Goal: Task Accomplishment & Management: Complete application form

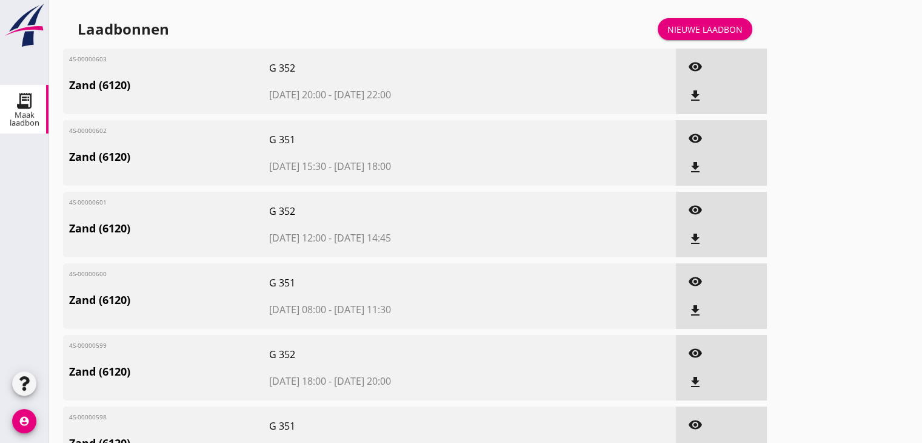
click at [719, 32] on div "Nieuwe laadbon" at bounding box center [705, 29] width 75 height 13
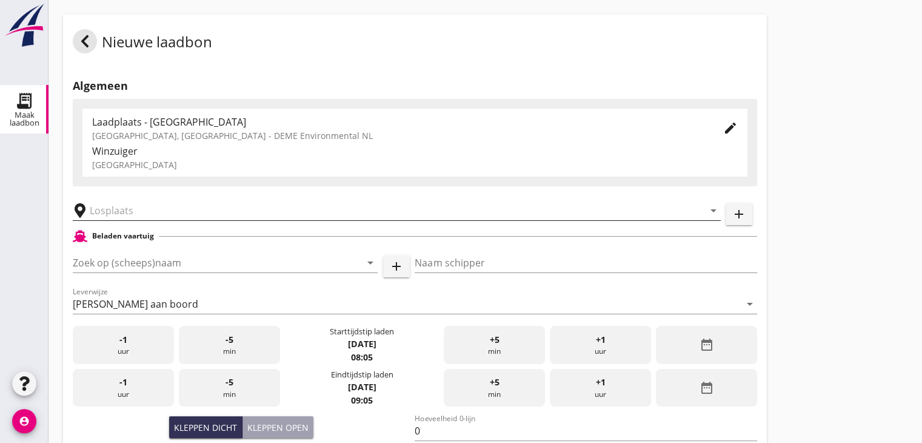
click at [120, 205] on input "text" at bounding box center [388, 210] width 597 height 19
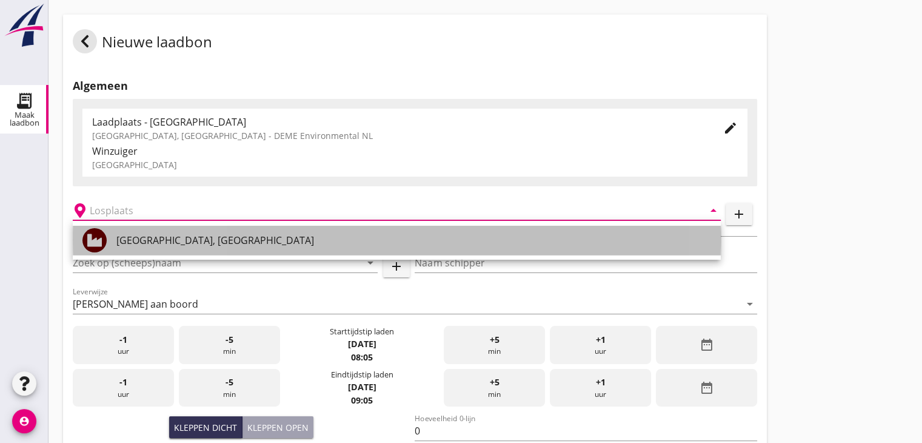
click at [130, 239] on div "[GEOGRAPHIC_DATA], [GEOGRAPHIC_DATA]" at bounding box center [413, 240] width 595 height 15
type input "[GEOGRAPHIC_DATA], [GEOGRAPHIC_DATA]"
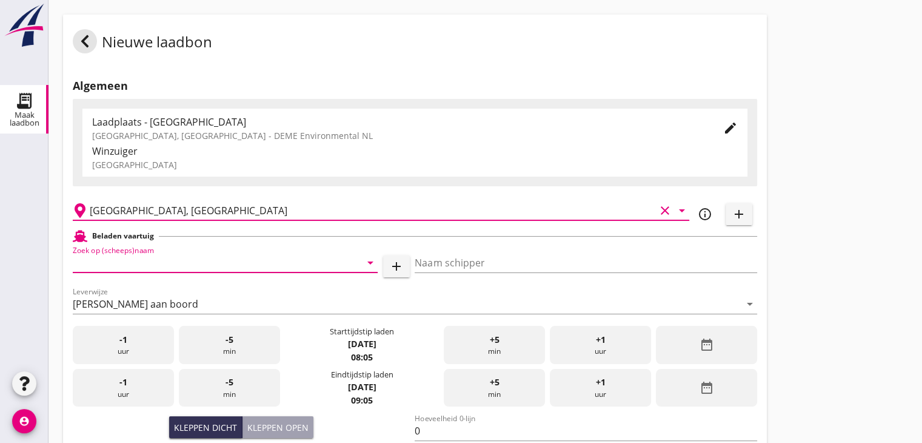
click at [176, 261] on input "Zoek op (scheeps)naam" at bounding box center [208, 262] width 271 height 19
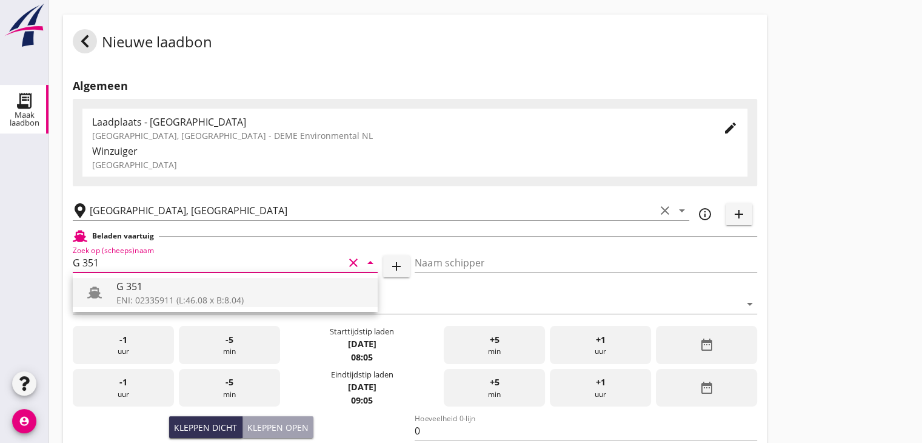
click at [164, 281] on div "G 351" at bounding box center [242, 286] width 252 height 15
type input "G 351"
type input "[PERSON_NAME]"
type input "363"
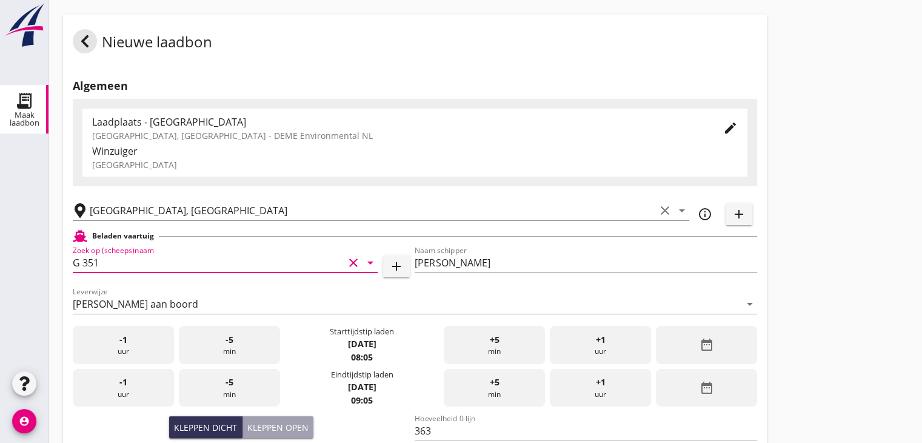
type input "G 351"
click at [686, 335] on div "date_range" at bounding box center [706, 345] width 101 height 38
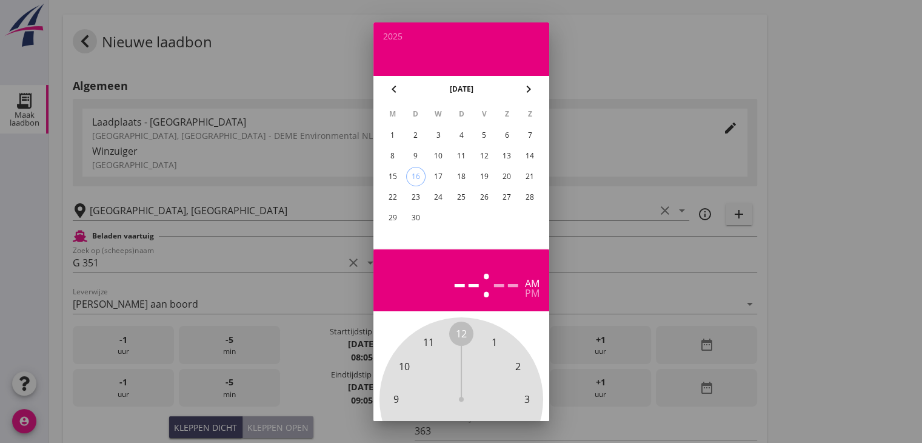
click at [415, 155] on div "9" at bounding box center [415, 155] width 19 height 19
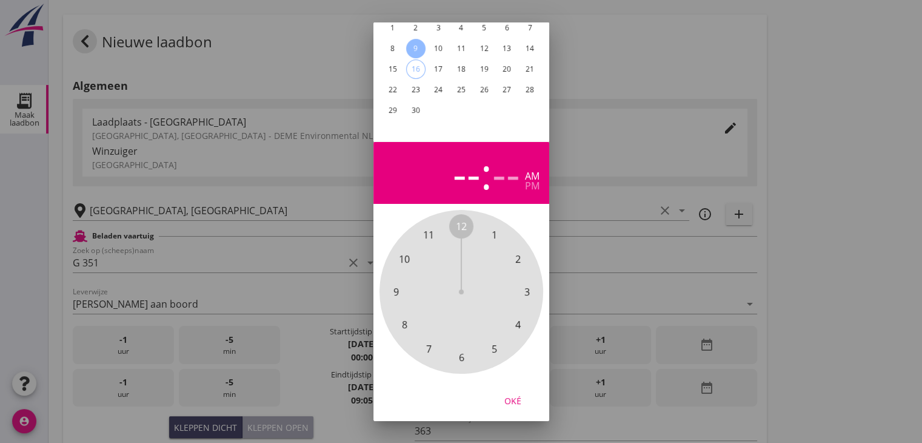
scroll to position [116, 0]
click at [461, 350] on span "6" at bounding box center [460, 357] width 5 height 15
click at [461, 350] on span "30" at bounding box center [461, 357] width 11 height 15
click at [521, 394] on div "Oké" at bounding box center [513, 400] width 34 height 13
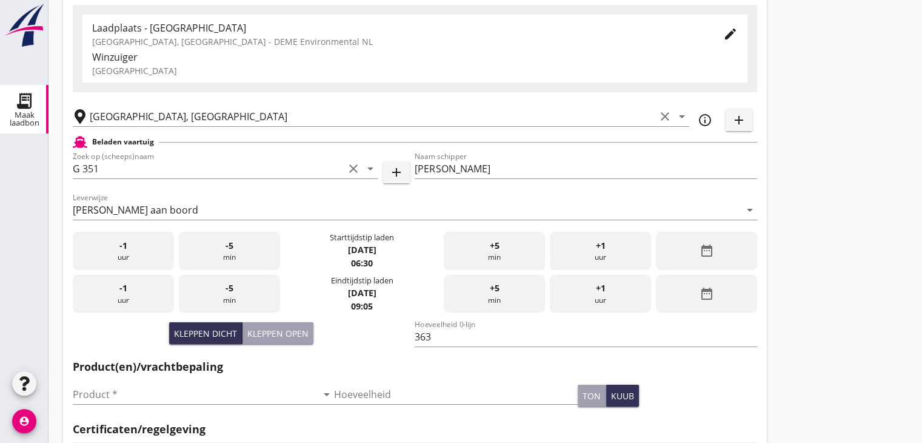
scroll to position [121, 0]
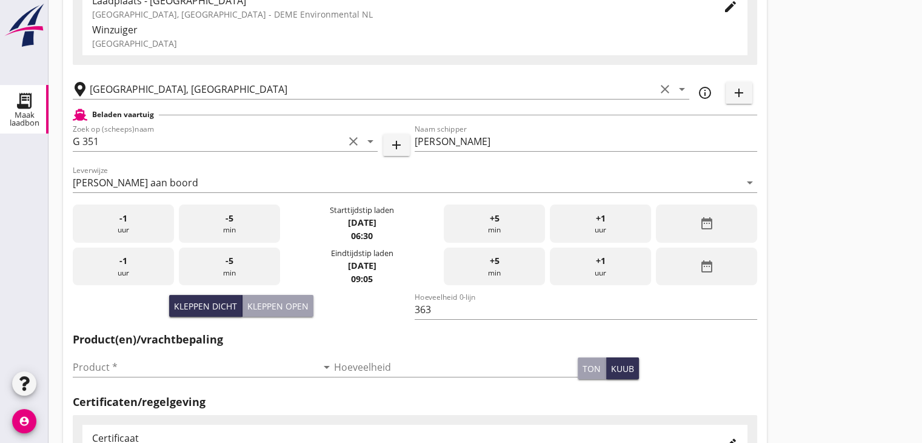
click at [732, 269] on div "date_range" at bounding box center [706, 266] width 101 height 38
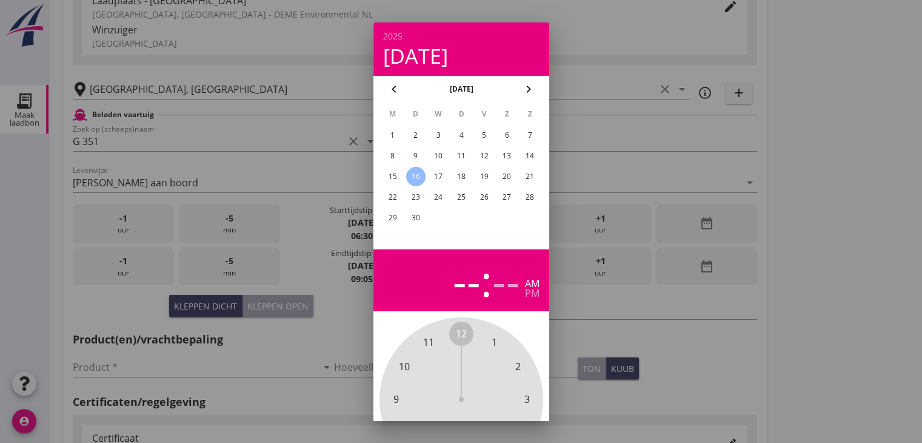
click at [418, 157] on div "9" at bounding box center [415, 155] width 19 height 19
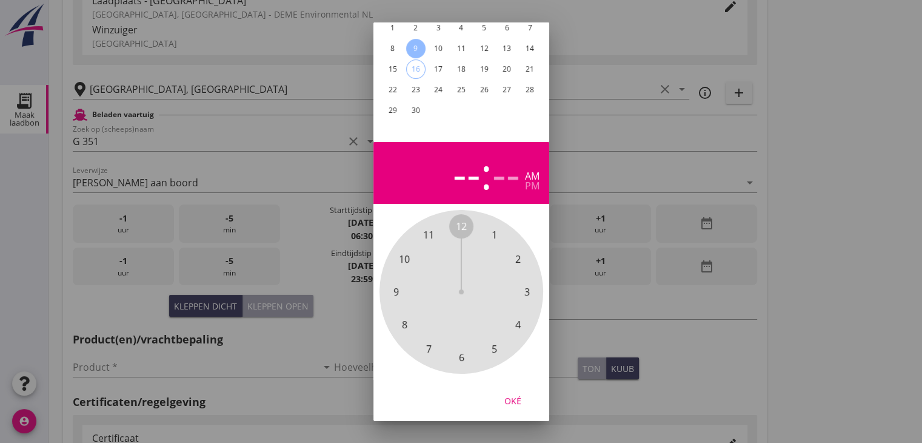
click at [403, 318] on span "8" at bounding box center [403, 324] width 5 height 15
click at [397, 284] on span "45" at bounding box center [395, 291] width 11 height 15
click at [514, 394] on div "Oké" at bounding box center [513, 400] width 34 height 13
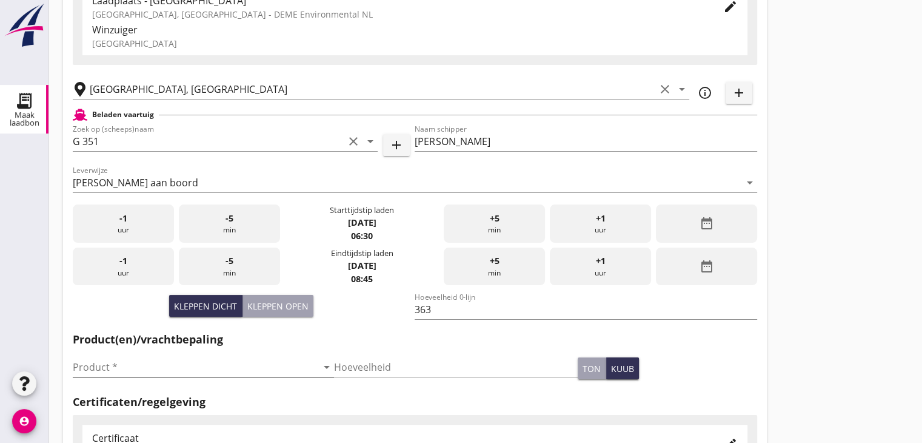
click at [180, 373] on input "Product *" at bounding box center [195, 366] width 244 height 19
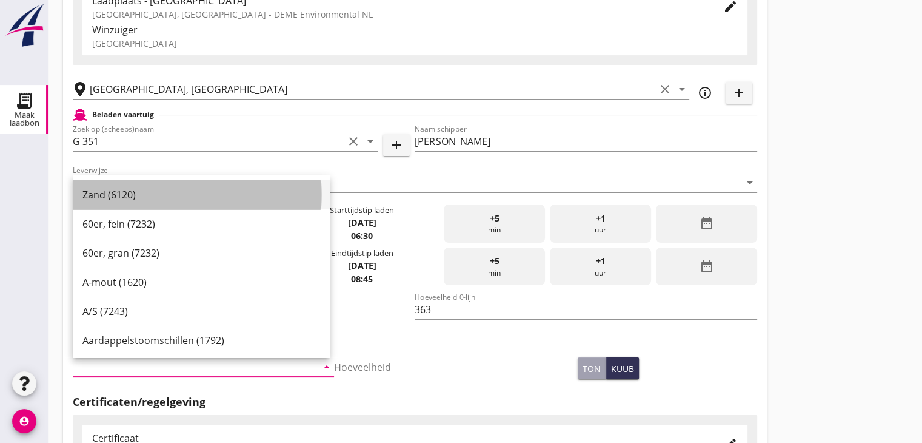
click at [146, 195] on div "Zand (6120)" at bounding box center [201, 194] width 238 height 15
type input "Zand (6120)"
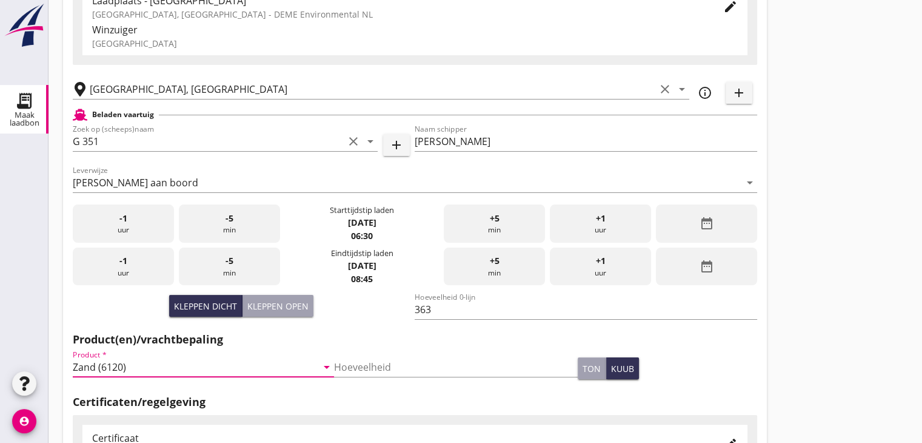
click at [796, 293] on div "Nieuwe laadbon Algemeen Laadplaats - Wingebied Veerse Meer, Zeeland - DEME Envi…" at bounding box center [486, 312] width 874 height 866
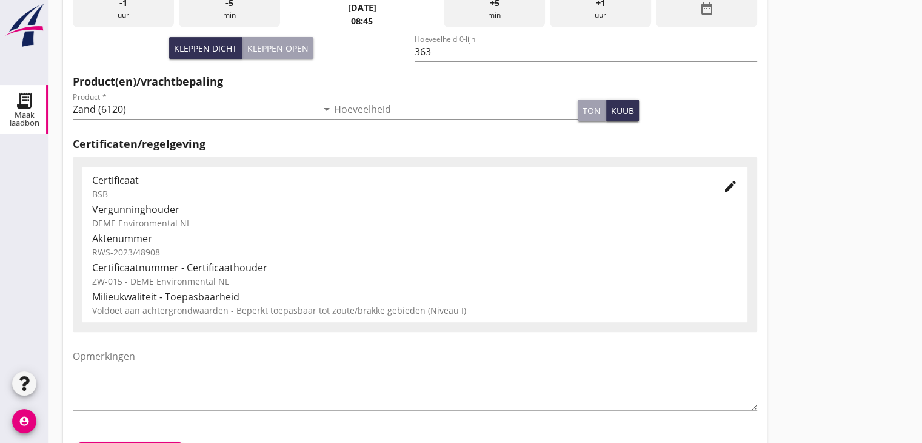
scroll to position [424, 0]
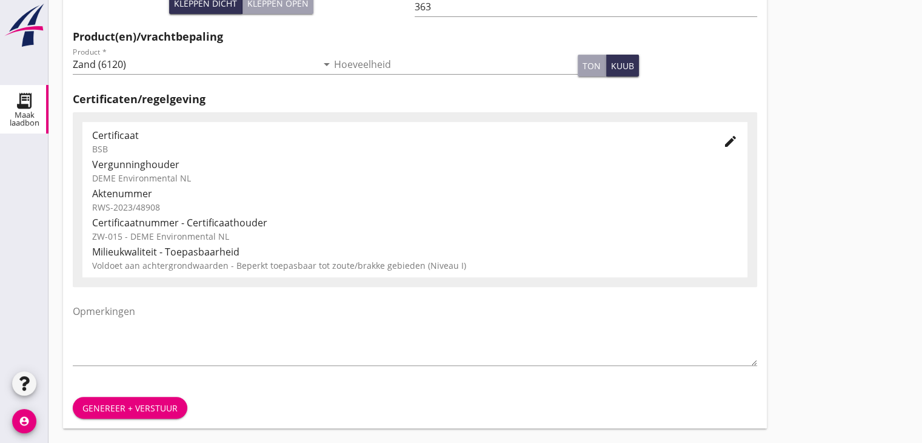
click at [114, 404] on div "Genereer + verstuur" at bounding box center [129, 407] width 95 height 13
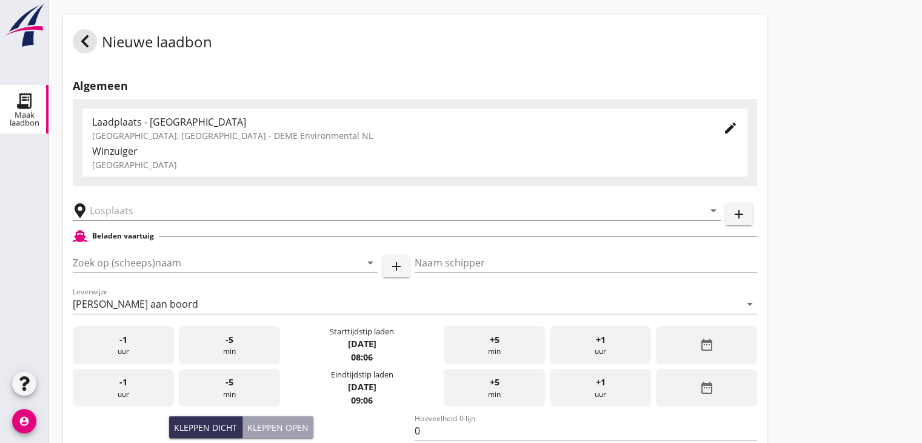
click at [164, 128] on div "Laadplaats - [GEOGRAPHIC_DATA]" at bounding box center [398, 122] width 612 height 15
click at [166, 222] on div "arrow_drop_down" at bounding box center [397, 210] width 648 height 38
click at [164, 204] on input "text" at bounding box center [388, 210] width 597 height 19
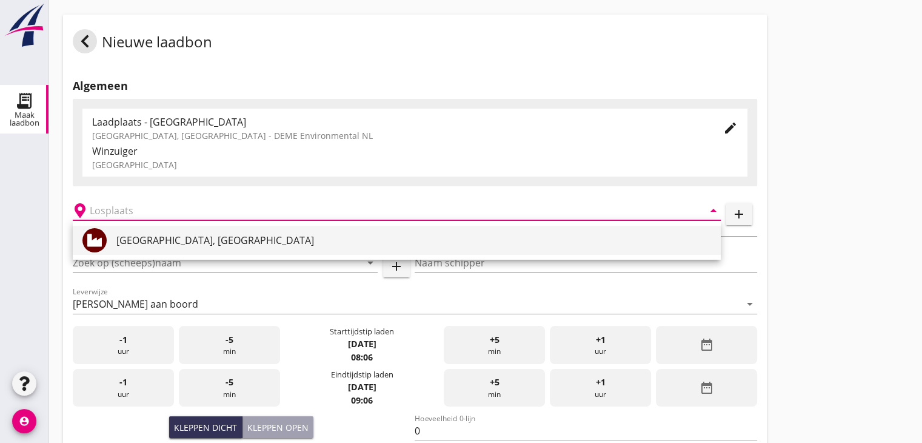
click at [152, 247] on div "[GEOGRAPHIC_DATA], [GEOGRAPHIC_DATA]" at bounding box center [413, 240] width 595 height 15
type input "[GEOGRAPHIC_DATA], [GEOGRAPHIC_DATA]"
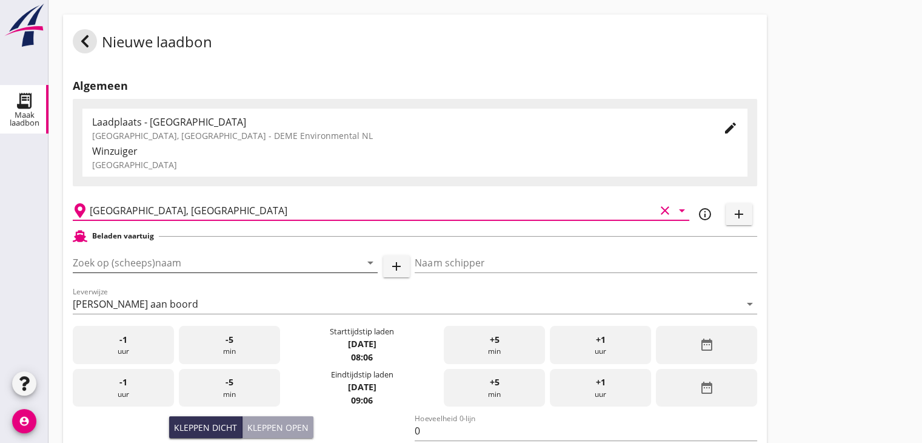
click at [149, 260] on input "Zoek op (scheeps)naam" at bounding box center [208, 262] width 271 height 19
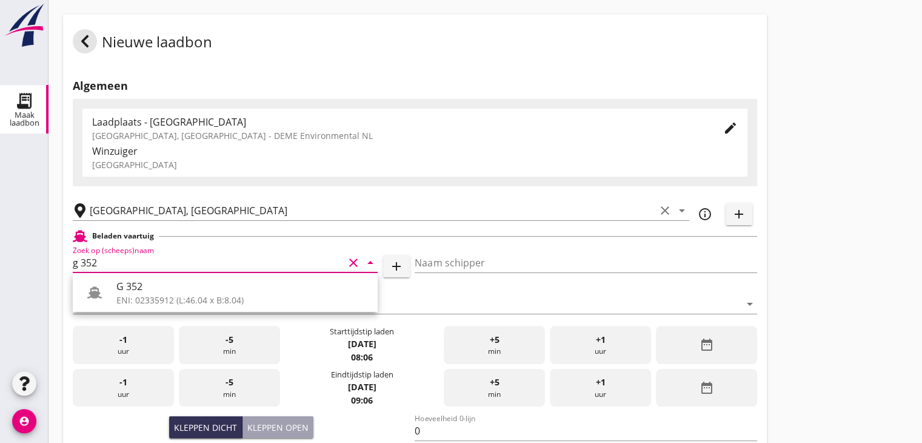
click at [148, 287] on div "G 352" at bounding box center [242, 286] width 252 height 15
type input "G 352"
type input "[PERSON_NAME]"
type input "363"
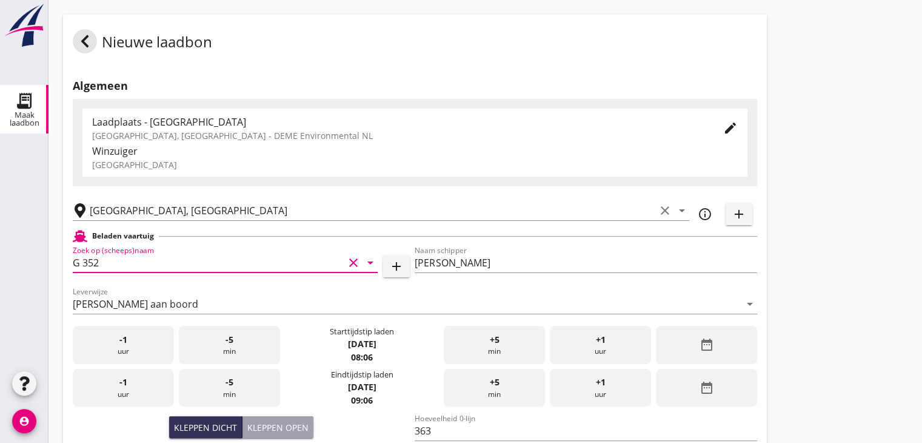
type input "G 352"
click at [709, 335] on div "date_range" at bounding box center [706, 345] width 101 height 38
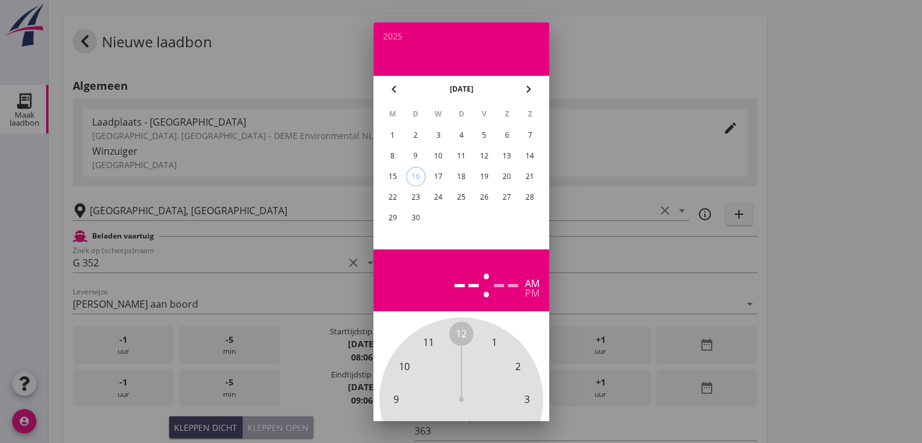
click at [420, 156] on div "9" at bounding box center [415, 155] width 19 height 19
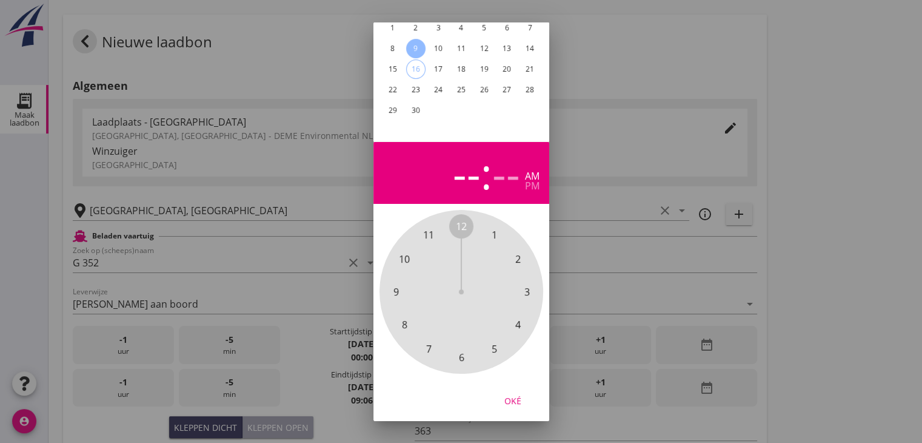
click at [394, 284] on span "9" at bounding box center [395, 291] width 5 height 15
click at [461, 219] on span "00" at bounding box center [461, 226] width 11 height 15
click at [512, 394] on div "Oké" at bounding box center [513, 400] width 34 height 13
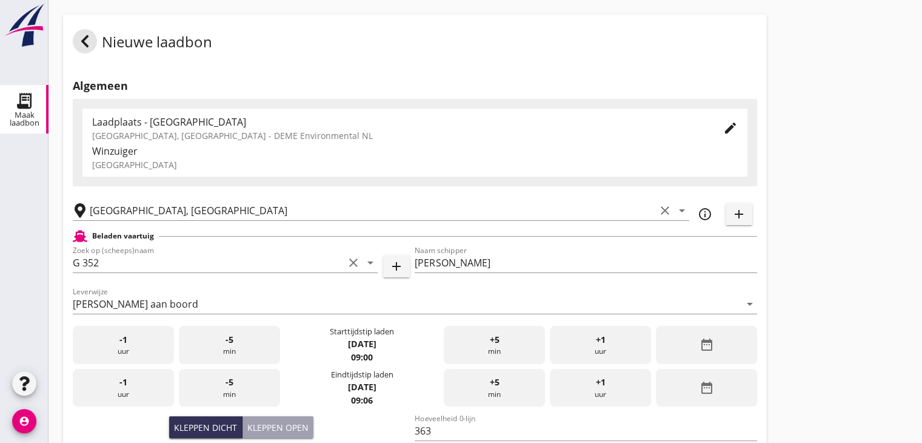
click at [711, 381] on icon "date_range" at bounding box center [706, 387] width 15 height 15
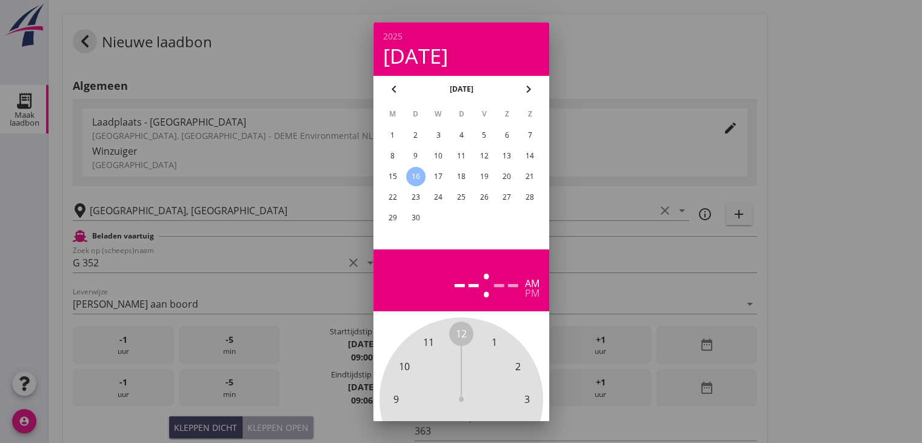
click at [415, 151] on div "9" at bounding box center [415, 155] width 19 height 19
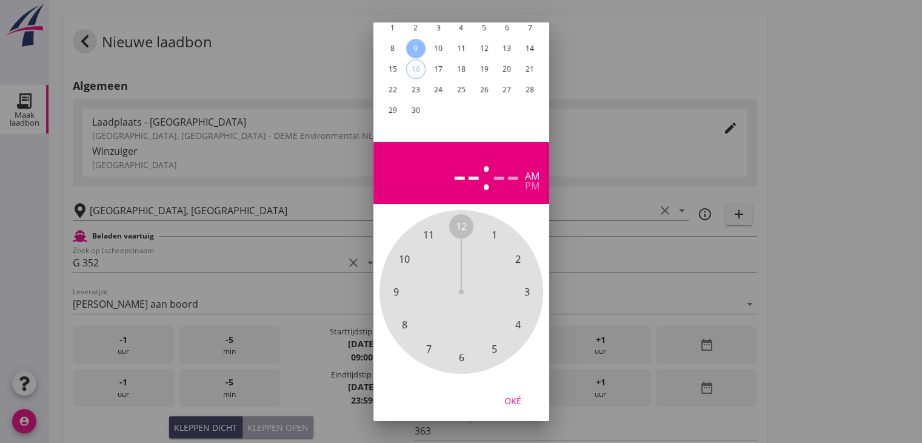
click at [428, 227] on span "11" at bounding box center [428, 234] width 11 height 15
click at [460, 219] on span "00" at bounding box center [461, 226] width 11 height 15
click at [516, 394] on div "Oké" at bounding box center [513, 400] width 34 height 13
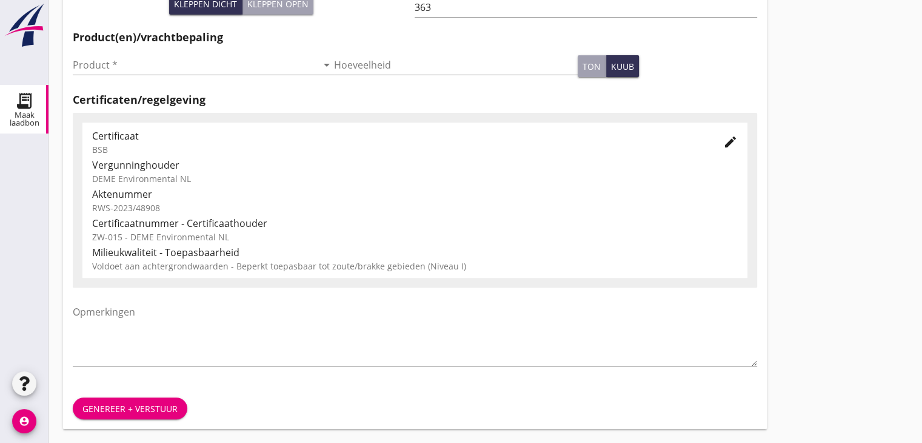
scroll to position [424, 0]
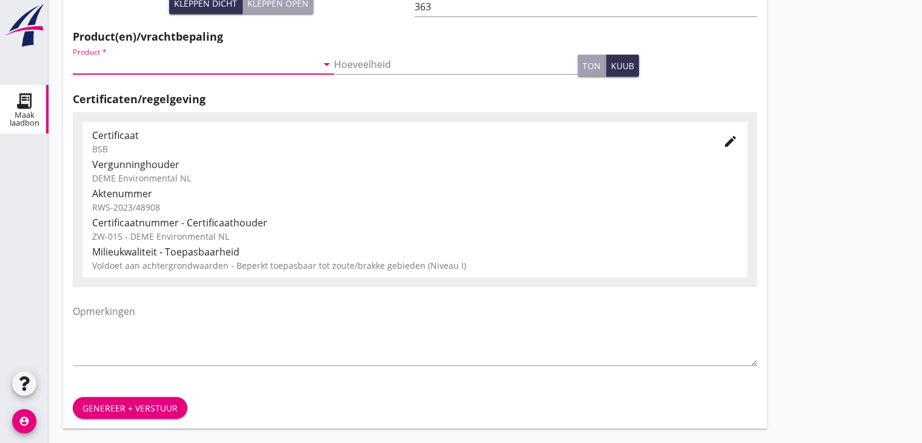
click at [265, 59] on input "Product *" at bounding box center [195, 64] width 244 height 19
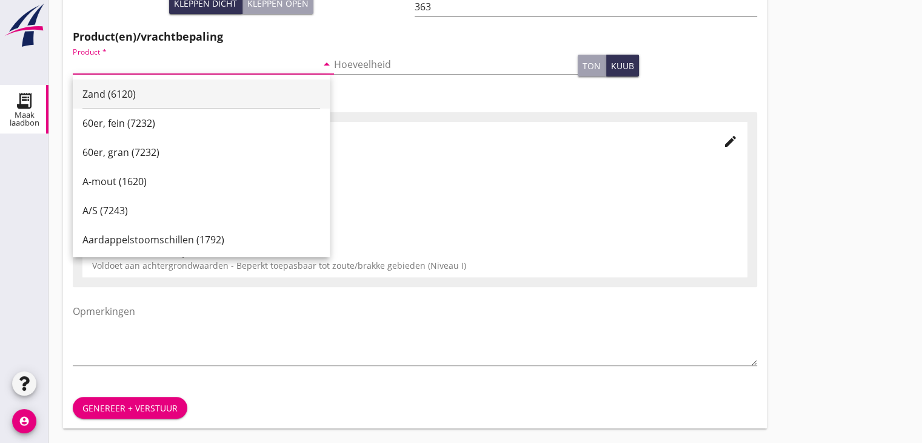
click at [188, 87] on div "Zand (6120)" at bounding box center [201, 94] width 238 height 15
type input "Zand (6120)"
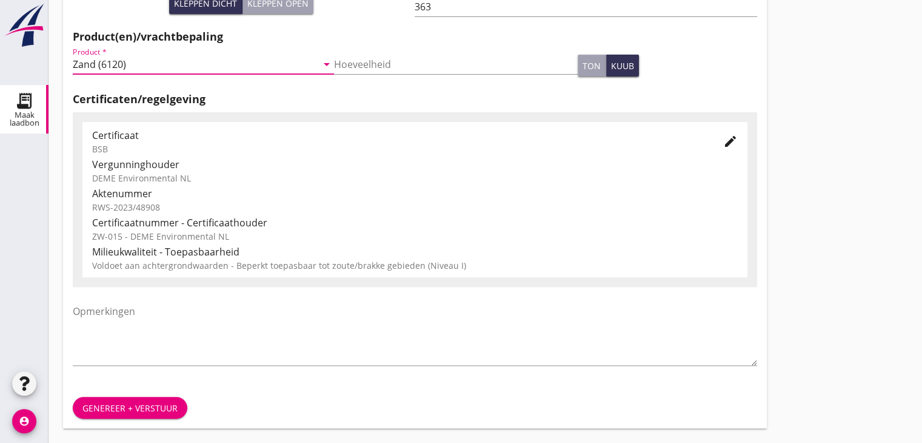
click at [143, 403] on div "Genereer + verstuur" at bounding box center [129, 407] width 95 height 13
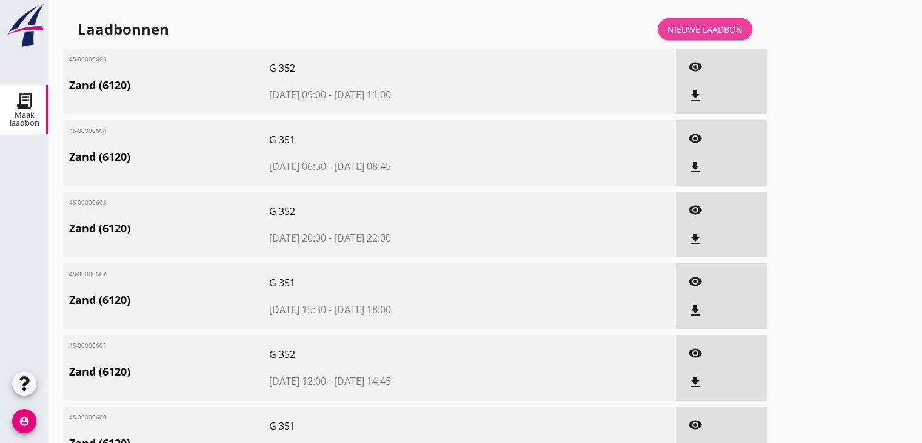
click at [709, 39] on link "Nieuwe laadbon" at bounding box center [705, 29] width 95 height 22
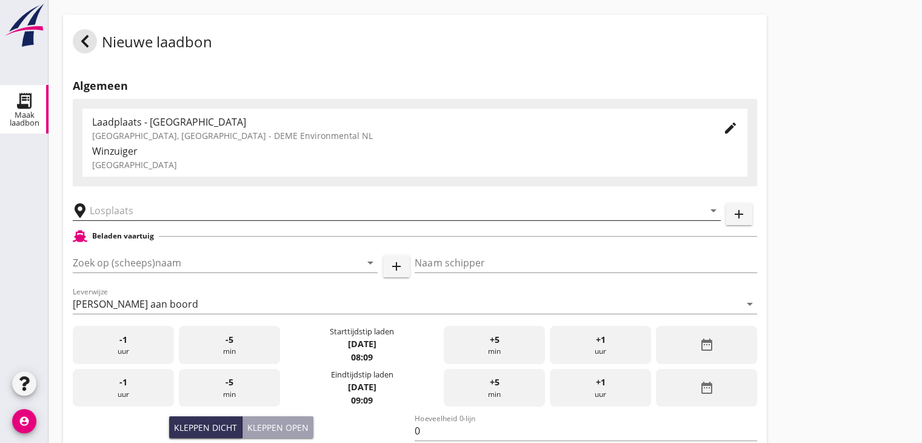
click at [160, 209] on input "text" at bounding box center [388, 210] width 597 height 19
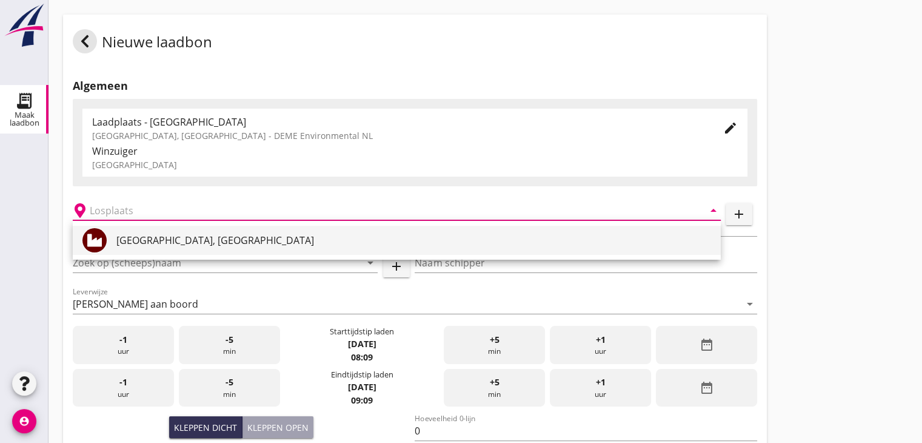
click at [132, 236] on div "[GEOGRAPHIC_DATA], [GEOGRAPHIC_DATA]" at bounding box center [413, 240] width 595 height 15
type input "[GEOGRAPHIC_DATA], [GEOGRAPHIC_DATA]"
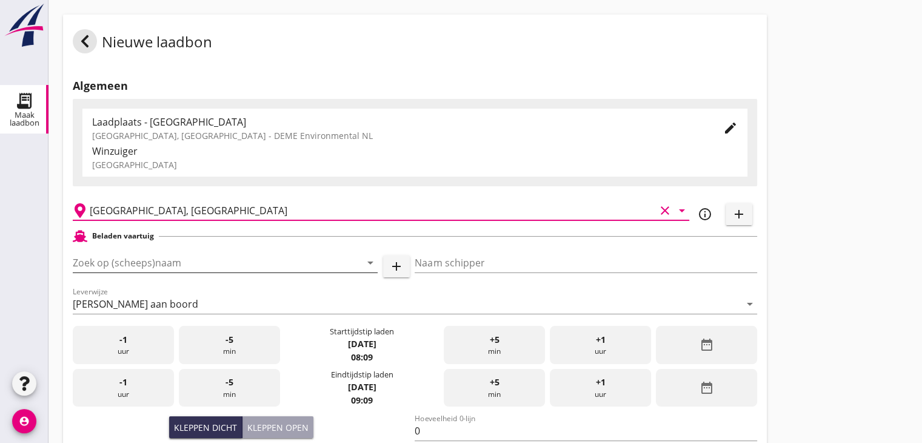
click at [182, 263] on input "Zoek op (scheeps)naam" at bounding box center [208, 262] width 271 height 19
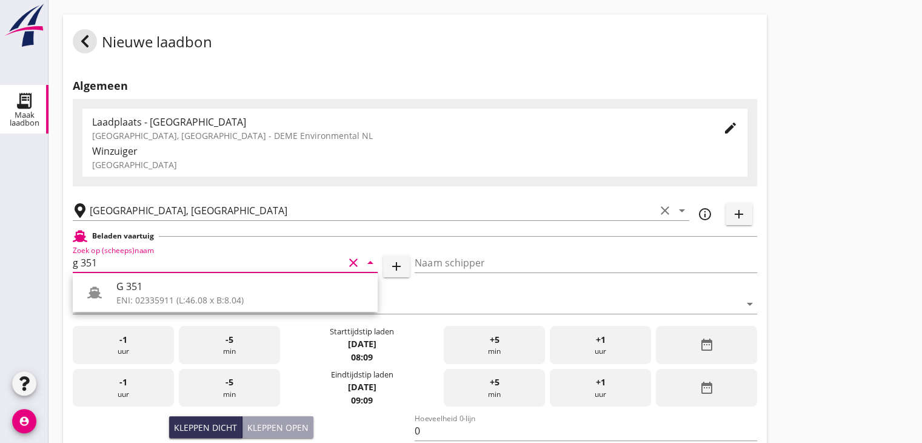
click at [188, 286] on div "G 351" at bounding box center [242, 286] width 252 height 15
type input "G 351"
type input "[PERSON_NAME]"
type input "363"
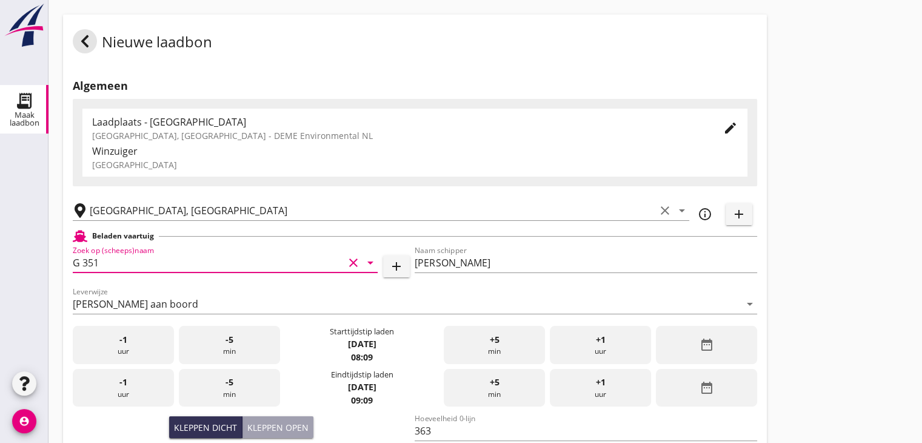
type input "G 351"
click at [726, 352] on div "date_range" at bounding box center [706, 345] width 101 height 38
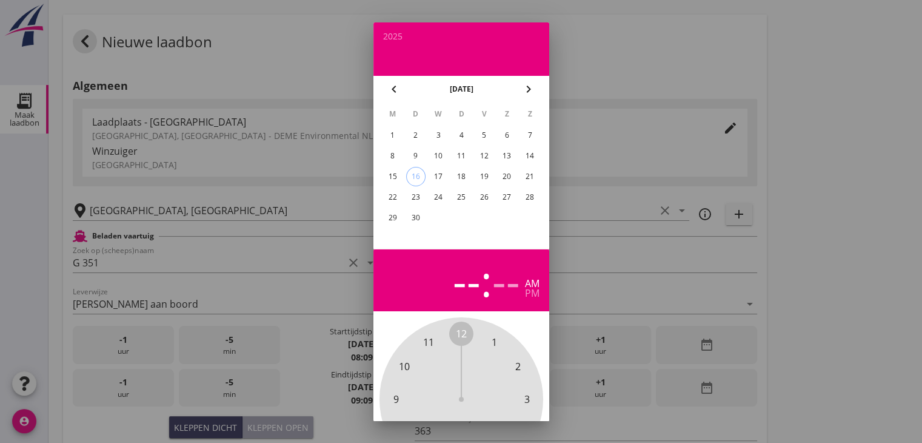
click at [417, 149] on div "9" at bounding box center [415, 155] width 19 height 19
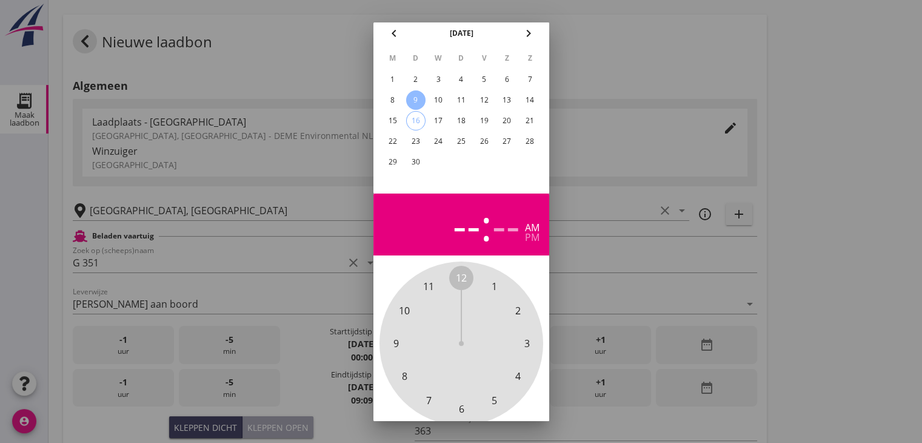
scroll to position [116, 0]
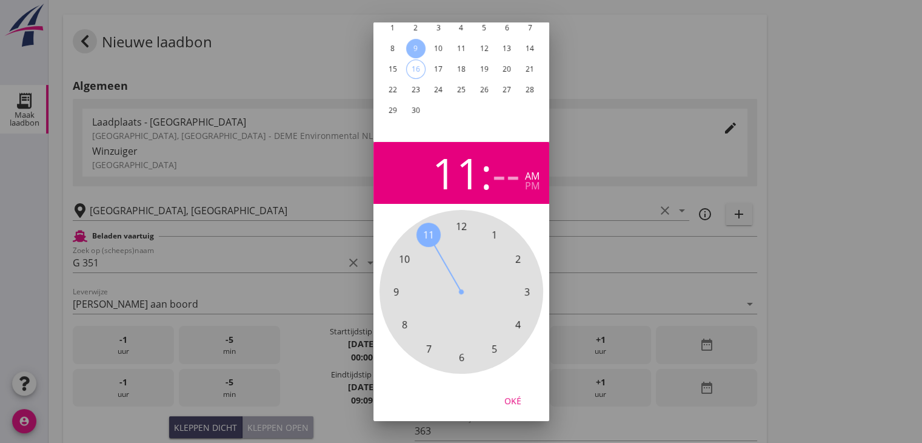
click at [433, 227] on span "11" at bounding box center [428, 234] width 11 height 15
click at [460, 350] on span "30" at bounding box center [461, 357] width 11 height 15
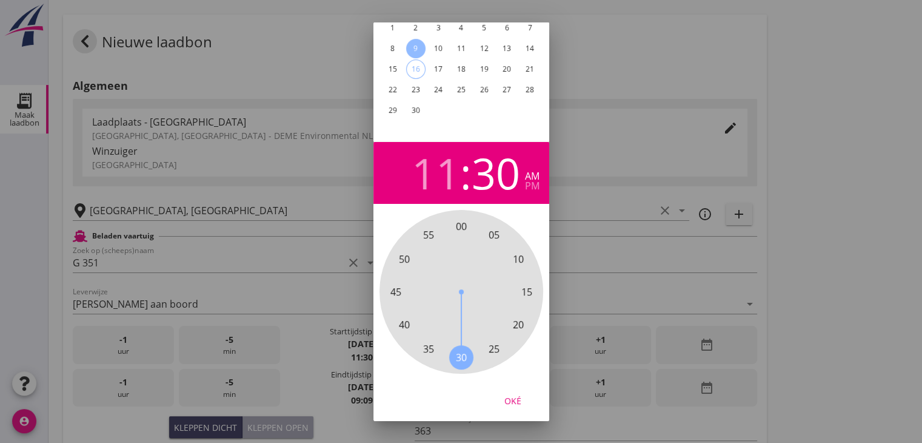
click at [514, 394] on div "Oké" at bounding box center [513, 400] width 34 height 13
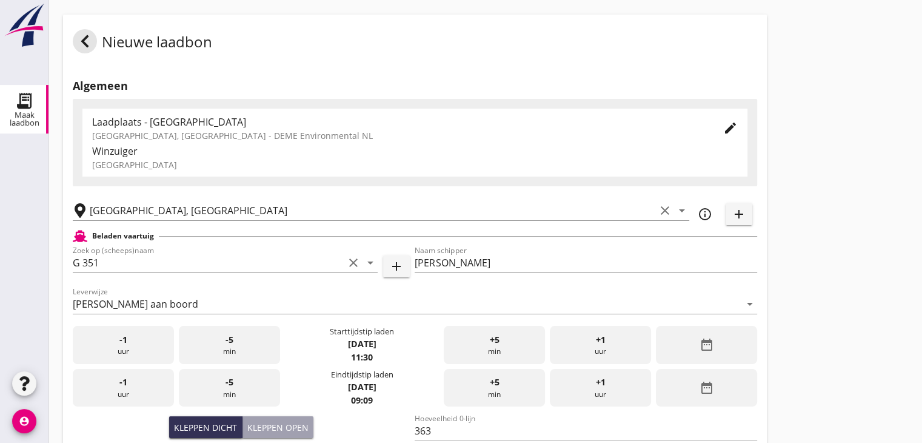
click at [692, 411] on div "Hoeveelheid 0-lijn 363" at bounding box center [586, 431] width 342 height 41
click at [701, 389] on icon "date_range" at bounding box center [706, 387] width 15 height 15
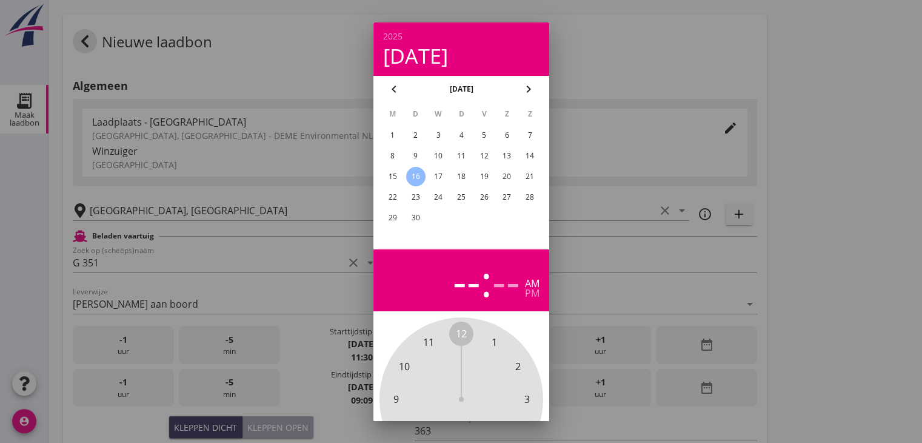
click at [420, 156] on div "9" at bounding box center [415, 155] width 19 height 19
click at [492, 341] on span "1" at bounding box center [493, 342] width 5 height 15
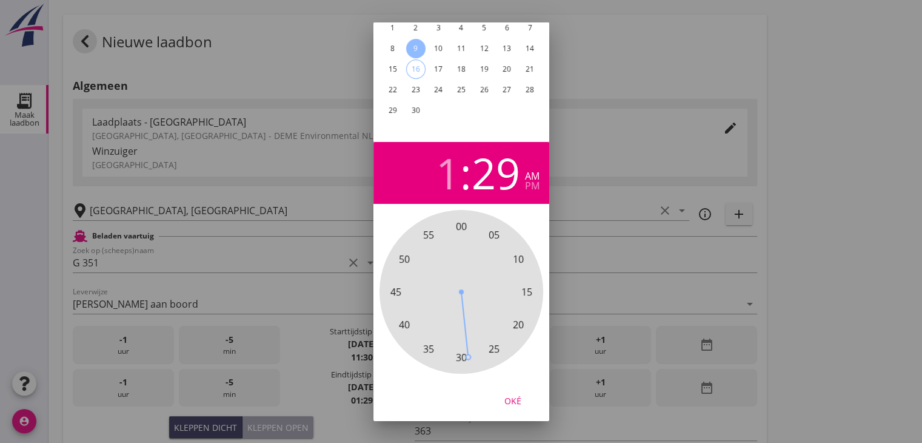
click at [467, 348] on div "00 05 10 15 20 25 30 35 40 45 50 55" at bounding box center [461, 291] width 131 height 131
click at [460, 350] on span "30" at bounding box center [461, 357] width 11 height 15
click at [531, 181] on div "pm" at bounding box center [532, 186] width 15 height 10
click at [511, 394] on div "Oké" at bounding box center [513, 400] width 34 height 13
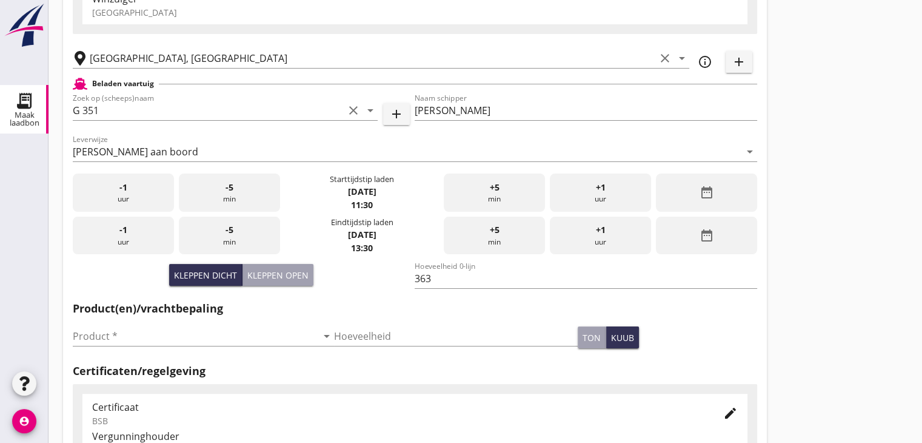
scroll to position [182, 0]
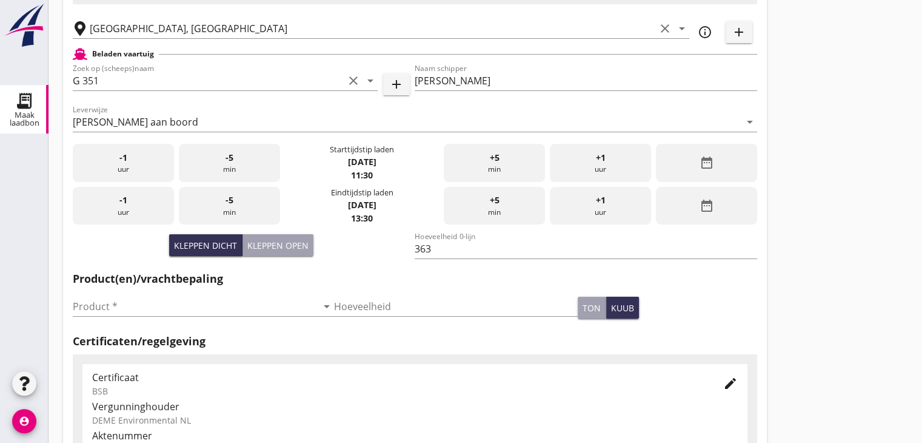
click at [858, 255] on div "Nieuwe laadbon Algemeen Laadplaats - Wingebied Veerse Meer, Zeeland - DEME Envi…" at bounding box center [486, 251] width 874 height 866
click at [253, 304] on input "Product *" at bounding box center [195, 306] width 244 height 19
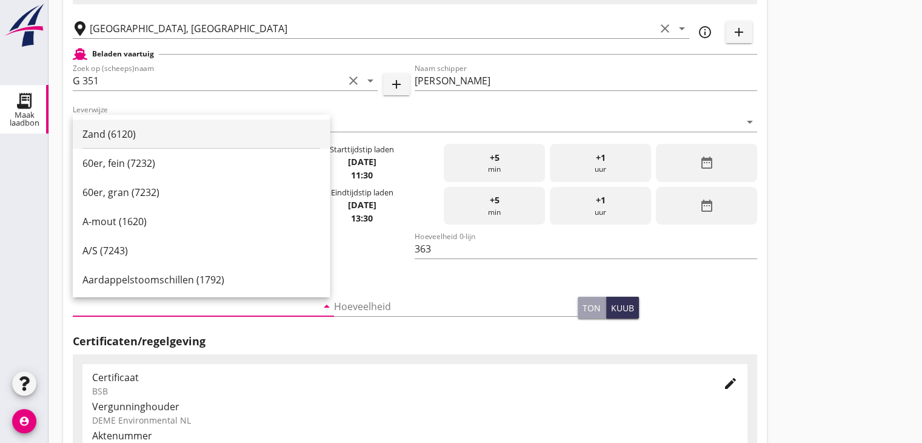
click at [152, 134] on div "Zand (6120)" at bounding box center [201, 134] width 238 height 15
type input "Zand (6120)"
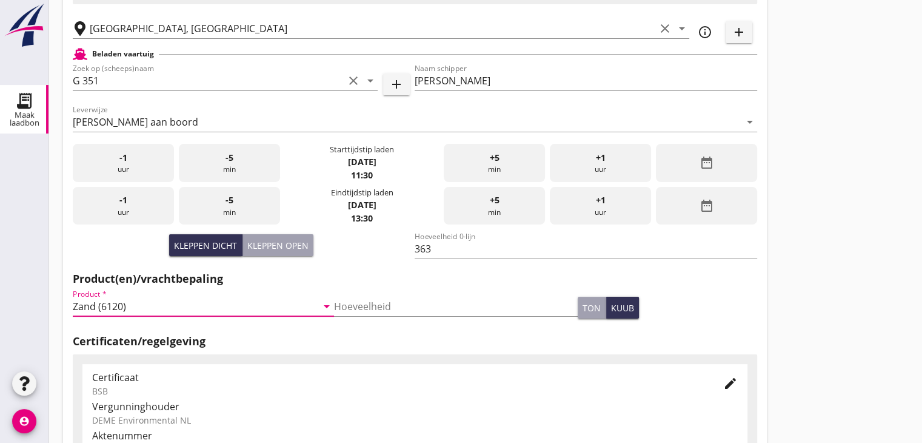
click at [12, 192] on div at bounding box center [24, 252] width 49 height 232
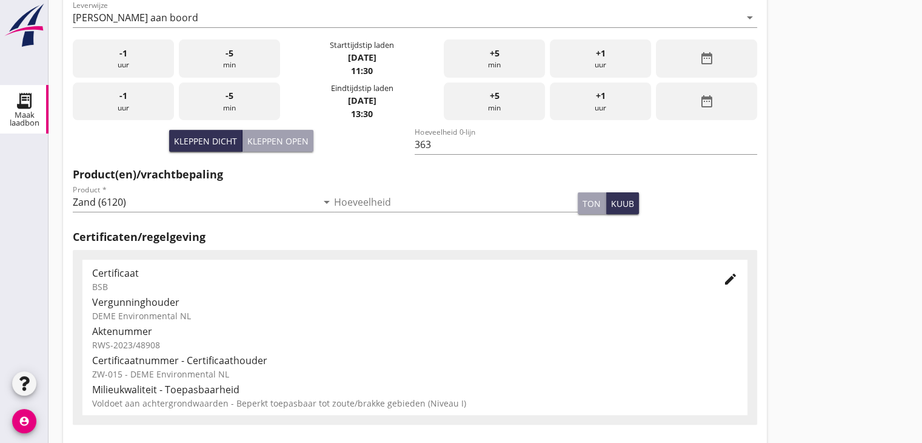
scroll to position [424, 0]
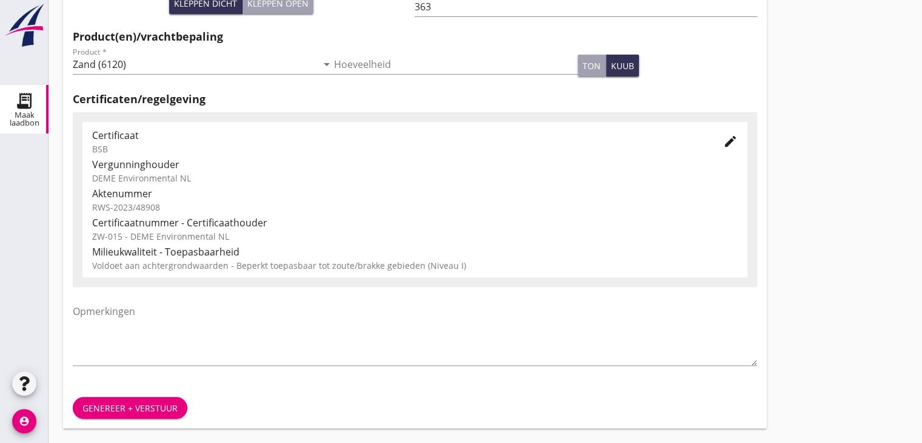
click at [137, 407] on div "Genereer + verstuur" at bounding box center [129, 407] width 95 height 13
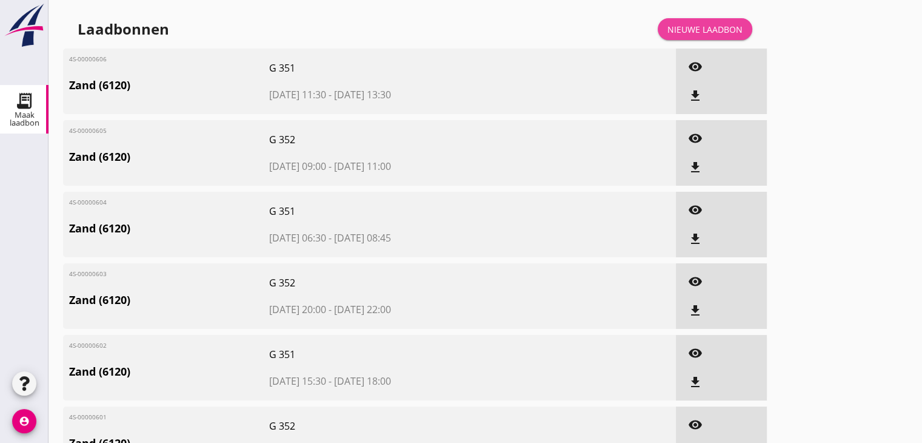
click at [695, 29] on div "Nieuwe laadbon" at bounding box center [705, 29] width 75 height 13
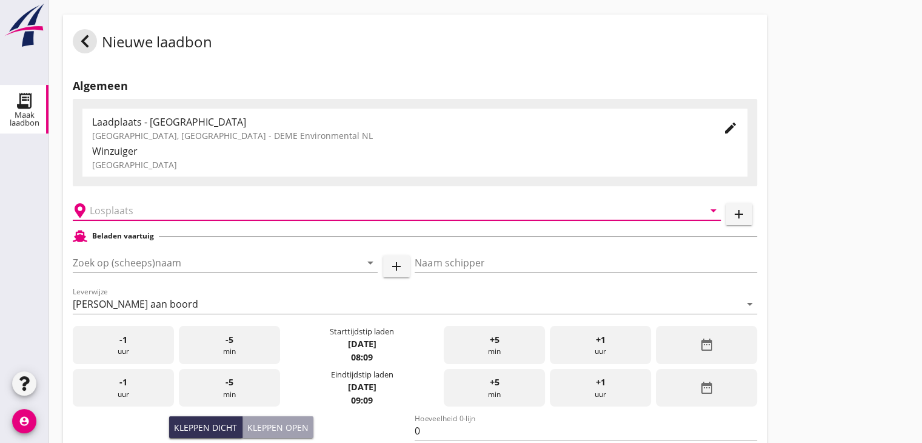
click at [126, 208] on input "text" at bounding box center [388, 210] width 597 height 19
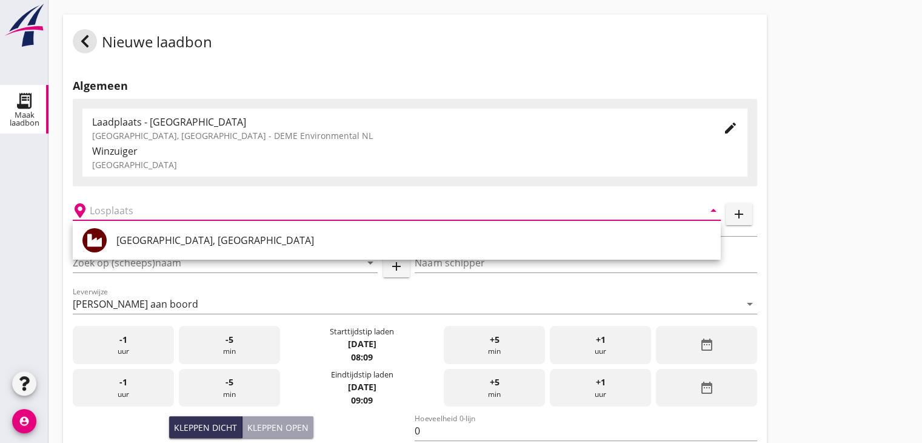
click at [122, 243] on div "[GEOGRAPHIC_DATA], [GEOGRAPHIC_DATA]" at bounding box center [413, 240] width 595 height 15
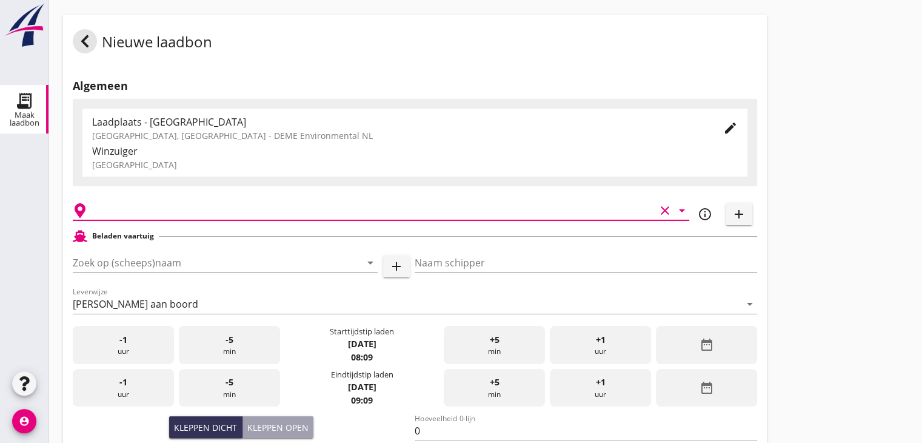
type input "[GEOGRAPHIC_DATA], [GEOGRAPHIC_DATA]"
click at [135, 263] on input "Zoek op (scheeps)naam" at bounding box center [208, 262] width 271 height 19
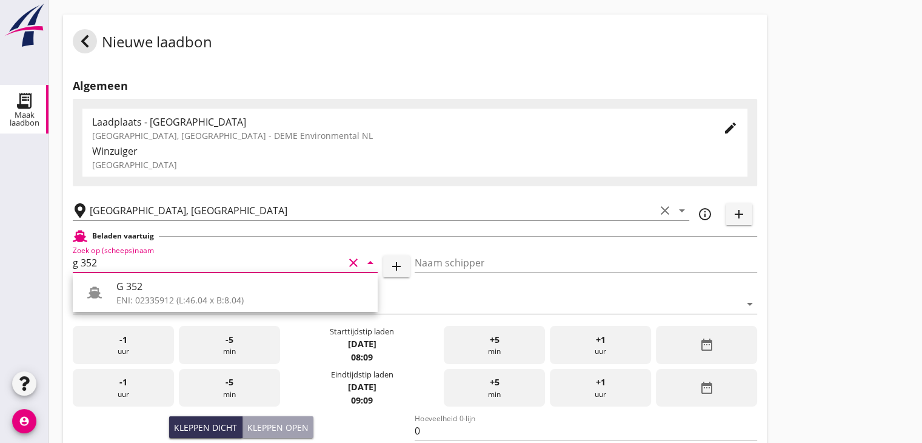
click at [141, 292] on div "G 352" at bounding box center [242, 286] width 252 height 15
type input "G 352"
type input "[PERSON_NAME]"
type input "363"
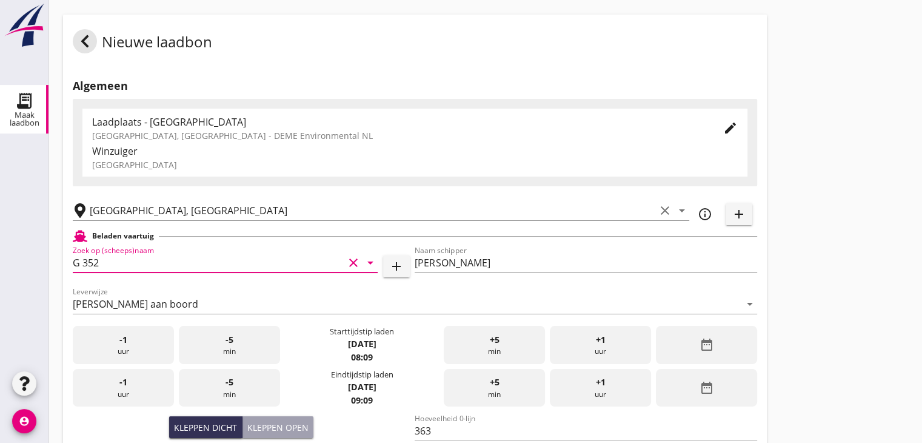
type input "G 352"
click at [697, 340] on div "date_range" at bounding box center [706, 345] width 101 height 38
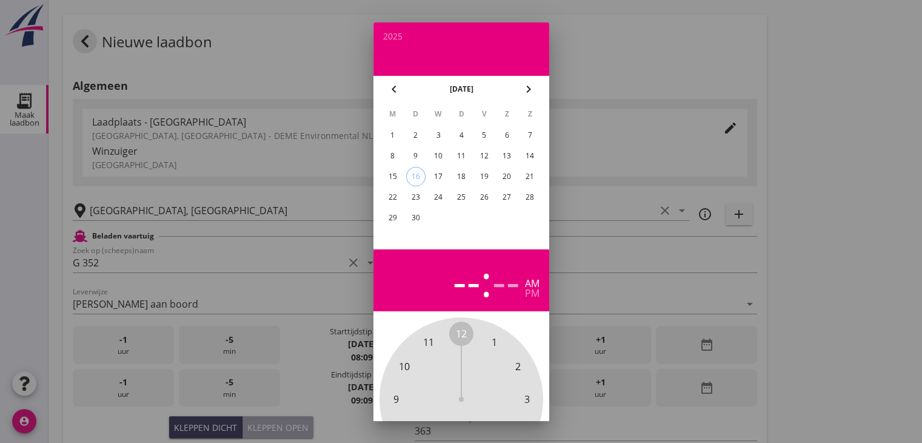
click at [418, 155] on div "9" at bounding box center [415, 155] width 19 height 19
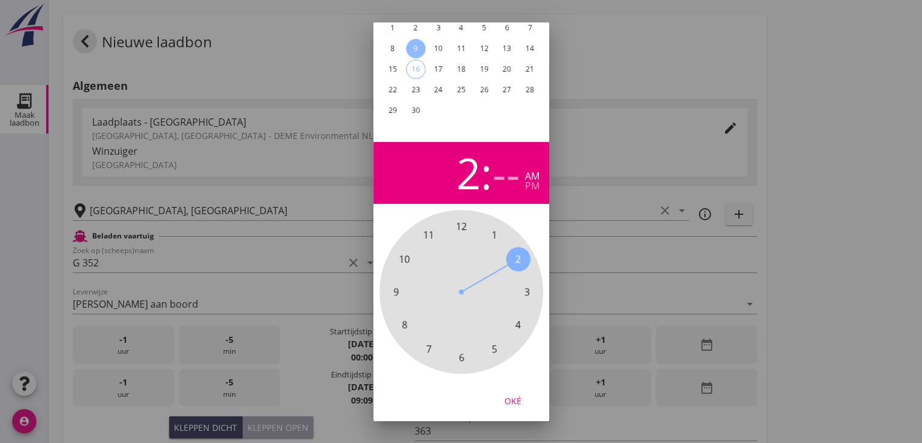
click at [519, 252] on span "2" at bounding box center [517, 259] width 5 height 15
click at [534, 181] on div "pm" at bounding box center [532, 186] width 15 height 10
click at [457, 219] on span "00" at bounding box center [461, 226] width 11 height 15
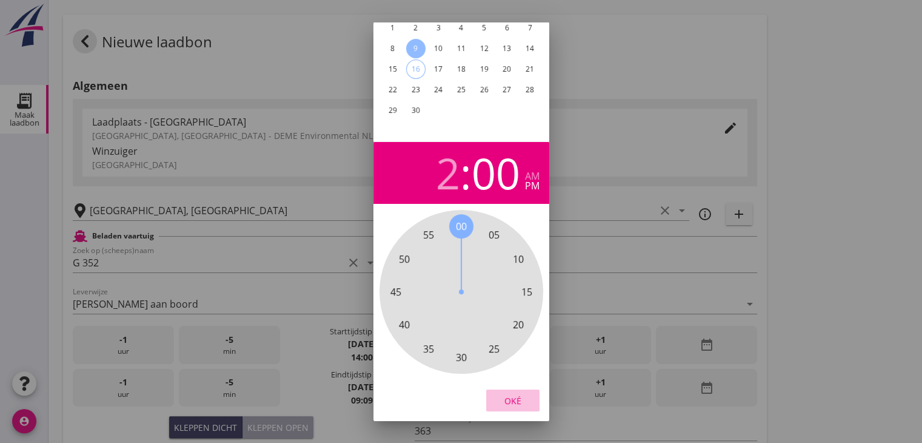
click at [518, 394] on div "Oké" at bounding box center [513, 400] width 34 height 13
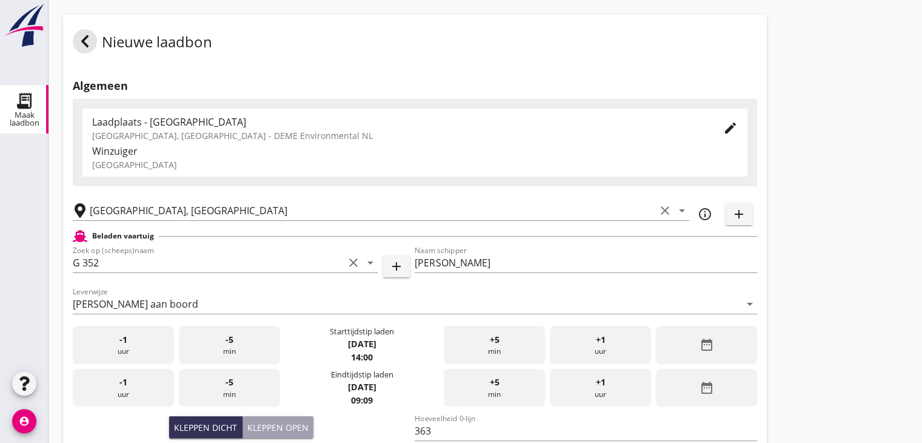
click at [718, 403] on div "date_range" at bounding box center [706, 388] width 101 height 38
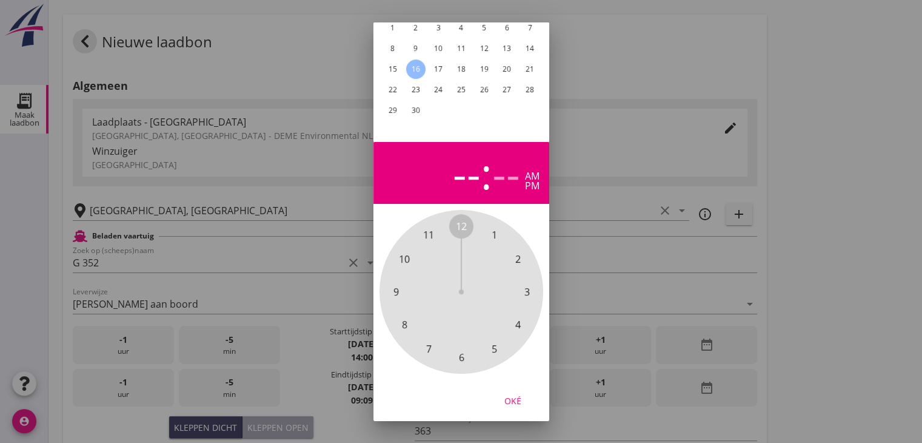
click at [534, 181] on div "pm" at bounding box center [532, 186] width 15 height 10
click at [515, 317] on span "4" at bounding box center [517, 324] width 5 height 15
click at [466, 221] on span "00" at bounding box center [461, 226] width 11 height 15
click at [515, 394] on div "Oké" at bounding box center [513, 400] width 34 height 13
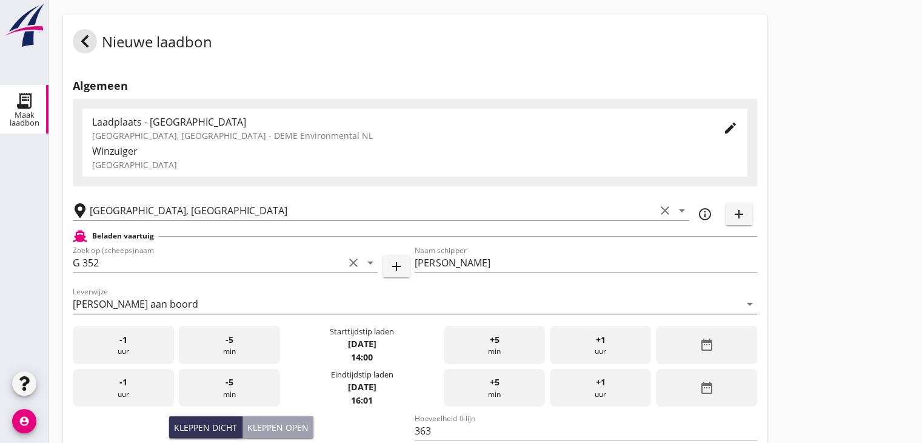
scroll to position [121, 0]
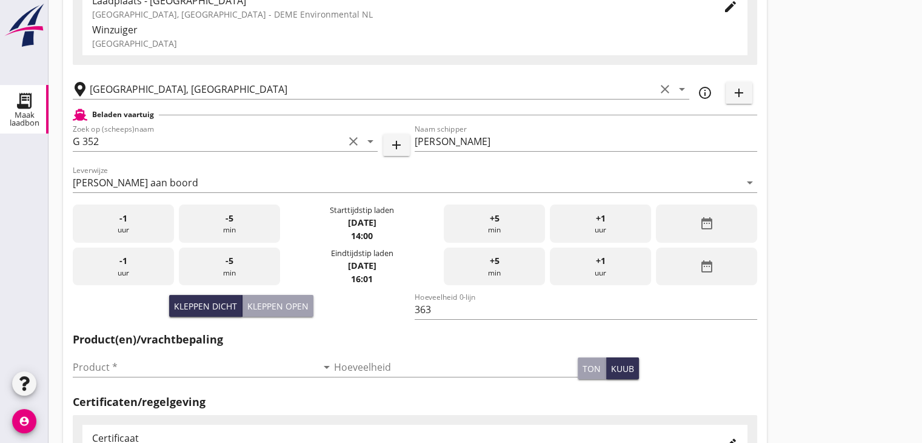
click at [728, 255] on div "date_range" at bounding box center [706, 266] width 101 height 38
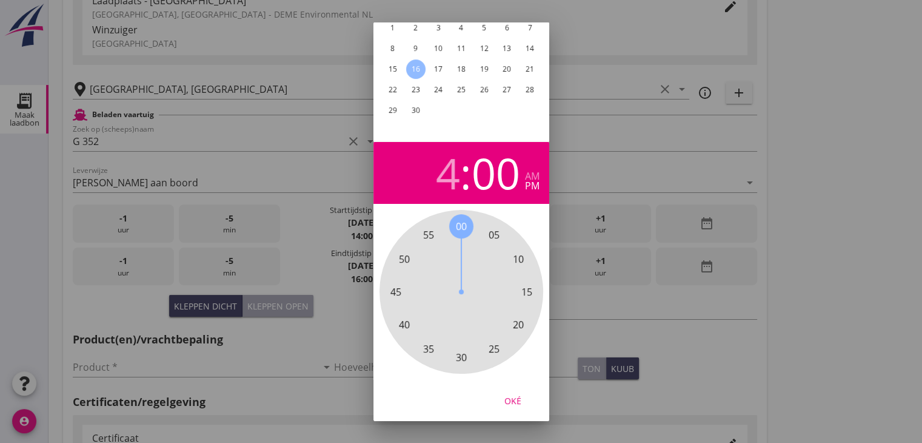
click at [457, 219] on span "00" at bounding box center [461, 226] width 11 height 15
click at [461, 219] on span "00" at bounding box center [461, 226] width 11 height 15
click at [501, 394] on div "Oké" at bounding box center [513, 400] width 34 height 13
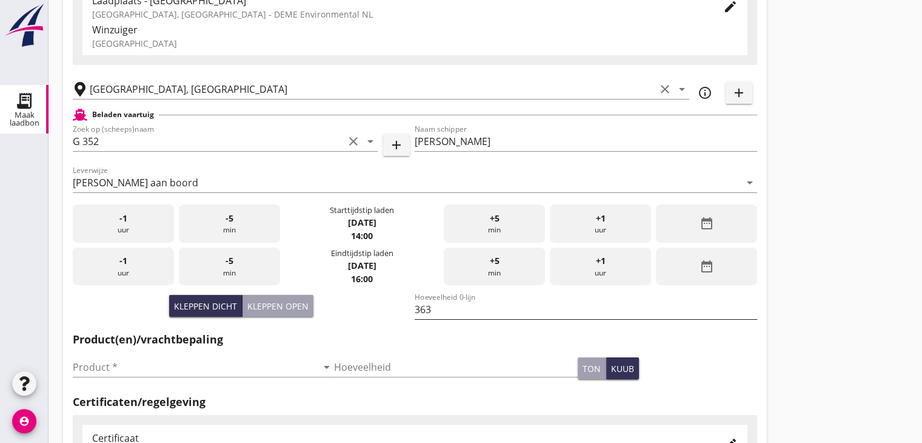
click at [623, 301] on input "363" at bounding box center [586, 309] width 342 height 19
click at [229, 355] on div "Product * arrow_drop_down" at bounding box center [203, 369] width 261 height 39
click at [219, 369] on input "Product *" at bounding box center [195, 366] width 244 height 19
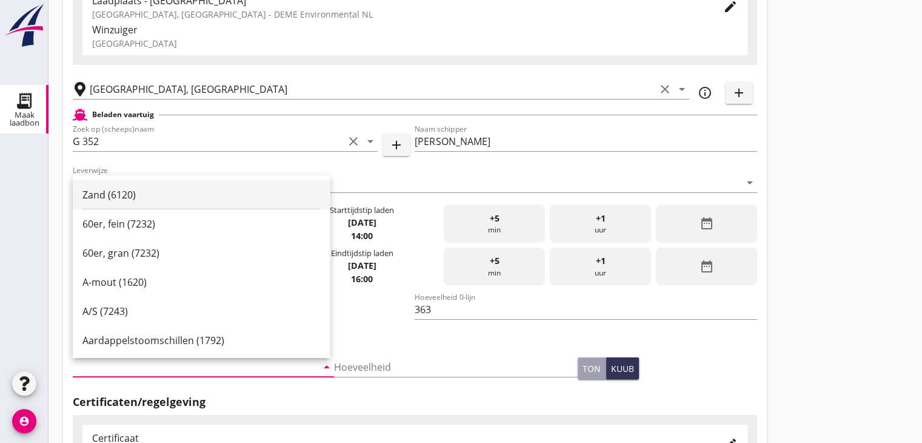
click at [138, 193] on div "Zand (6120)" at bounding box center [201, 194] width 238 height 15
type input "Zand (6120)"
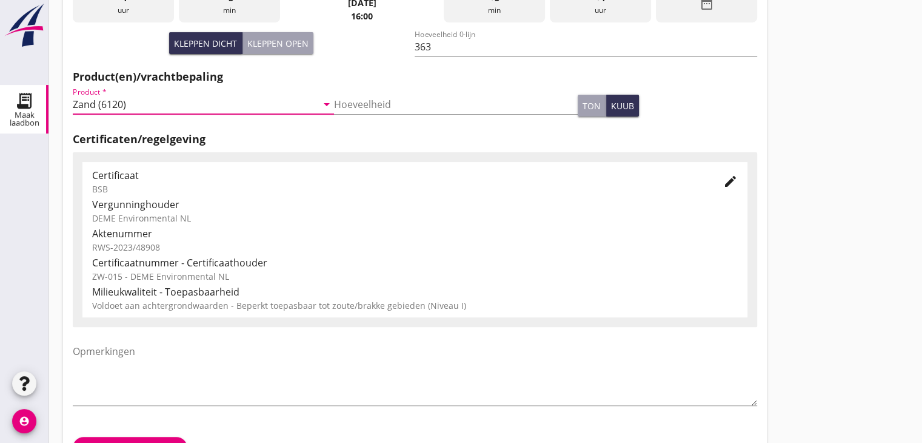
scroll to position [424, 0]
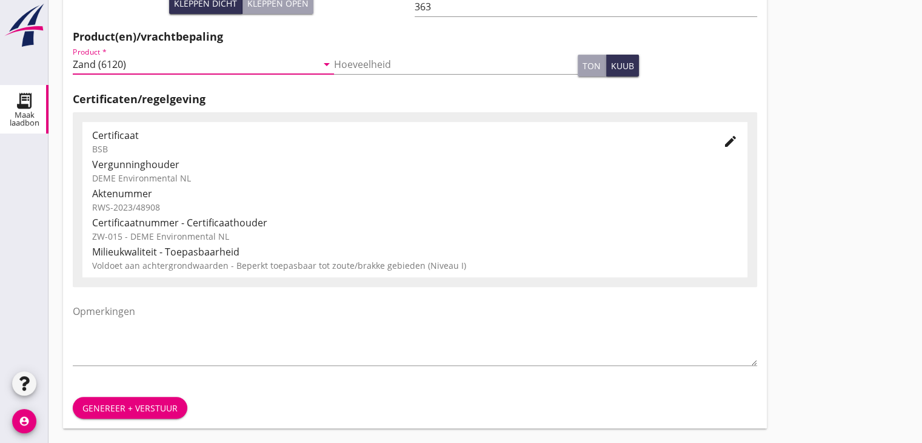
click at [132, 418] on div "Genereer + verstuur" at bounding box center [415, 407] width 704 height 41
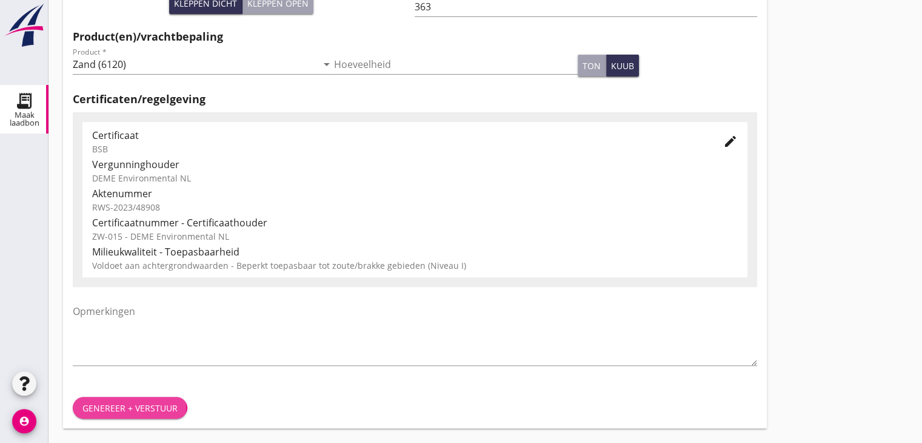
click at [133, 412] on div "Genereer + verstuur" at bounding box center [129, 407] width 95 height 13
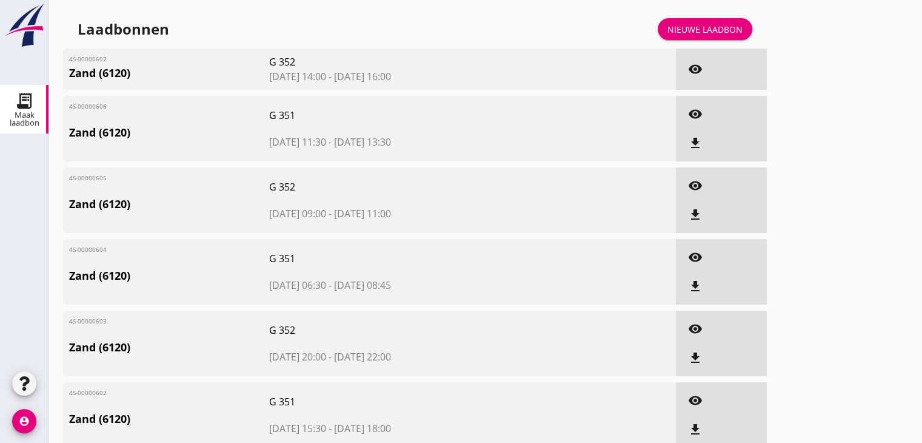
click at [668, 42] on div "Laadbonnen Nieuwe laadbon" at bounding box center [415, 29] width 704 height 29
click at [670, 39] on link "Nieuwe laadbon" at bounding box center [705, 29] width 95 height 22
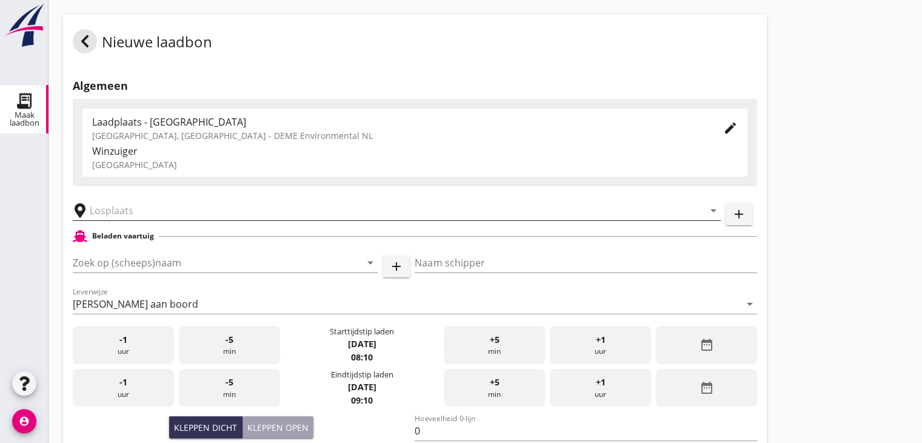
click at [163, 207] on input "text" at bounding box center [388, 210] width 597 height 19
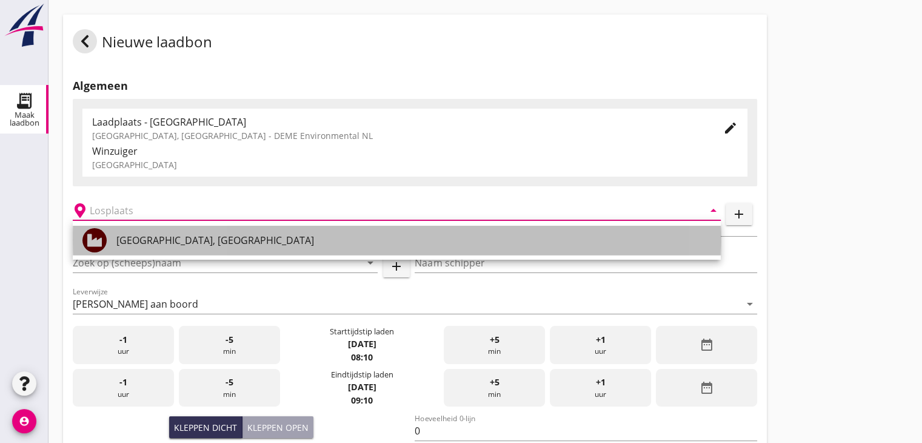
click at [173, 248] on div "[GEOGRAPHIC_DATA], [GEOGRAPHIC_DATA]" at bounding box center [413, 240] width 595 height 29
type input "[GEOGRAPHIC_DATA], [GEOGRAPHIC_DATA]"
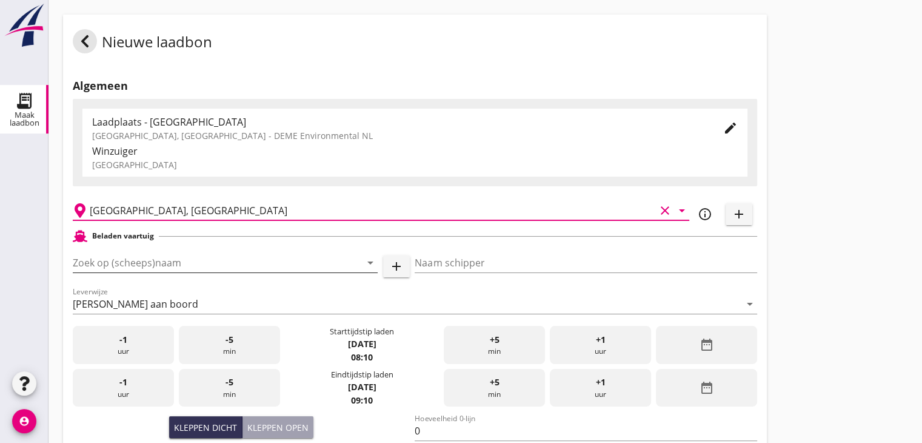
click at [173, 258] on input "Zoek op (scheeps)naam" at bounding box center [208, 262] width 271 height 19
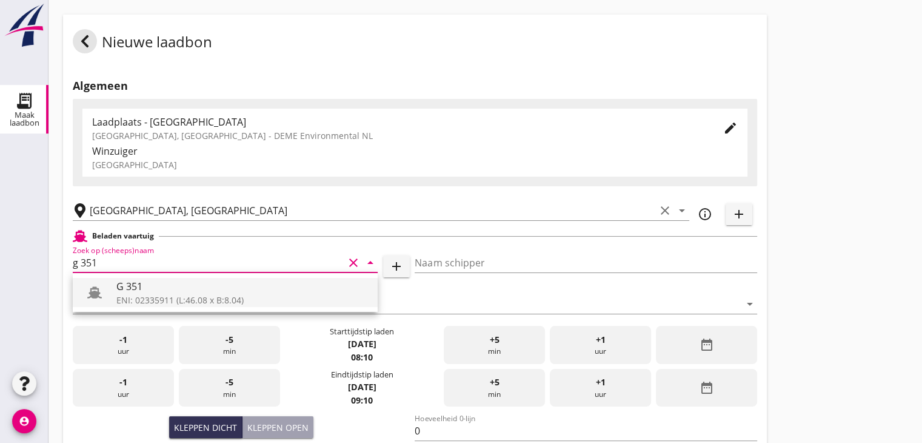
click at [155, 301] on div "ENI: 02335911 (L:46.08 x B:8.04)" at bounding box center [242, 299] width 252 height 13
type input "G 351"
type input "[PERSON_NAME]"
type input "363"
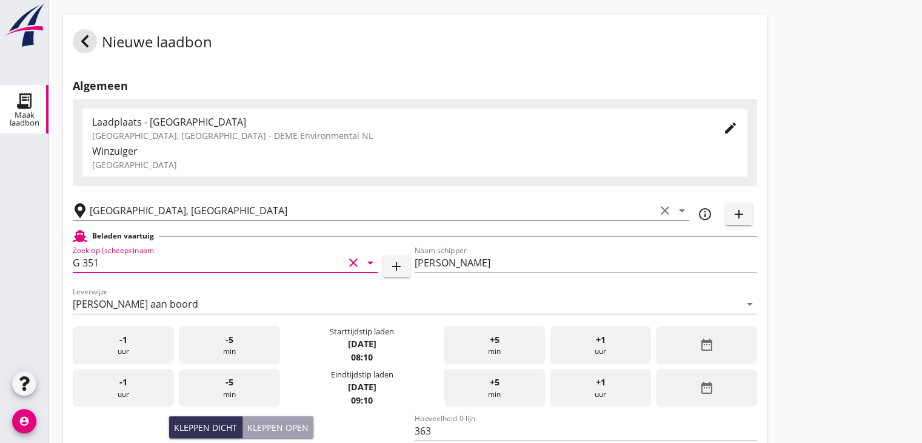
type input "G 351"
click at [684, 334] on div "date_range" at bounding box center [706, 345] width 101 height 38
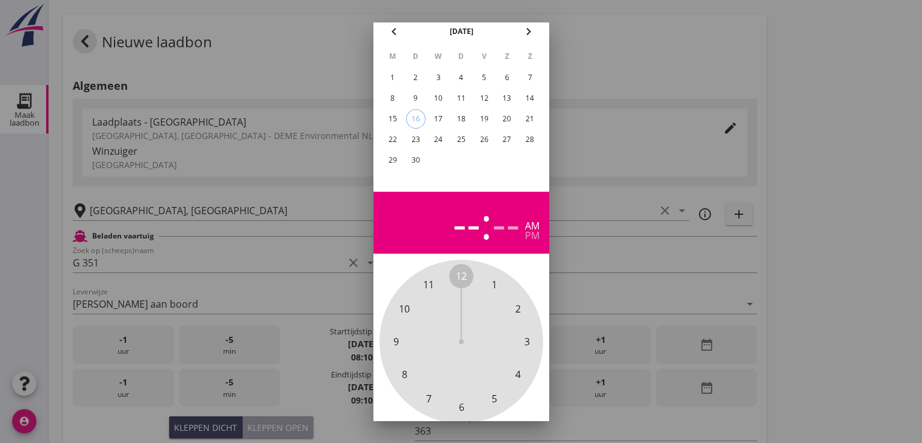
scroll to position [116, 0]
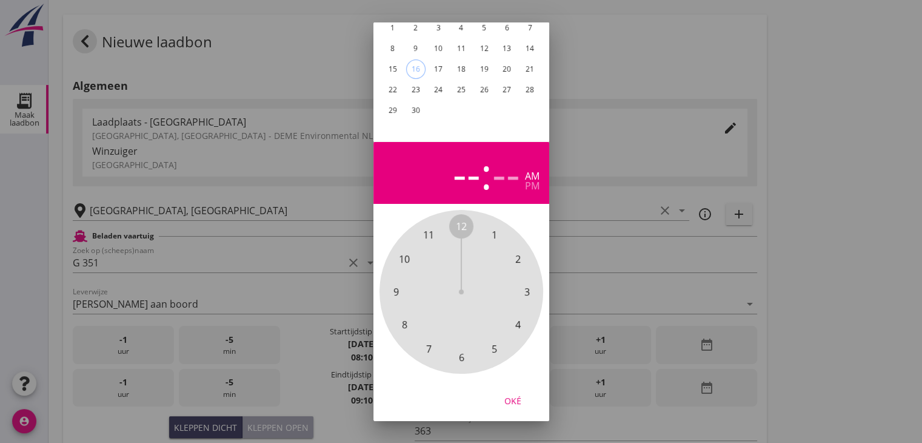
click at [412, 39] on div "9" at bounding box center [415, 48] width 19 height 19
click at [533, 181] on div "pm" at bounding box center [532, 186] width 15 height 10
click at [518, 317] on span "4" at bounding box center [517, 324] width 5 height 15
click at [461, 350] on span "30" at bounding box center [461, 357] width 11 height 15
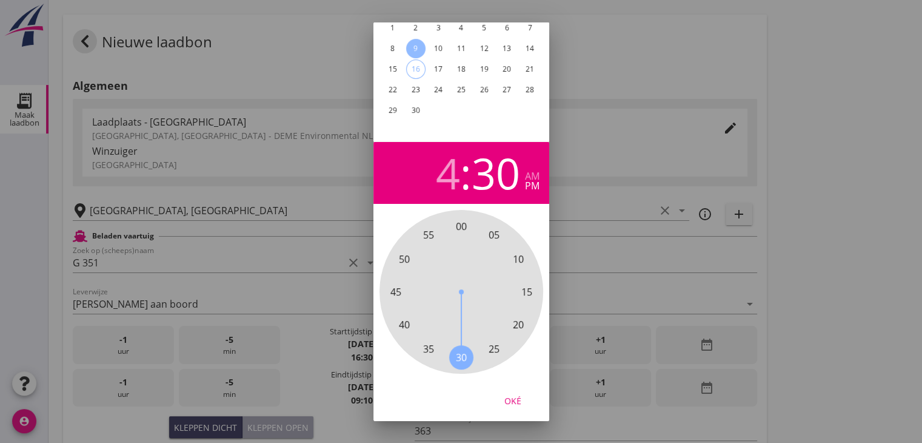
click at [523, 394] on div "Oké" at bounding box center [513, 400] width 34 height 13
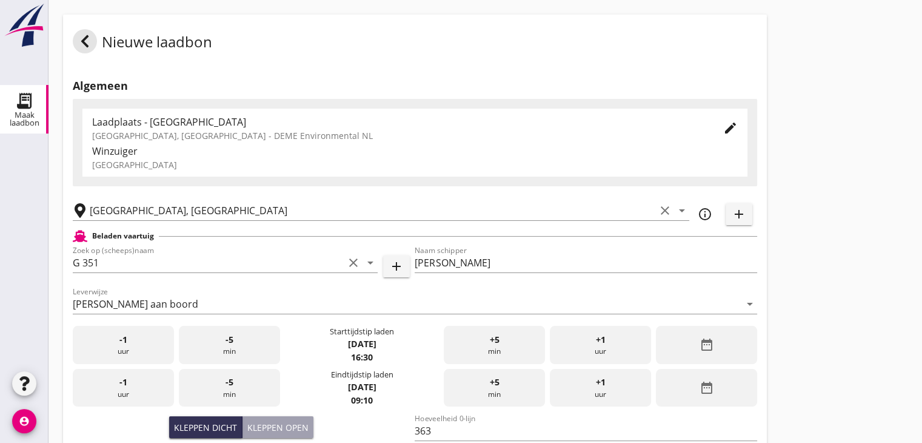
click at [711, 385] on icon "date_range" at bounding box center [706, 387] width 15 height 15
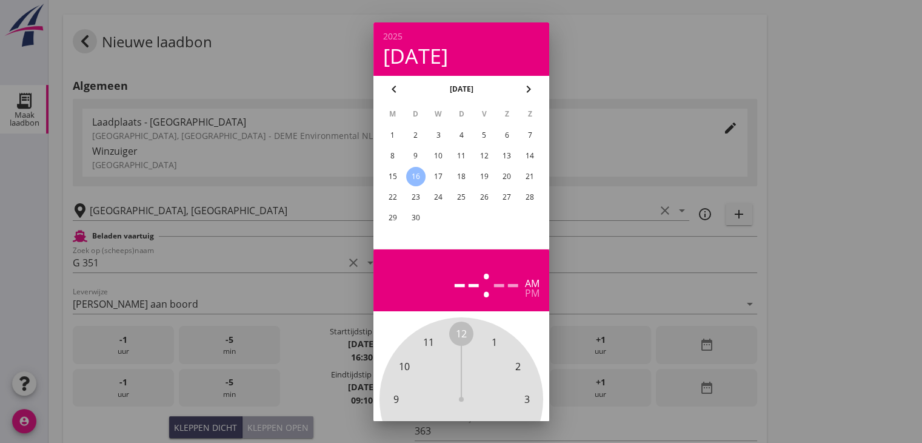
click at [415, 153] on div "9" at bounding box center [415, 155] width 19 height 19
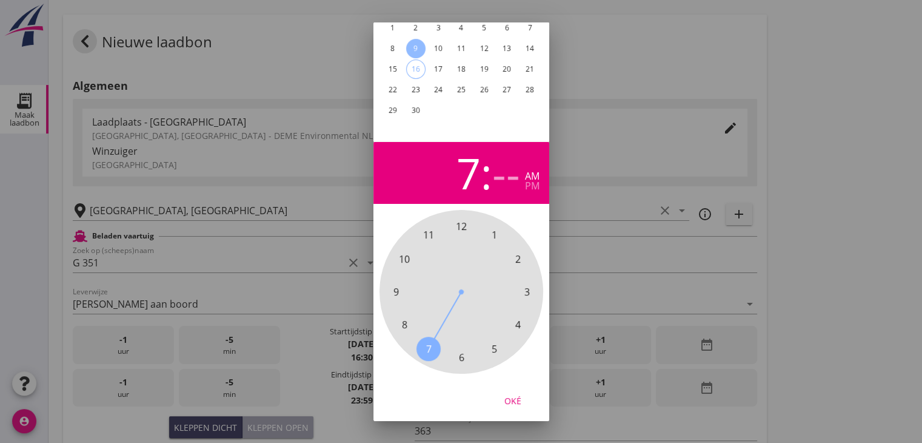
click at [424, 339] on span "7" at bounding box center [429, 348] width 24 height 24
click at [464, 226] on div "00 05 10 15 20 25 30 35 40 45 50 55" at bounding box center [461, 291] width 131 height 131
click at [538, 181] on div "pm" at bounding box center [532, 186] width 15 height 10
click at [459, 219] on span "00" at bounding box center [461, 226] width 11 height 15
click at [530, 181] on div "pm" at bounding box center [532, 186] width 15 height 10
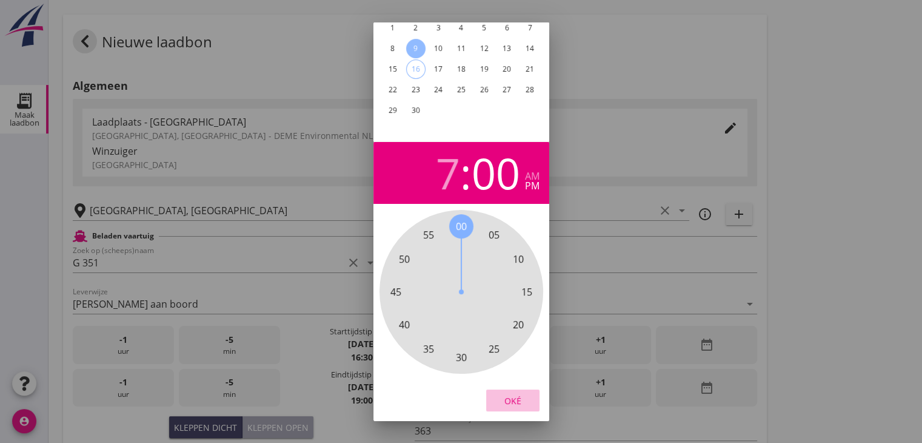
click at [507, 400] on button "Oké" at bounding box center [512, 400] width 53 height 22
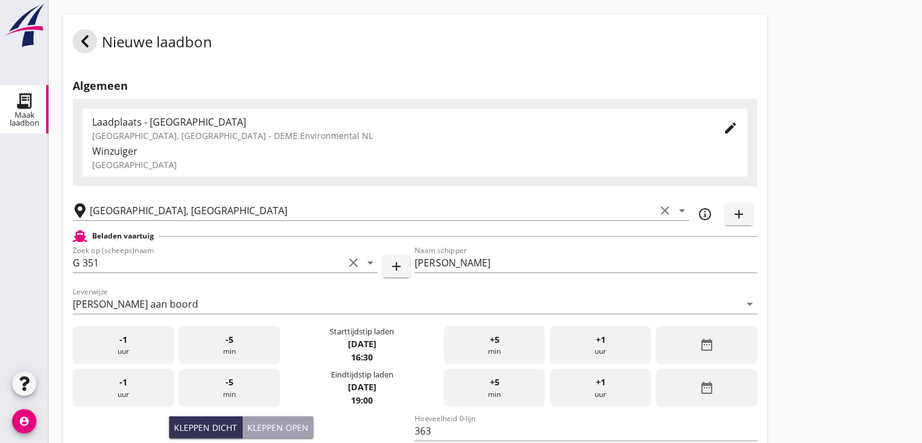
click at [776, 263] on div "Nieuwe laadbon Algemeen Laadplaats - Wingebied Veerse Meer, Zeeland - DEME Envi…" at bounding box center [486, 433] width 874 height 866
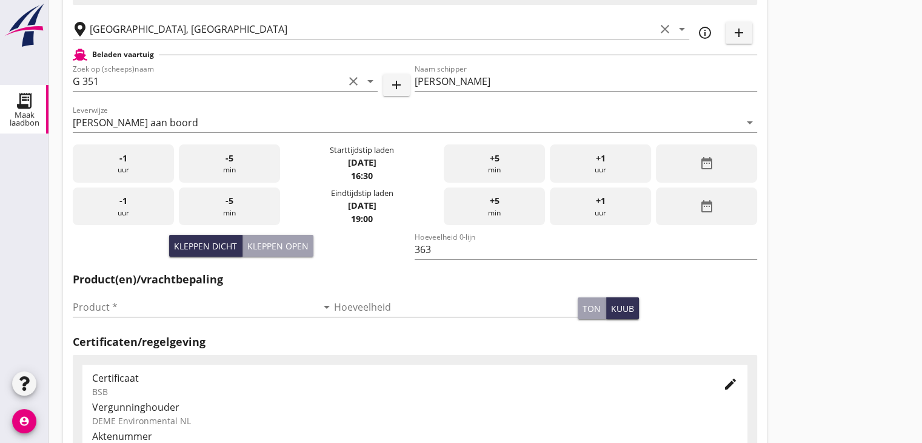
scroll to position [182, 0]
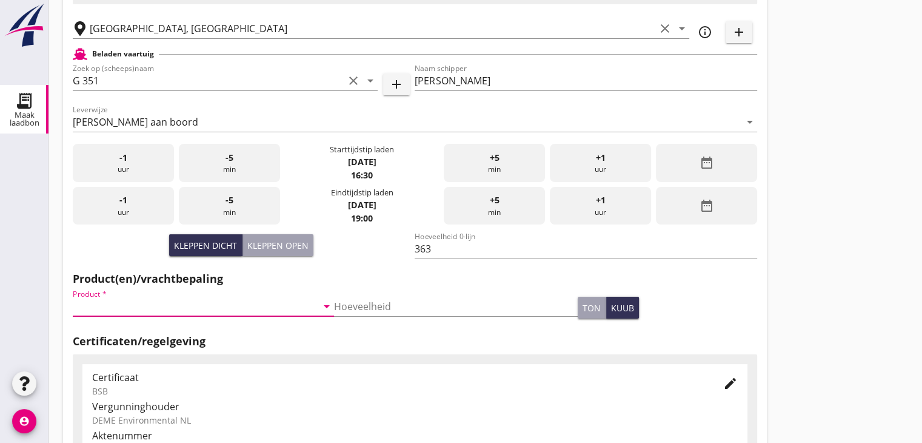
click at [126, 303] on input "Product *" at bounding box center [195, 306] width 244 height 19
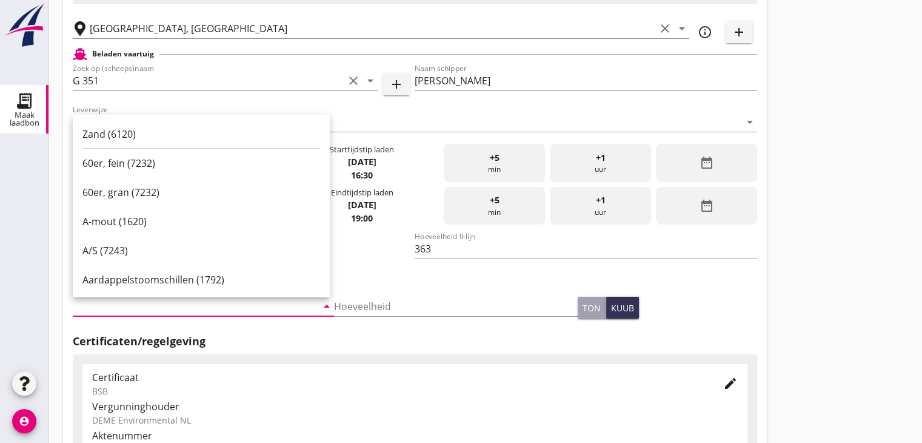
click at [149, 140] on div "Zand (6120)" at bounding box center [201, 134] width 238 height 15
type input "Zand (6120)"
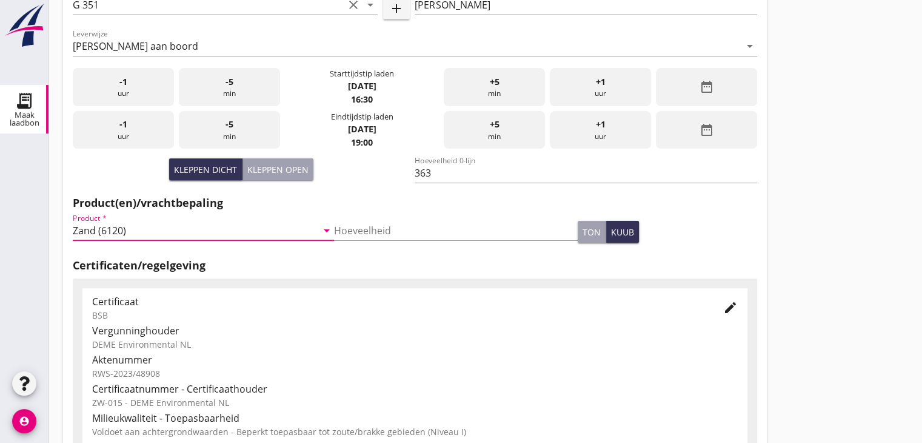
scroll to position [424, 0]
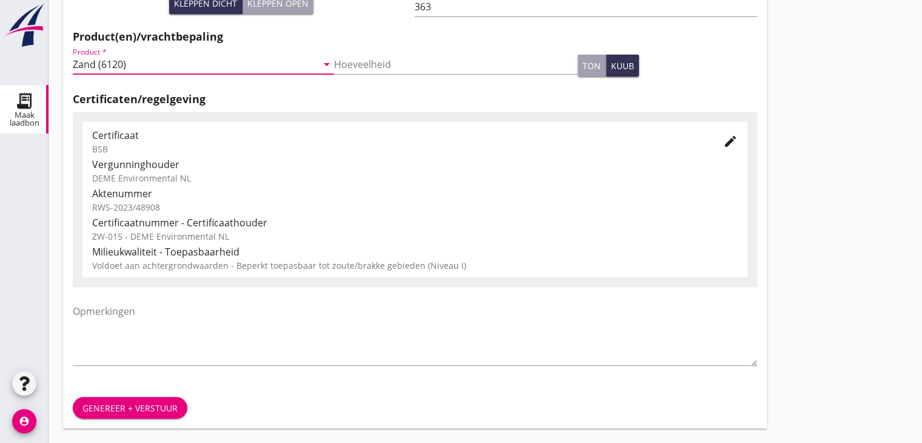
click at [132, 402] on div "Genereer + verstuur" at bounding box center [129, 407] width 95 height 13
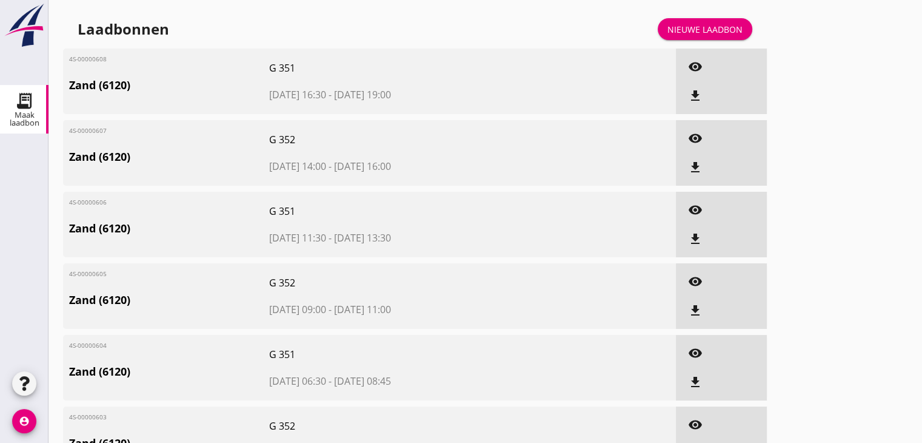
click at [704, 29] on div "Nieuwe laadbon" at bounding box center [705, 29] width 75 height 13
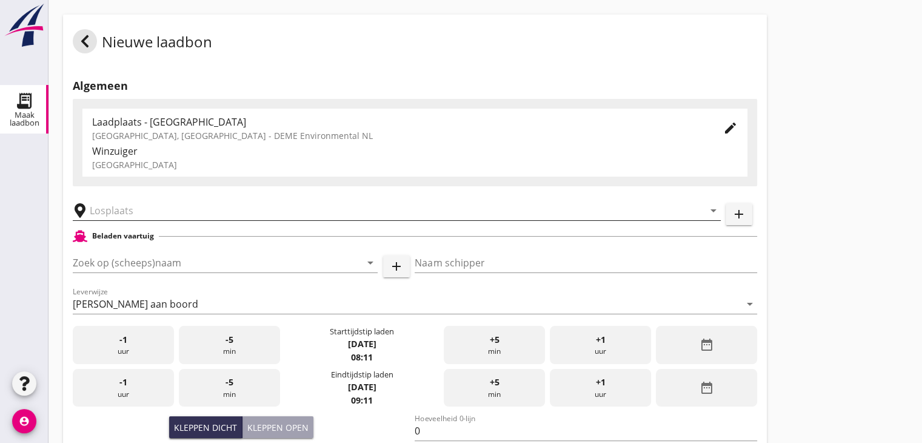
click at [133, 204] on input "text" at bounding box center [388, 210] width 597 height 19
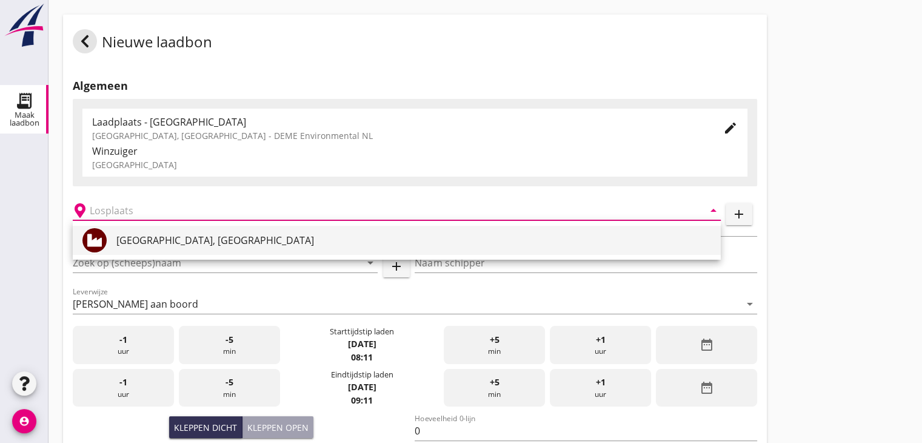
click at [153, 232] on div "[GEOGRAPHIC_DATA], [GEOGRAPHIC_DATA]" at bounding box center [413, 240] width 595 height 29
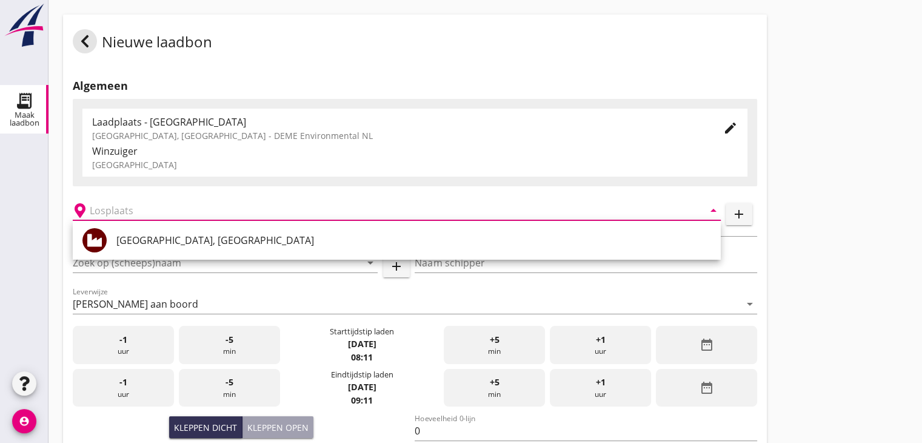
type input "[GEOGRAPHIC_DATA], [GEOGRAPHIC_DATA]"
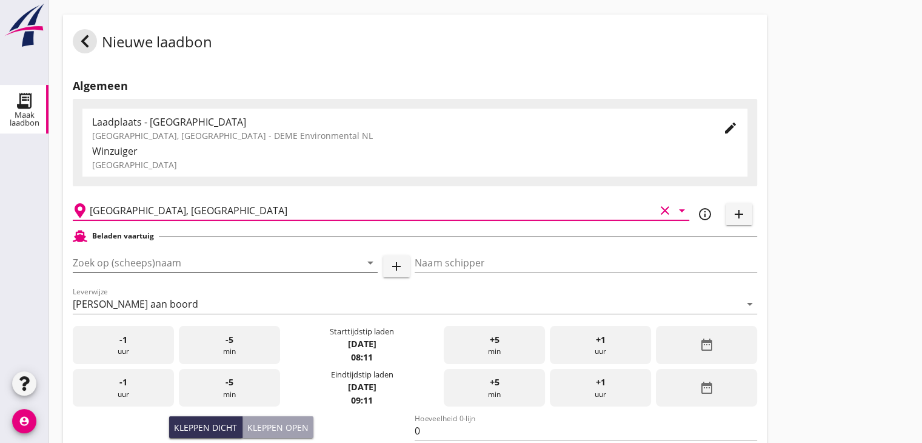
click at [179, 258] on input "Zoek op (scheeps)naam" at bounding box center [208, 262] width 271 height 19
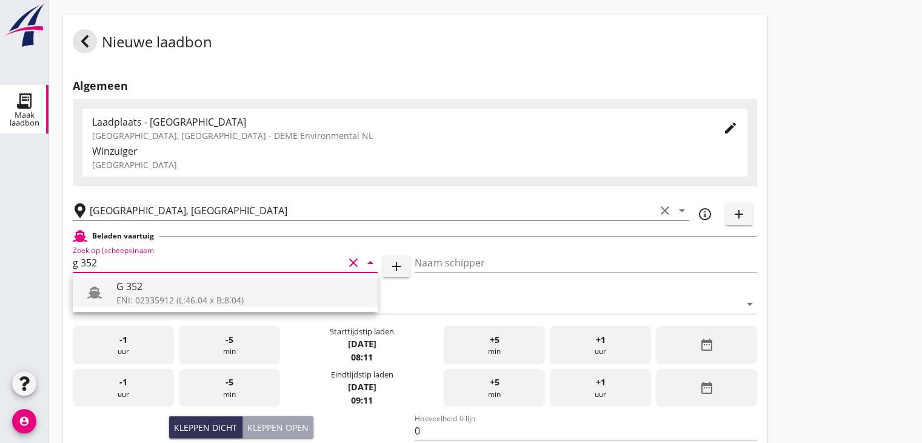
click at [259, 299] on div "ENI: 02335912 (L:46.04 x B:8.04)" at bounding box center [242, 299] width 252 height 13
type input "G 352"
type input "[PERSON_NAME]"
type input "363"
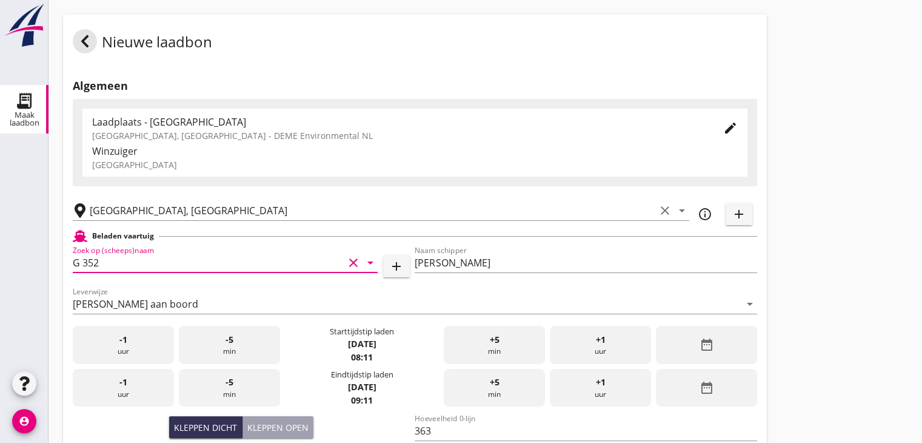
type input "G 352"
click at [682, 338] on div "date_range" at bounding box center [706, 345] width 101 height 38
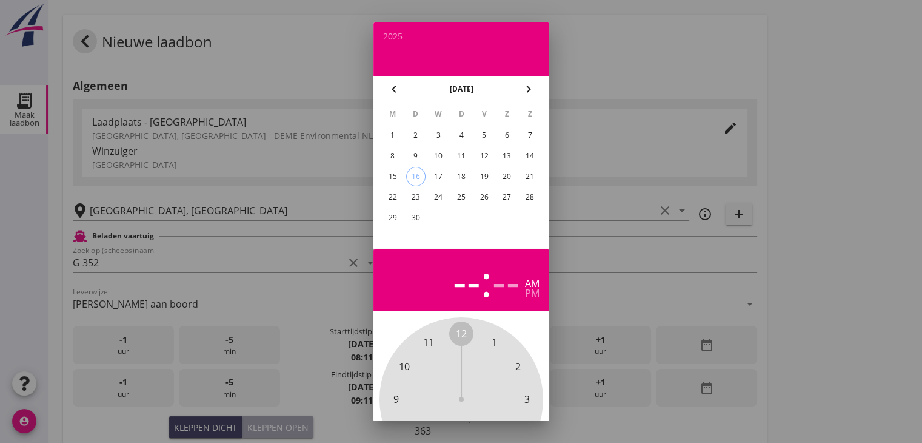
click at [420, 150] on div "9" at bounding box center [415, 155] width 19 height 19
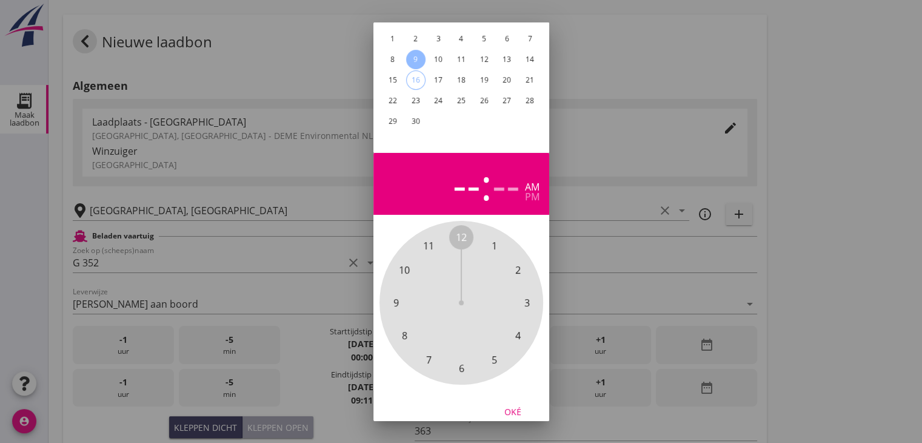
scroll to position [116, 0]
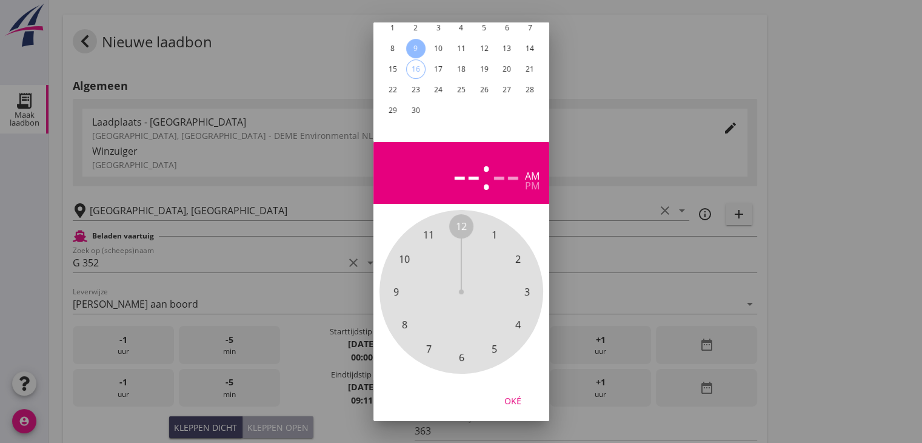
click at [429, 341] on span "7" at bounding box center [428, 348] width 5 height 15
click at [528, 284] on span "15" at bounding box center [526, 291] width 11 height 15
click at [526, 181] on div "pm" at bounding box center [532, 186] width 15 height 10
click at [514, 389] on button "Oké" at bounding box center [512, 400] width 53 height 22
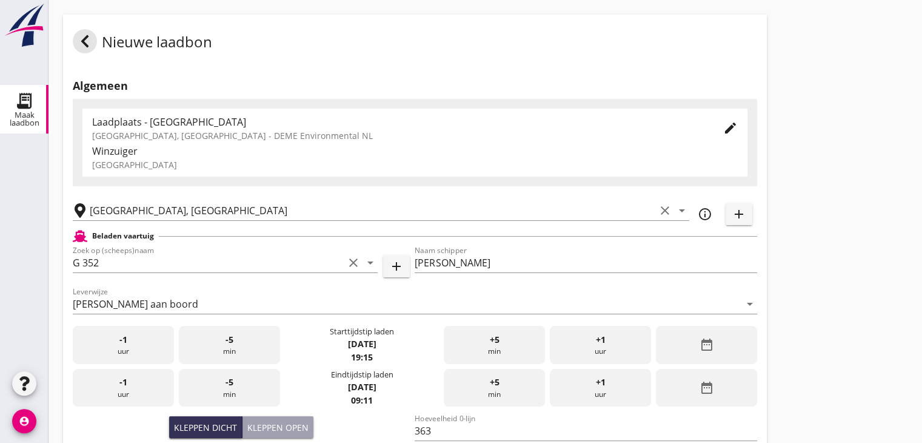
click at [790, 235] on div "Nieuwe laadbon Algemeen Laadplaats - Wingebied Veerse Meer, Zeeland - DEME Envi…" at bounding box center [486, 433] width 874 height 866
click at [701, 386] on icon "date_range" at bounding box center [706, 387] width 15 height 15
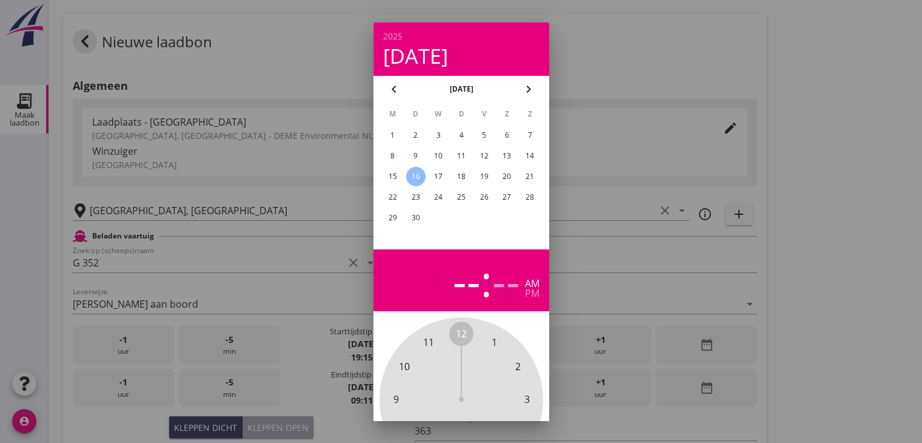
click at [410, 154] on div "9" at bounding box center [415, 155] width 19 height 19
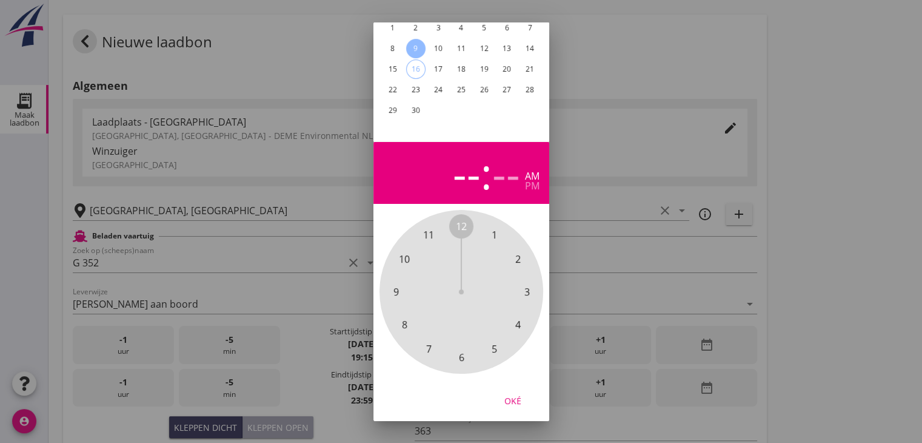
click at [401, 252] on span "10" at bounding box center [404, 259] width 11 height 15
click at [459, 219] on span "00" at bounding box center [461, 226] width 11 height 15
click at [536, 181] on div "pm" at bounding box center [532, 186] width 15 height 10
click at [512, 394] on div "Oké" at bounding box center [513, 400] width 34 height 13
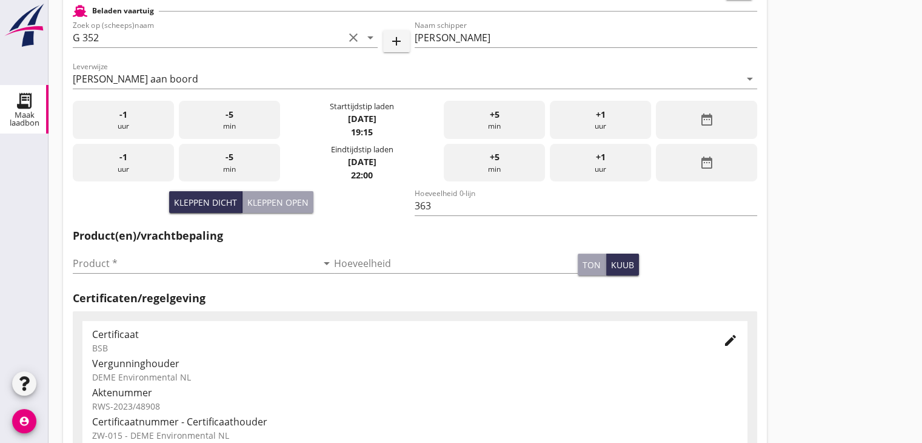
scroll to position [243, 0]
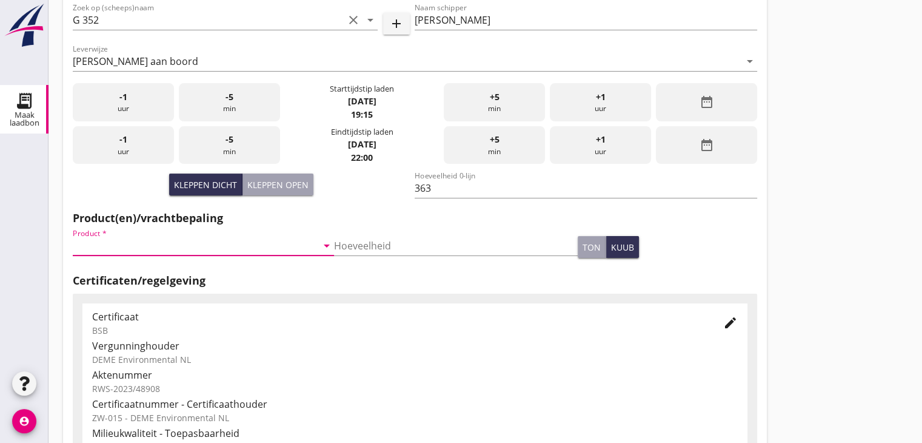
click at [199, 251] on input "Product *" at bounding box center [195, 245] width 244 height 19
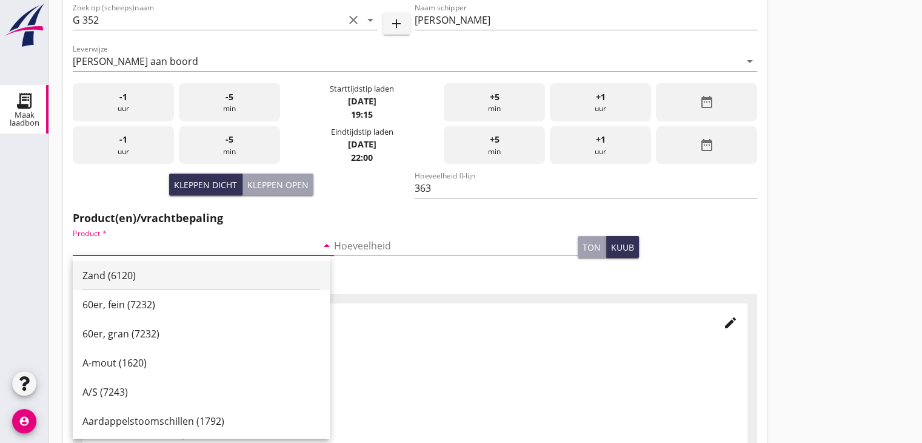
click at [160, 275] on div "Zand (6120)" at bounding box center [201, 275] width 238 height 15
type input "Zand (6120)"
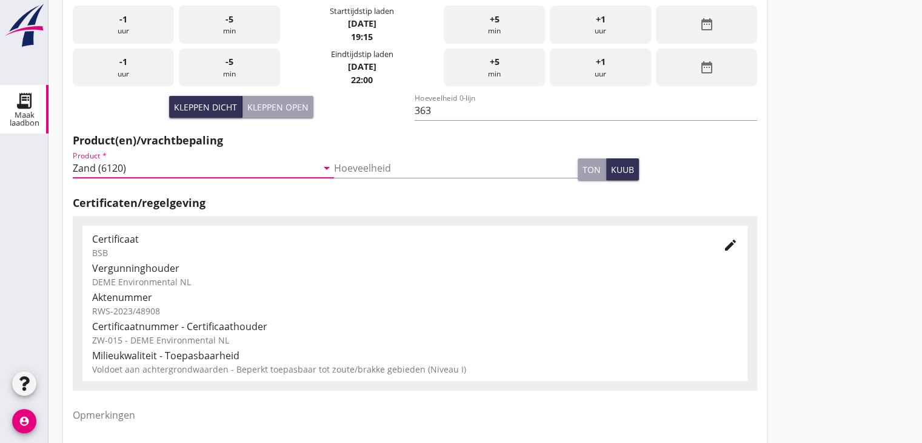
scroll to position [424, 0]
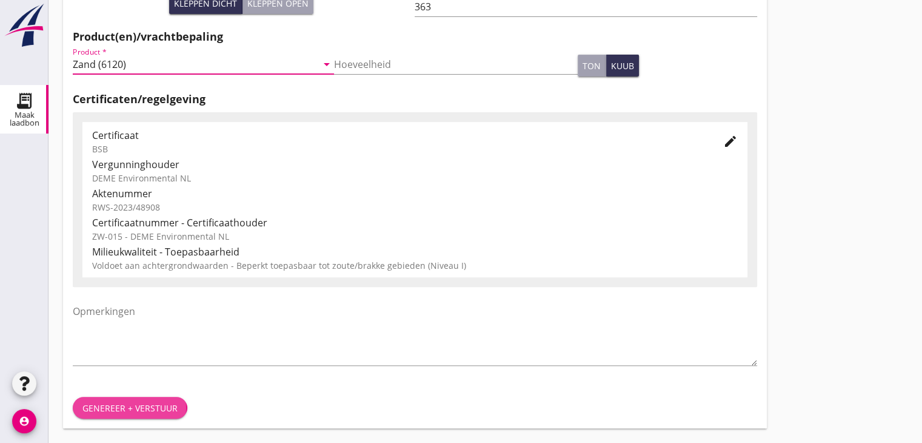
click at [111, 401] on div "Genereer + verstuur" at bounding box center [129, 407] width 95 height 13
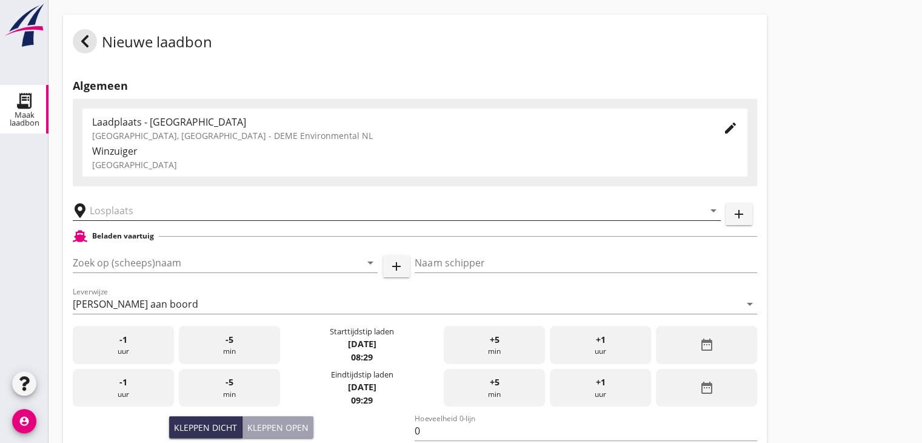
click at [126, 207] on input "text" at bounding box center [388, 210] width 597 height 19
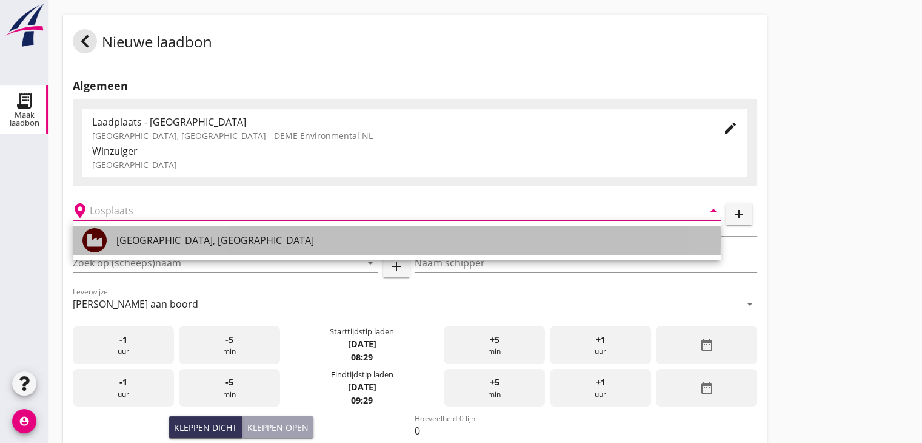
click at [130, 238] on div "[GEOGRAPHIC_DATA], [GEOGRAPHIC_DATA]" at bounding box center [413, 240] width 595 height 15
type input "[GEOGRAPHIC_DATA], [GEOGRAPHIC_DATA]"
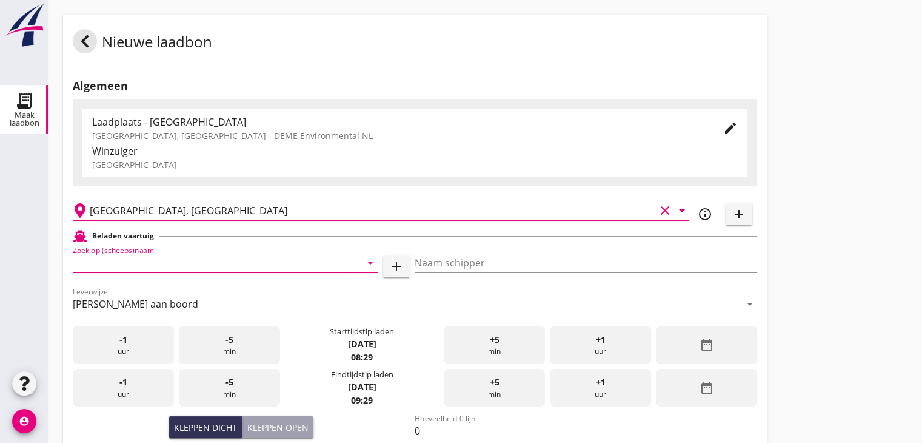
click at [133, 260] on input "Zoek op (scheeps)naam" at bounding box center [208, 262] width 271 height 19
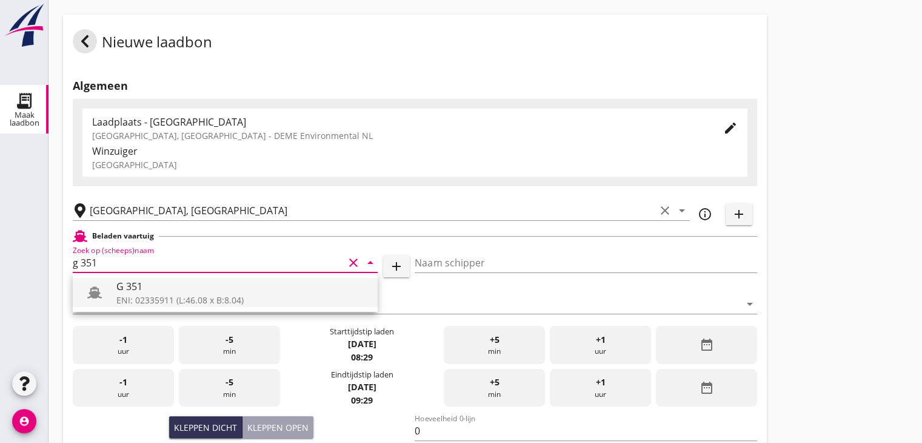
click at [213, 292] on div "G 351" at bounding box center [242, 286] width 252 height 15
type input "G 351"
type input "[PERSON_NAME]"
type input "363"
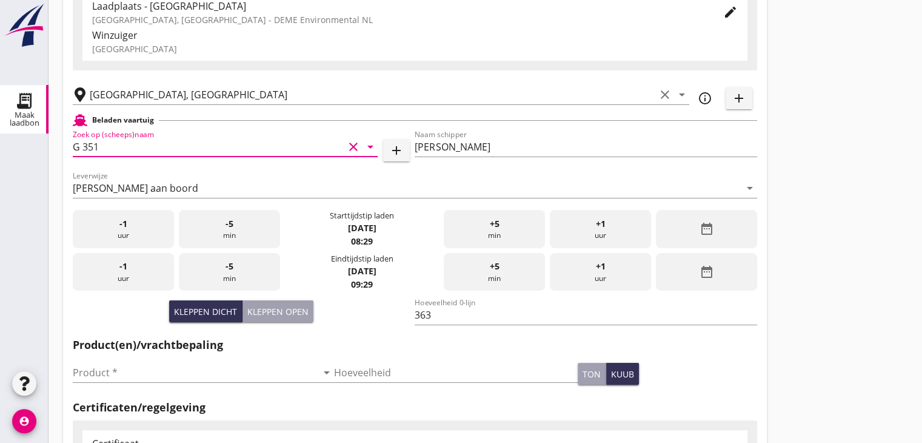
scroll to position [121, 0]
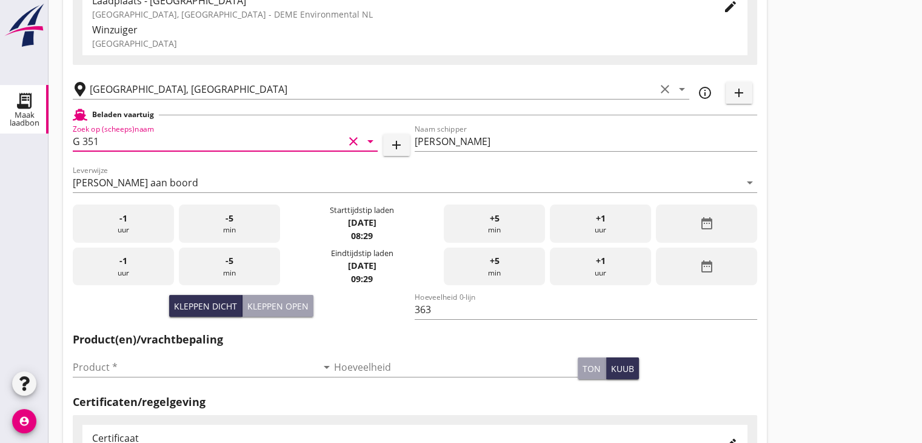
type input "G 351"
click at [702, 224] on icon "date_range" at bounding box center [706, 223] width 15 height 15
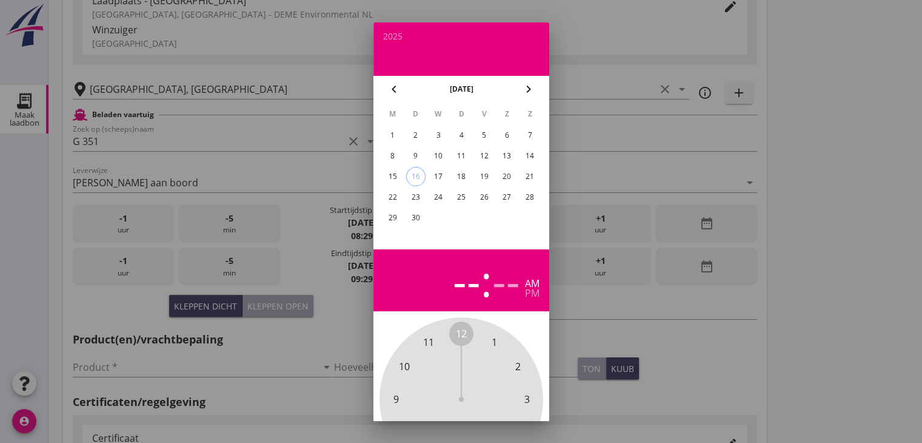
click at [436, 152] on div "10" at bounding box center [438, 155] width 19 height 19
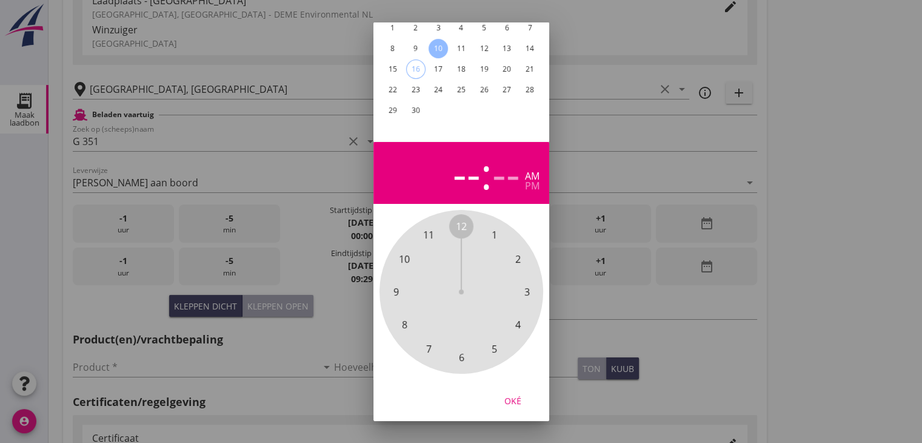
scroll to position [116, 0]
click at [458, 352] on span "6" at bounding box center [460, 357] width 5 height 15
click at [461, 219] on span "00" at bounding box center [461, 226] width 11 height 15
click at [518, 394] on div "Oké" at bounding box center [513, 400] width 34 height 13
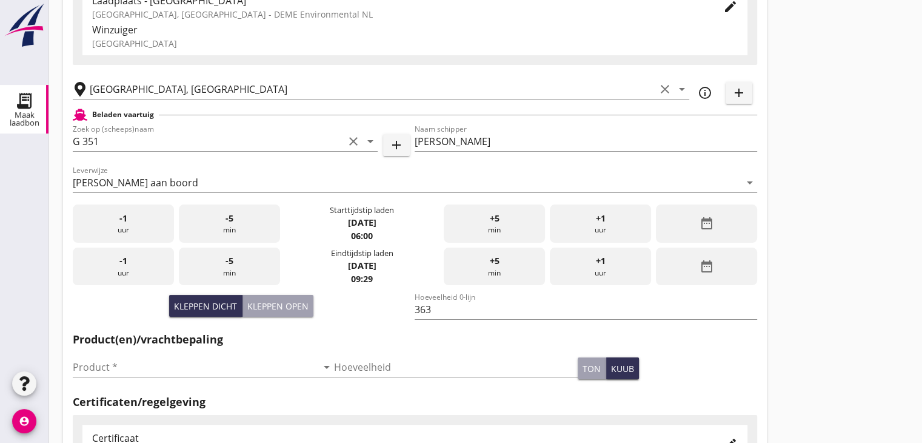
click at [699, 263] on div "date_range" at bounding box center [706, 266] width 101 height 38
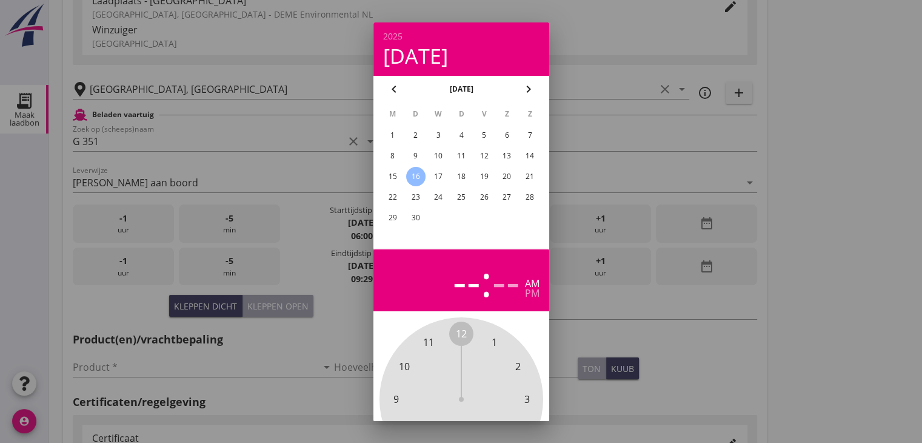
click at [435, 152] on div "10" at bounding box center [438, 155] width 19 height 19
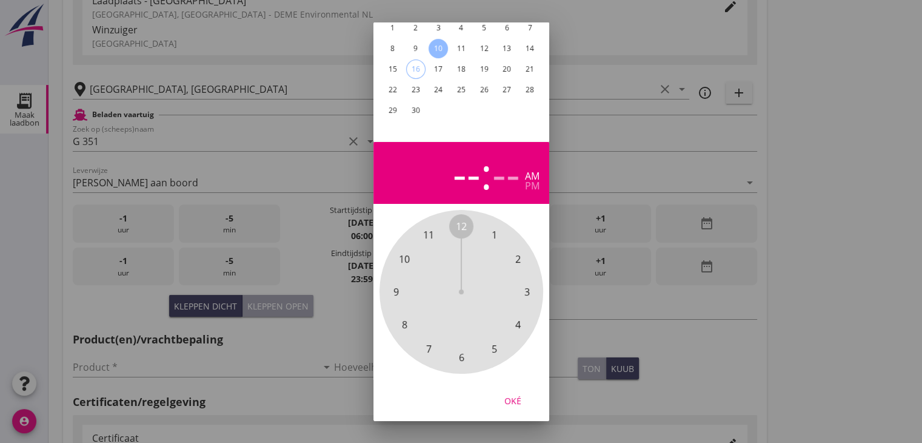
click at [395, 289] on span "9" at bounding box center [395, 291] width 5 height 15
click at [461, 351] on span "30" at bounding box center [461, 357] width 11 height 15
click at [511, 394] on div "Oké" at bounding box center [513, 400] width 34 height 13
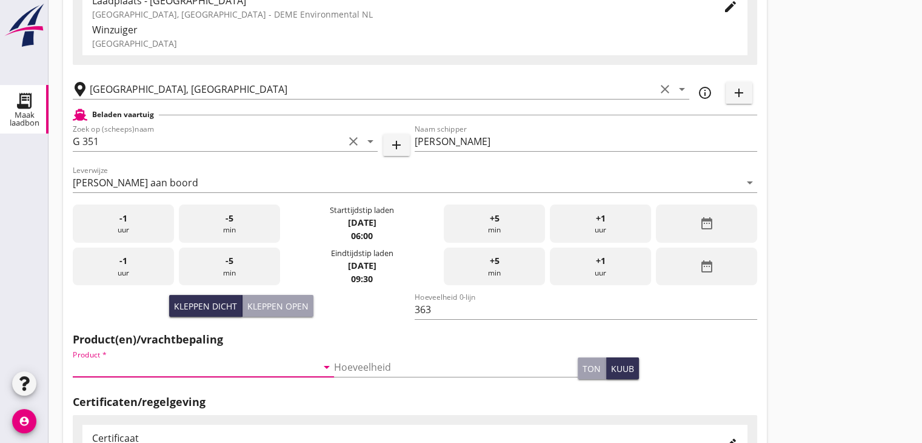
click at [181, 368] on input "Product *" at bounding box center [195, 366] width 244 height 19
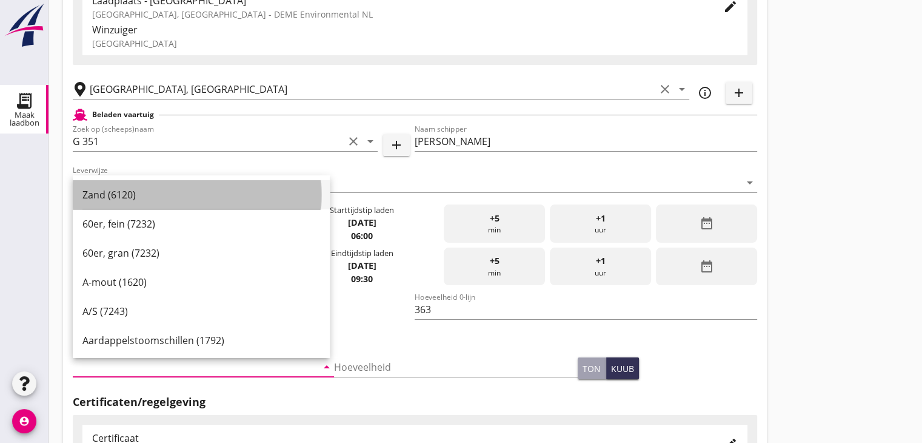
click at [129, 190] on div "Zand (6120)" at bounding box center [201, 194] width 238 height 15
type input "Zand (6120)"
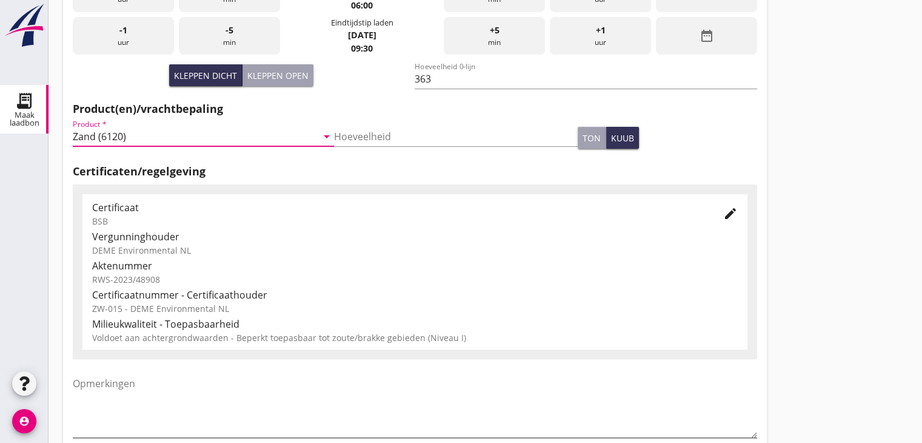
scroll to position [424, 0]
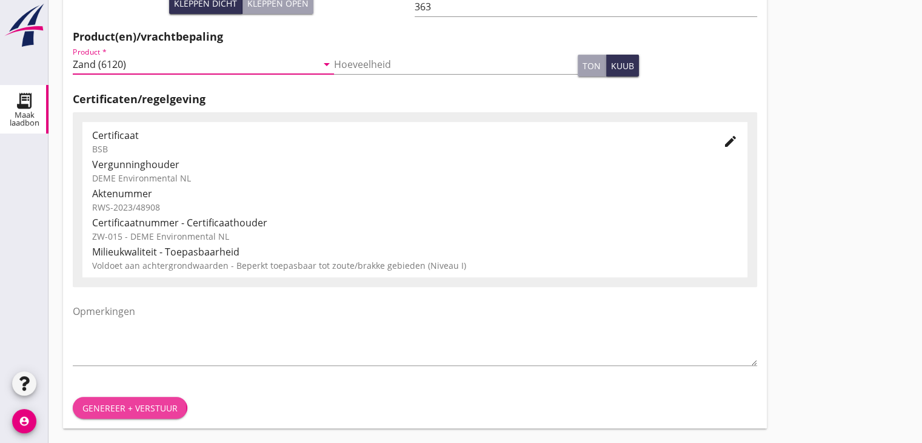
click at [136, 403] on div "Genereer + verstuur" at bounding box center [129, 407] width 95 height 13
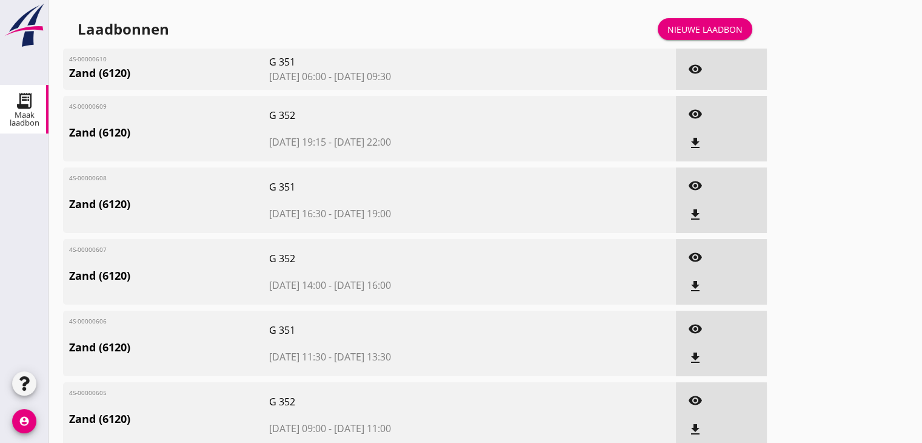
click at [703, 28] on div "Nieuwe laadbon" at bounding box center [705, 29] width 75 height 13
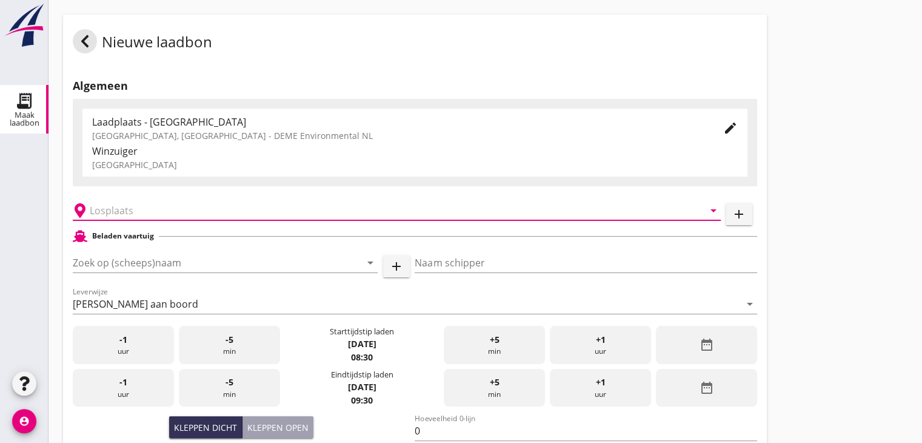
click at [158, 212] on input "text" at bounding box center [388, 210] width 597 height 19
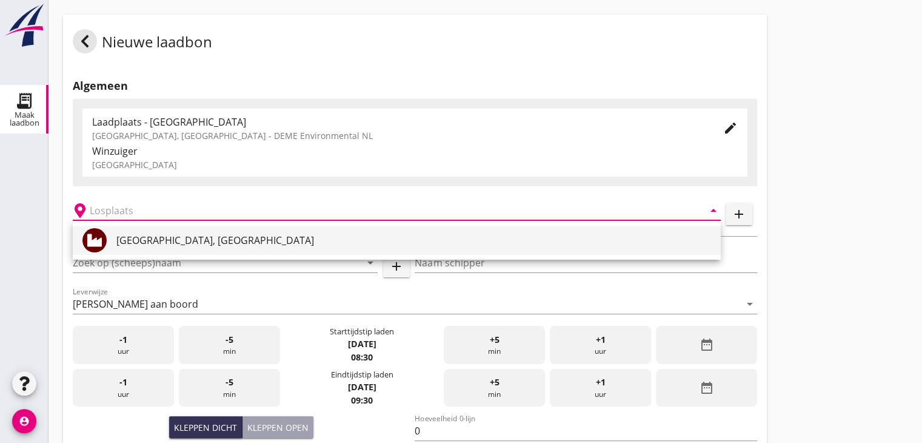
click at [152, 244] on div "Veerse Meer, Zeeland" at bounding box center [413, 240] width 595 height 15
type input "Veerse Meer, Zeeland"
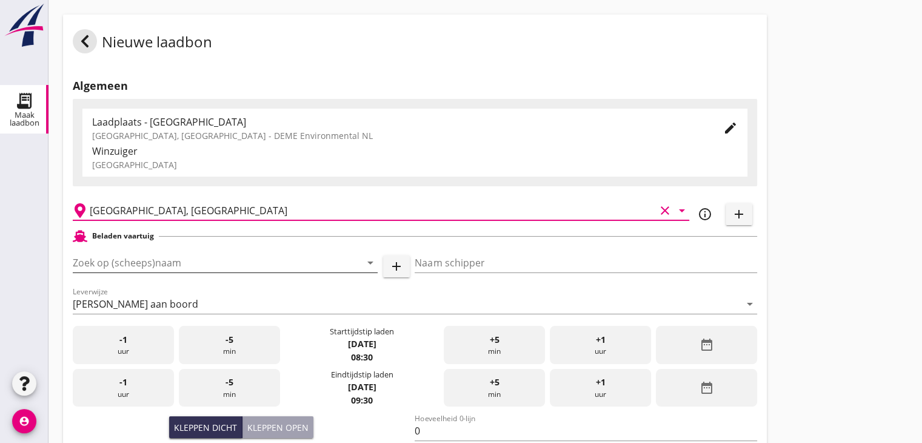
click at [150, 265] on input "Zoek op (scheeps)naam" at bounding box center [208, 262] width 271 height 19
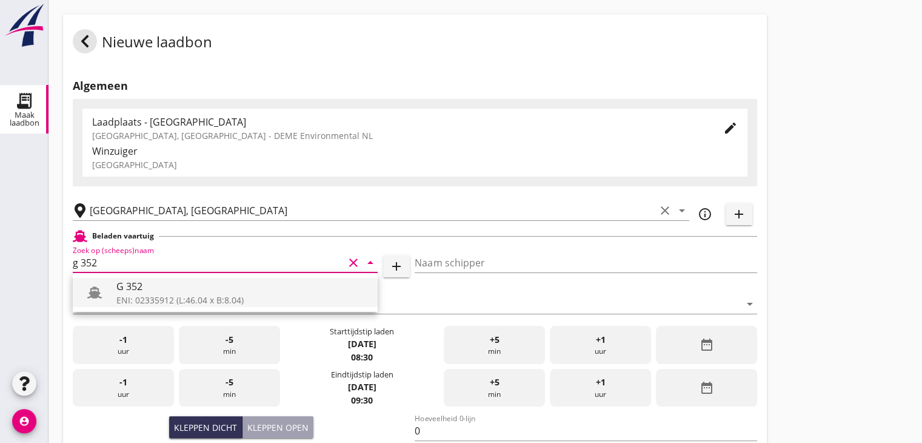
click at [149, 282] on div "G 352" at bounding box center [242, 286] width 252 height 15
type input "G 352"
type input "Ewald van loo"
type input "363"
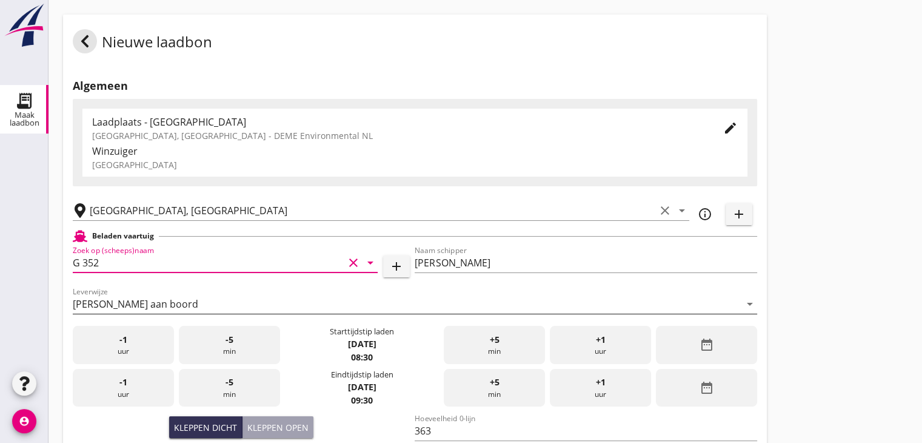
type input "G 352"
click at [712, 337] on div "date_range" at bounding box center [706, 345] width 101 height 38
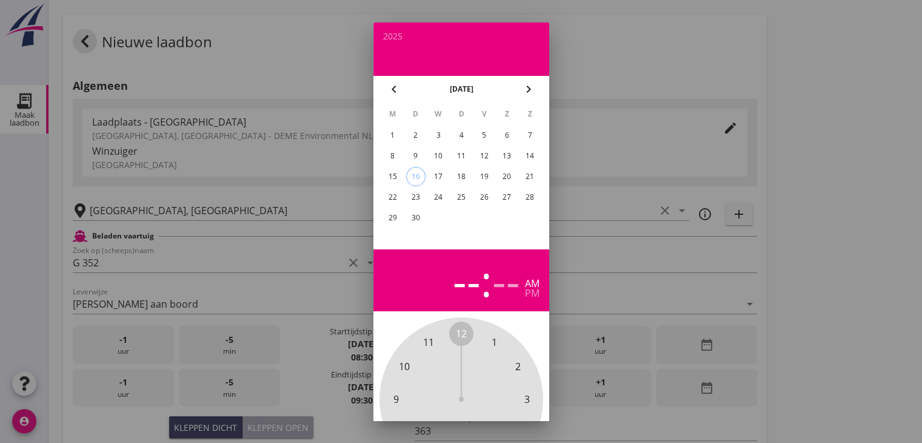
click at [439, 155] on div "10" at bounding box center [438, 155] width 19 height 19
click at [407, 361] on span "10" at bounding box center [404, 366] width 11 height 15
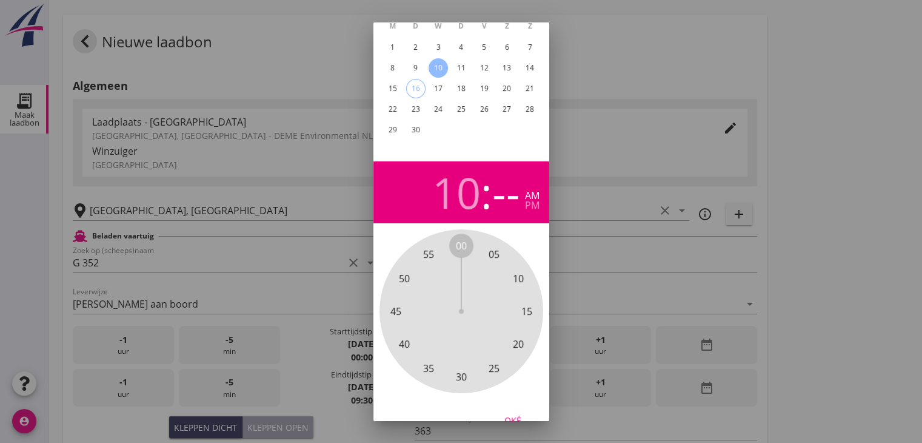
scroll to position [116, 0]
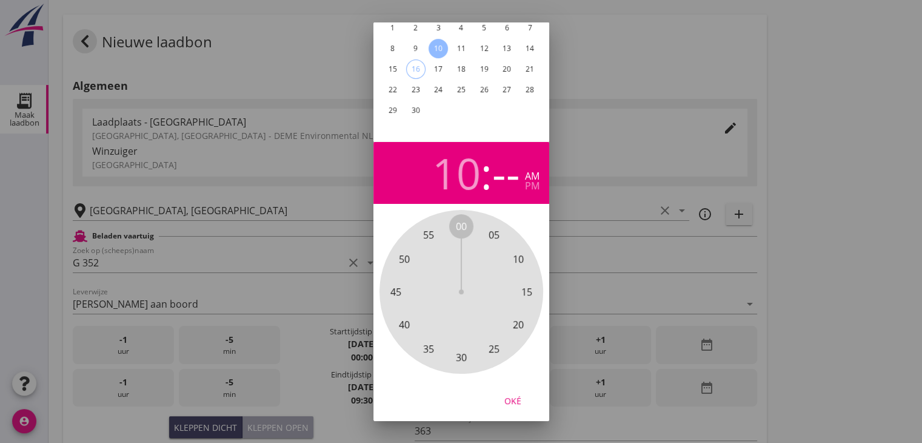
click at [459, 219] on span "00" at bounding box center [461, 226] width 11 height 15
click at [521, 394] on div "Oké" at bounding box center [513, 400] width 34 height 13
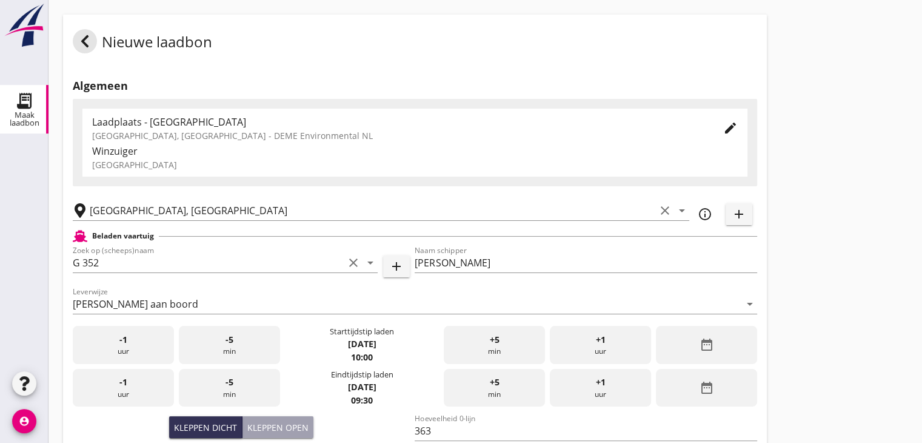
click at [677, 397] on div "date_range" at bounding box center [706, 388] width 101 height 38
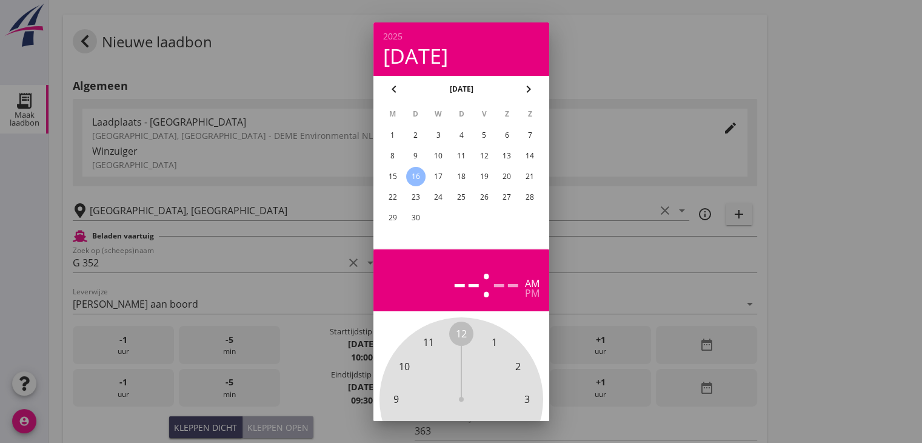
click at [437, 146] on div "10" at bounding box center [438, 155] width 19 height 19
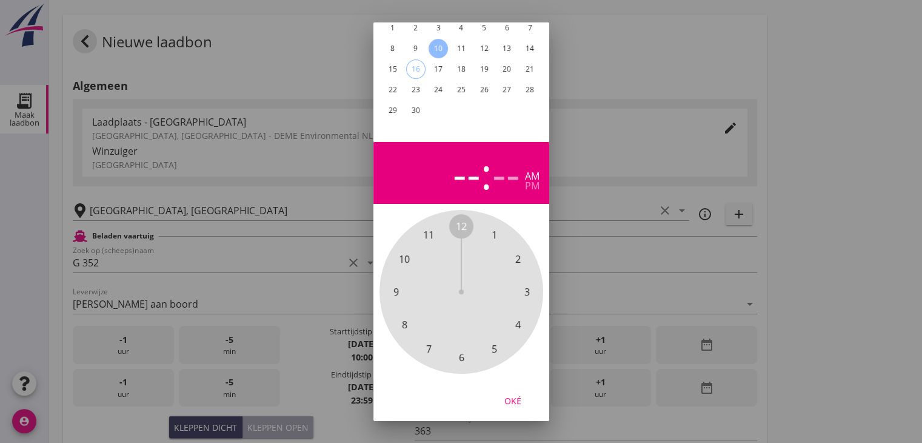
click at [466, 219] on span "12" at bounding box center [461, 226] width 11 height 15
click at [459, 219] on span "00" at bounding box center [461, 226] width 11 height 15
click at [529, 181] on div "pm" at bounding box center [532, 186] width 15 height 10
click at [517, 394] on div "Oké" at bounding box center [513, 400] width 34 height 13
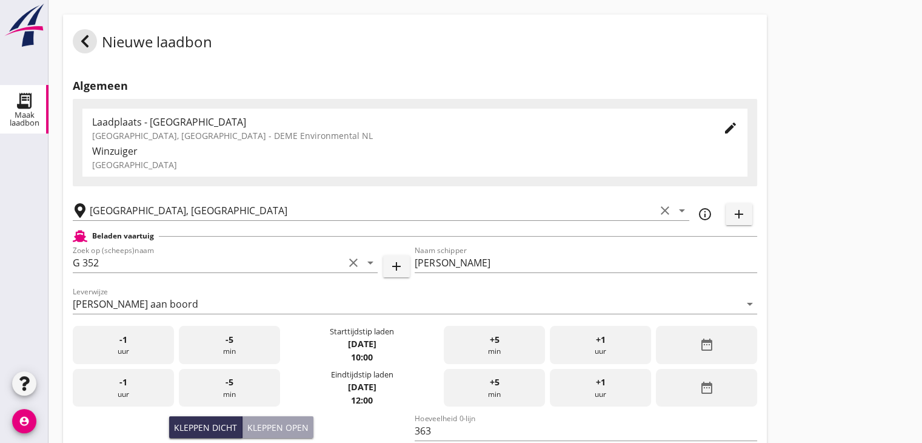
click at [783, 233] on div "Nieuwe laadbon Algemeen Laadplaats - Wingebied Veerse Meer, Zeeland - DEME Envi…" at bounding box center [486, 433] width 874 height 866
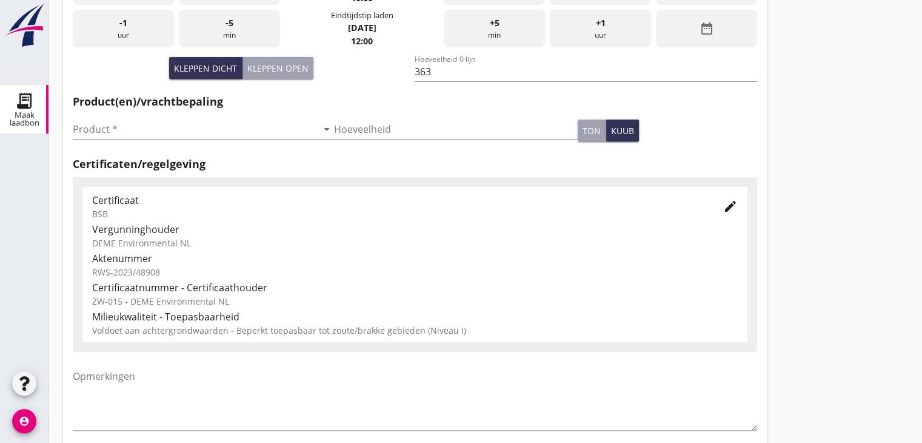
scroll to position [364, 0]
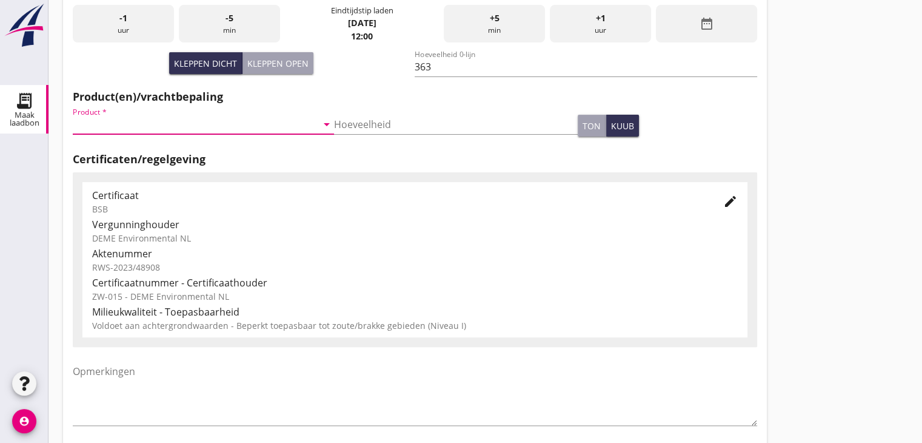
click at [164, 129] on input "Product *" at bounding box center [195, 124] width 244 height 19
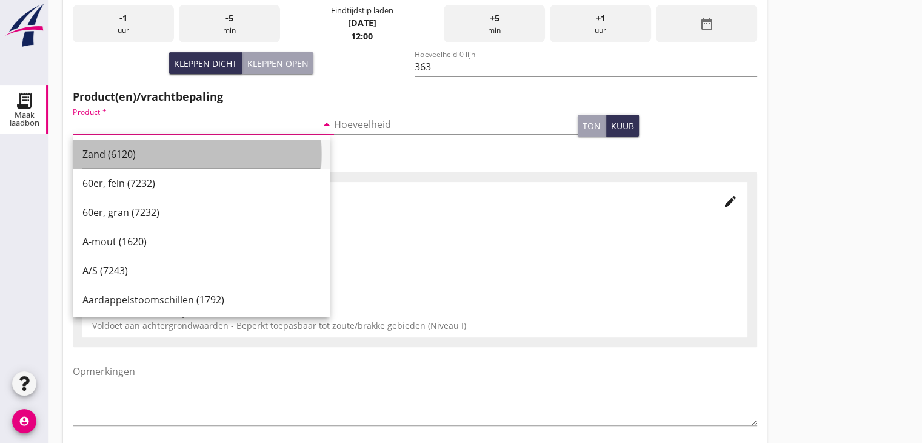
click at [143, 144] on div "Zand (6120)" at bounding box center [201, 153] width 238 height 29
type input "Zand (6120)"
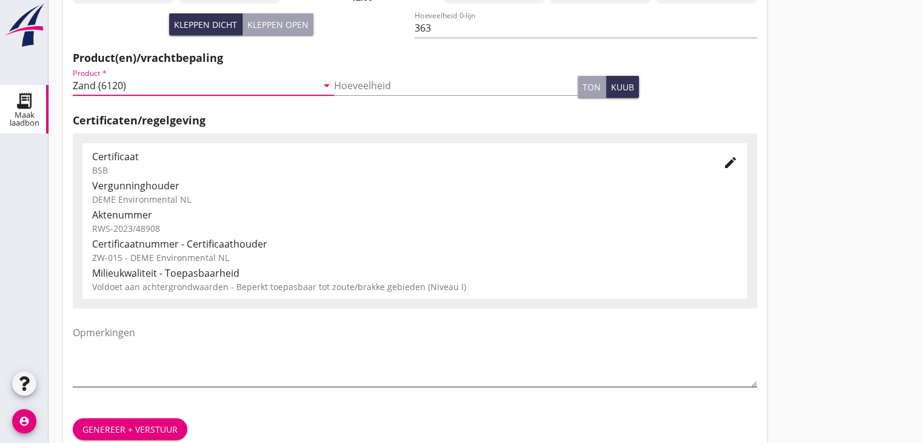
scroll to position [424, 0]
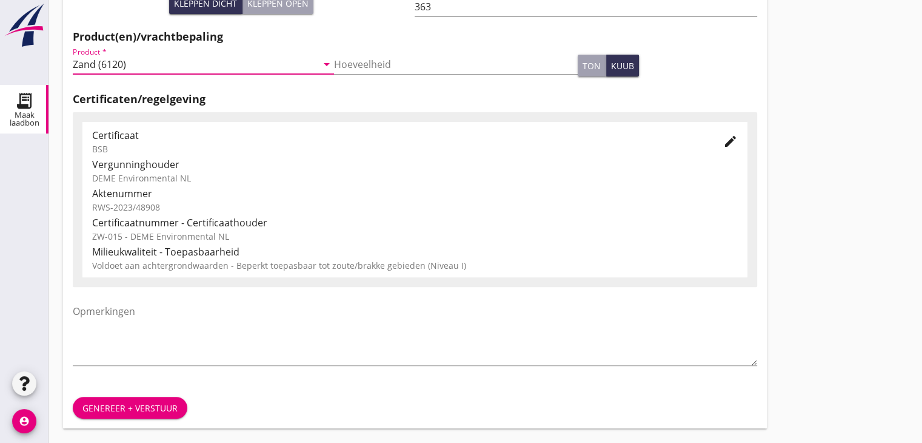
click at [120, 411] on div "Genereer + verstuur" at bounding box center [129, 407] width 95 height 13
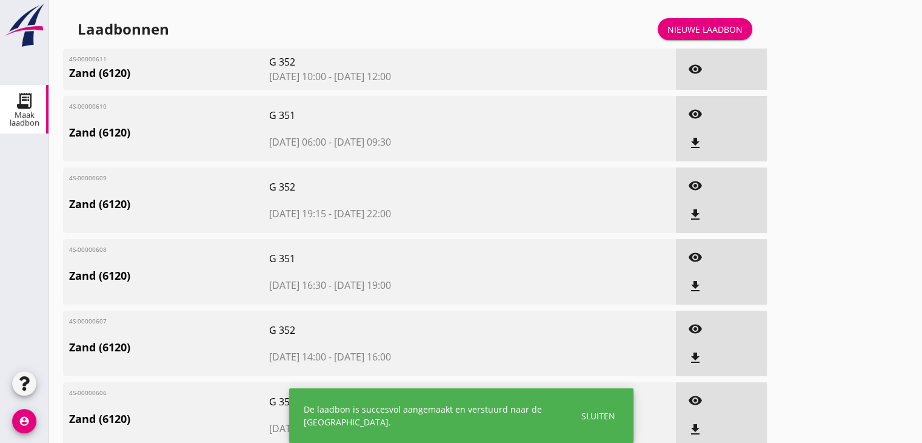
click at [708, 33] on div "Nieuwe laadbon" at bounding box center [705, 29] width 75 height 13
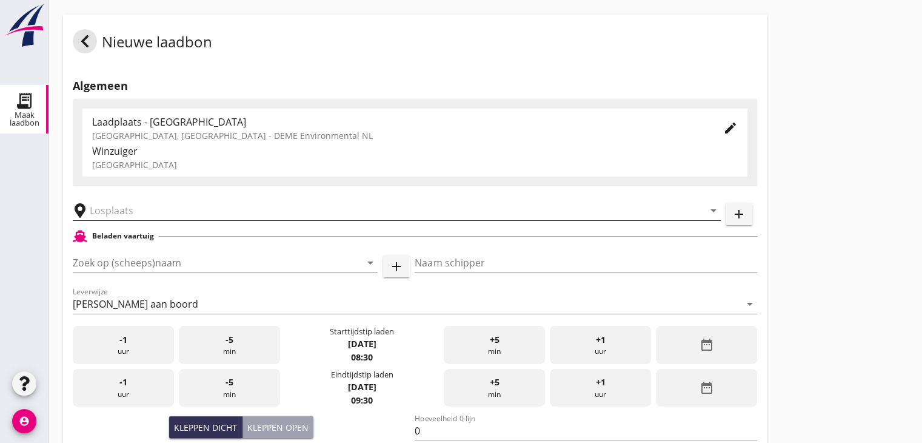
click at [156, 212] on input "text" at bounding box center [388, 210] width 597 height 19
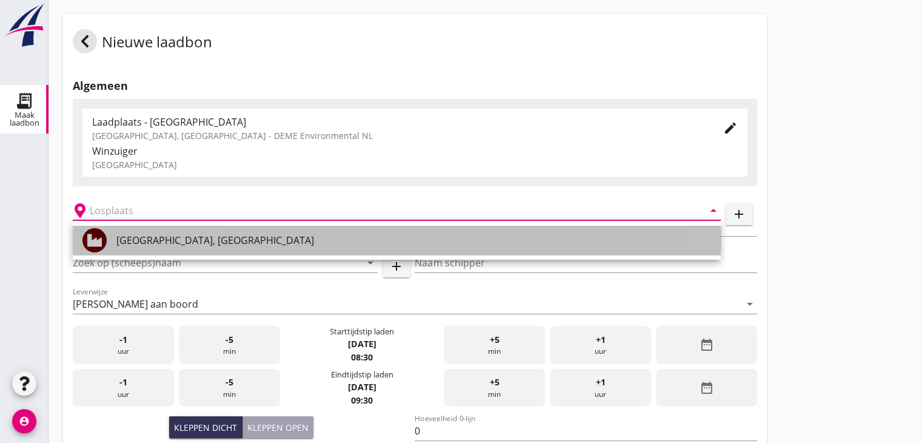
click at [152, 232] on div "Veerse Meer, Zeeland" at bounding box center [413, 240] width 595 height 29
type input "Veerse Meer, Zeeland"
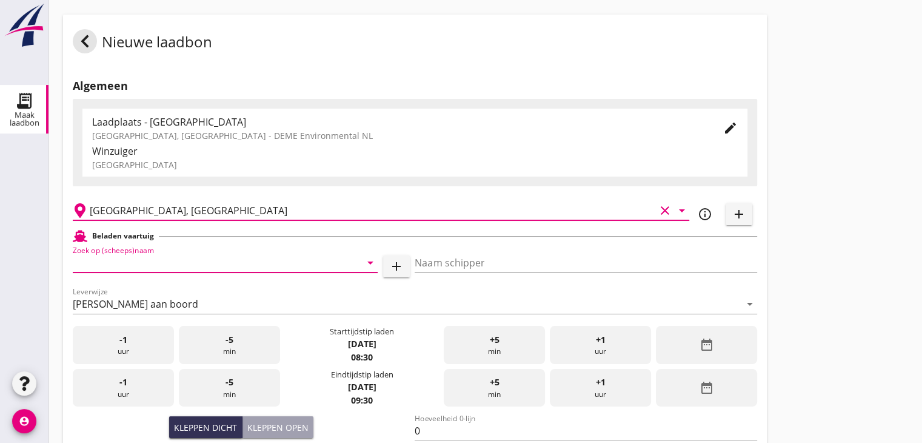
click at [144, 266] on input "Zoek op (scheeps)naam" at bounding box center [208, 262] width 271 height 19
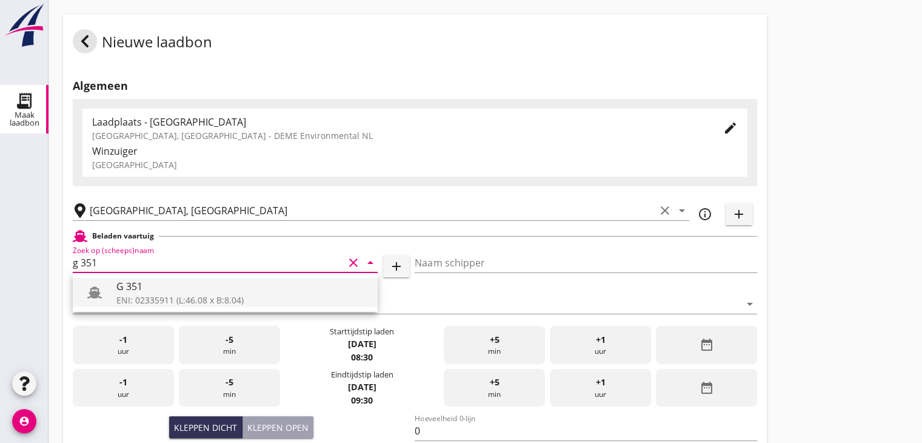
click at [139, 289] on div "G 351" at bounding box center [242, 286] width 252 height 15
type input "G 351"
type input "Ewald van Loo"
type input "363"
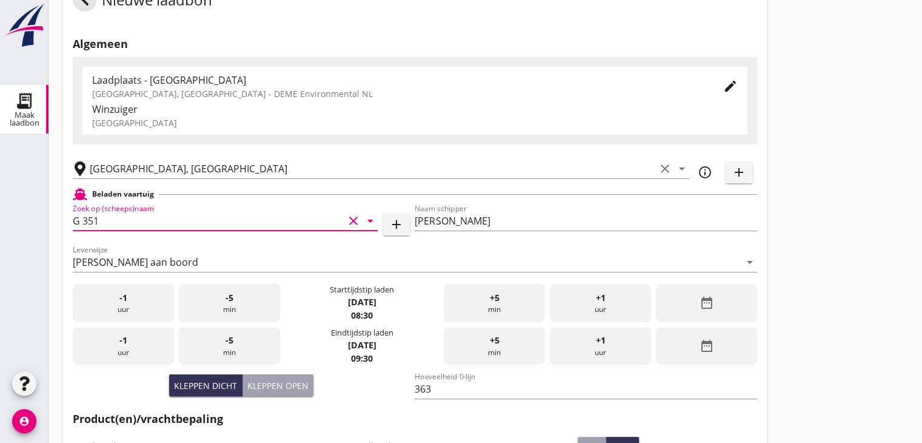
scroll to position [61, 0]
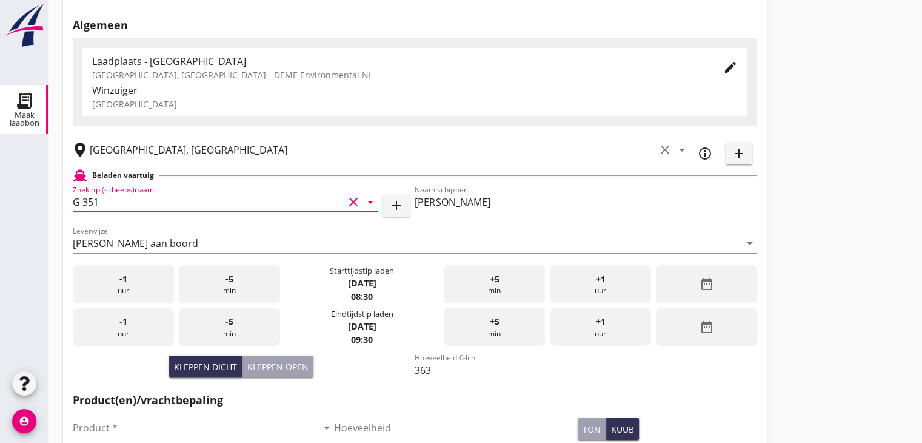
type input "G 351"
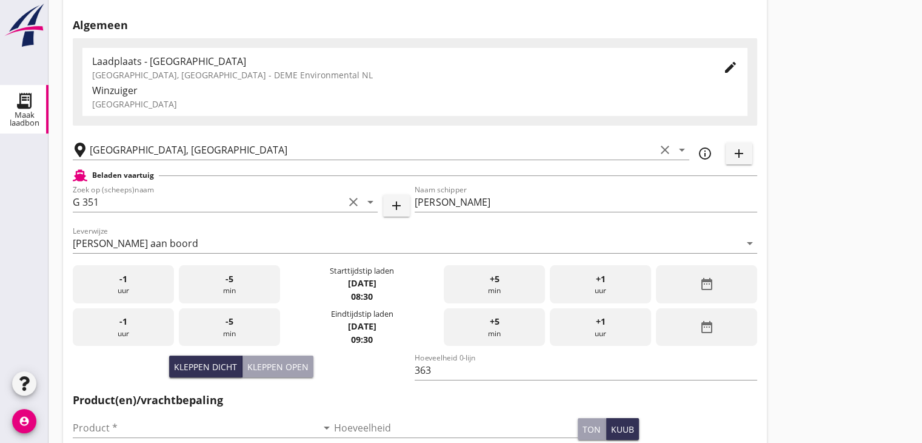
click at [719, 272] on div "date_range" at bounding box center [706, 284] width 101 height 38
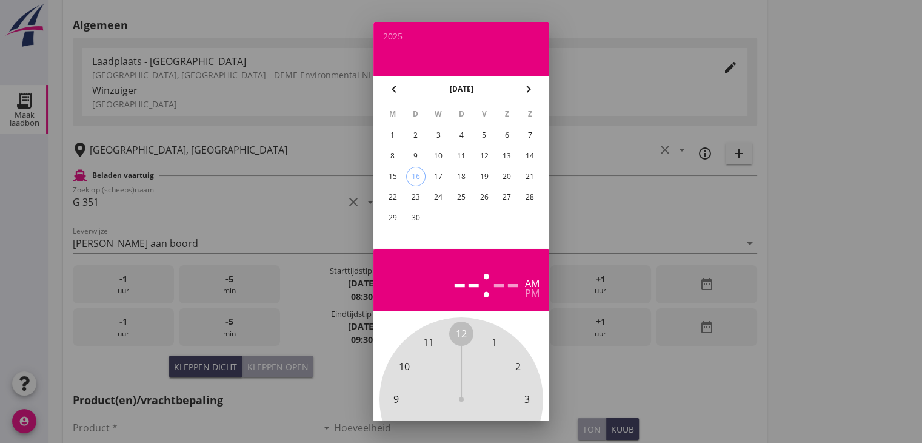
click at [441, 153] on div "10" at bounding box center [438, 155] width 19 height 19
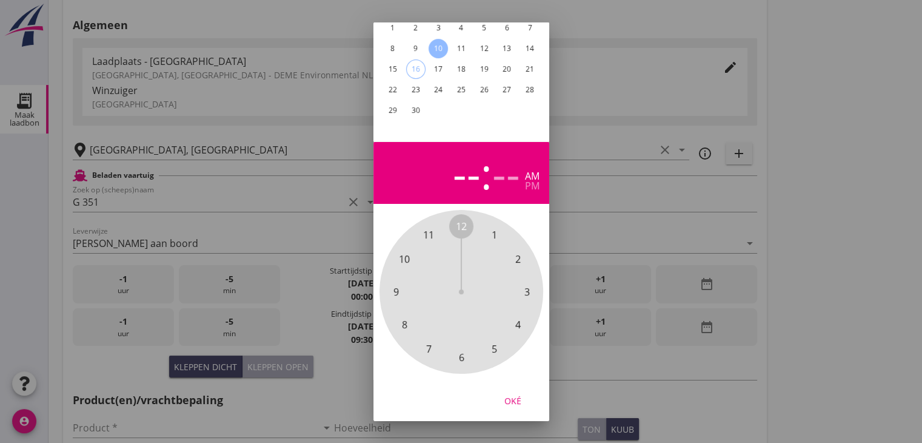
scroll to position [116, 0]
click at [460, 219] on span "12" at bounding box center [461, 226] width 11 height 15
click at [460, 350] on span "30" at bounding box center [461, 357] width 11 height 15
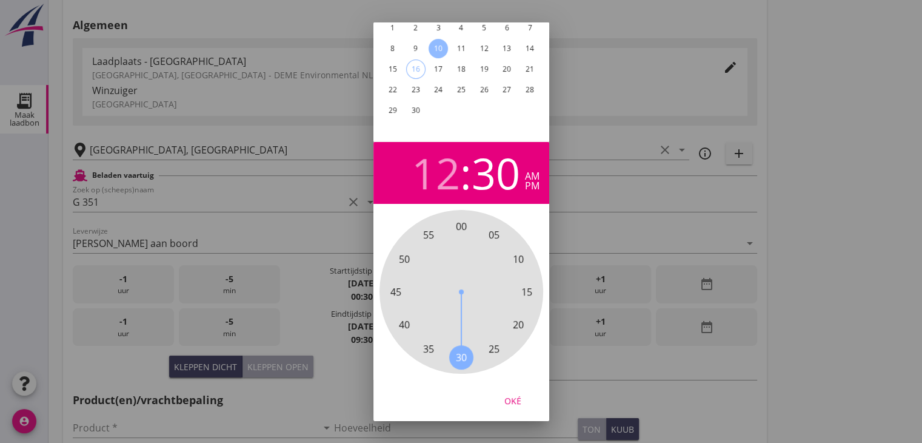
click at [531, 181] on div "pm" at bounding box center [532, 186] width 15 height 10
click at [511, 394] on div "Oké" at bounding box center [513, 400] width 34 height 13
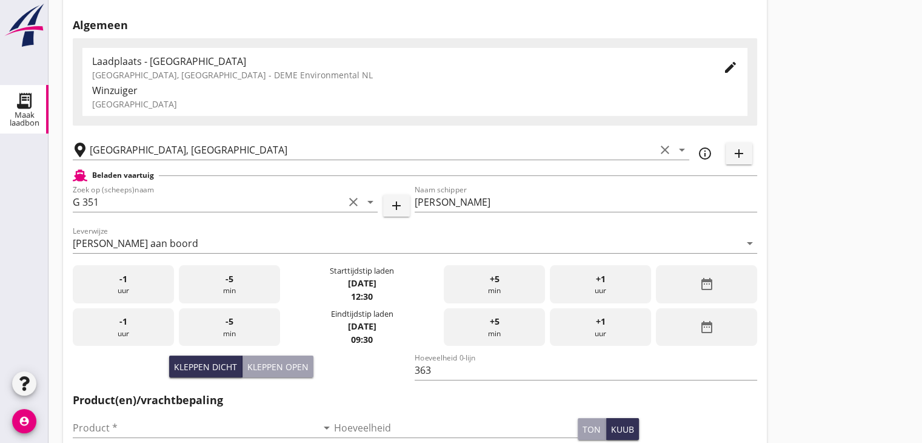
click at [711, 329] on icon "date_range" at bounding box center [706, 327] width 15 height 15
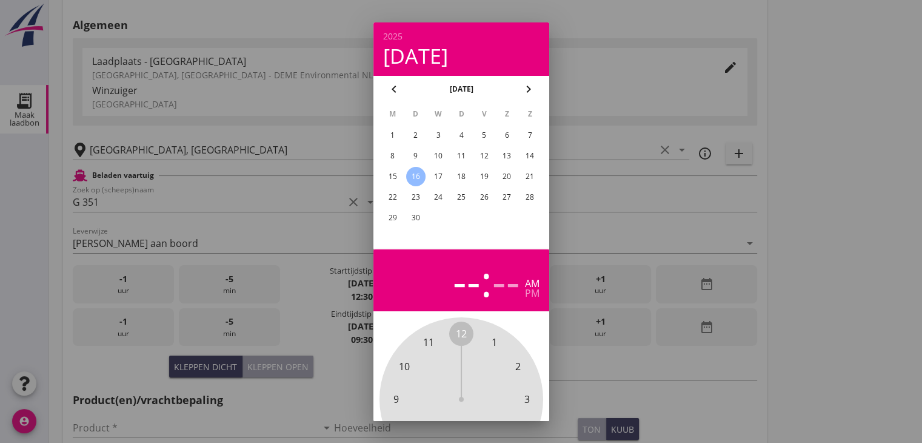
click at [439, 150] on div "10" at bounding box center [438, 155] width 19 height 19
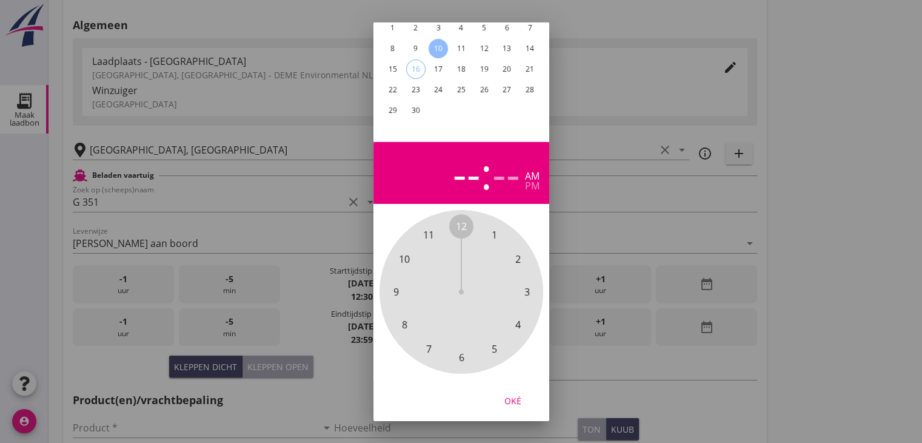
click at [515, 252] on span "2" at bounding box center [517, 259] width 5 height 15
click at [460, 350] on span "30" at bounding box center [461, 357] width 11 height 15
click at [534, 181] on div "pm" at bounding box center [532, 186] width 15 height 10
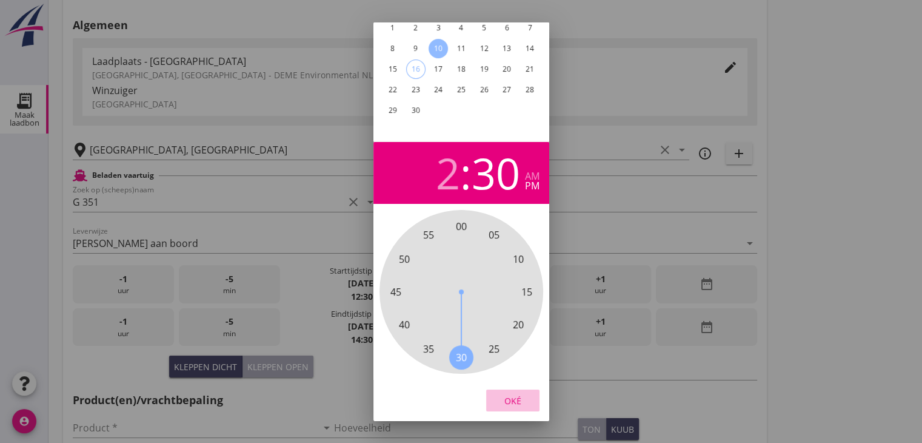
click at [509, 389] on button "Oké" at bounding box center [512, 400] width 53 height 22
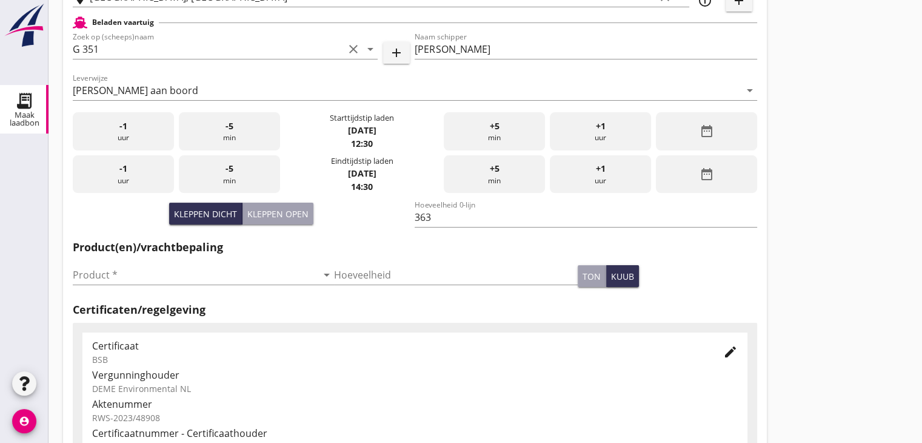
scroll to position [243, 0]
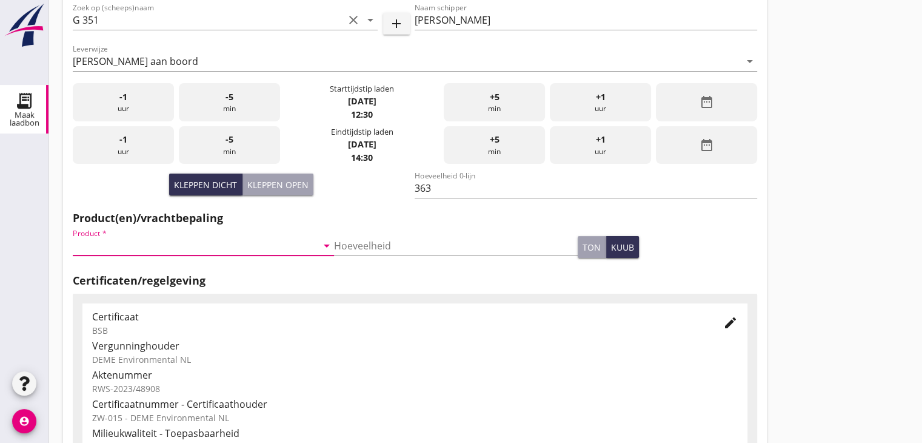
click at [224, 253] on input "Product *" at bounding box center [195, 245] width 244 height 19
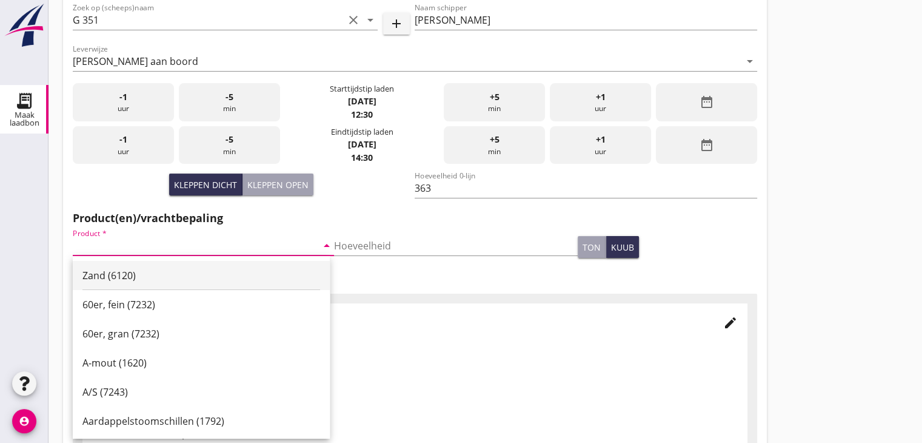
click at [185, 272] on div "Zand (6120)" at bounding box center [201, 275] width 238 height 15
type input "Zand (6120)"
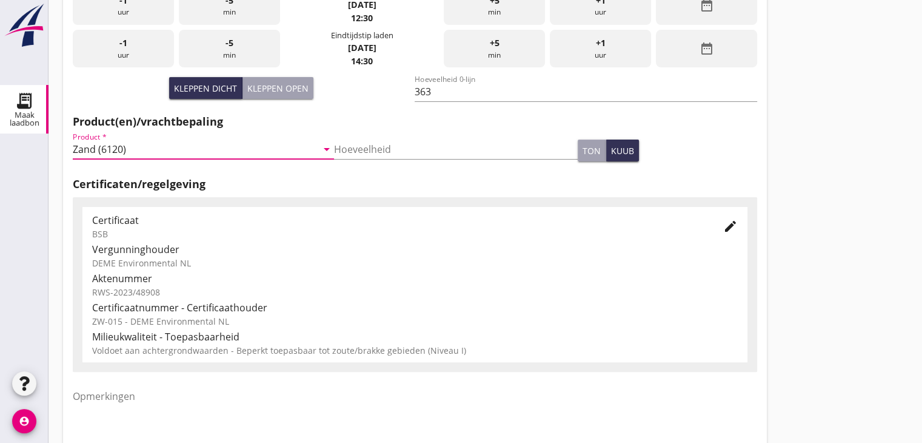
scroll to position [424, 0]
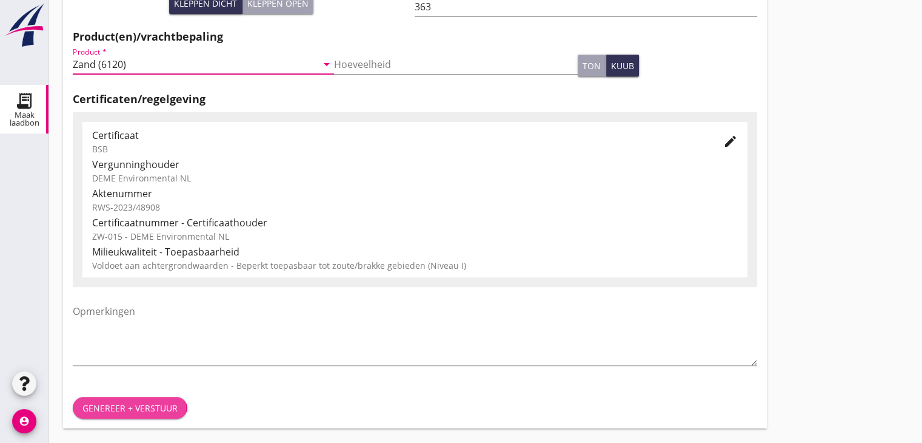
click at [119, 413] on button "Genereer + verstuur" at bounding box center [130, 408] width 115 height 22
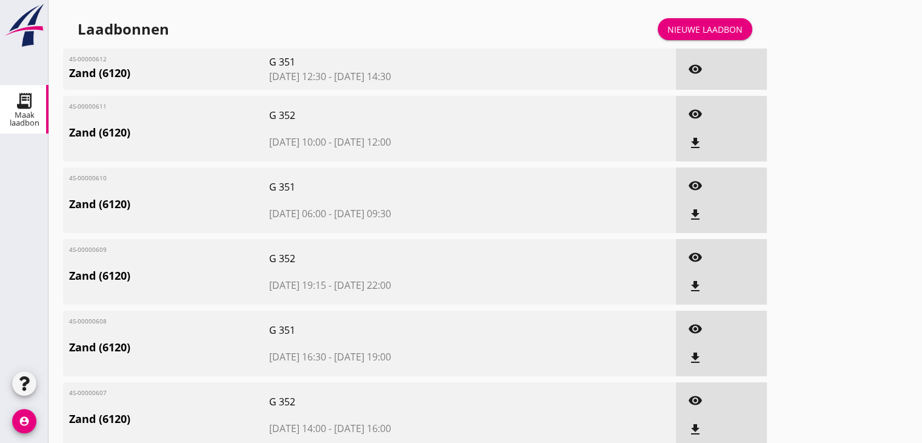
click at [712, 20] on link "Nieuwe laadbon" at bounding box center [705, 29] width 95 height 22
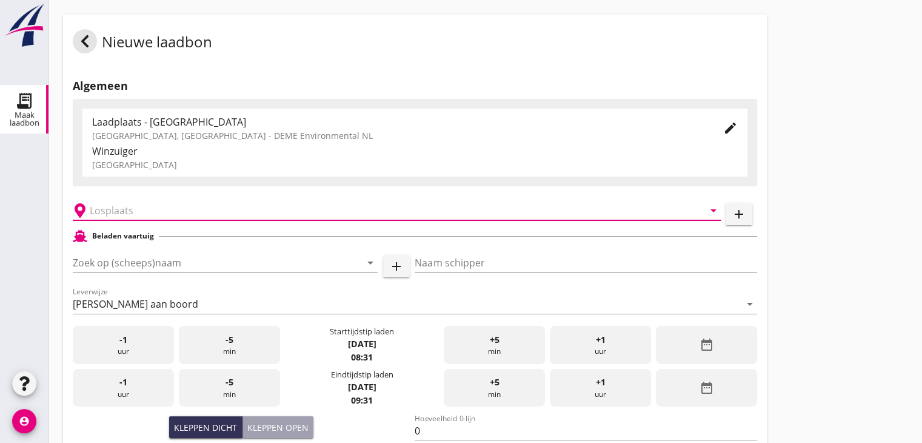
click at [143, 220] on input "text" at bounding box center [388, 210] width 597 height 19
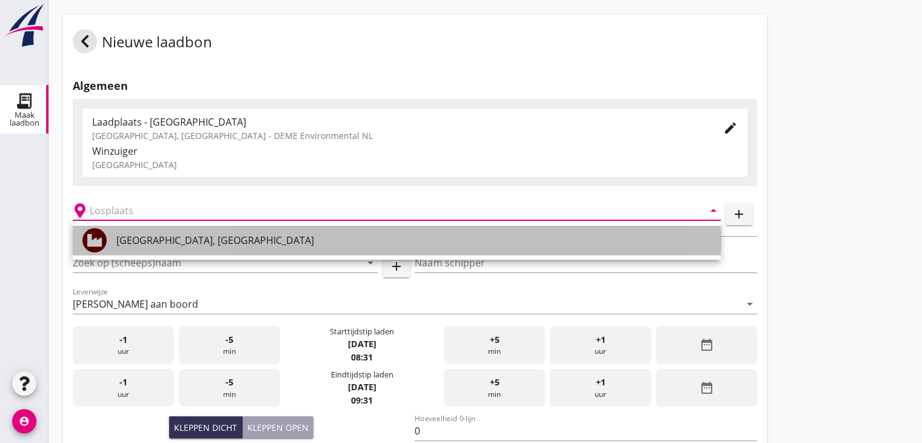
click at [138, 243] on div "Veerse Meer, Zeeland" at bounding box center [413, 240] width 595 height 15
type input "Veerse Meer, Zeeland"
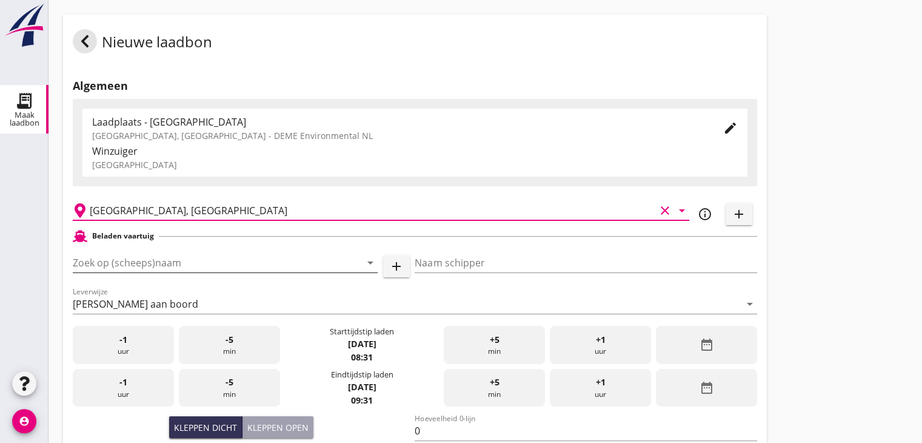
click at [141, 258] on input "Zoek op (scheeps)naam" at bounding box center [208, 262] width 271 height 19
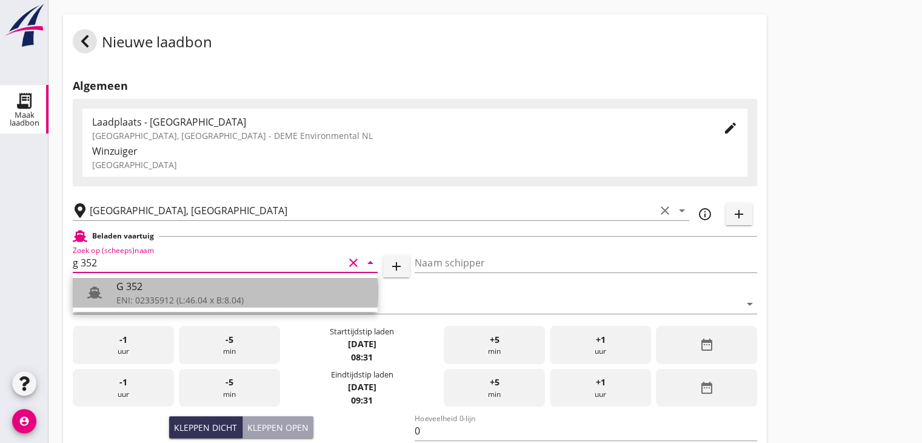
click at [133, 305] on div "ENI: 02335912 (L:46.04 x B:8.04)" at bounding box center [242, 299] width 252 height 13
type input "G 352"
type input "Ewald van loo"
type input "363"
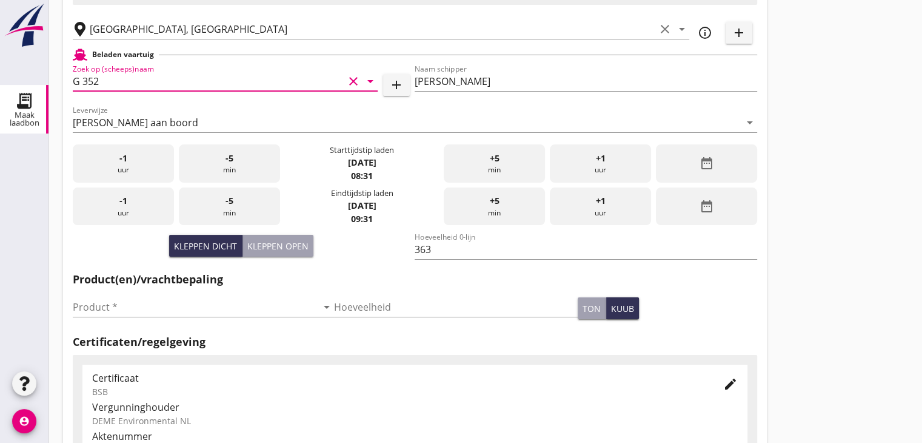
scroll to position [182, 0]
type input "G 352"
click at [692, 144] on div "date_range" at bounding box center [706, 163] width 101 height 38
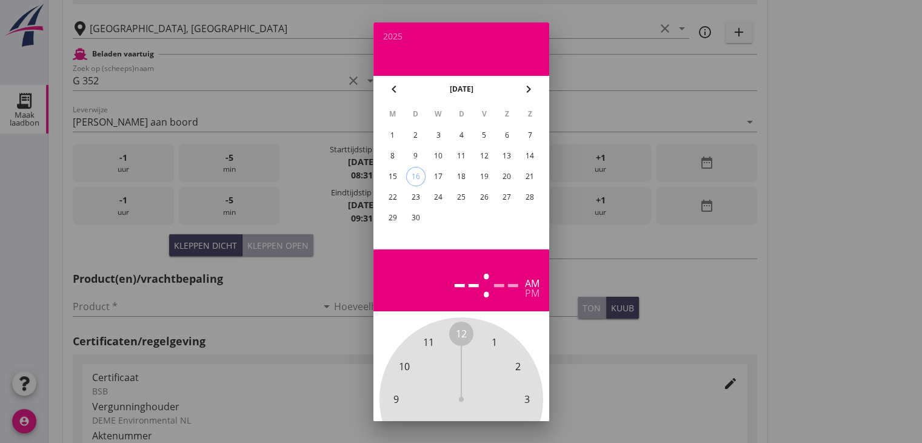
click at [445, 151] on div "10" at bounding box center [438, 155] width 19 height 19
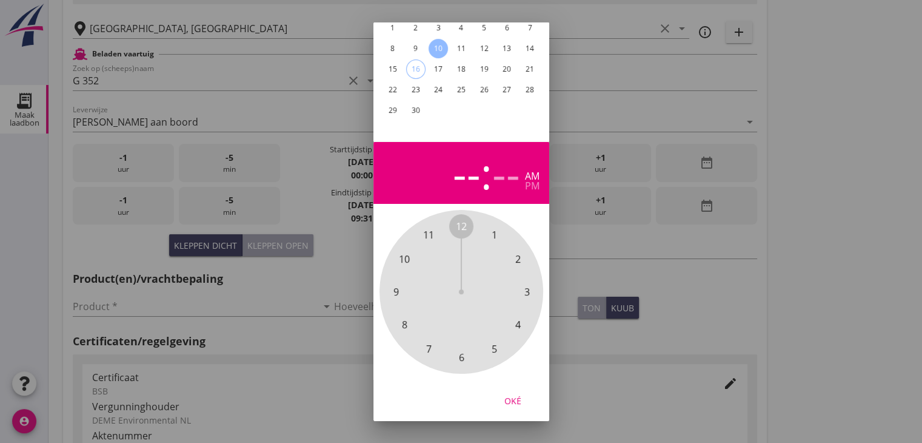
scroll to position [116, 0]
click at [525, 284] on span "3" at bounding box center [526, 291] width 5 height 15
click at [467, 226] on div "00 05 10 15 20 25 30 35 40 45 50 55" at bounding box center [461, 291] width 131 height 131
click at [460, 219] on span "00" at bounding box center [461, 226] width 11 height 15
click at [538, 181] on div "pm" at bounding box center [532, 186] width 15 height 10
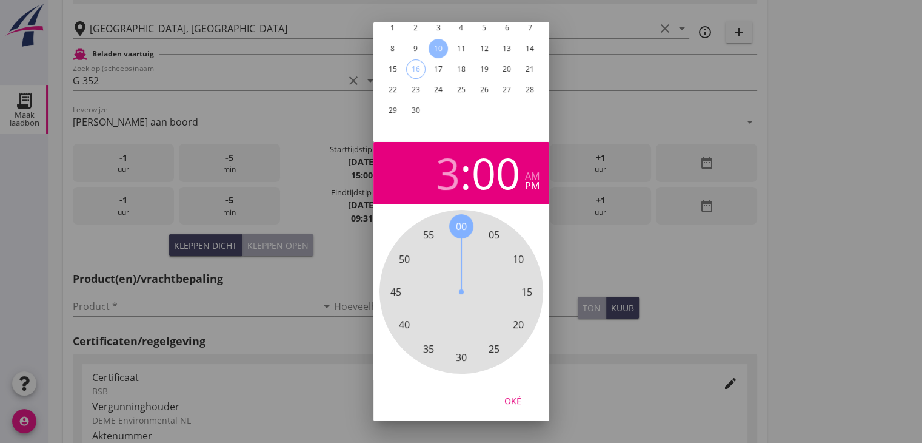
click at [511, 394] on div "Oké" at bounding box center [513, 400] width 34 height 13
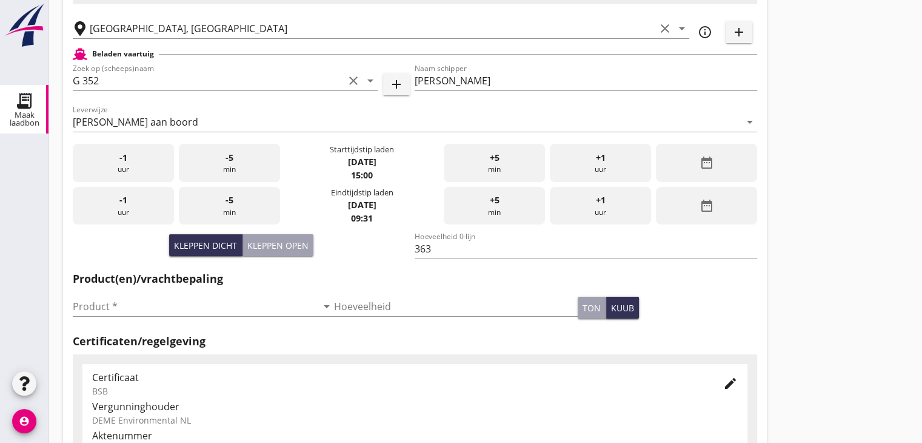
click at [720, 196] on div "date_range" at bounding box center [706, 206] width 101 height 38
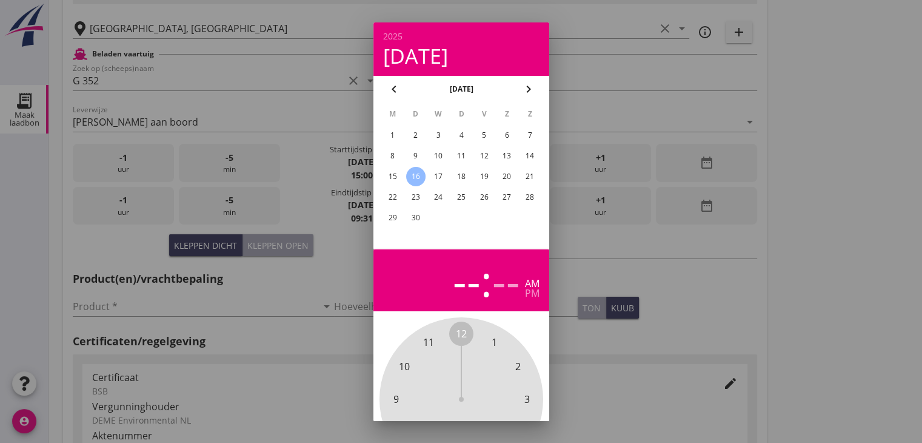
click at [443, 153] on div "10" at bounding box center [438, 155] width 19 height 19
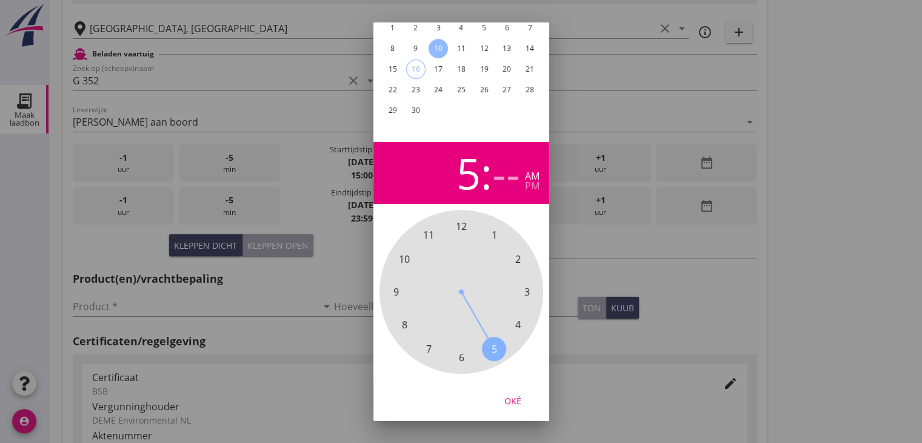
click at [486, 339] on span "5" at bounding box center [494, 348] width 24 height 24
click at [529, 284] on span "15" at bounding box center [526, 291] width 11 height 15
click at [536, 181] on div "pm" at bounding box center [532, 186] width 15 height 10
click at [517, 394] on div "Oké" at bounding box center [513, 400] width 34 height 13
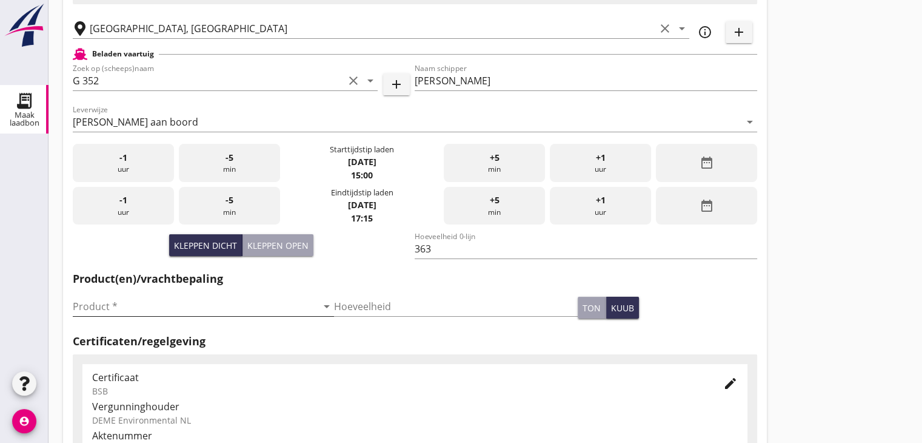
click at [217, 308] on input "Product *" at bounding box center [195, 306] width 244 height 19
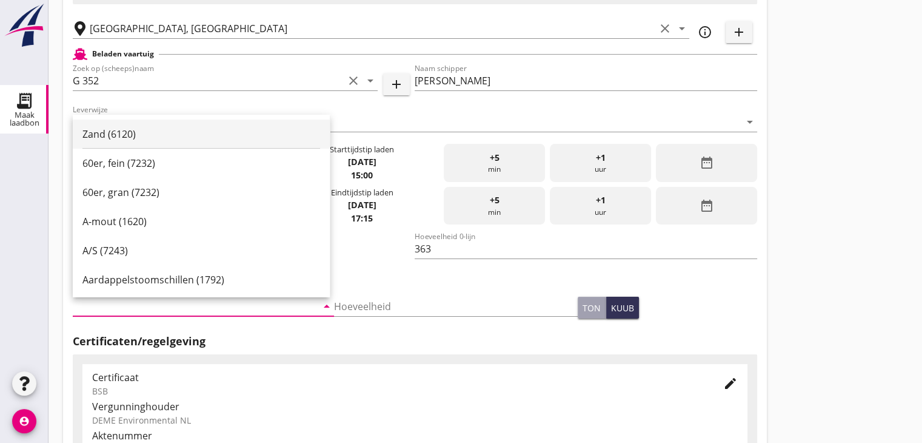
click at [156, 132] on div "Zand (6120)" at bounding box center [201, 134] width 238 height 15
type input "Zand (6120)"
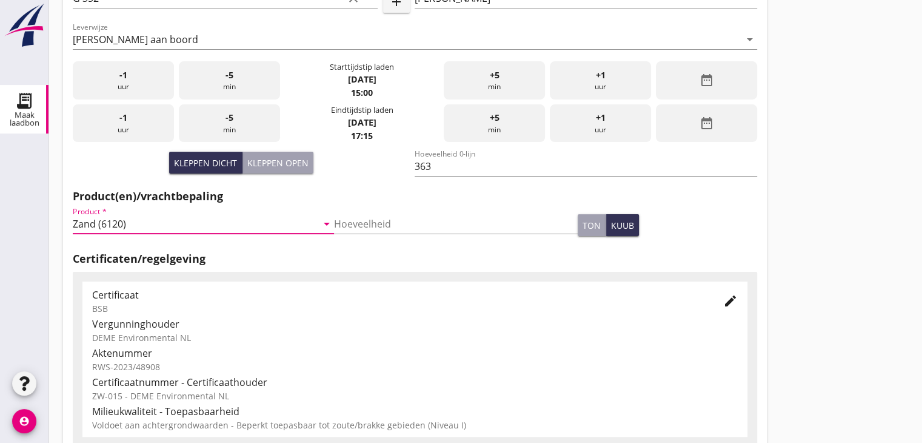
scroll to position [424, 0]
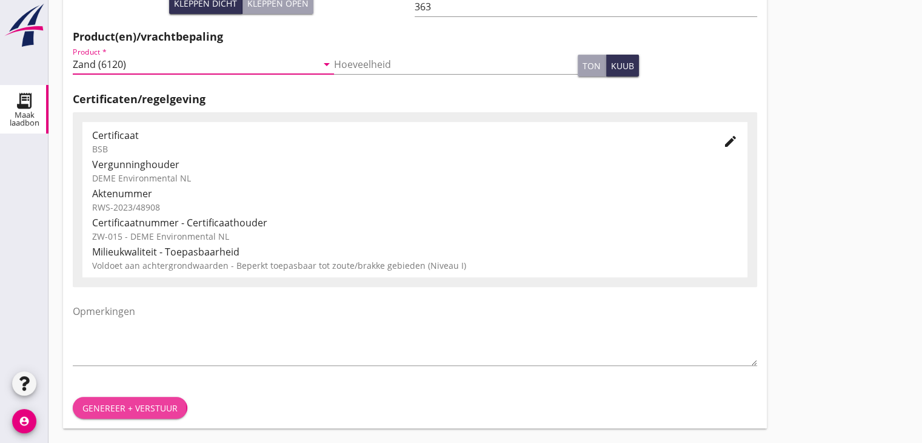
click at [116, 408] on div "Genereer + verstuur" at bounding box center [129, 407] width 95 height 13
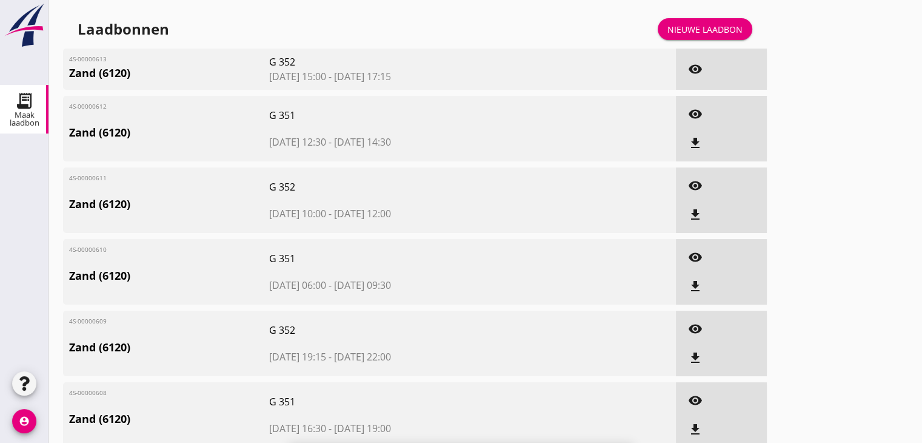
click at [714, 33] on div "Nieuwe laadbon" at bounding box center [705, 29] width 75 height 13
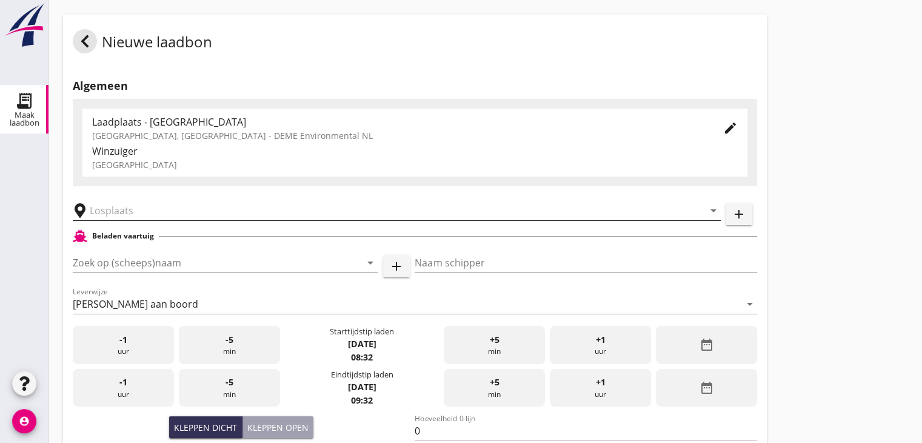
click at [153, 205] on input "text" at bounding box center [388, 210] width 597 height 19
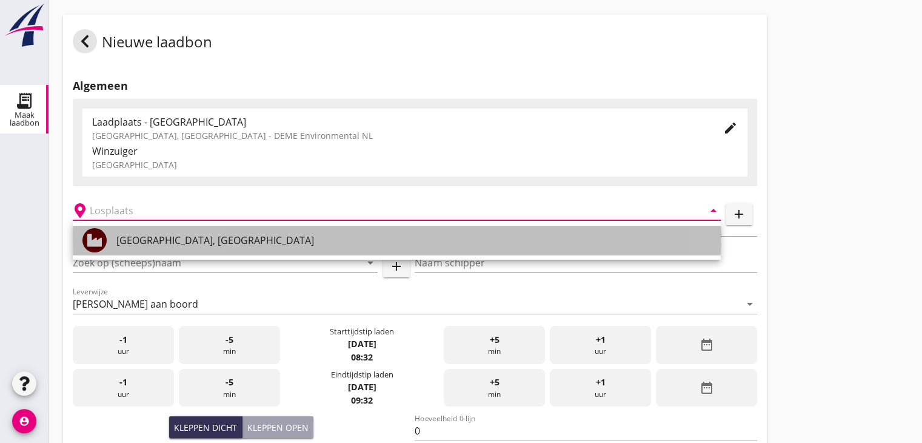
click at [151, 250] on div "Veerse Meer, Zeeland" at bounding box center [413, 240] width 595 height 29
type input "Veerse Meer, Zeeland"
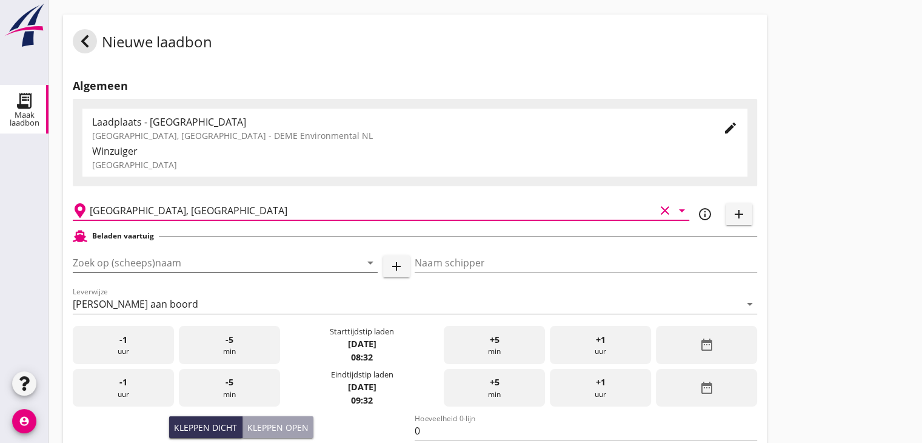
click at [153, 253] on input "Zoek op (scheeps)naam" at bounding box center [208, 262] width 271 height 19
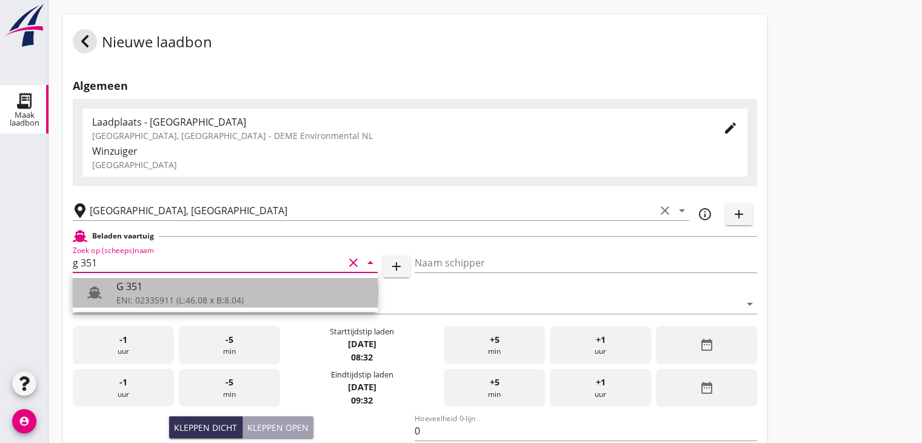
click at [147, 284] on div "G 351" at bounding box center [242, 286] width 252 height 15
type input "G 351"
type input "Ewald van Loo"
type input "363"
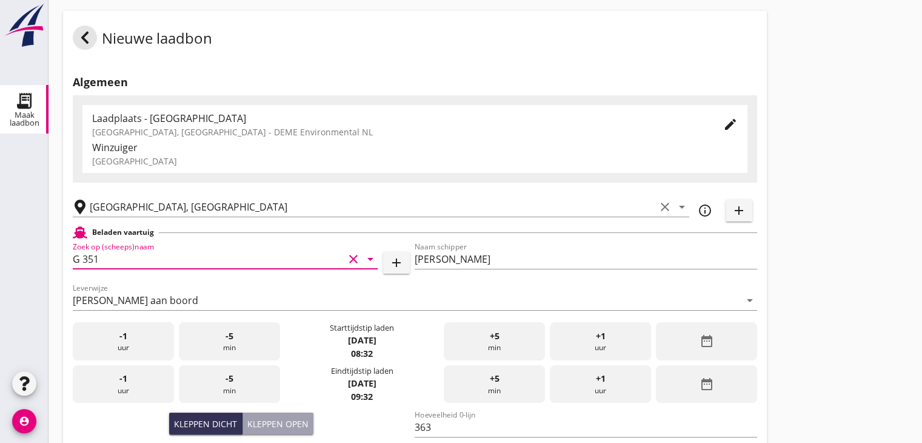
scroll to position [121, 0]
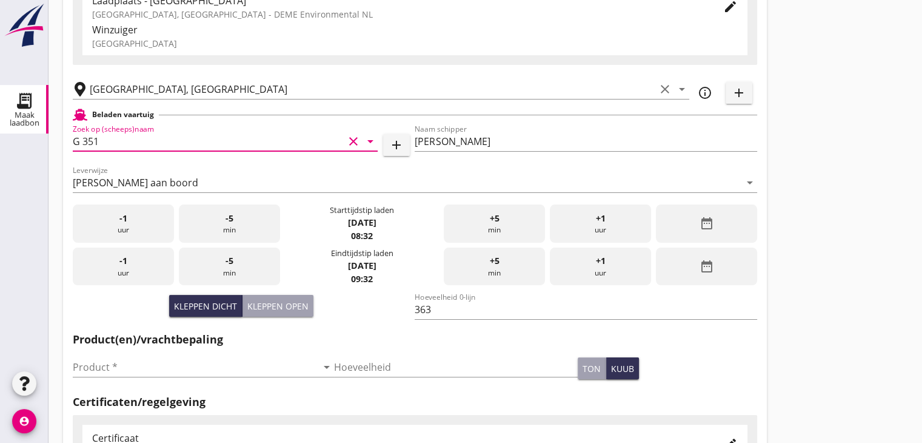
type input "G 351"
click at [712, 216] on icon "date_range" at bounding box center [706, 223] width 15 height 15
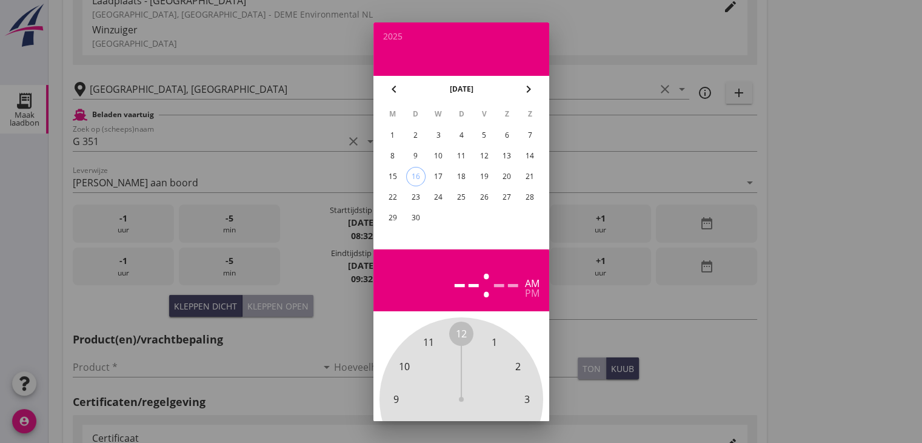
click at [441, 155] on div "10" at bounding box center [438, 155] width 19 height 19
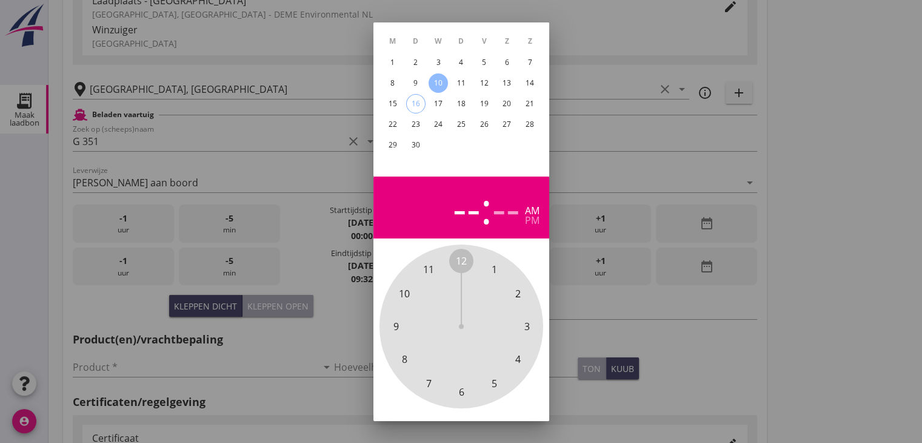
scroll to position [116, 0]
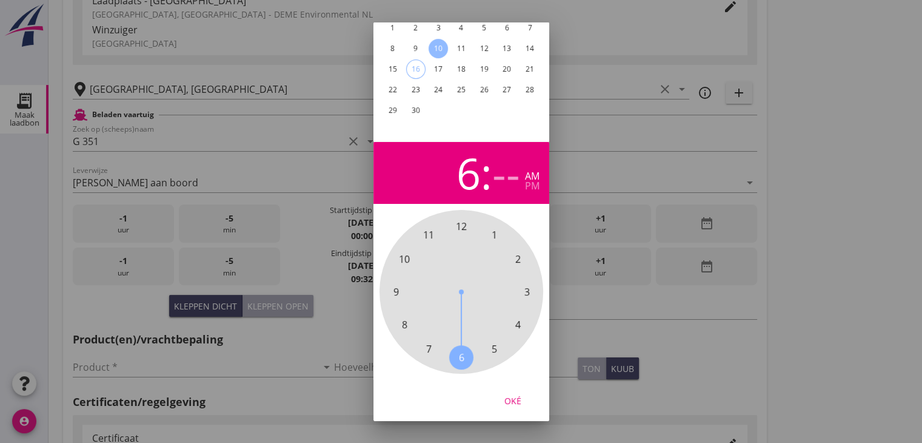
click at [462, 350] on span "6" at bounding box center [460, 357] width 5 height 15
click at [461, 219] on span "00" at bounding box center [461, 226] width 11 height 15
click at [534, 181] on div "pm" at bounding box center [532, 186] width 15 height 10
click at [519, 394] on div "Oké" at bounding box center [513, 400] width 34 height 13
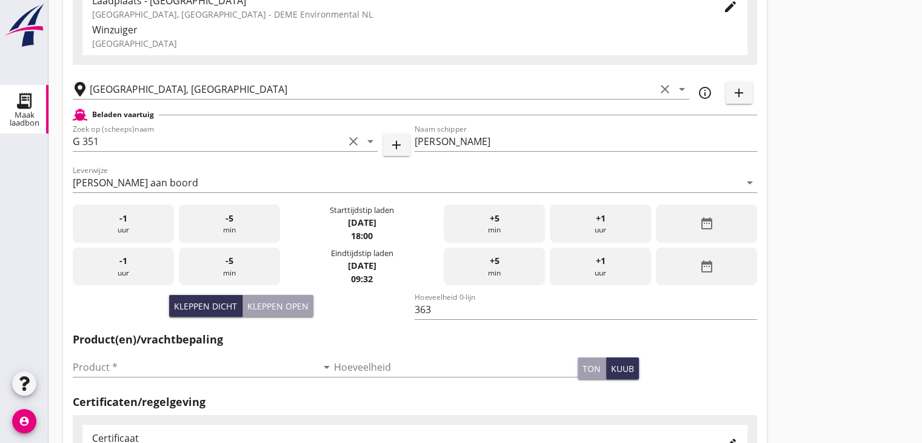
click at [683, 269] on div "date_range" at bounding box center [706, 266] width 101 height 38
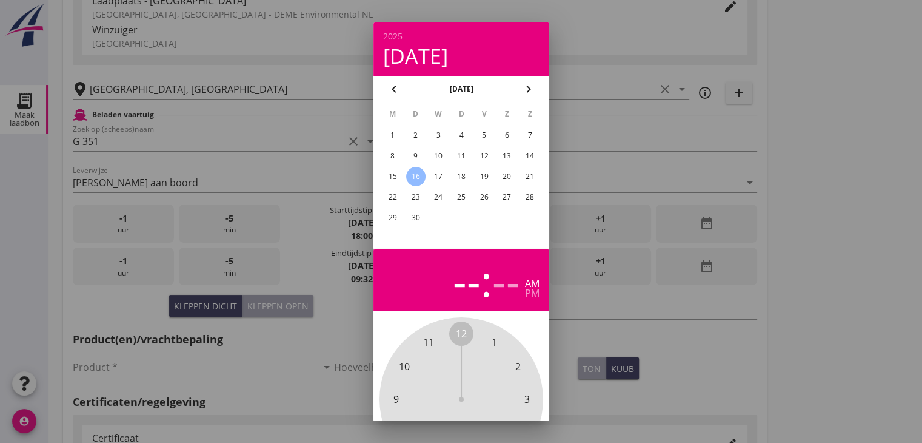
click at [441, 153] on div "10" at bounding box center [438, 155] width 19 height 19
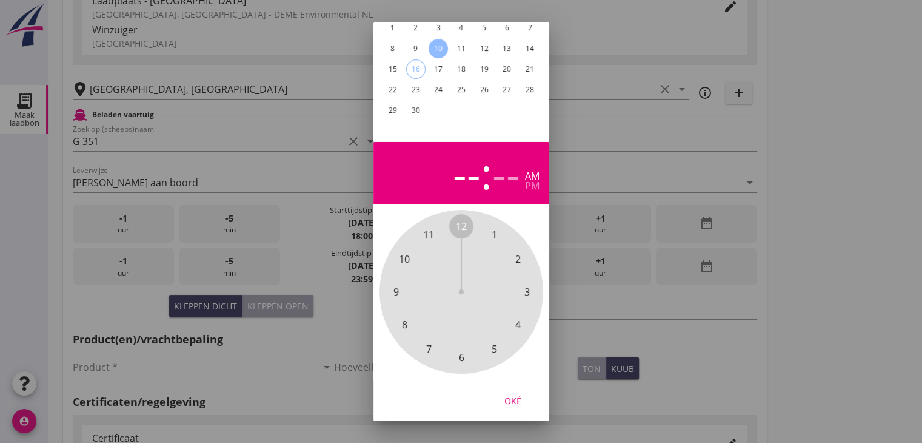
click at [407, 316] on span "8" at bounding box center [404, 324] width 24 height 24
click at [459, 219] on span "00" at bounding box center [461, 226] width 11 height 15
click at [528, 181] on div "pm" at bounding box center [532, 186] width 15 height 10
click at [506, 394] on div "Oké" at bounding box center [513, 400] width 34 height 13
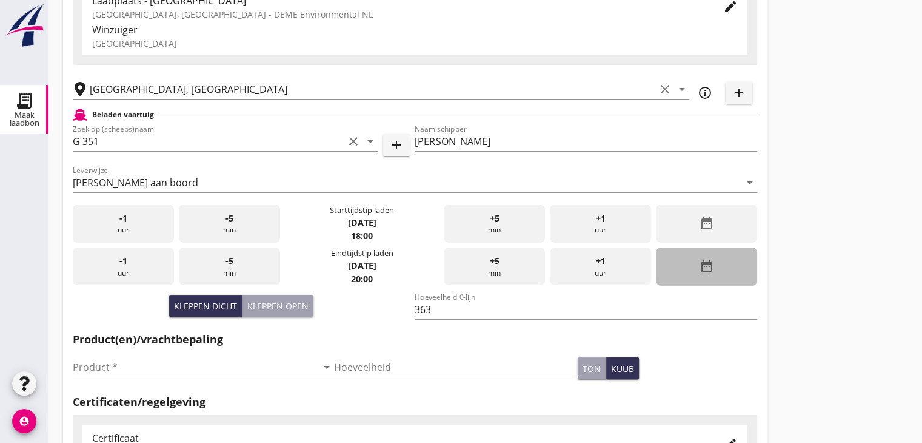
click at [748, 275] on div "date_range" at bounding box center [706, 266] width 101 height 38
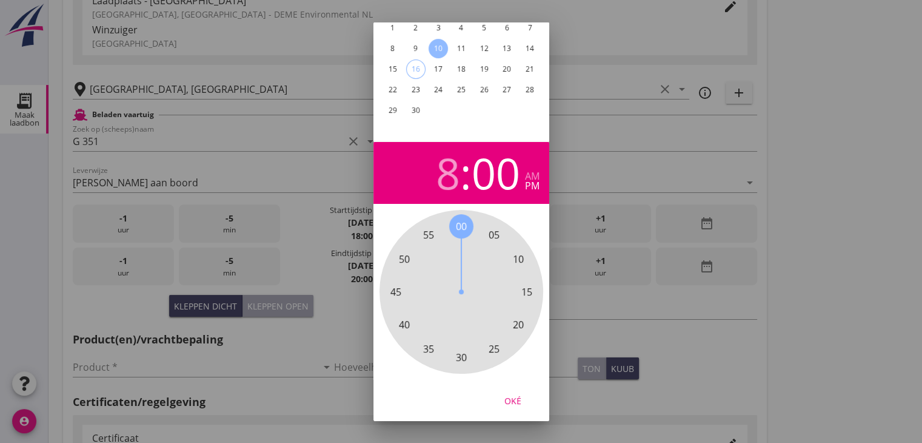
click at [776, 276] on div at bounding box center [461, 221] width 922 height 443
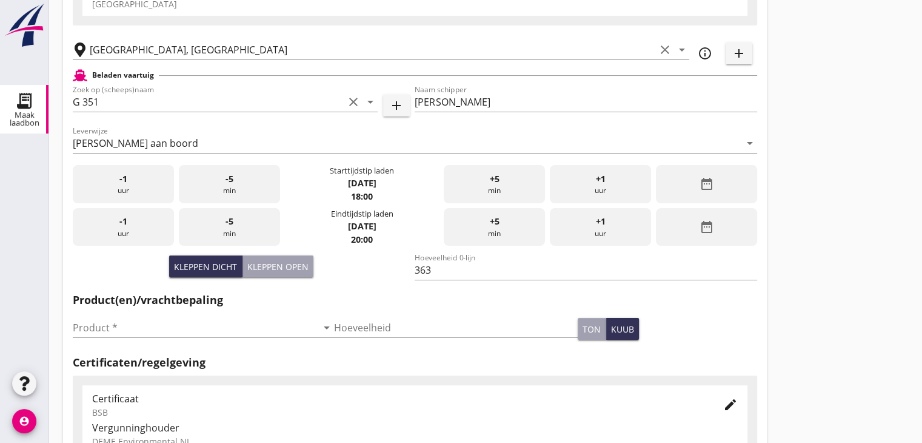
scroll to position [182, 0]
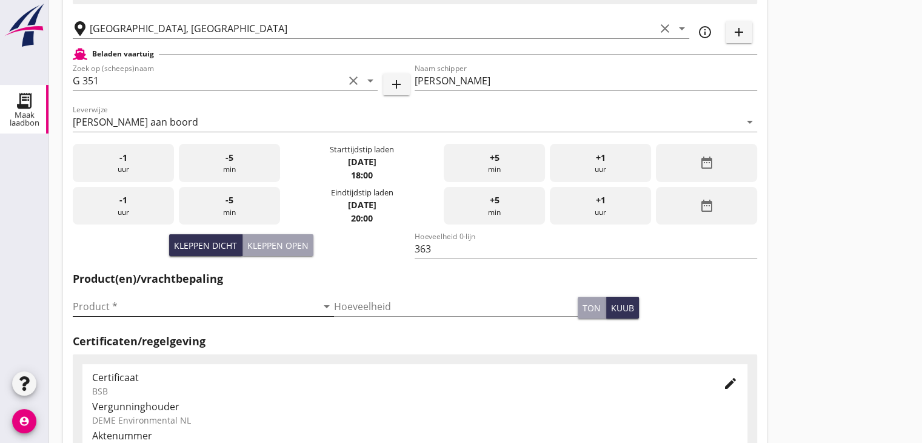
click at [221, 300] on input "Product *" at bounding box center [195, 306] width 244 height 19
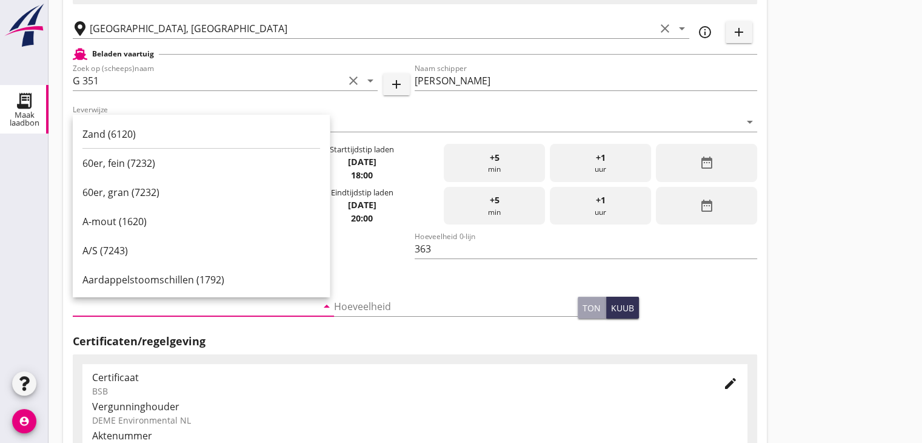
click at [153, 132] on div "Zand (6120)" at bounding box center [201, 134] width 238 height 15
type input "Zand (6120)"
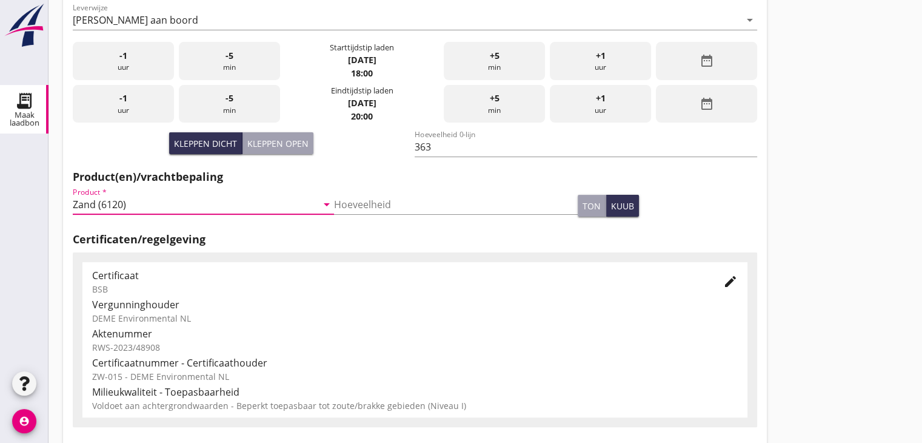
scroll to position [424, 0]
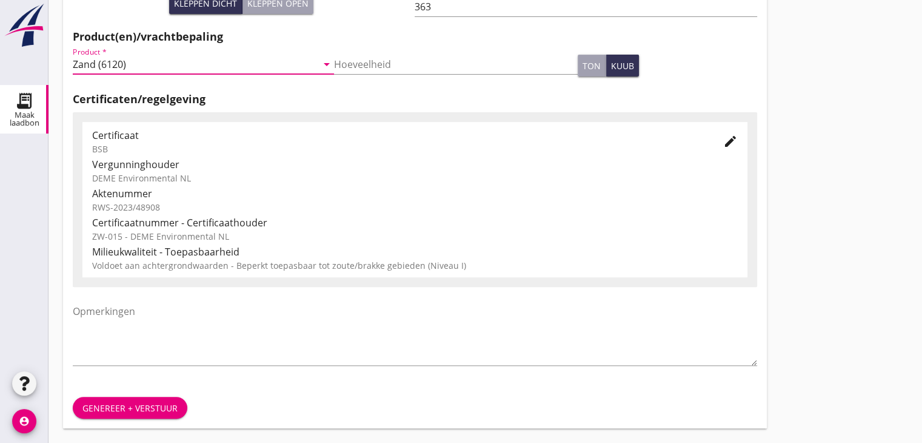
click at [133, 397] on button "Genereer + verstuur" at bounding box center [130, 408] width 115 height 22
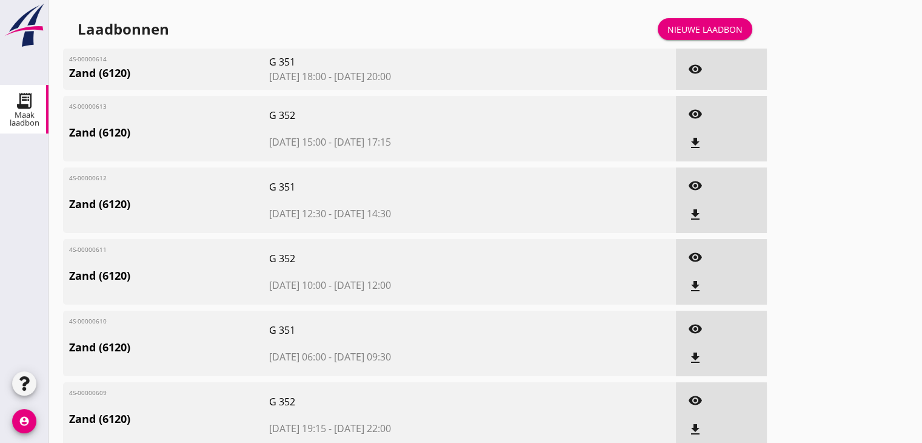
click at [711, 25] on div "Nieuwe laadbon" at bounding box center [705, 29] width 75 height 13
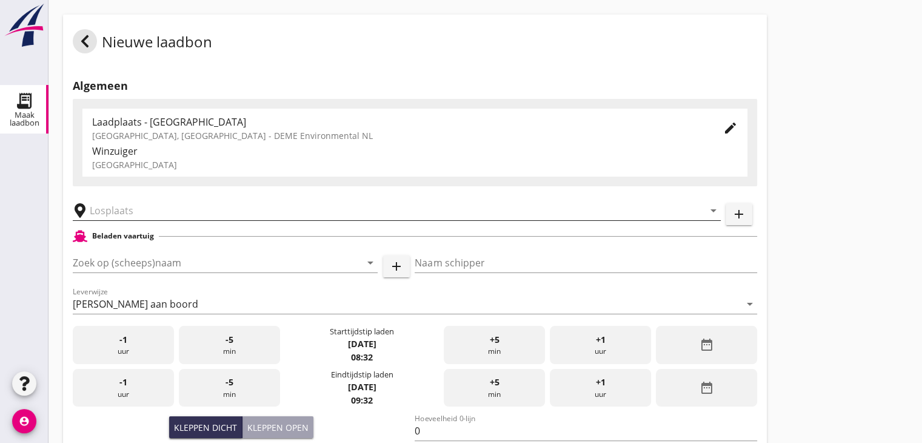
click at [123, 204] on input "text" at bounding box center [388, 210] width 597 height 19
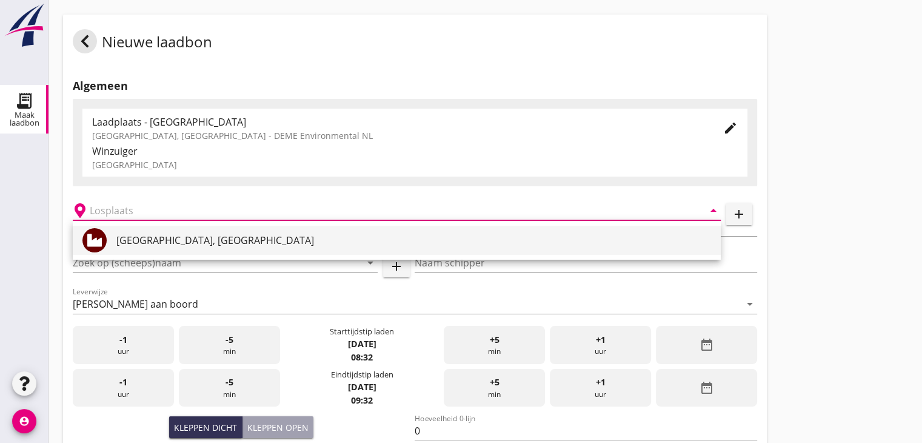
click at [126, 238] on div "Veerse Meer, Zeeland" at bounding box center [413, 240] width 595 height 15
type input "Veerse Meer, Zeeland"
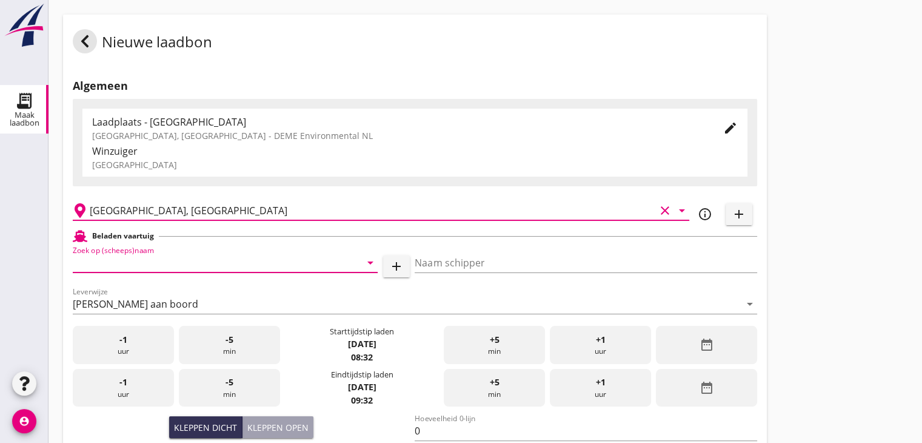
click at [152, 260] on input "Zoek op (scheeps)naam" at bounding box center [208, 262] width 271 height 19
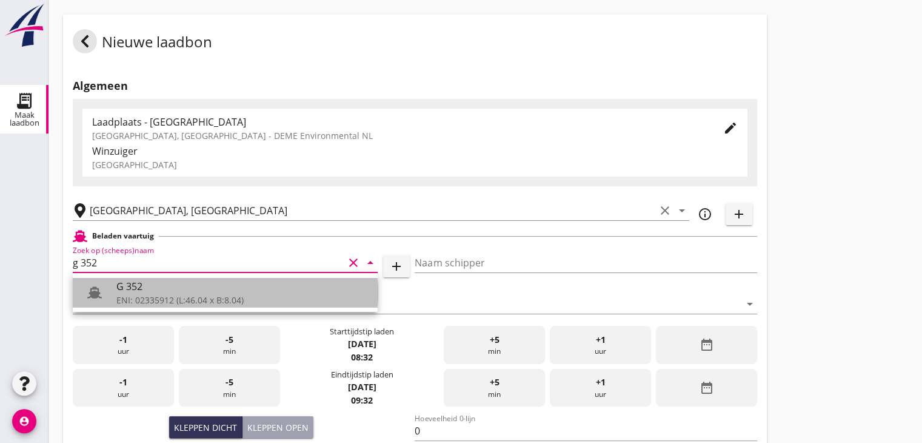
click at [165, 295] on div "ENI: 02335912 (L:46.04 x B:8.04)" at bounding box center [242, 299] width 252 height 13
type input "G 352"
type input "Ewald van loo"
type input "363"
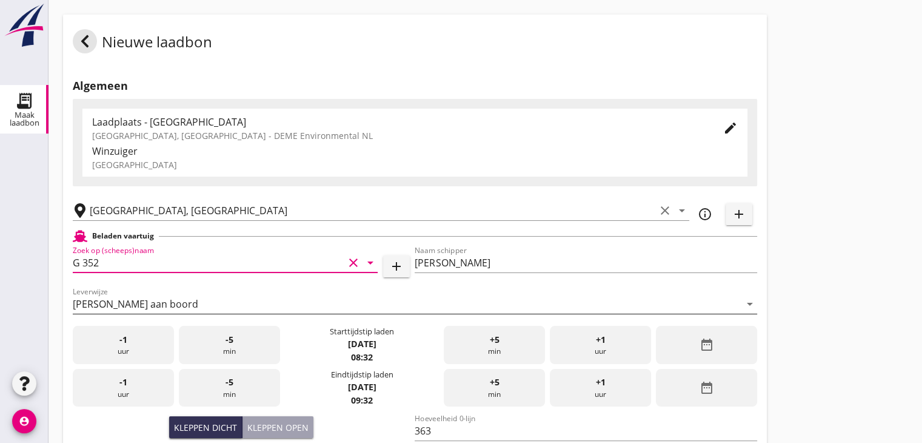
type input "G 352"
click at [694, 338] on div "date_range" at bounding box center [706, 345] width 101 height 38
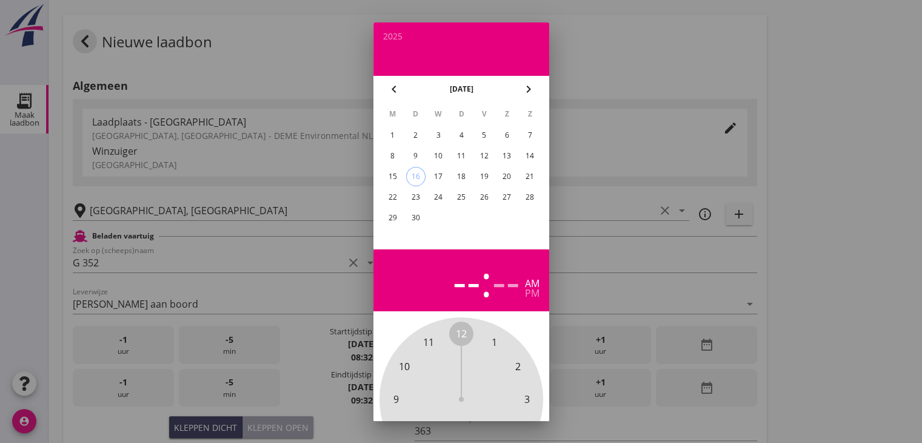
click at [432, 150] on div "10" at bounding box center [438, 155] width 19 height 19
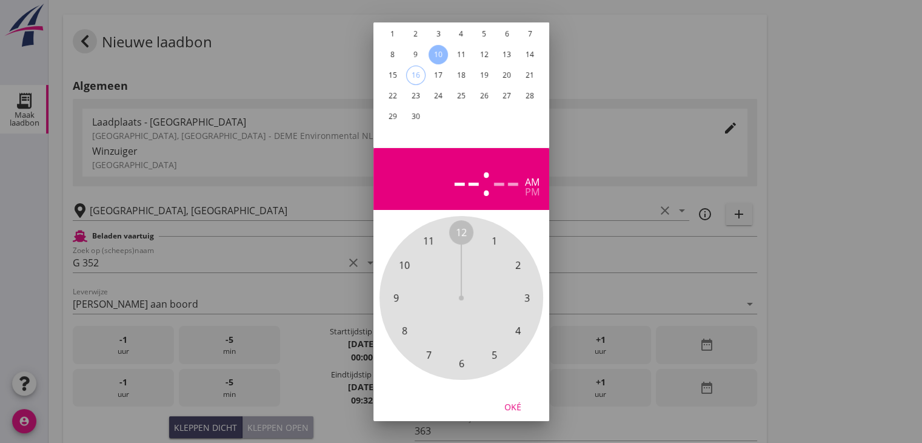
scroll to position [116, 0]
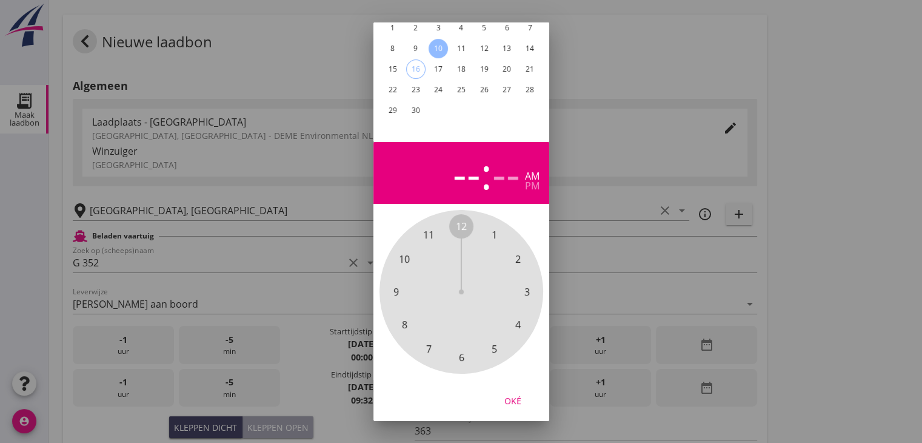
click at [402, 317] on span "8" at bounding box center [403, 324] width 5 height 15
click at [461, 350] on span "30" at bounding box center [461, 357] width 11 height 15
click at [534, 181] on div "pm" at bounding box center [532, 186] width 15 height 10
click at [513, 394] on div "Oké" at bounding box center [513, 400] width 34 height 13
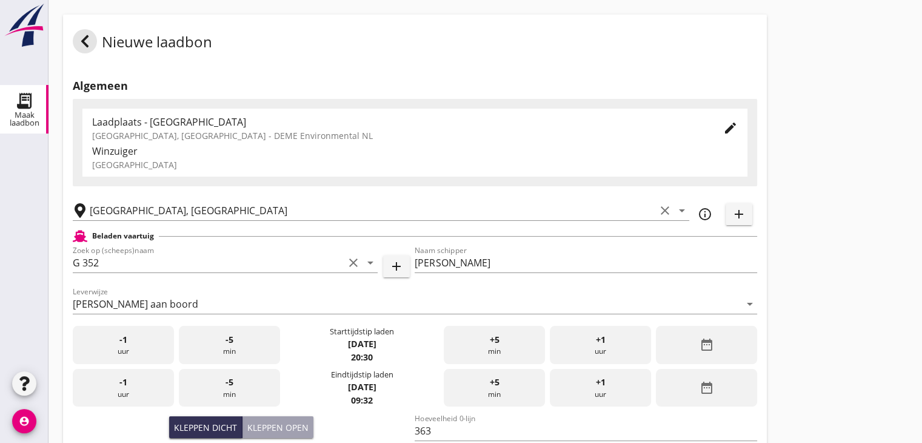
click at [690, 387] on div "date_range" at bounding box center [706, 388] width 101 height 38
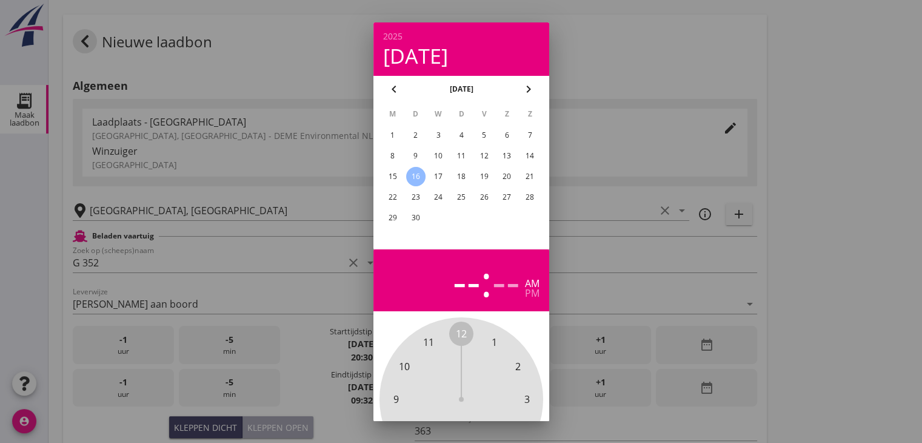
click at [443, 149] on div "10" at bounding box center [438, 155] width 19 height 19
click at [402, 369] on span "10" at bounding box center [404, 366] width 11 height 15
click at [461, 333] on span "00" at bounding box center [461, 333] width 11 height 15
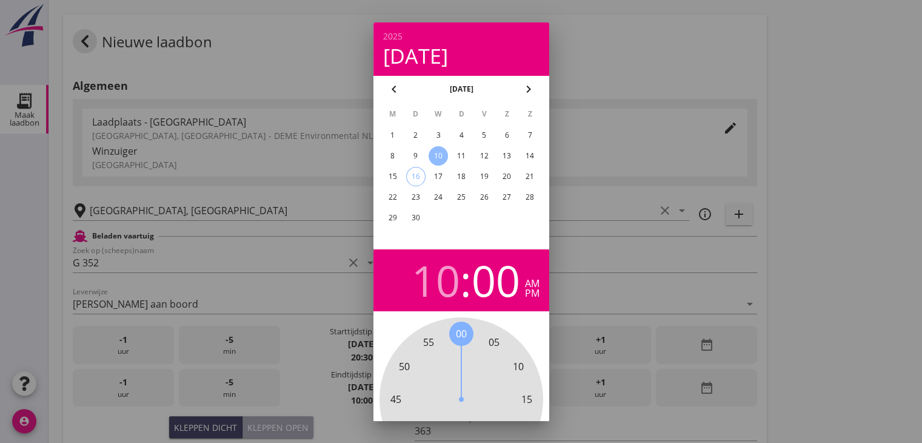
click at [532, 290] on div "pm" at bounding box center [532, 293] width 15 height 10
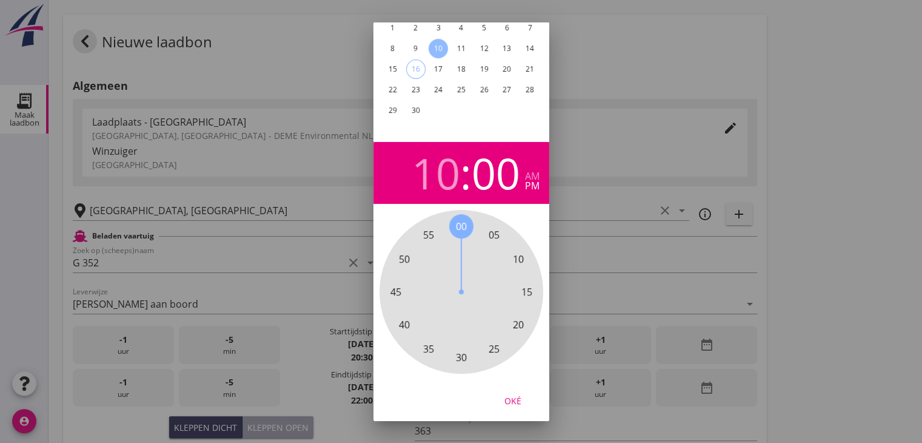
click at [512, 394] on div "Oké" at bounding box center [513, 400] width 34 height 13
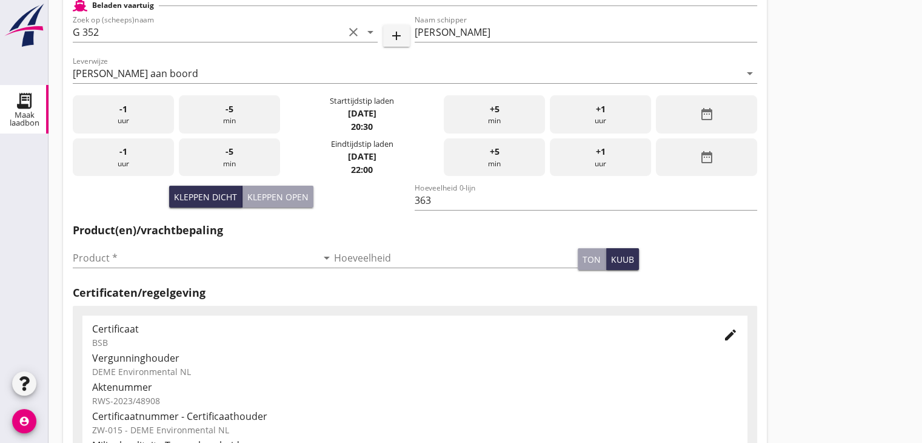
scroll to position [243, 0]
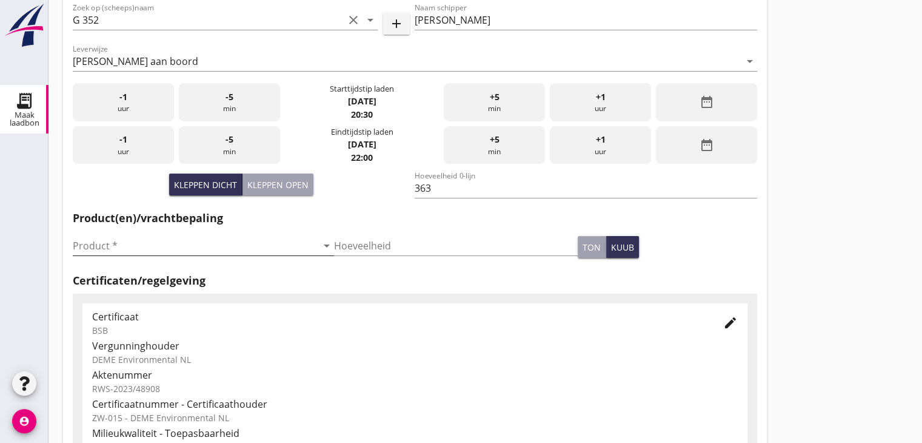
click at [193, 249] on input "Product *" at bounding box center [195, 245] width 244 height 19
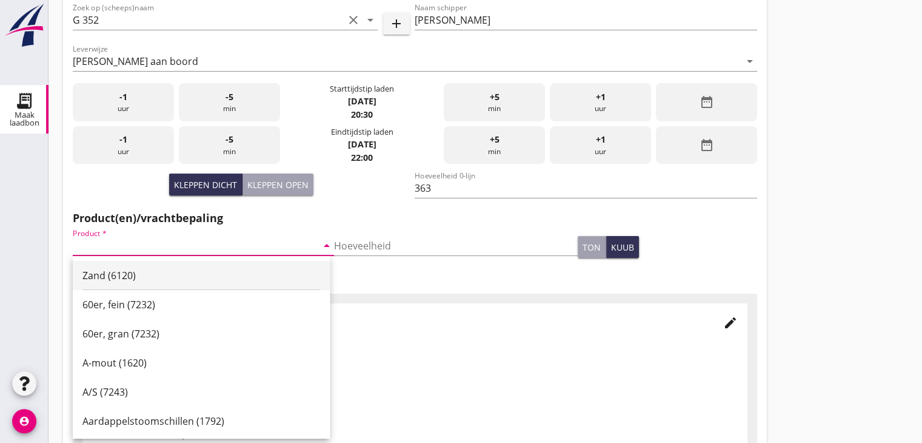
click at [136, 264] on div "Zand (6120)" at bounding box center [201, 275] width 238 height 29
type input "Zand (6120)"
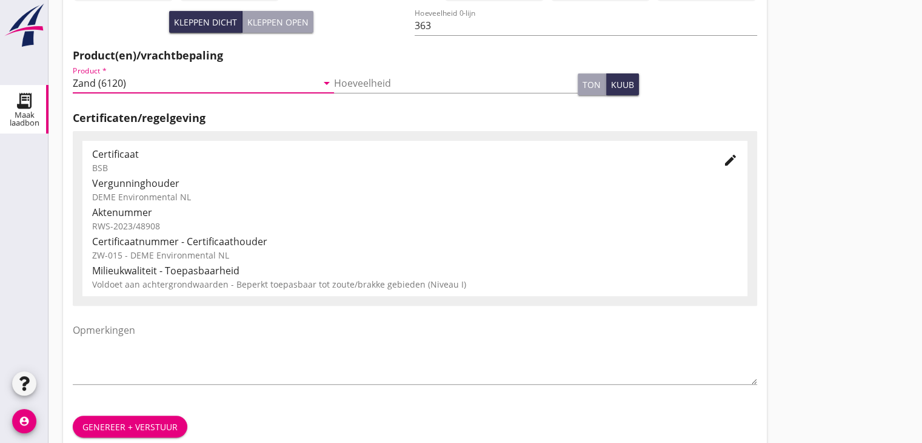
scroll to position [424, 0]
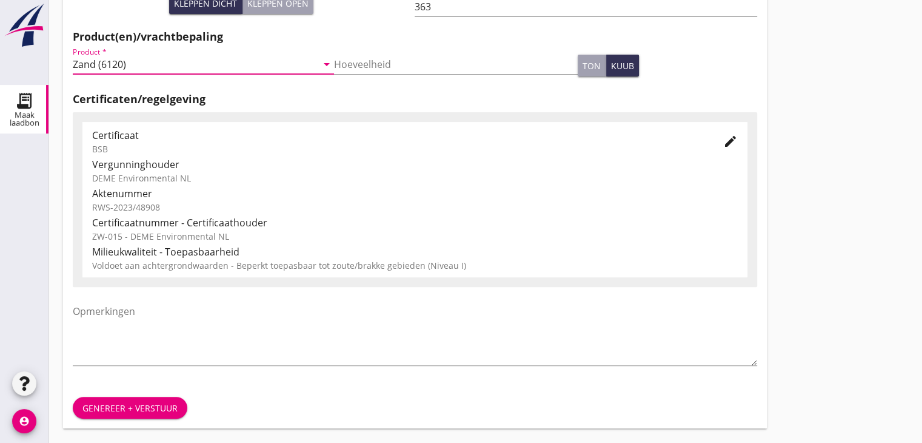
click at [107, 411] on div "Genereer + verstuur" at bounding box center [129, 407] width 95 height 13
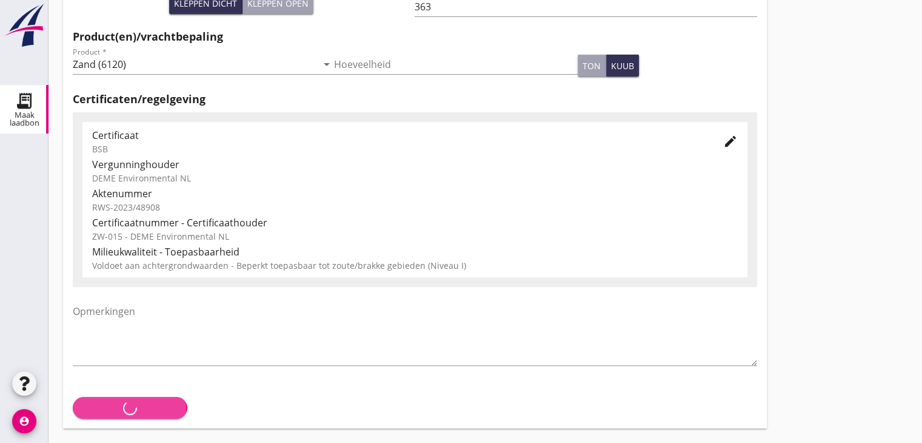
scroll to position [0, 0]
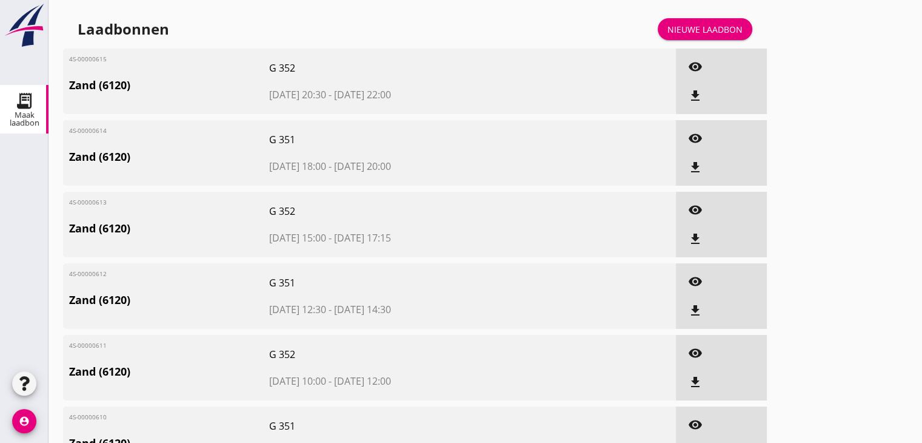
click at [700, 98] on icon "file_download" at bounding box center [695, 96] width 15 height 15
click at [751, 98] on div "visibility file_download" at bounding box center [721, 81] width 91 height 65
click at [698, 95] on icon "file_download" at bounding box center [695, 96] width 15 height 15
click at [695, 168] on icon "file_download" at bounding box center [695, 167] width 15 height 15
click at [695, 240] on icon "file_download" at bounding box center [695, 239] width 15 height 15
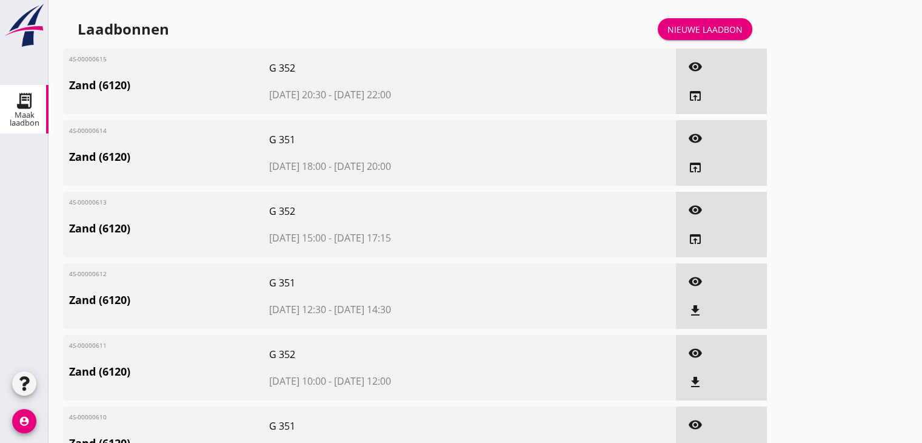
click at [696, 301] on button "file_download" at bounding box center [696, 311] width 22 height 22
click at [700, 375] on icon "file_download" at bounding box center [695, 382] width 15 height 15
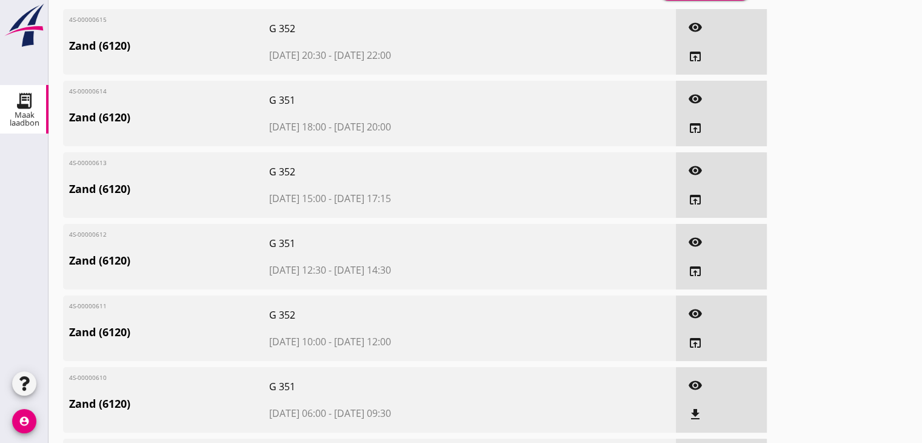
scroll to position [61, 0]
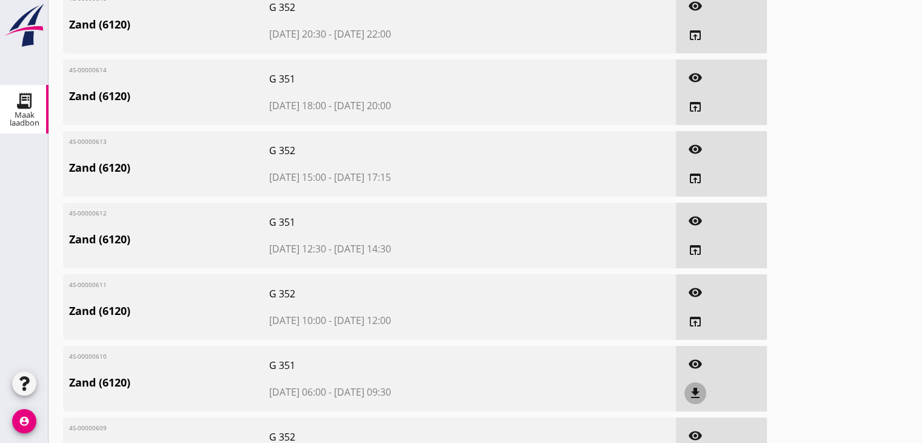
click at [692, 388] on icon "file_download" at bounding box center [695, 393] width 15 height 15
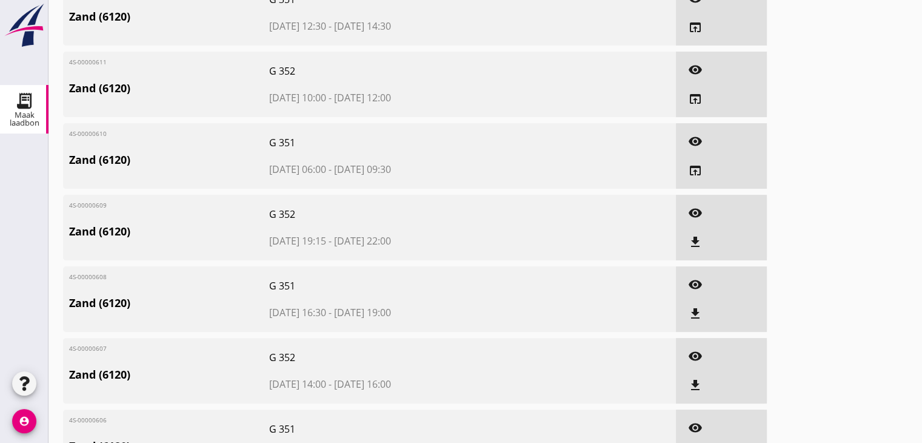
scroll to position [303, 0]
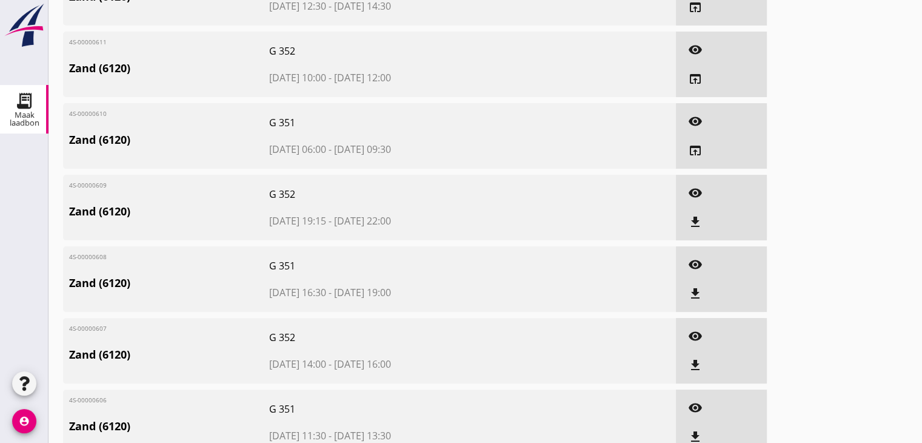
click at [694, 223] on icon "file_download" at bounding box center [695, 222] width 15 height 15
click at [692, 293] on icon "file_download" at bounding box center [695, 293] width 15 height 15
click at [686, 367] on div "file_download" at bounding box center [696, 365] width 22 height 15
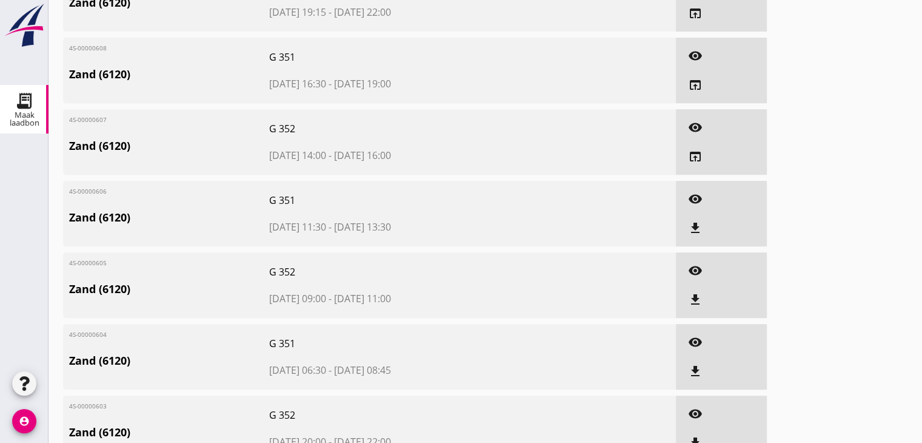
scroll to position [546, 0]
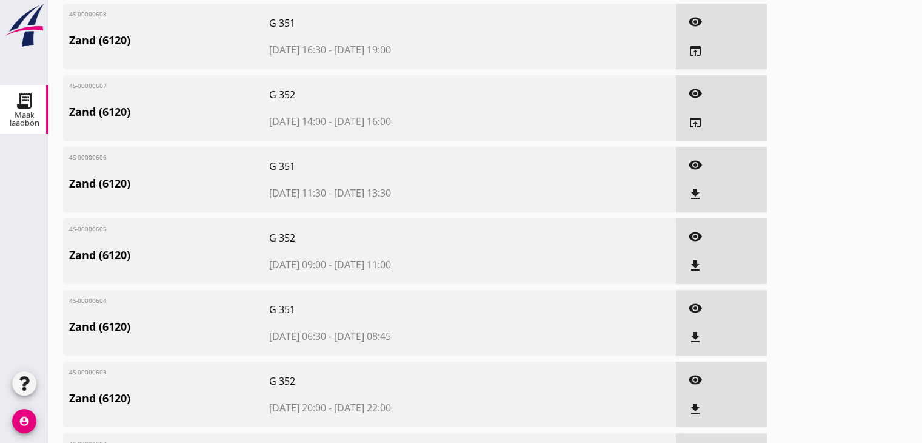
click at [691, 190] on icon "file_download" at bounding box center [695, 194] width 15 height 15
click at [692, 264] on icon "file_download" at bounding box center [695, 265] width 15 height 15
click at [700, 336] on icon "file_download" at bounding box center [695, 337] width 15 height 15
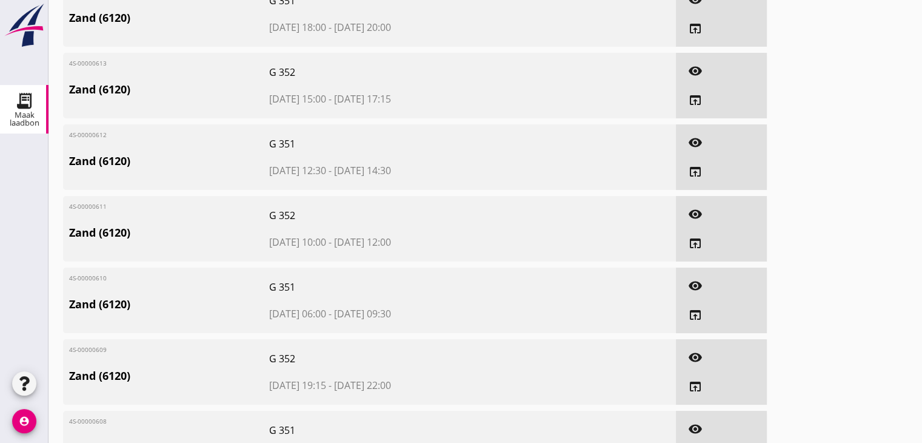
scroll to position [0, 0]
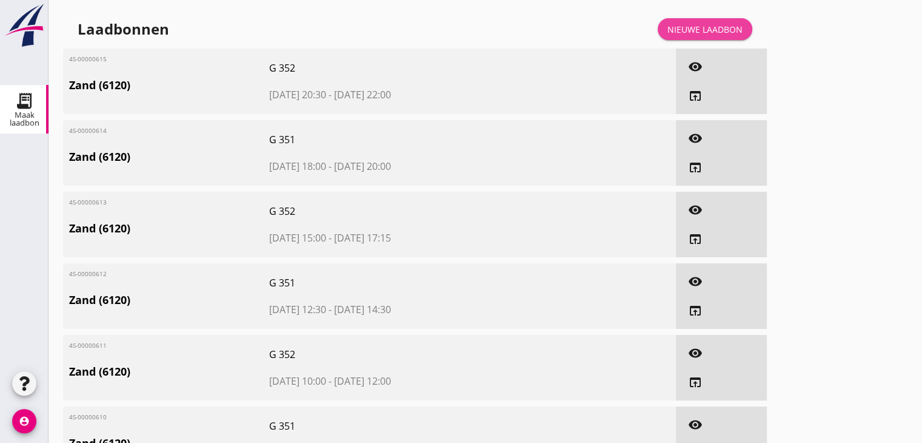
click at [700, 24] on div "Nieuwe laadbon" at bounding box center [705, 29] width 75 height 13
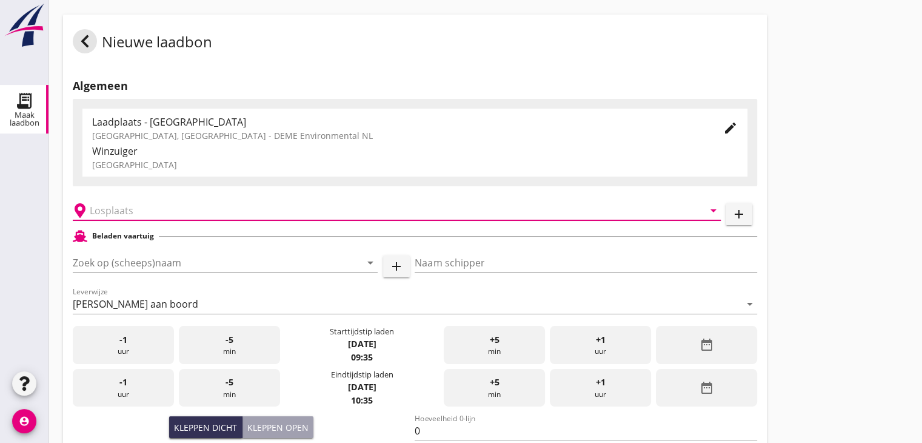
click at [135, 208] on input "text" at bounding box center [388, 210] width 597 height 19
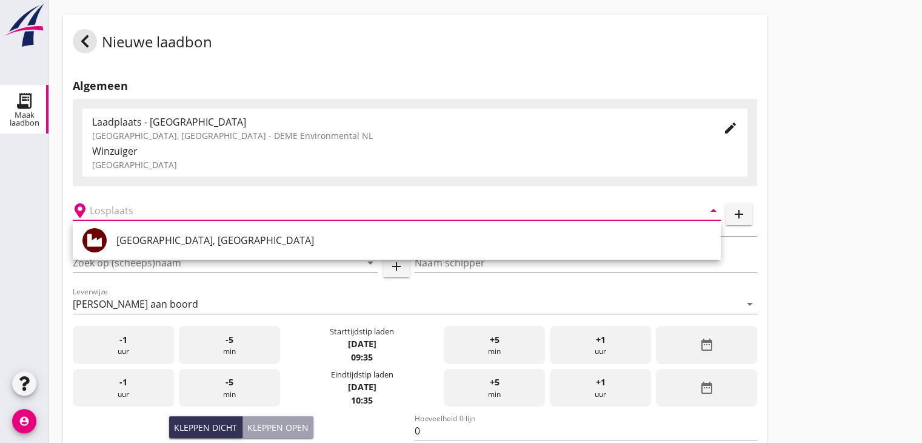
click at [144, 234] on div "[GEOGRAPHIC_DATA], [GEOGRAPHIC_DATA]" at bounding box center [413, 240] width 595 height 15
type input "[GEOGRAPHIC_DATA], [GEOGRAPHIC_DATA]"
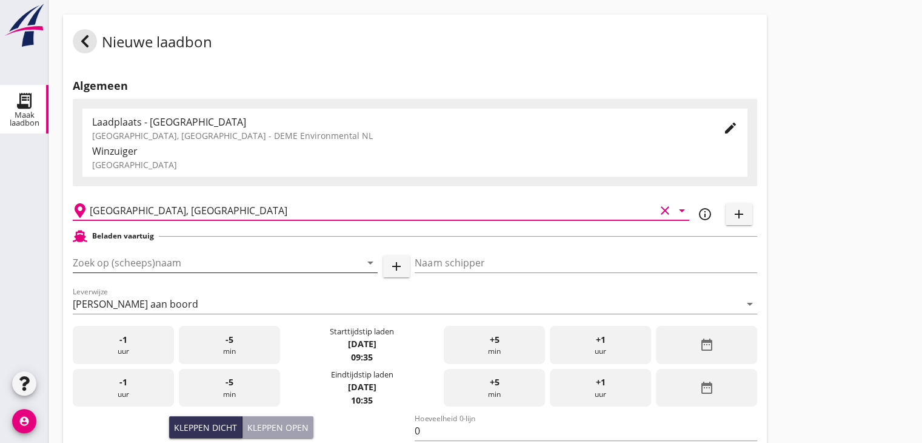
click at [156, 260] on input "Zoek op (scheeps)naam" at bounding box center [208, 262] width 271 height 19
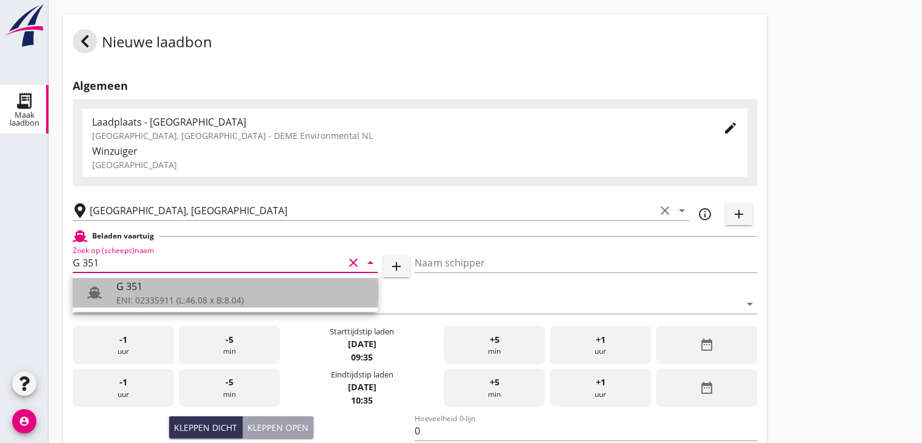
click at [141, 285] on div "G 351" at bounding box center [242, 286] width 252 height 15
type input "G 351"
type input "[PERSON_NAME]"
type input "363"
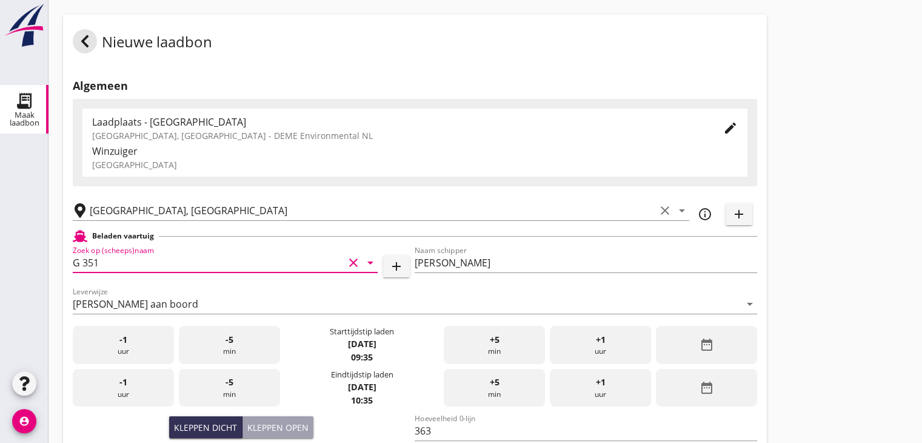
type input "G 351"
click at [677, 343] on div "date_range" at bounding box center [706, 345] width 101 height 38
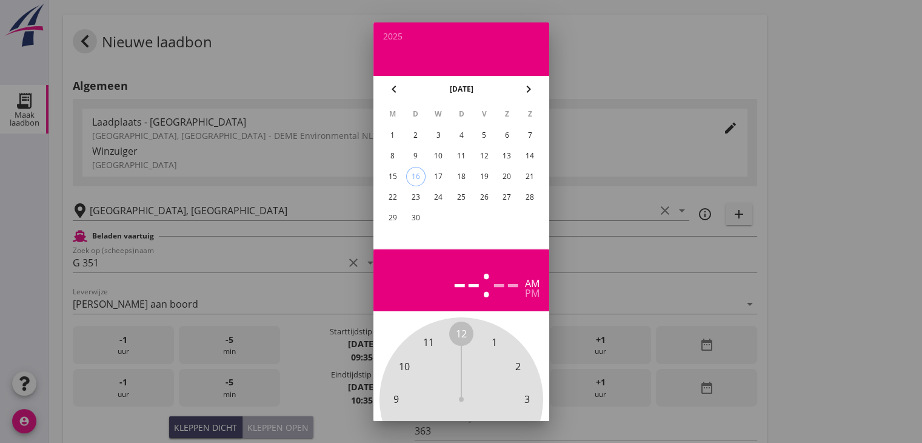
click at [454, 157] on div "11" at bounding box center [460, 155] width 19 height 19
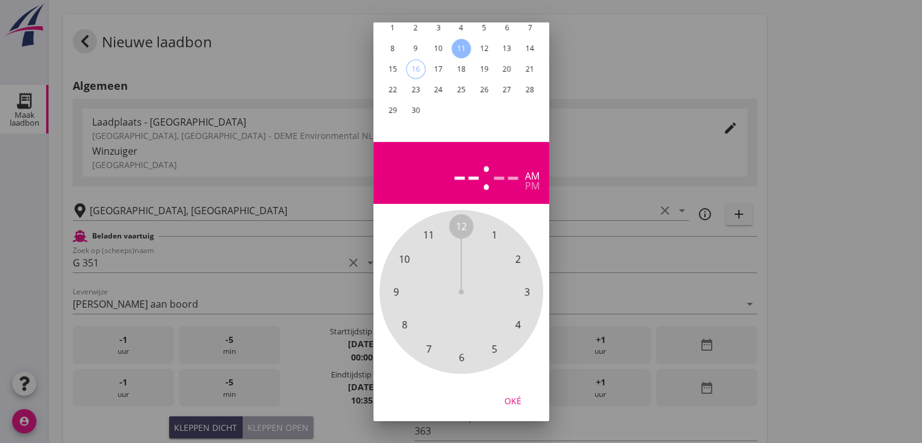
scroll to position [116, 0]
click at [463, 350] on span "6" at bounding box center [460, 357] width 5 height 15
click at [462, 214] on span "00" at bounding box center [461, 226] width 24 height 24
click at [517, 389] on button "Oké" at bounding box center [512, 400] width 53 height 22
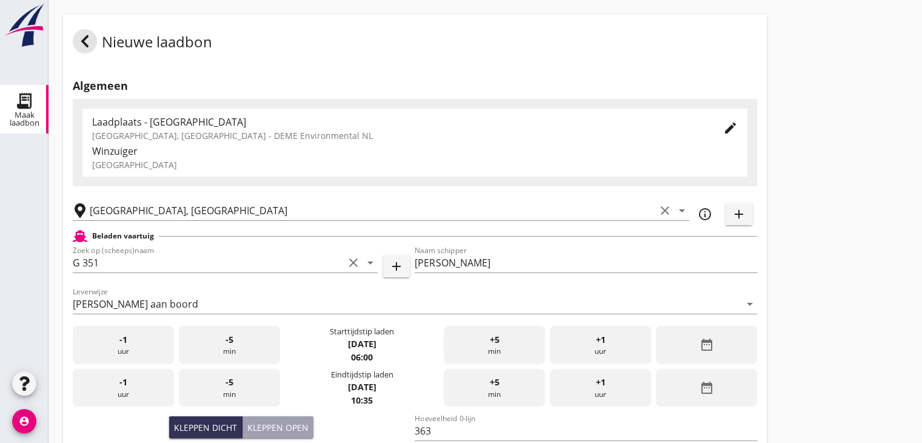
click at [716, 386] on div "date_range" at bounding box center [706, 388] width 101 height 38
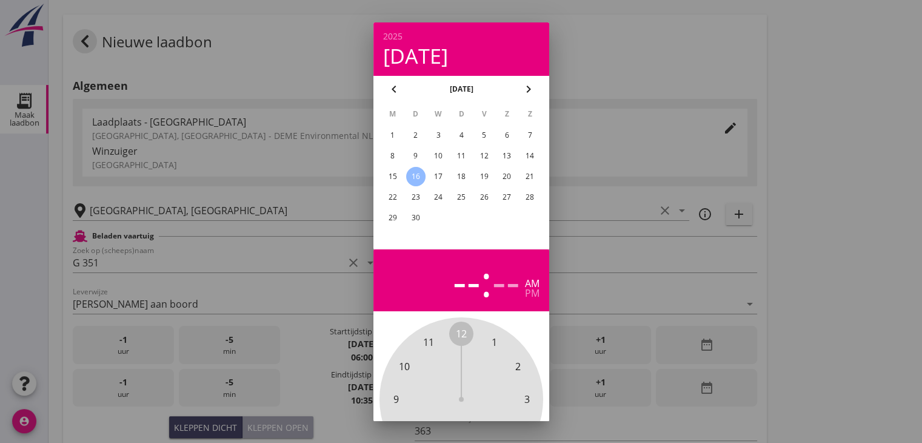
click at [466, 153] on div "11" at bounding box center [460, 155] width 19 height 19
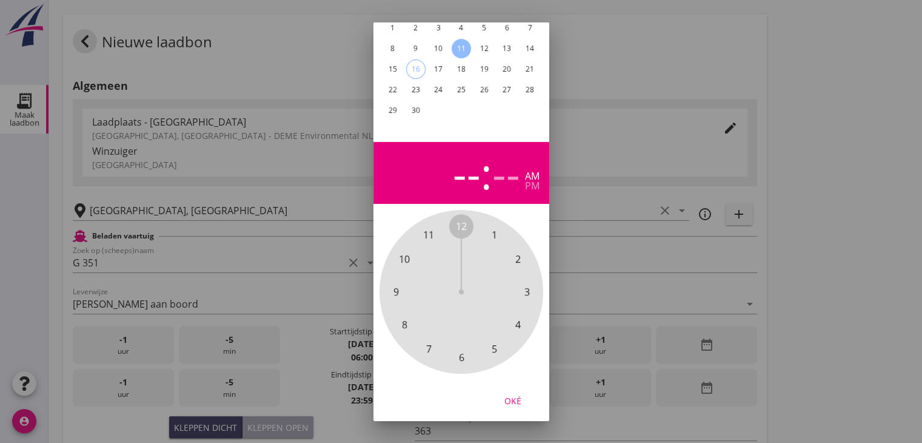
click at [395, 284] on span "9" at bounding box center [395, 291] width 5 height 15
click at [463, 350] on span "30" at bounding box center [461, 357] width 11 height 15
click at [521, 394] on div "Oké" at bounding box center [513, 400] width 34 height 13
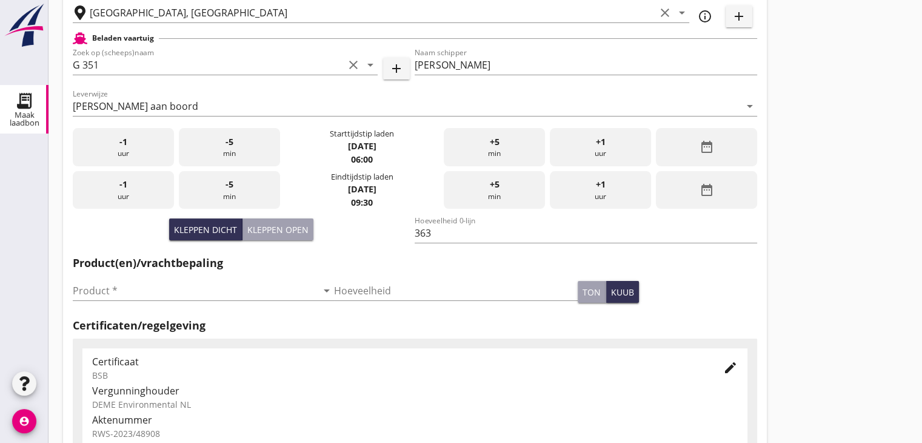
scroll to position [243, 0]
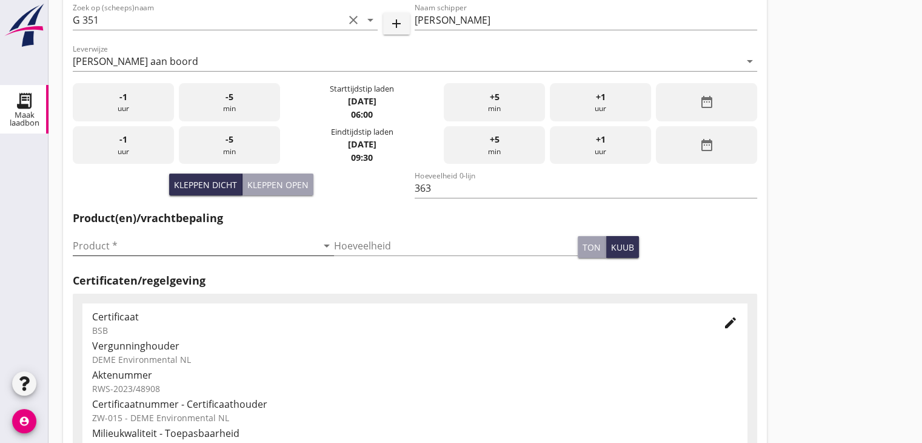
click at [129, 238] on input "Product *" at bounding box center [195, 245] width 244 height 19
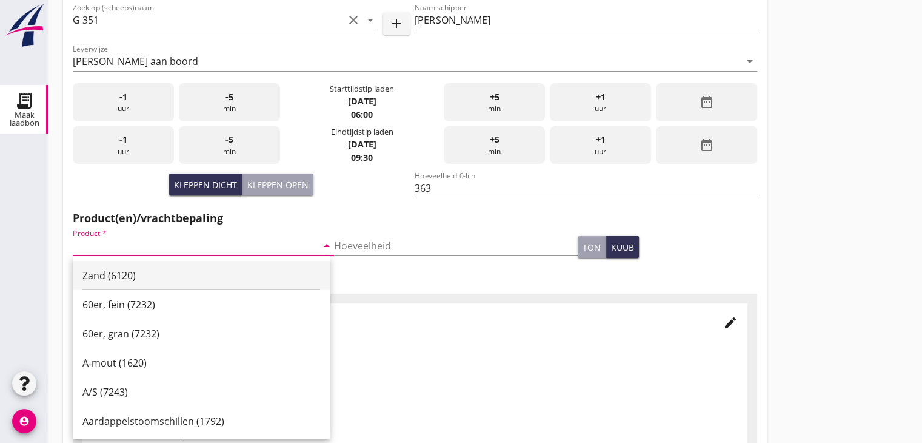
click at [119, 265] on div "Zand (6120)" at bounding box center [201, 275] width 238 height 29
type input "Zand (6120)"
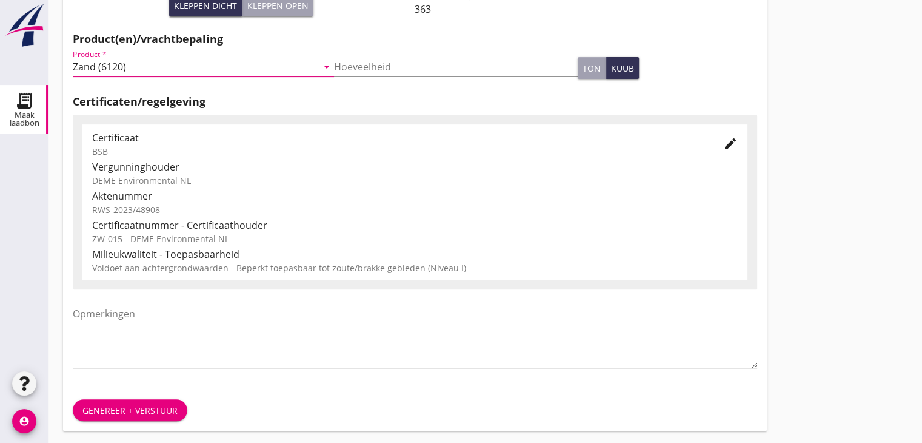
scroll to position [424, 0]
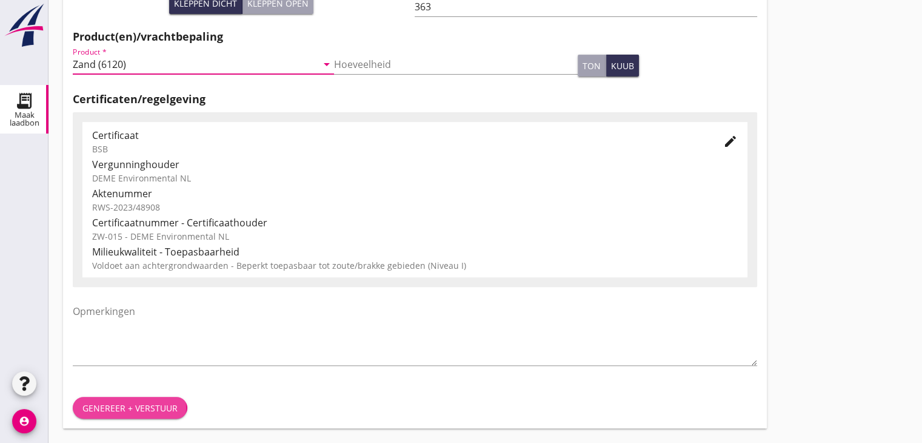
click at [168, 401] on div "Genereer + verstuur" at bounding box center [129, 407] width 95 height 13
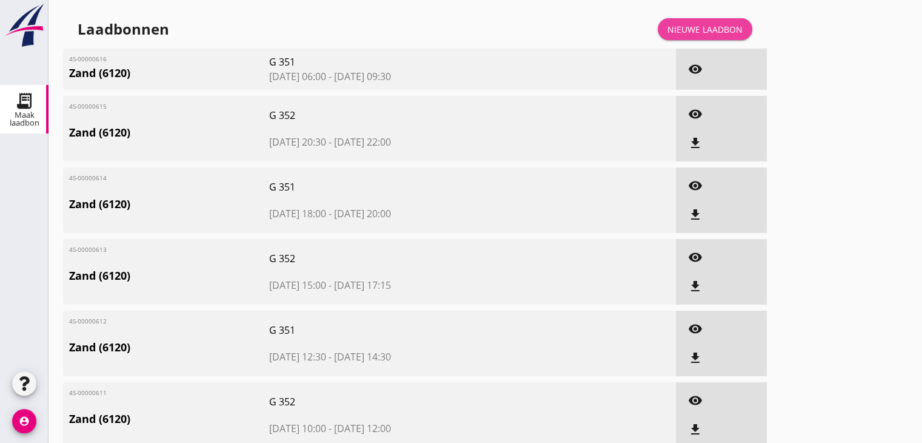
click at [689, 30] on div "Nieuwe laadbon" at bounding box center [705, 29] width 75 height 13
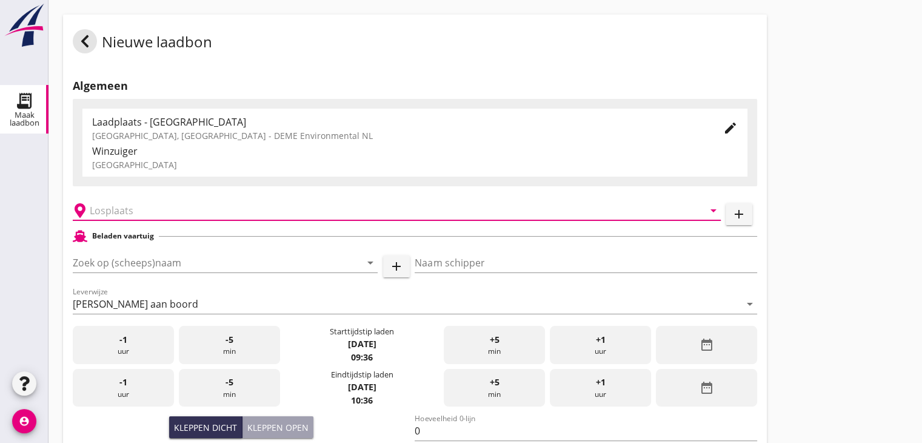
click at [127, 206] on input "text" at bounding box center [388, 210] width 597 height 19
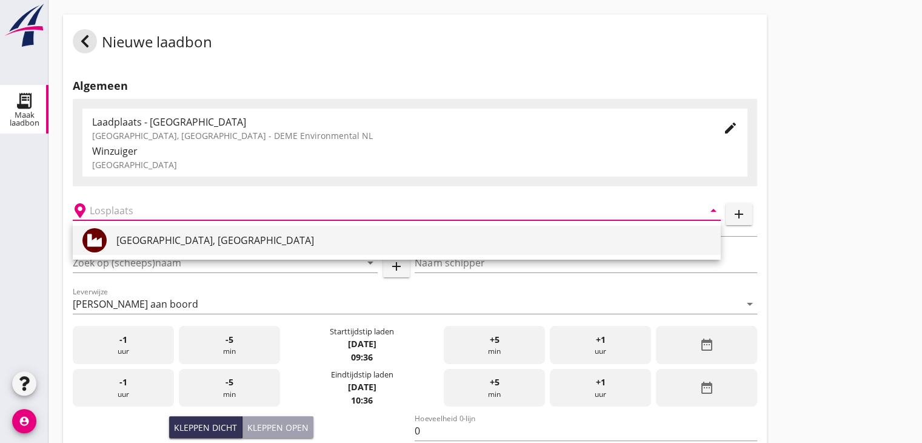
click at [142, 238] on div "[GEOGRAPHIC_DATA], [GEOGRAPHIC_DATA]" at bounding box center [413, 240] width 595 height 15
type input "[GEOGRAPHIC_DATA], [GEOGRAPHIC_DATA]"
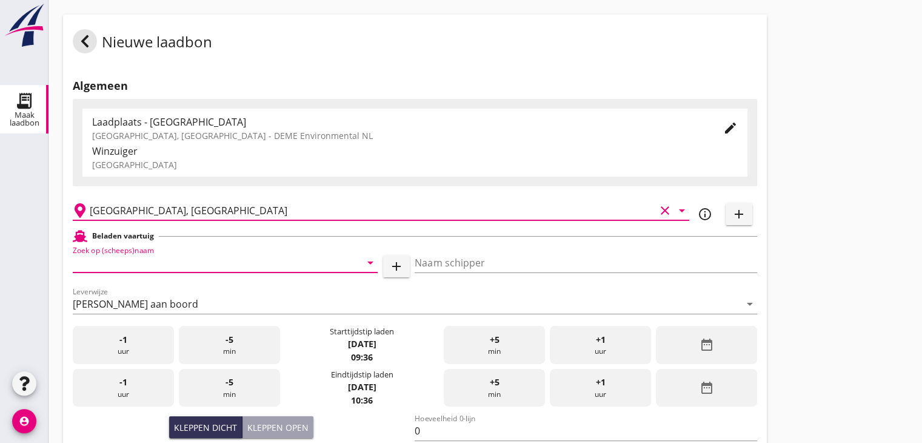
click at [178, 261] on input "Zoek op (scheeps)naam" at bounding box center [208, 262] width 271 height 19
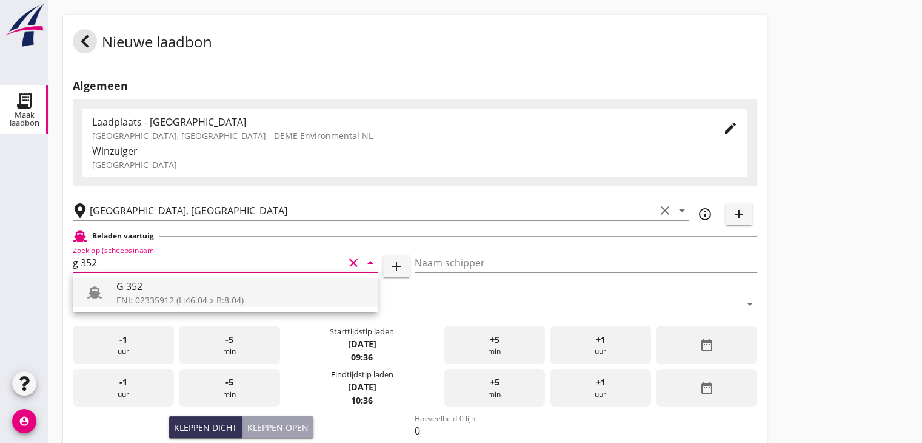
click at [176, 290] on div "G 352" at bounding box center [242, 286] width 252 height 15
type input "G 352"
type input "[PERSON_NAME]"
type input "363"
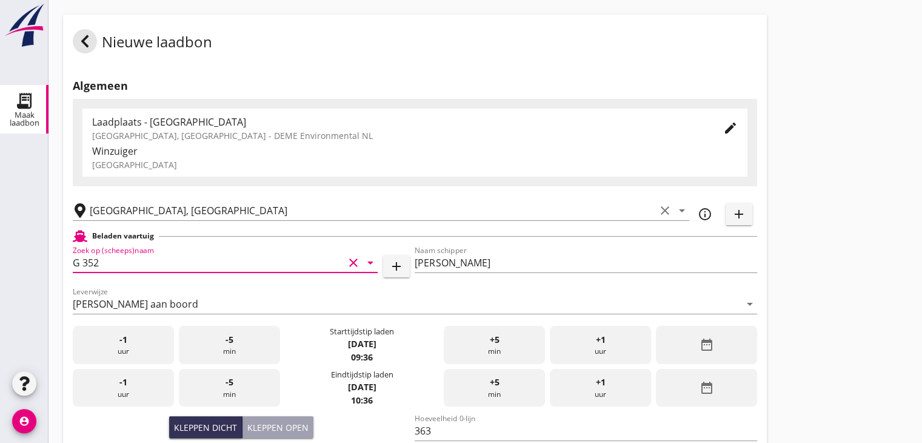
type input "G 352"
click at [738, 349] on div "date_range" at bounding box center [706, 345] width 101 height 38
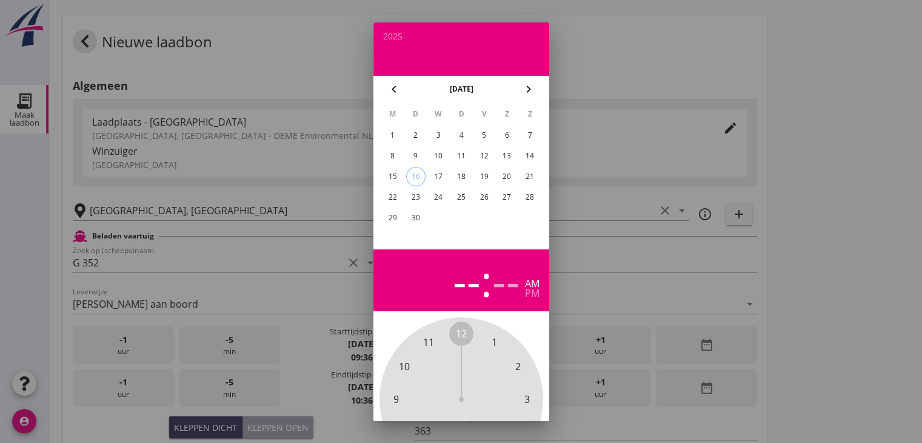
click at [461, 156] on div "11" at bounding box center [460, 155] width 19 height 19
click at [439, 152] on div "10" at bounding box center [438, 155] width 19 height 19
click at [463, 152] on div "11" at bounding box center [460, 155] width 19 height 19
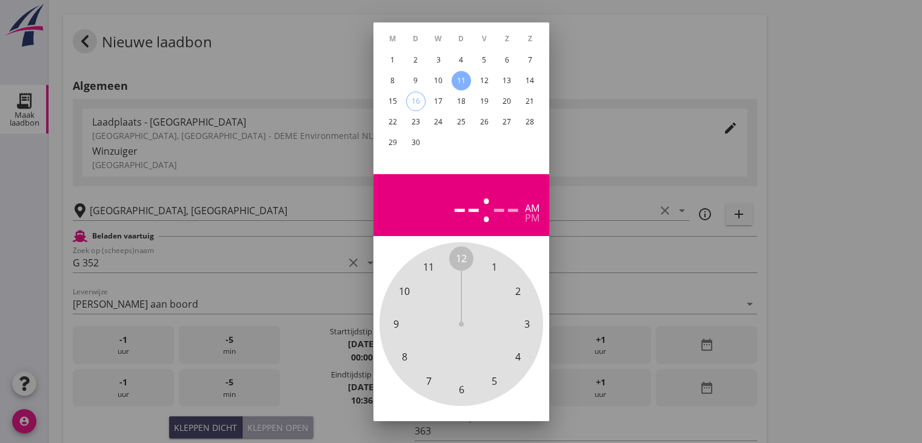
scroll to position [116, 0]
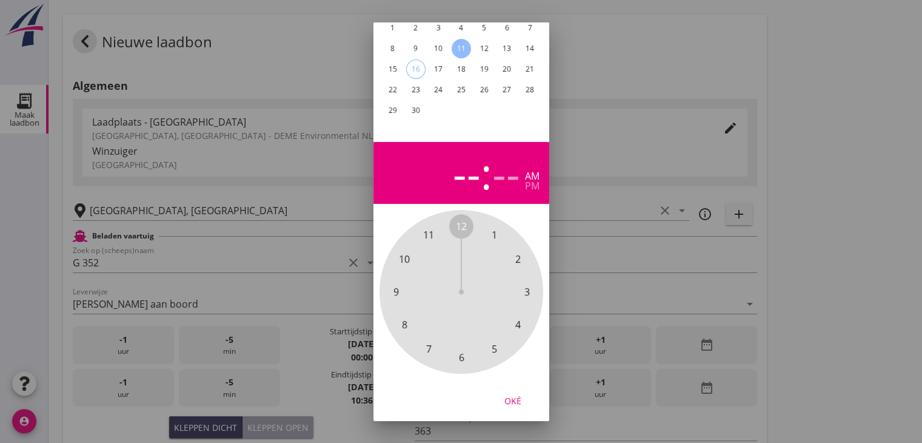
click at [403, 252] on span "10" at bounding box center [404, 259] width 11 height 15
click at [458, 219] on span "00" at bounding box center [461, 226] width 11 height 15
click at [513, 389] on button "Oké" at bounding box center [512, 400] width 53 height 22
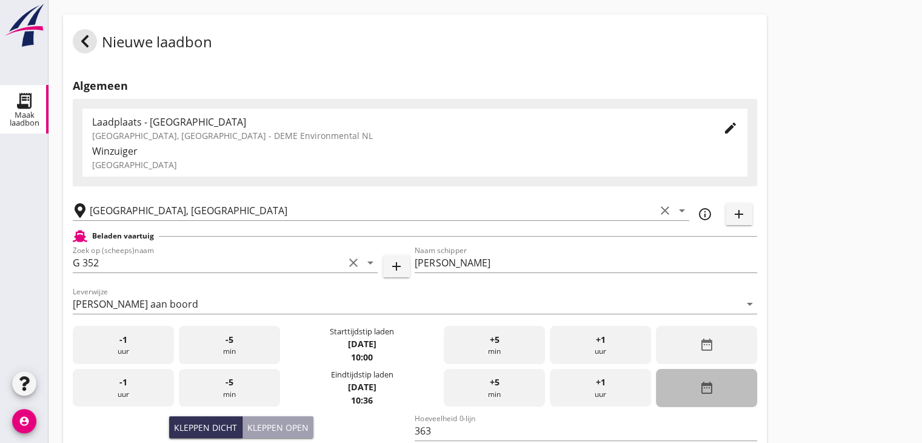
click at [704, 387] on icon "date_range" at bounding box center [706, 387] width 15 height 15
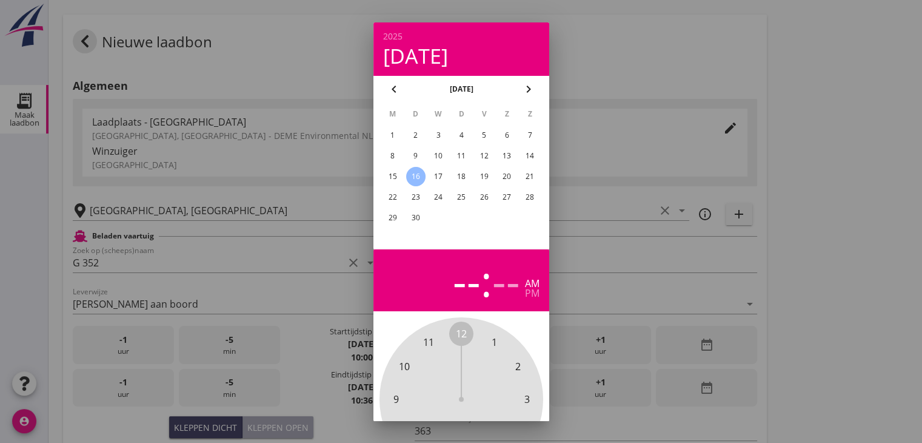
click at [466, 154] on div "11" at bounding box center [460, 155] width 19 height 19
click at [460, 329] on span "12" at bounding box center [461, 333] width 11 height 15
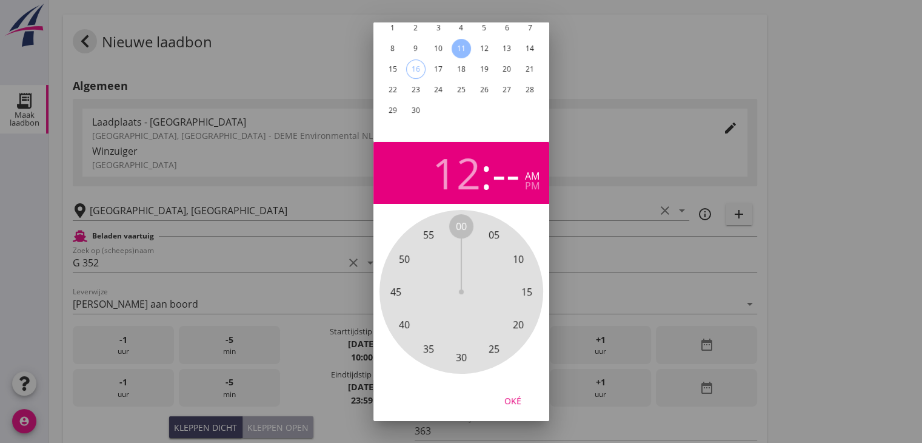
click at [464, 226] on div "00 05 10 15 20 25 30 35 40 45 50 55" at bounding box center [461, 291] width 131 height 131
click at [535, 181] on div "pm" at bounding box center [532, 186] width 15 height 10
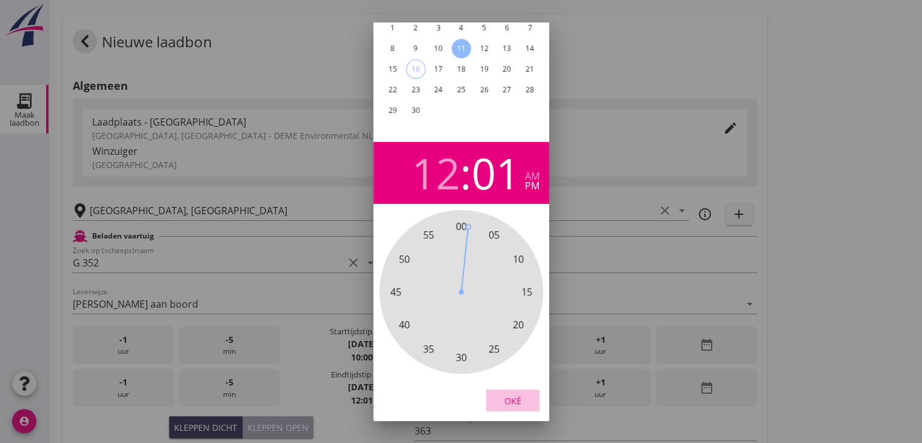
click at [511, 389] on button "Oké" at bounding box center [512, 400] width 53 height 22
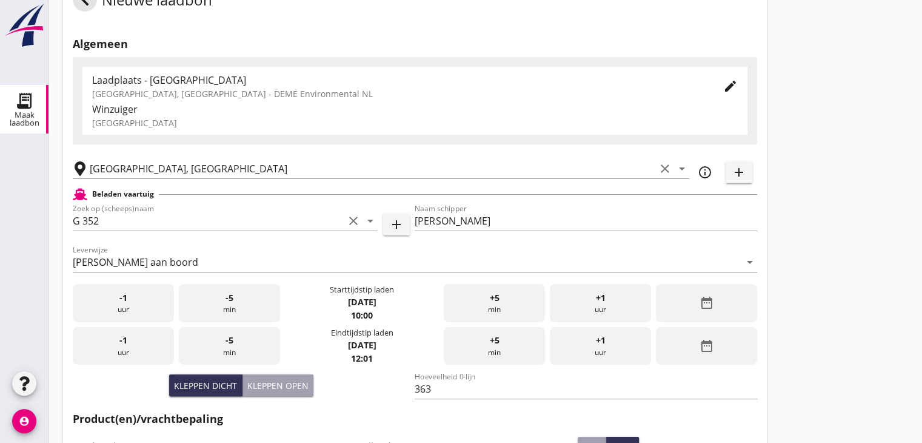
scroll to position [61, 0]
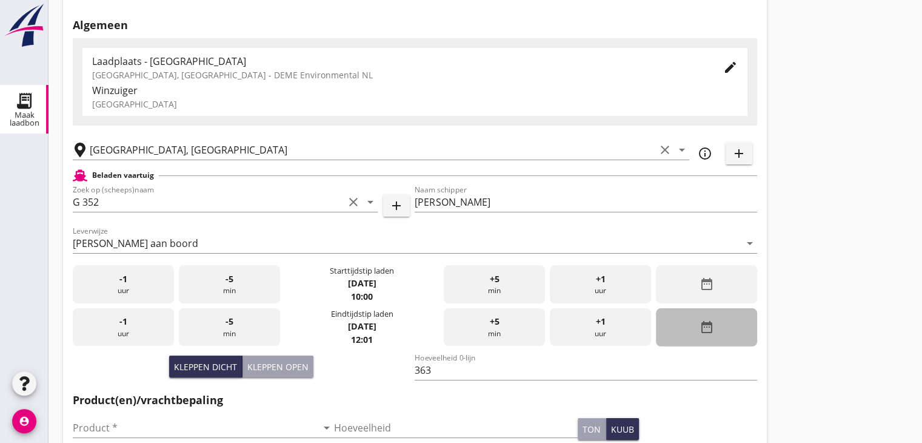
click at [690, 318] on div "date_range" at bounding box center [706, 327] width 101 height 38
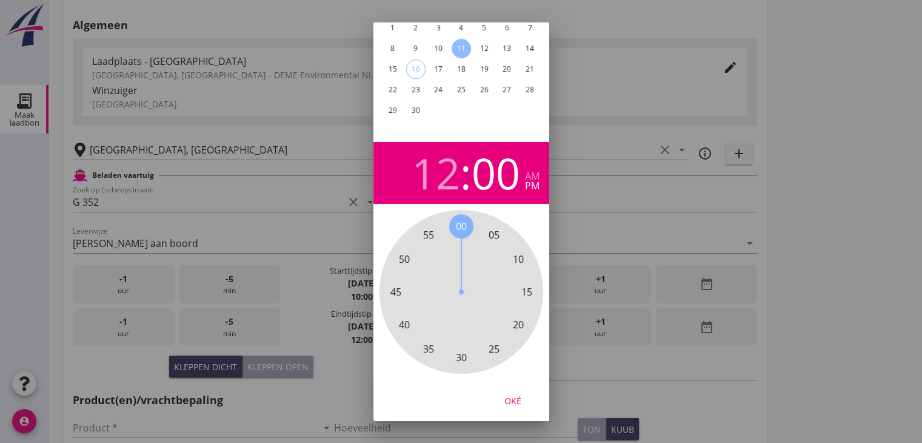
click at [460, 219] on span "00" at bounding box center [461, 226] width 11 height 15
click at [508, 394] on div "Oké" at bounding box center [513, 400] width 34 height 13
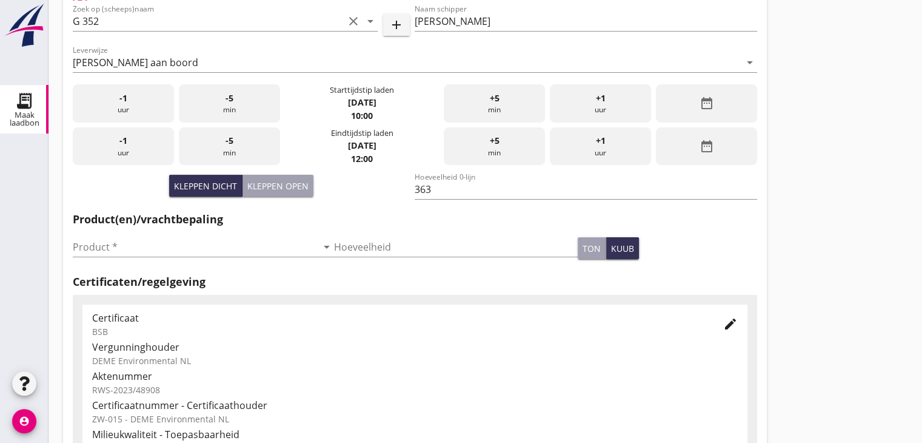
scroll to position [243, 0]
click at [195, 256] on div "Product * arrow_drop_down" at bounding box center [203, 252] width 261 height 32
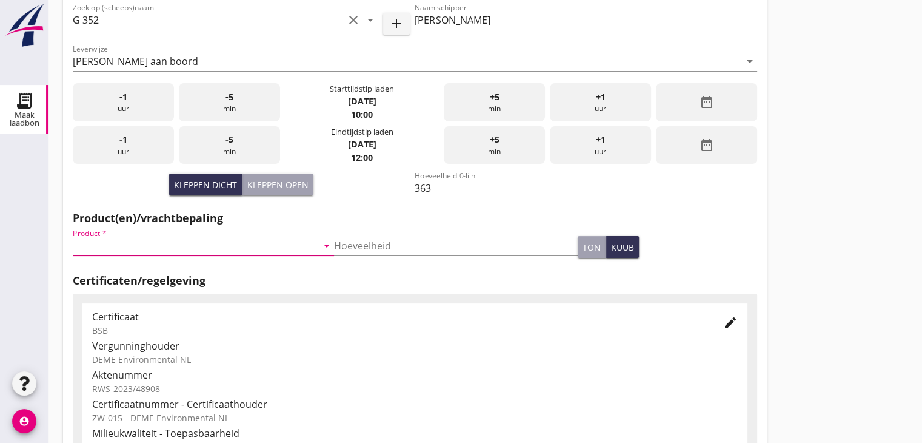
click at [198, 250] on input "Product *" at bounding box center [195, 245] width 244 height 19
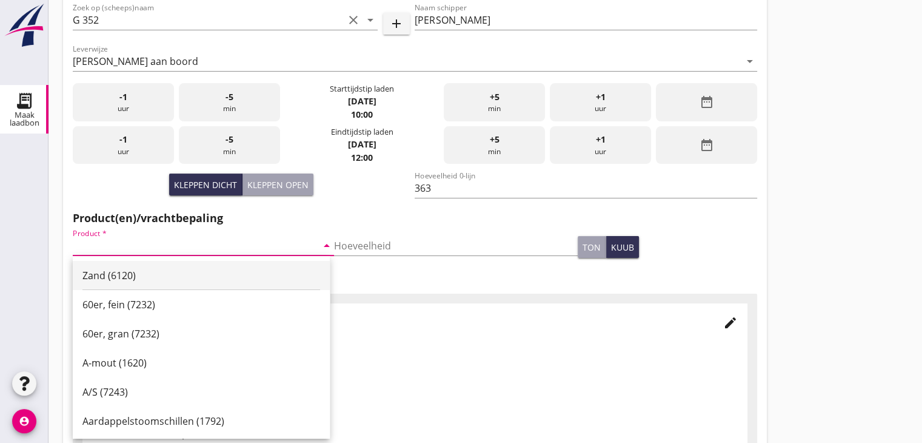
click at [114, 277] on div "Zand (6120)" at bounding box center [201, 275] width 238 height 15
type input "Zand (6120)"
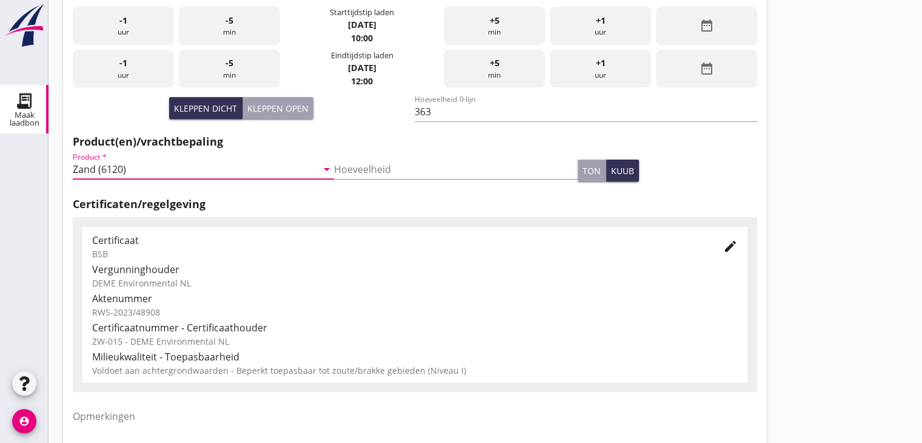
scroll to position [424, 0]
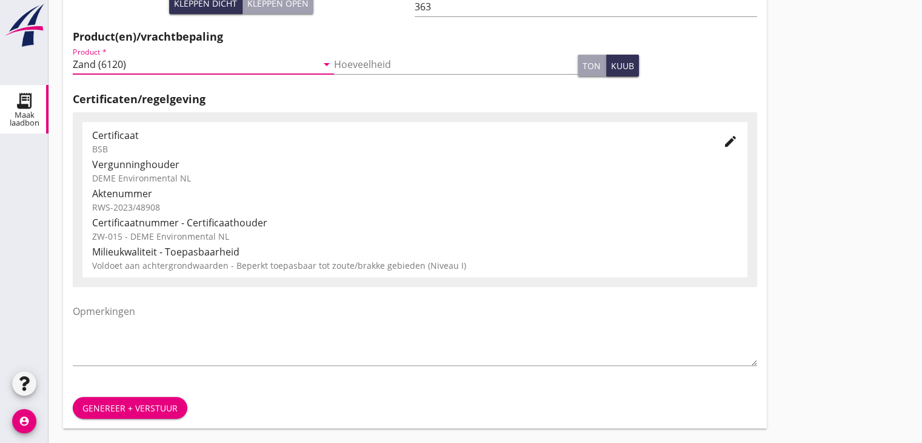
click at [115, 411] on div "Genereer + verstuur" at bounding box center [129, 407] width 95 height 13
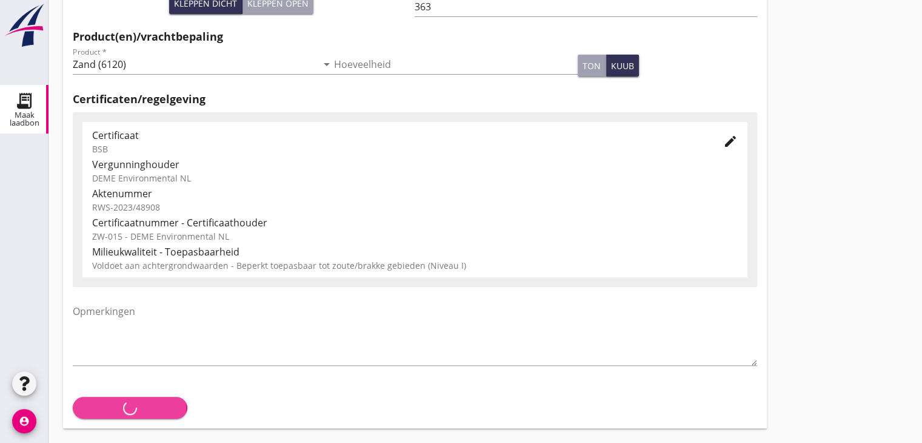
scroll to position [0, 0]
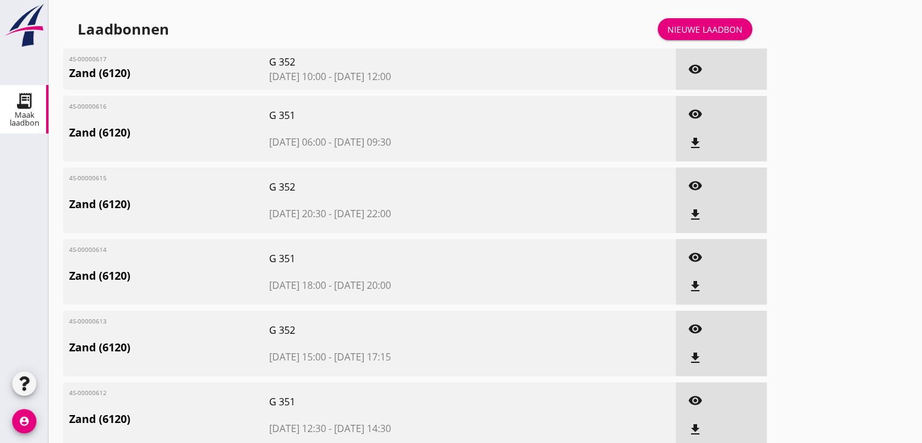
click at [725, 28] on div "Nieuwe laadbon" at bounding box center [705, 29] width 75 height 13
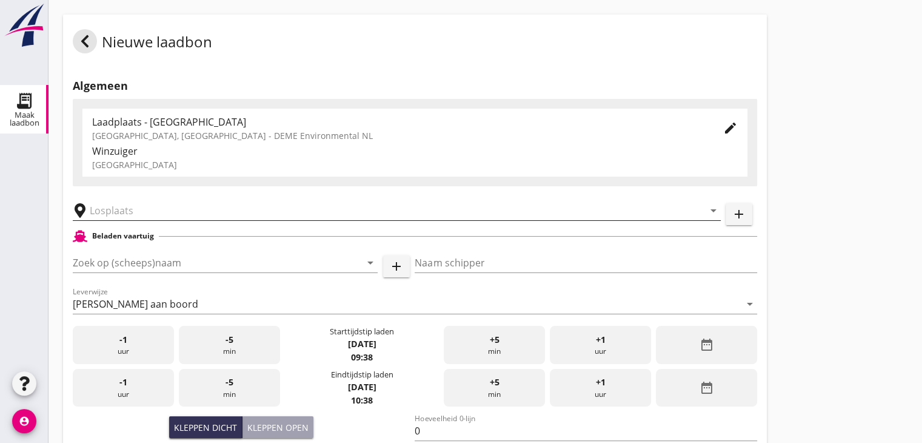
click at [247, 215] on input "text" at bounding box center [388, 210] width 597 height 19
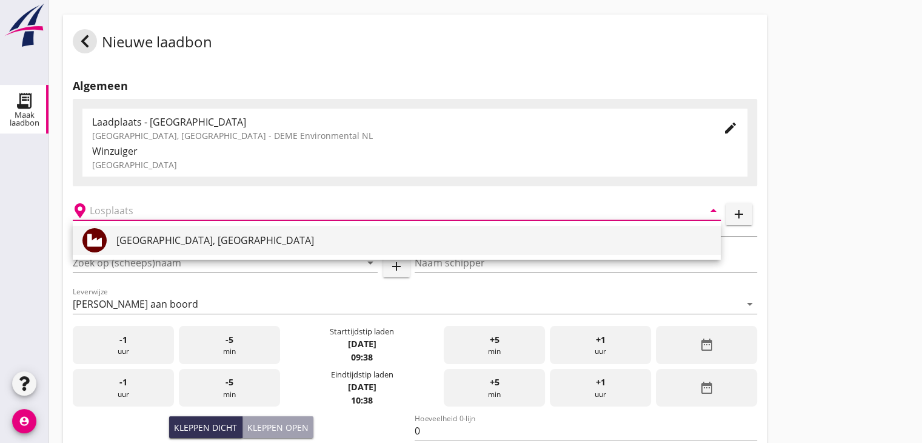
click at [192, 241] on div "Veerse Meer, Zeeland" at bounding box center [413, 240] width 595 height 15
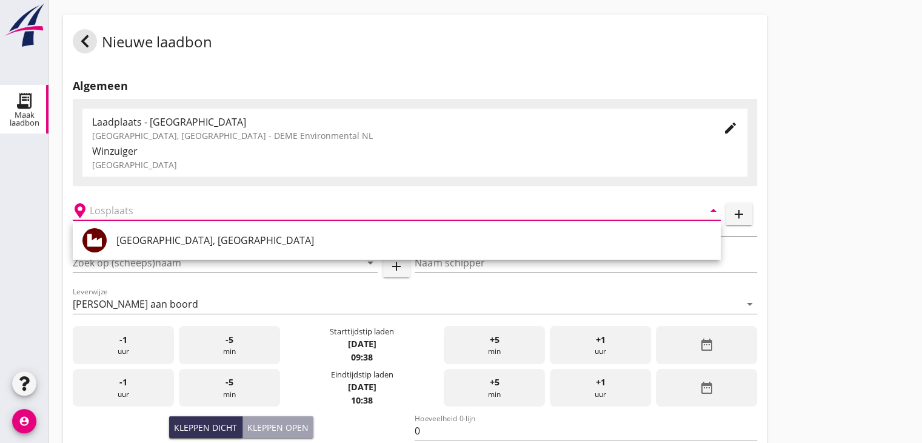
type input "Veerse Meer, Zeeland"
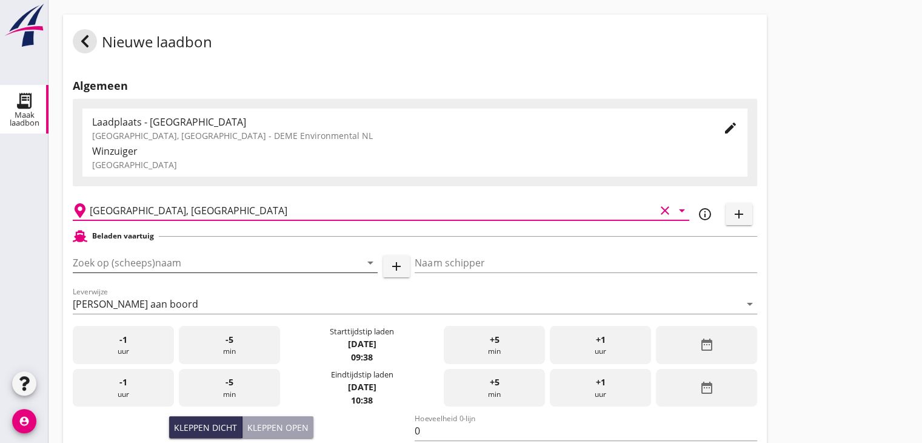
click at [184, 263] on input "Zoek op (scheeps)naam" at bounding box center [208, 262] width 271 height 19
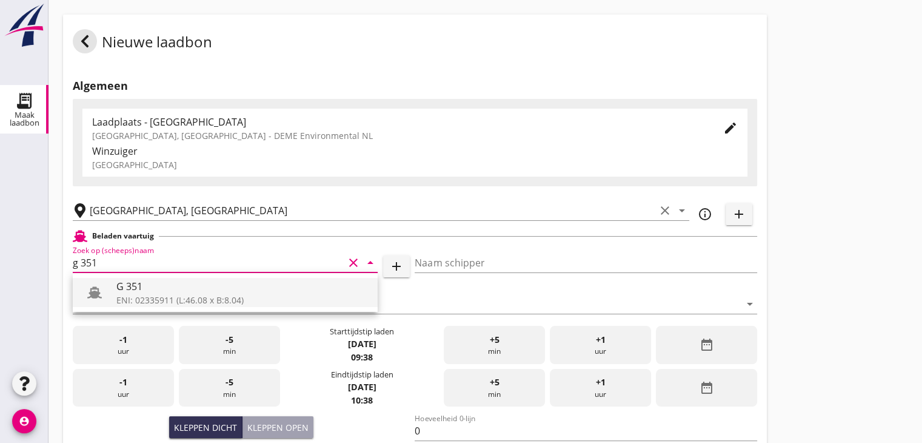
click at [172, 292] on div "G 351" at bounding box center [242, 286] width 252 height 15
type input "G 351"
type input "Ewald van Loo"
type input "363"
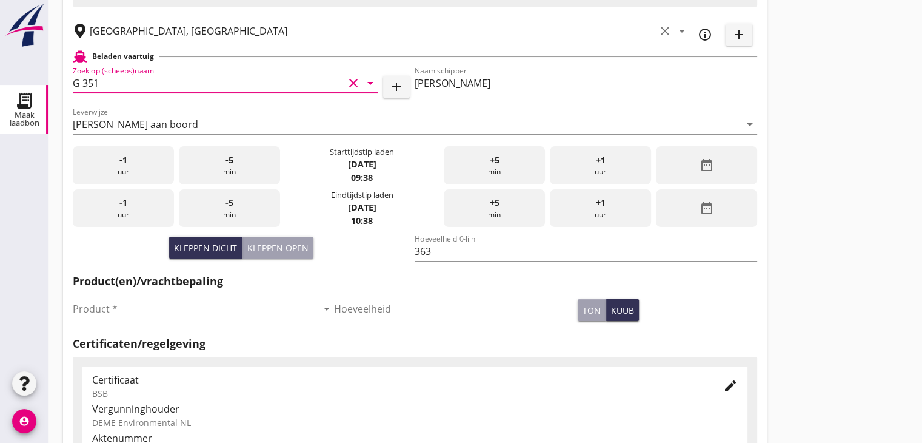
type input "G 351"
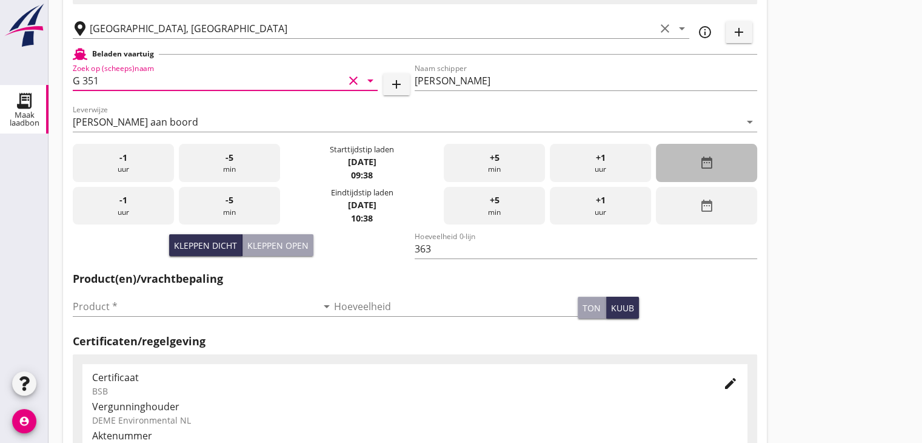
click at [714, 156] on div "date_range" at bounding box center [706, 163] width 101 height 38
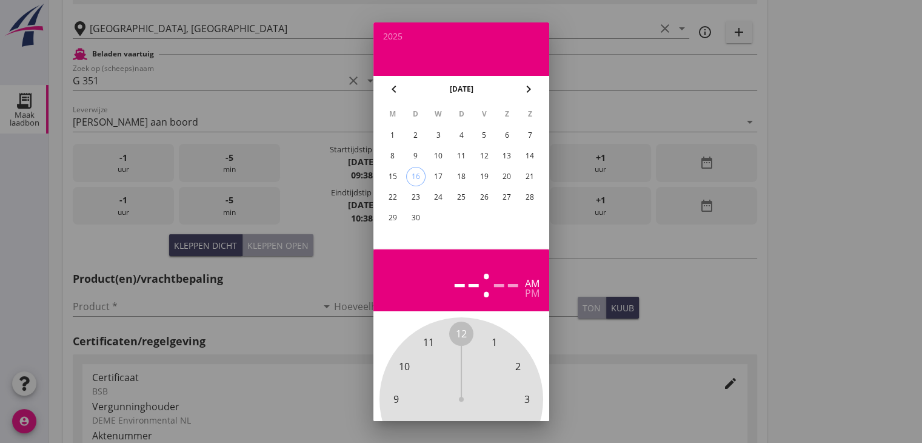
click at [467, 155] on div "11" at bounding box center [460, 155] width 19 height 19
click at [463, 336] on span "12" at bounding box center [461, 333] width 11 height 15
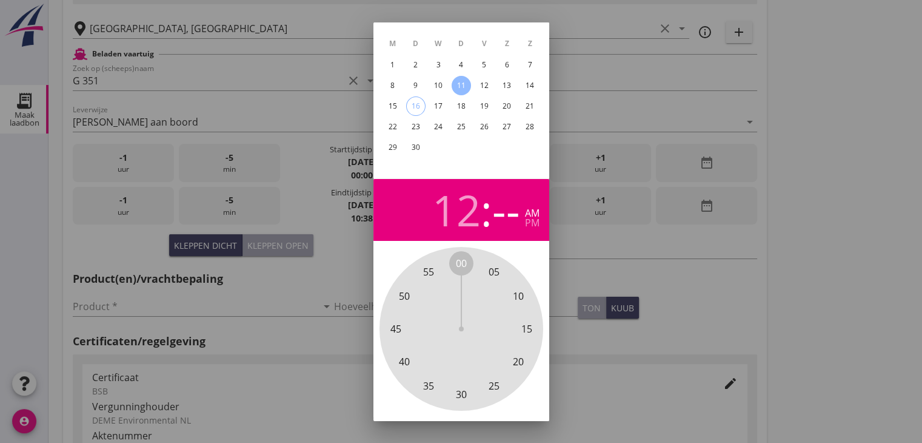
scroll to position [116, 0]
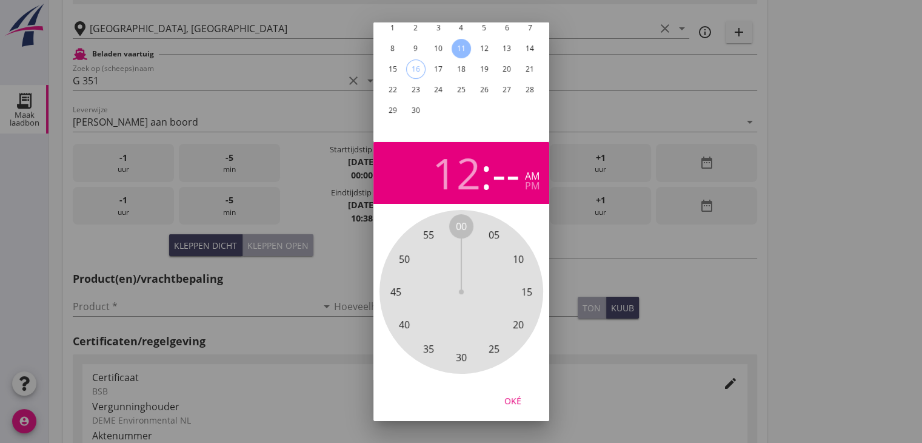
click at [461, 345] on span "30" at bounding box center [461, 357] width 24 height 24
click at [512, 396] on div "Oké" at bounding box center [513, 400] width 34 height 13
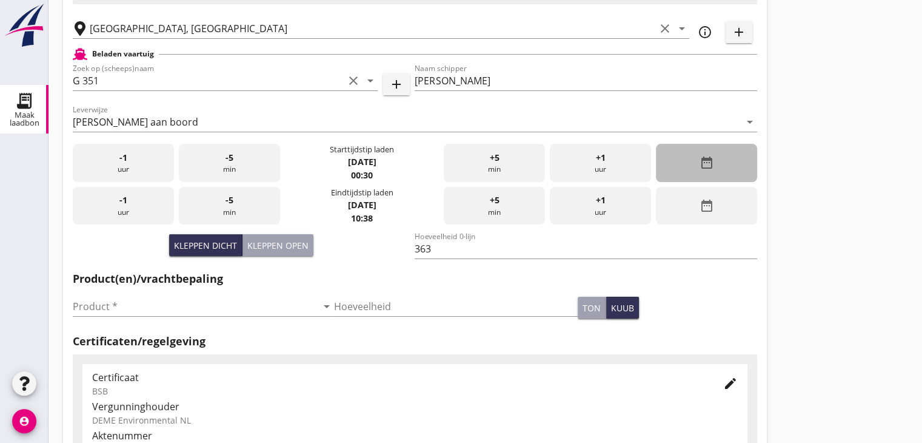
click at [731, 167] on div "date_range" at bounding box center [706, 163] width 101 height 38
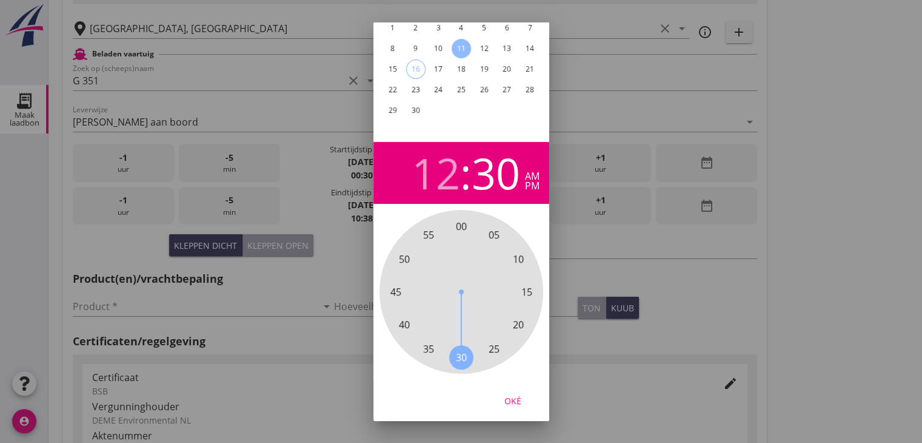
click at [534, 181] on div "pm" at bounding box center [532, 186] width 15 height 10
click at [510, 394] on div "Oké" at bounding box center [513, 400] width 34 height 13
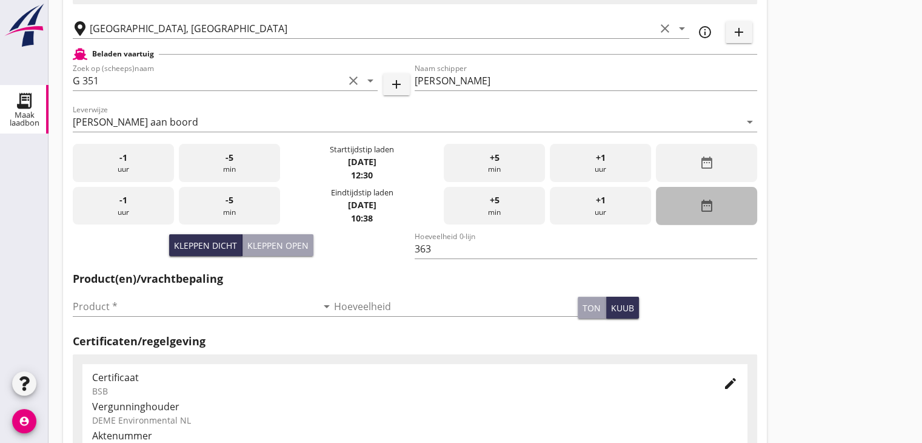
click at [722, 201] on div "date_range" at bounding box center [706, 206] width 101 height 38
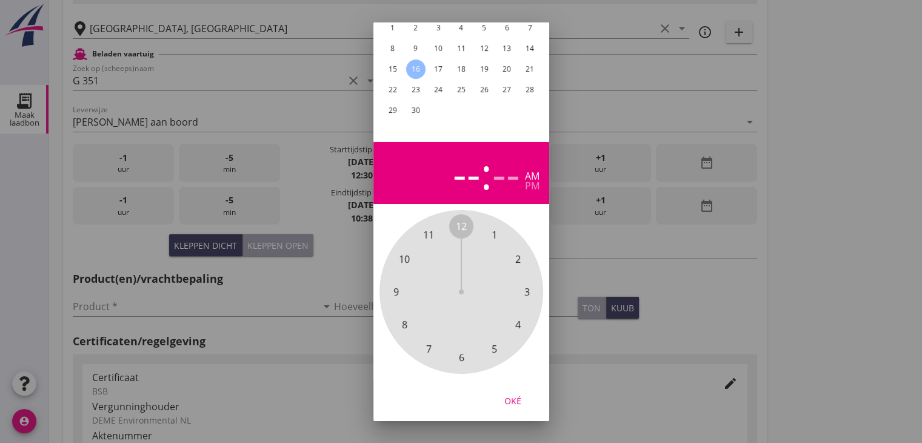
click at [514, 253] on span "2" at bounding box center [518, 259] width 24 height 24
click at [464, 350] on span "30" at bounding box center [461, 357] width 11 height 15
click at [456, 39] on div "11" at bounding box center [460, 48] width 19 height 19
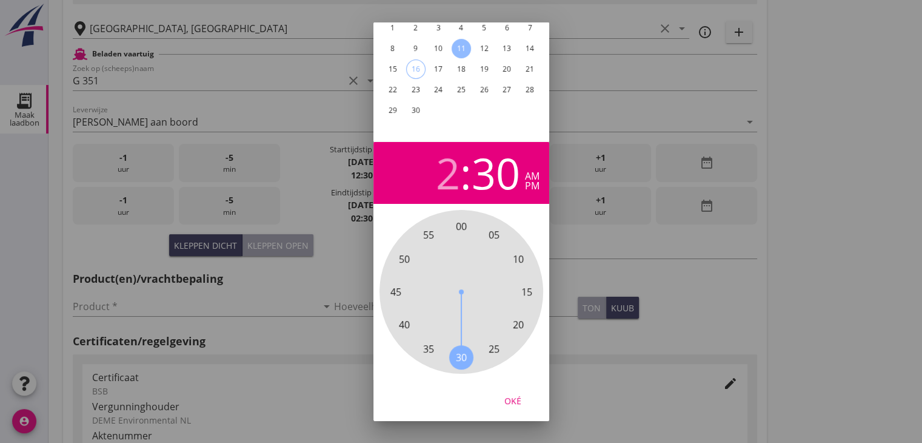
click at [538, 181] on div "pm" at bounding box center [532, 186] width 15 height 10
click at [516, 394] on div "Oké" at bounding box center [513, 400] width 34 height 13
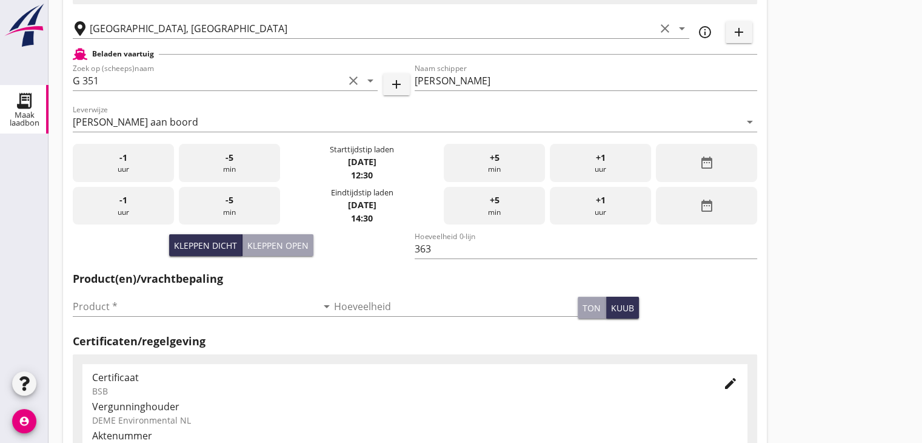
click at [771, 266] on div "Nieuwe laadbon Algemeen Laadplaats - Wingebied Veerse Meer, Zeeland - DEME Envi…" at bounding box center [486, 251] width 874 height 866
click at [189, 301] on input "Product *" at bounding box center [195, 306] width 244 height 19
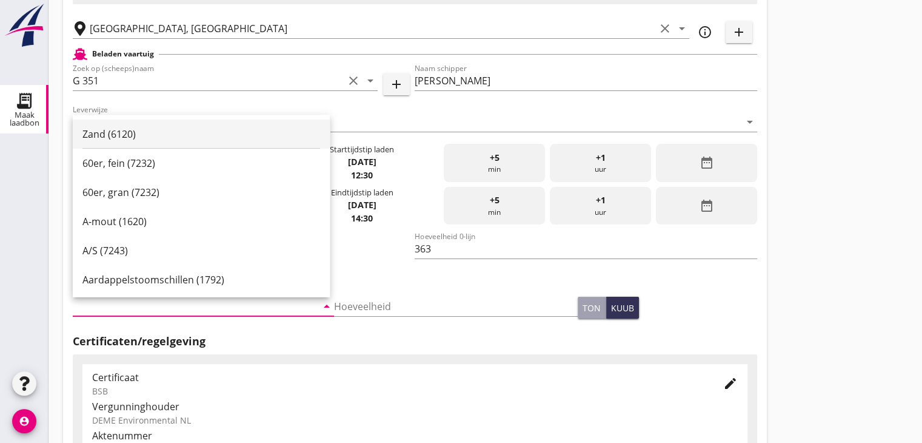
click at [108, 127] on div "Zand (6120)" at bounding box center [201, 134] width 238 height 15
type input "Zand (6120)"
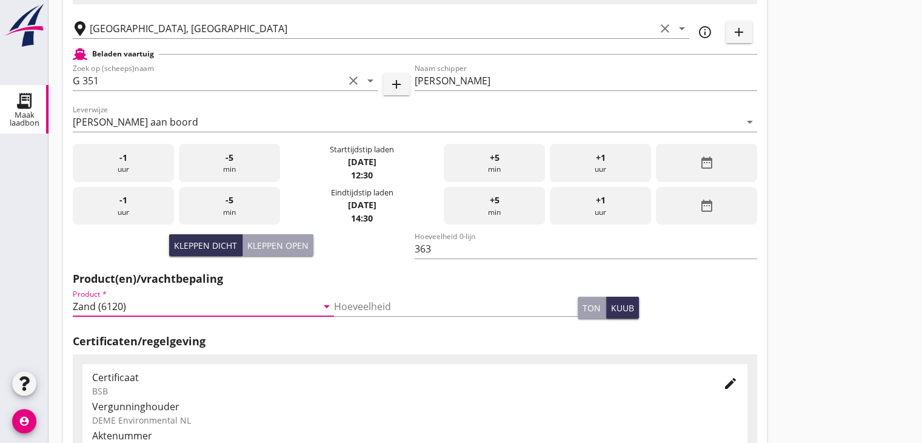
click at [831, 199] on div "Nieuwe laadbon Algemeen Laadplaats - Wingebied Veerse Meer, Zeeland - DEME Envi…" at bounding box center [486, 251] width 874 height 866
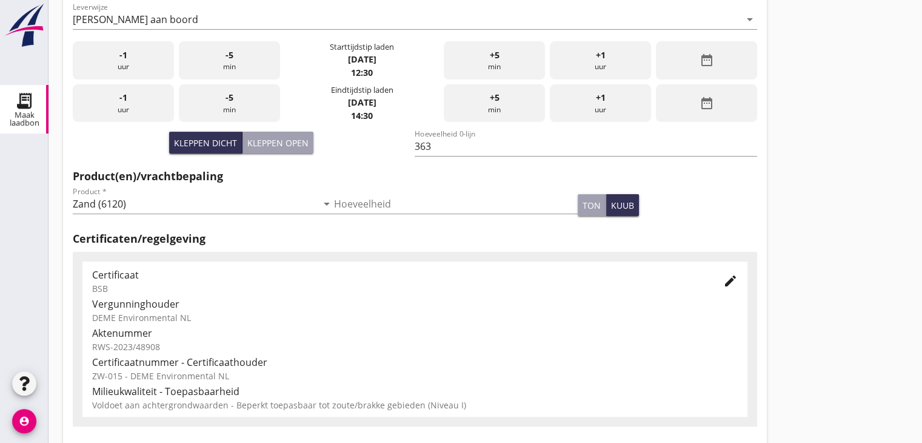
scroll to position [424, 0]
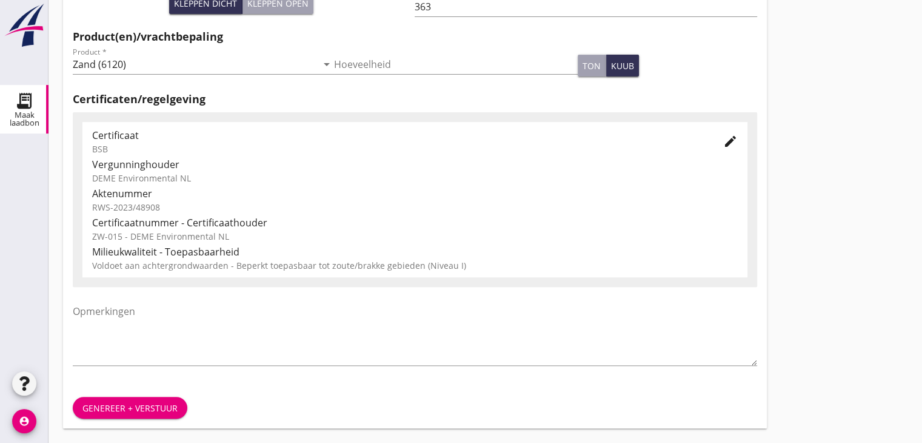
click at [147, 408] on div "Genereer + verstuur" at bounding box center [129, 407] width 95 height 13
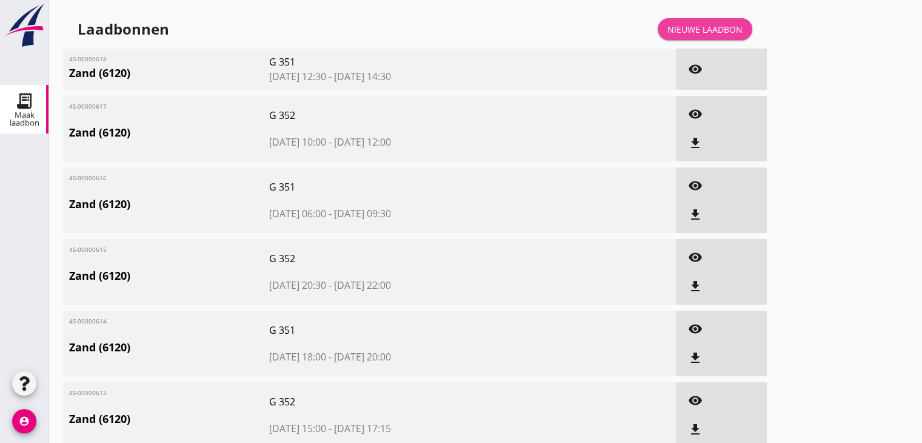
click at [736, 30] on div "Nieuwe laadbon" at bounding box center [705, 29] width 75 height 13
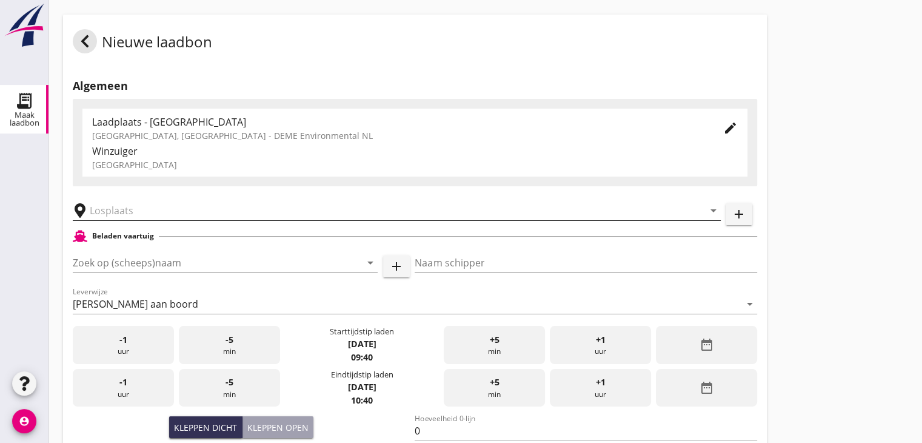
click at [138, 201] on input "text" at bounding box center [388, 210] width 597 height 19
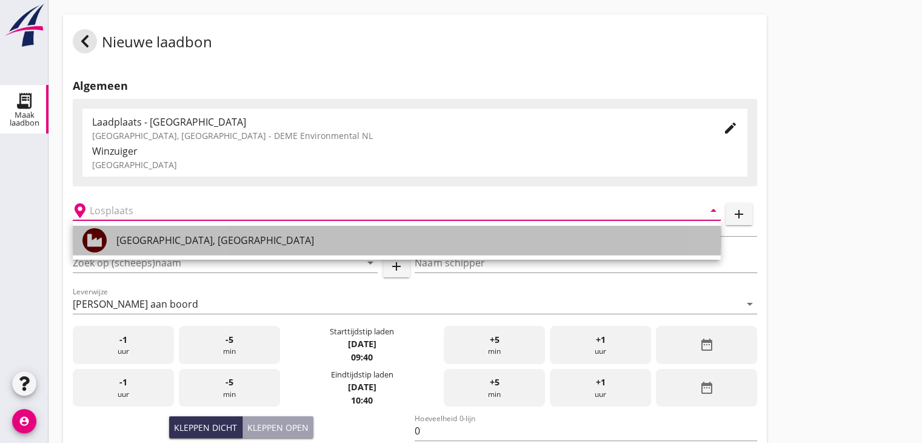
click at [129, 230] on div "Veerse Meer, Zeeland" at bounding box center [413, 240] width 595 height 29
type input "Veerse Meer, Zeeland"
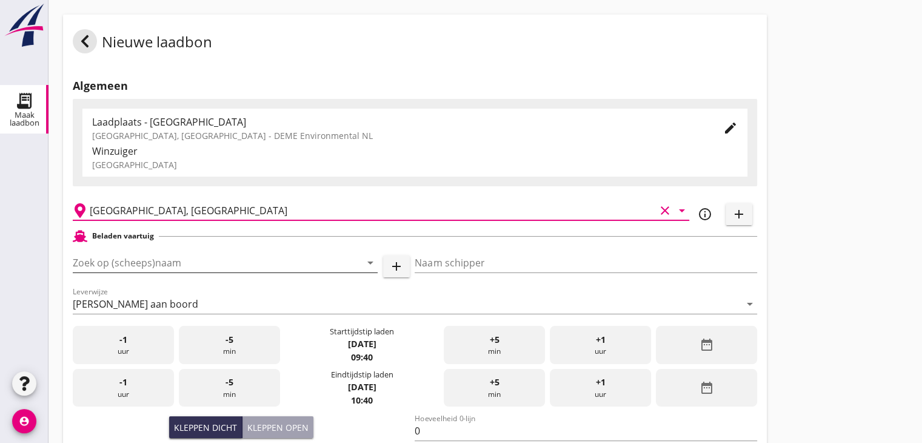
click at [150, 264] on input "Zoek op (scheeps)naam" at bounding box center [208, 262] width 271 height 19
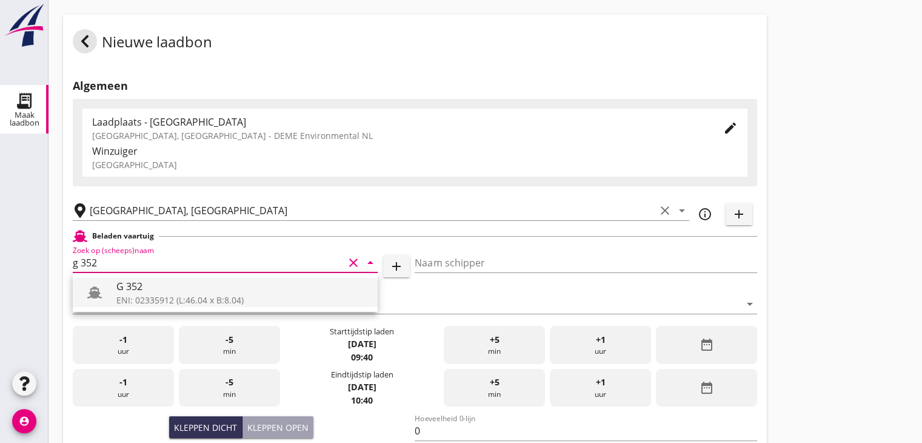
click at [193, 297] on div "ENI: 02335912 (L:46.04 x B:8.04)" at bounding box center [242, 299] width 252 height 13
type input "G 352"
type input "Ewald van loo"
type input "363"
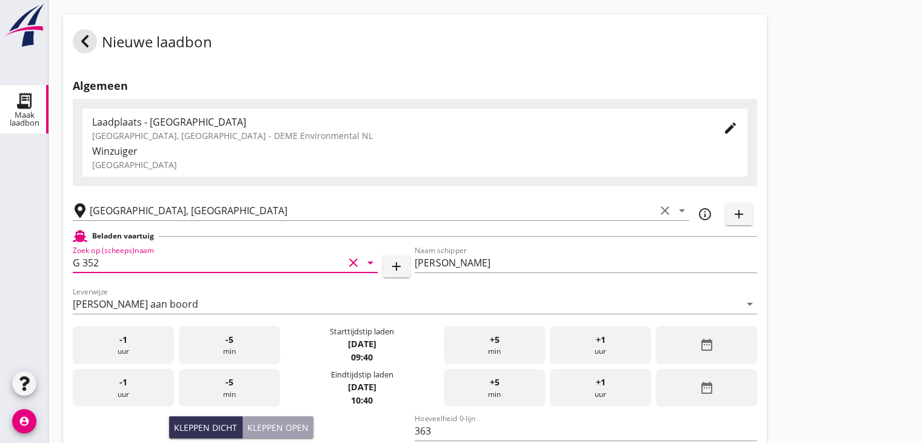
type input "G 352"
click at [693, 344] on div "date_range" at bounding box center [706, 345] width 101 height 38
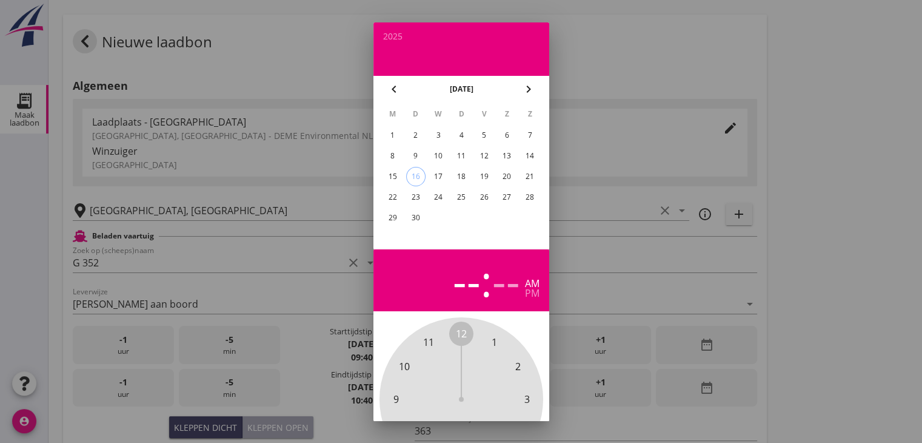
click at [465, 158] on div "11" at bounding box center [460, 155] width 19 height 19
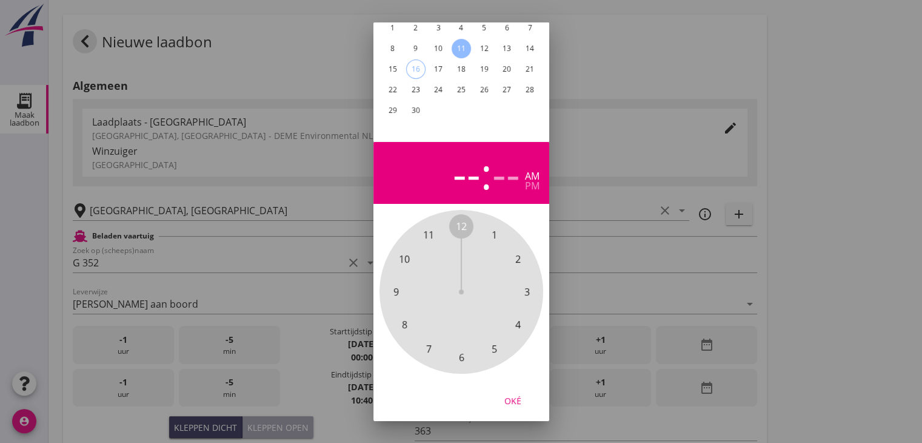
scroll to position [116, 0]
click at [524, 284] on span "3" at bounding box center [526, 291] width 5 height 15
click at [464, 226] on div "00 05 10 15 20 25 30 35 40 45 50 55" at bounding box center [461, 291] width 131 height 131
click at [460, 219] on span "00" at bounding box center [461, 226] width 11 height 15
click at [533, 181] on div "pm" at bounding box center [532, 186] width 15 height 10
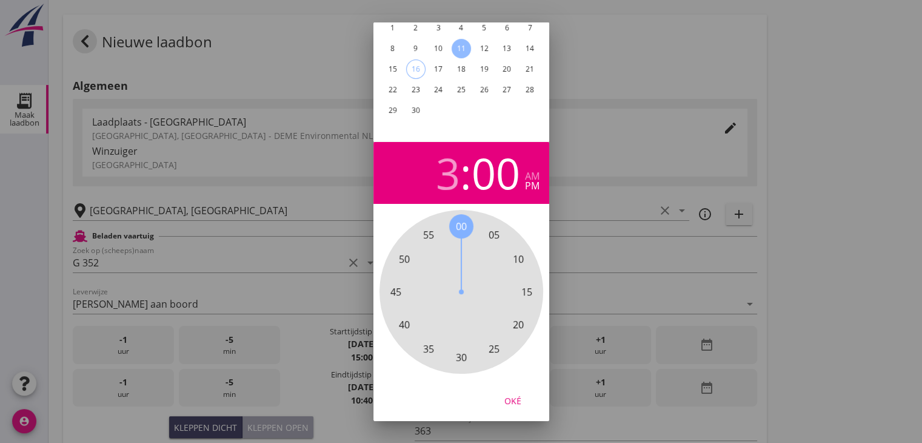
click at [511, 389] on button "Oké" at bounding box center [512, 400] width 53 height 22
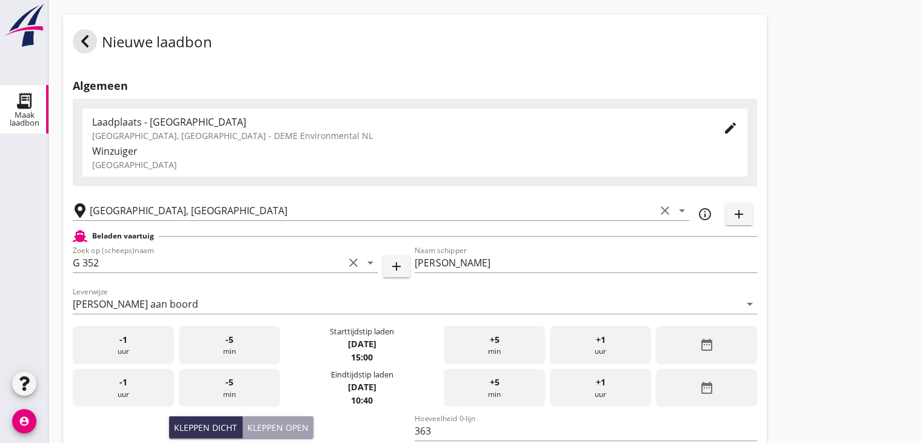
click at [706, 386] on icon "date_range" at bounding box center [706, 387] width 15 height 15
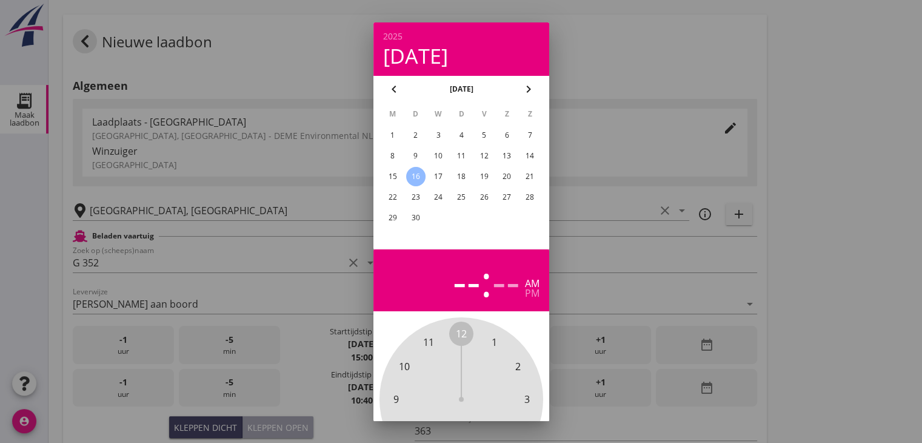
click at [467, 153] on div "11" at bounding box center [460, 155] width 19 height 19
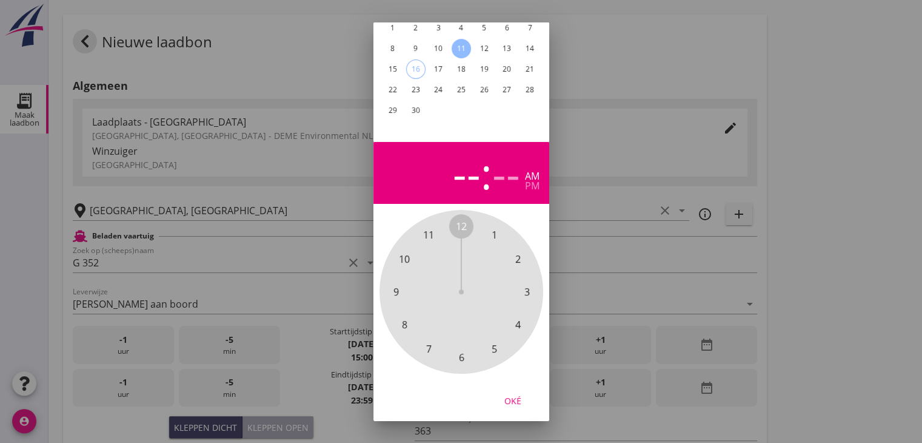
click at [498, 337] on span "5" at bounding box center [494, 348] width 24 height 24
click at [531, 284] on span "15" at bounding box center [526, 291] width 11 height 15
click at [529, 181] on div "pm" at bounding box center [532, 186] width 15 height 10
click at [514, 389] on button "Oké" at bounding box center [512, 400] width 53 height 22
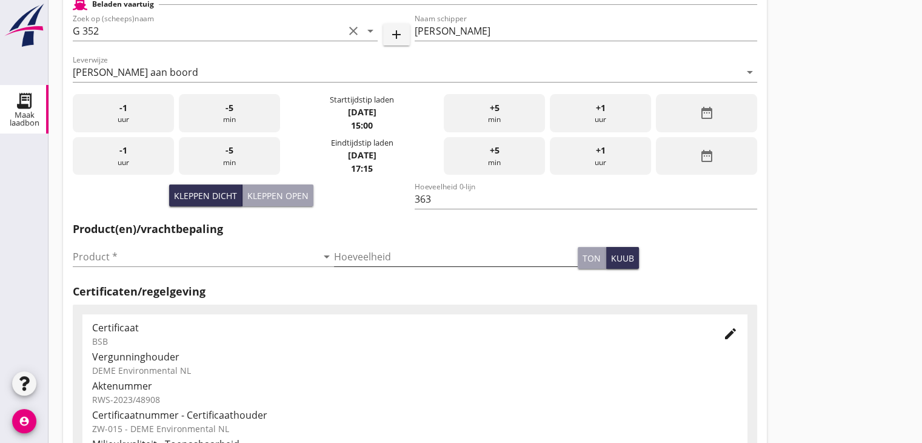
scroll to position [243, 0]
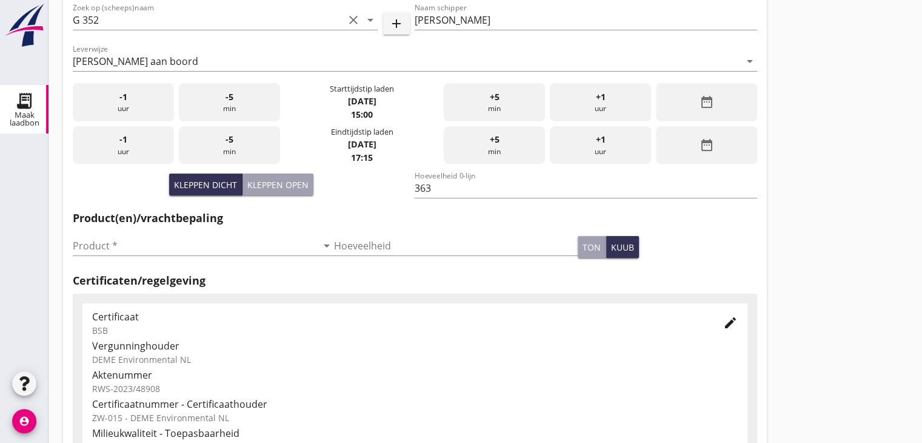
click at [221, 230] on div "Product * arrow_drop_down" at bounding box center [203, 248] width 261 height 39
click at [210, 242] on input "Product *" at bounding box center [195, 245] width 244 height 19
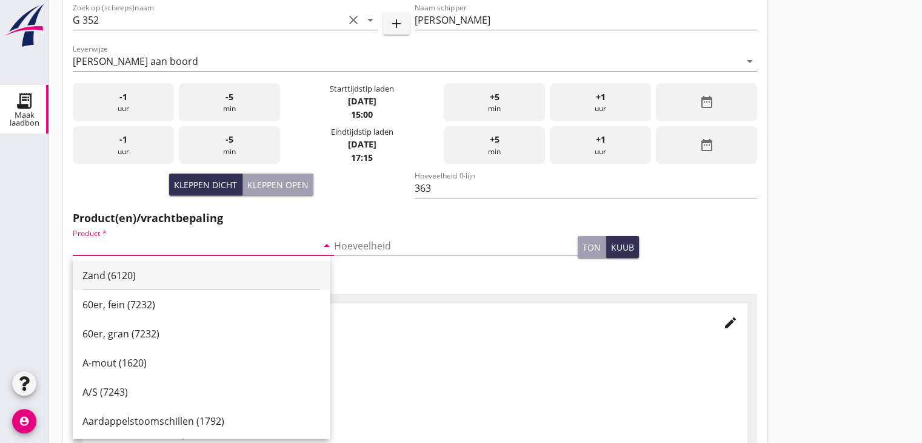
click at [132, 267] on div "Zand (6120)" at bounding box center [201, 275] width 238 height 29
type input "Zand (6120)"
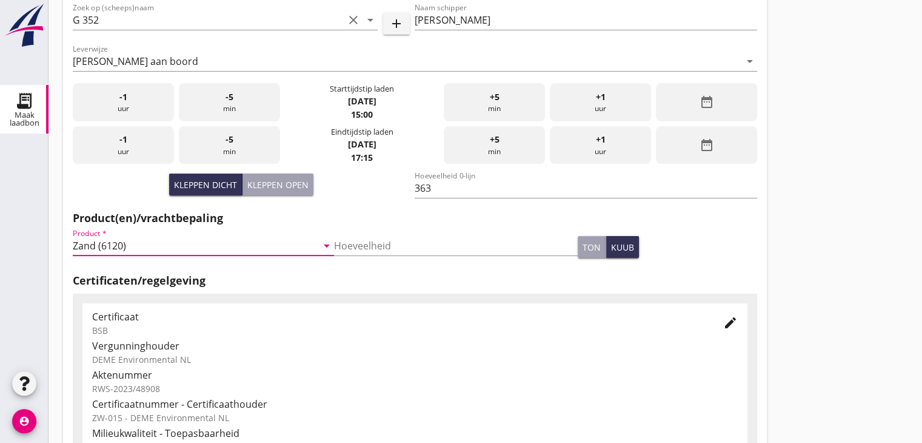
click at [788, 233] on div "Nieuwe laadbon Algemeen Laadplaats - Wingebied Veerse Meer, Zeeland - DEME Envi…" at bounding box center [486, 190] width 874 height 866
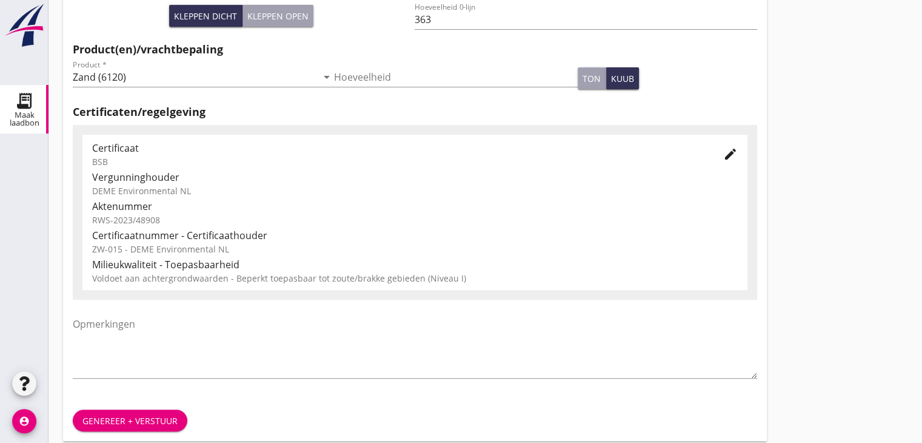
scroll to position [424, 0]
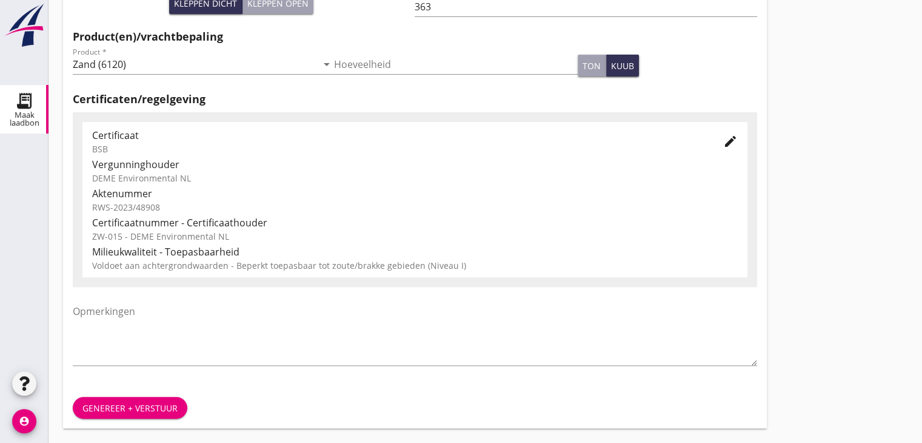
click at [143, 398] on button "Genereer + verstuur" at bounding box center [130, 408] width 115 height 22
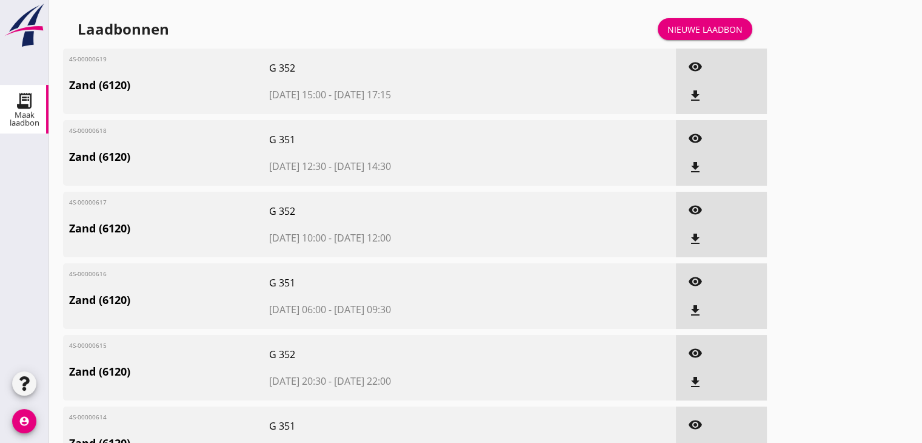
click at [697, 91] on icon "file_download" at bounding box center [695, 96] width 15 height 15
click at [695, 165] on icon "file_download" at bounding box center [695, 167] width 15 height 15
click at [698, 233] on icon "file_download" at bounding box center [695, 239] width 15 height 15
click at [699, 307] on icon "file_download" at bounding box center [695, 310] width 15 height 15
click at [695, 30] on div "Nieuwe laadbon" at bounding box center [705, 29] width 75 height 13
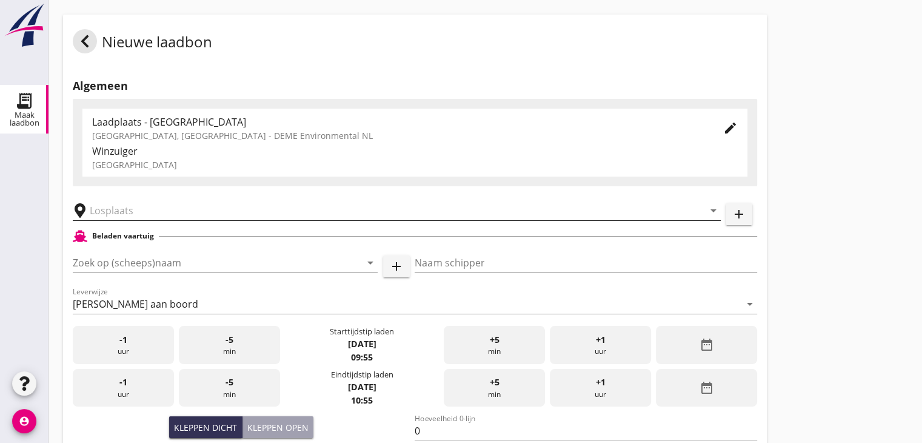
click at [126, 216] on input "text" at bounding box center [388, 210] width 597 height 19
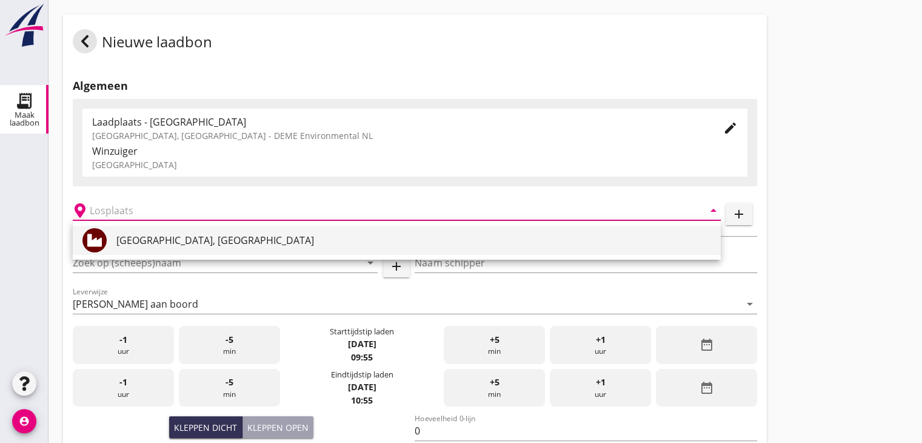
click at [153, 241] on div "Veerse Meer, Zeeland" at bounding box center [413, 240] width 595 height 15
type input "Veerse Meer, Zeeland"
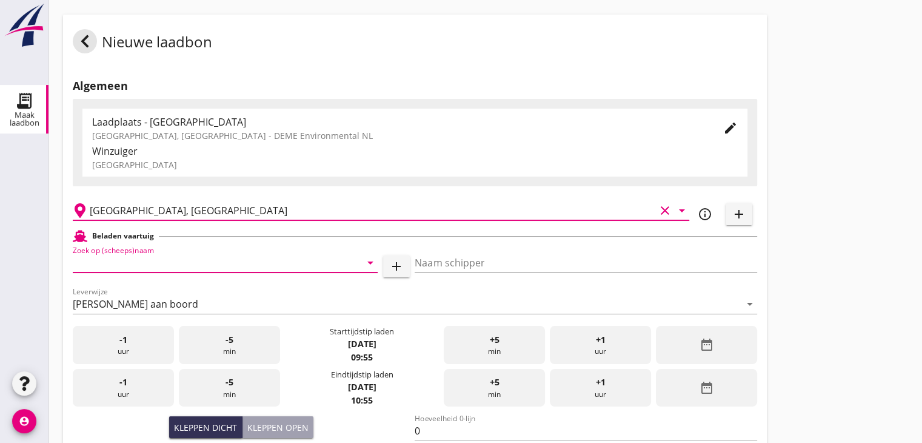
click at [175, 260] on input "Zoek op (scheeps)naam" at bounding box center [208, 262] width 271 height 19
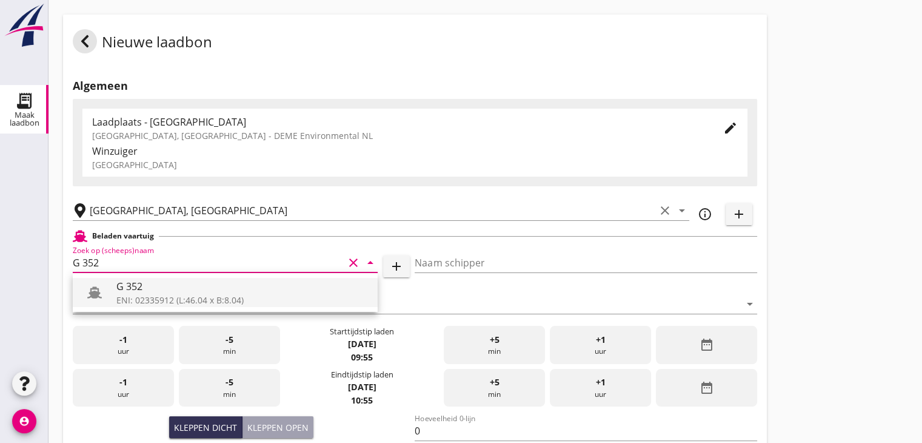
click at [179, 284] on div "G 352" at bounding box center [242, 286] width 252 height 15
type input "G 352"
type input "Ewald van loo"
type input "363"
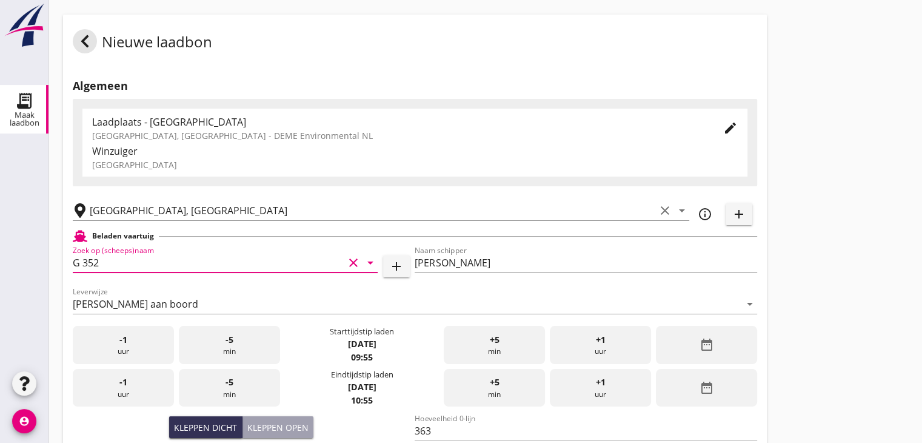
type input "G 352"
click at [706, 344] on icon "date_range" at bounding box center [706, 344] width 15 height 15
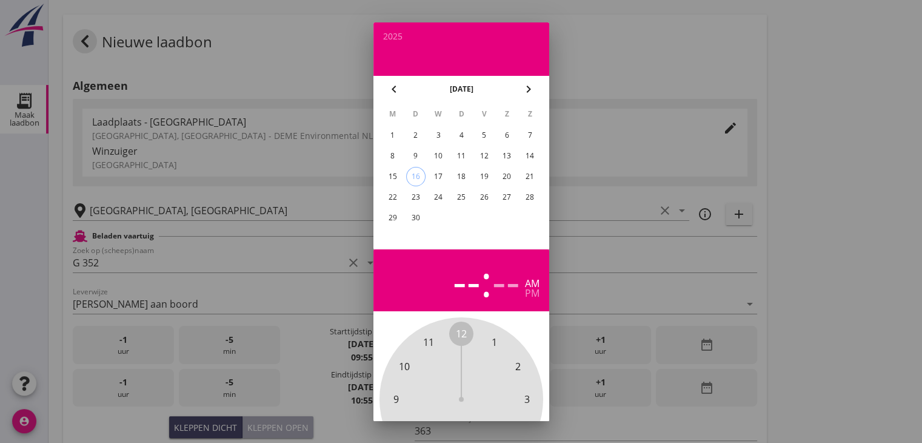
click at [397, 173] on div "15" at bounding box center [392, 176] width 19 height 19
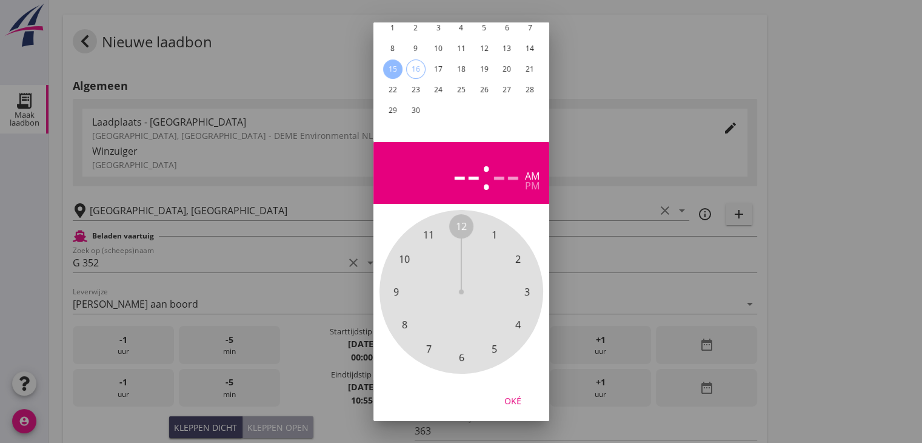
click at [404, 317] on span "8" at bounding box center [403, 324] width 5 height 15
click at [458, 350] on span "30" at bounding box center [461, 357] width 11 height 15
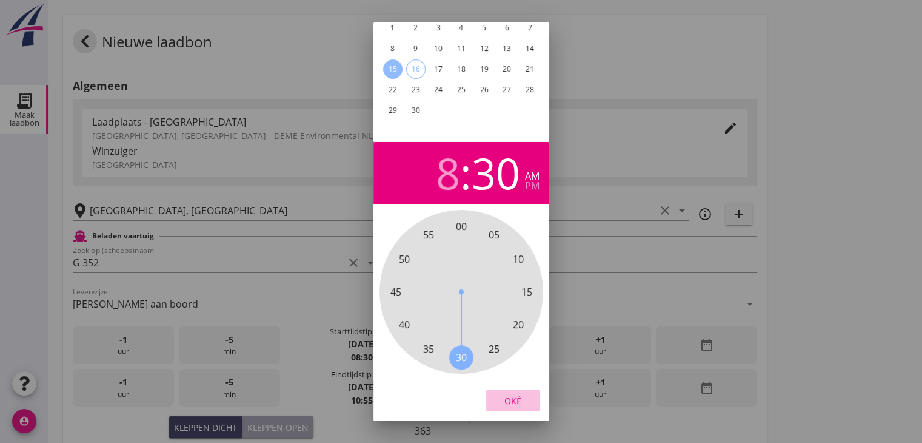
click at [507, 394] on div "Oké" at bounding box center [513, 400] width 34 height 13
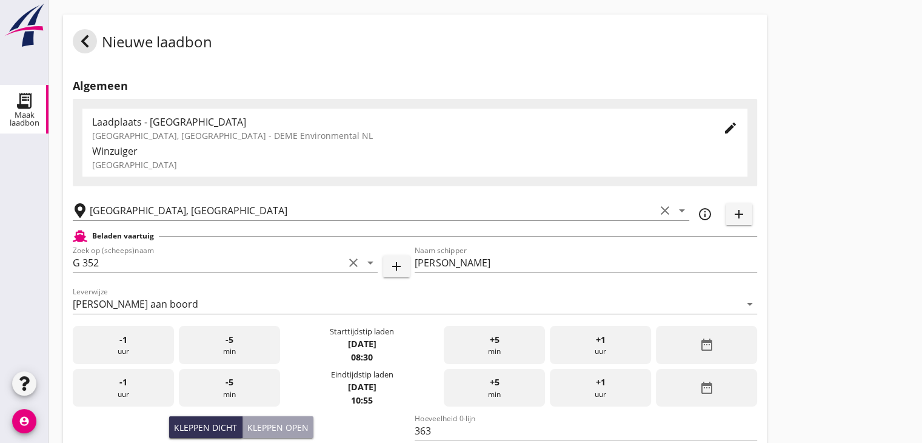
click at [870, 245] on div "Nieuwe laadbon Algemeen Laadplaats - Wingebied Veerse Meer, Zeeland - DEME Envi…" at bounding box center [486, 433] width 874 height 866
click at [703, 381] on icon "date_range" at bounding box center [706, 387] width 15 height 15
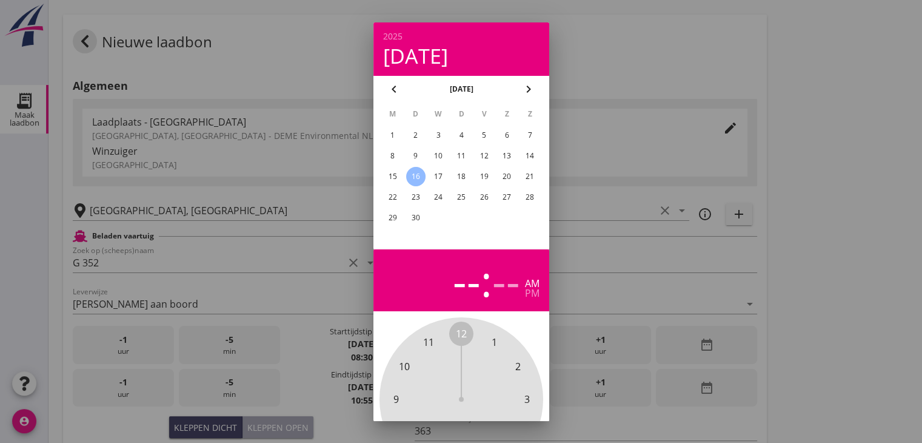
click at [387, 172] on div "15" at bounding box center [392, 176] width 19 height 19
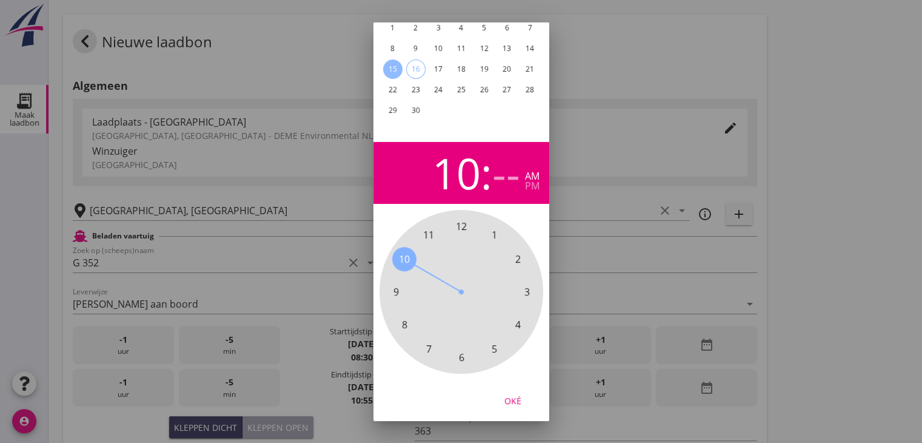
click at [403, 252] on span "10" at bounding box center [404, 259] width 11 height 15
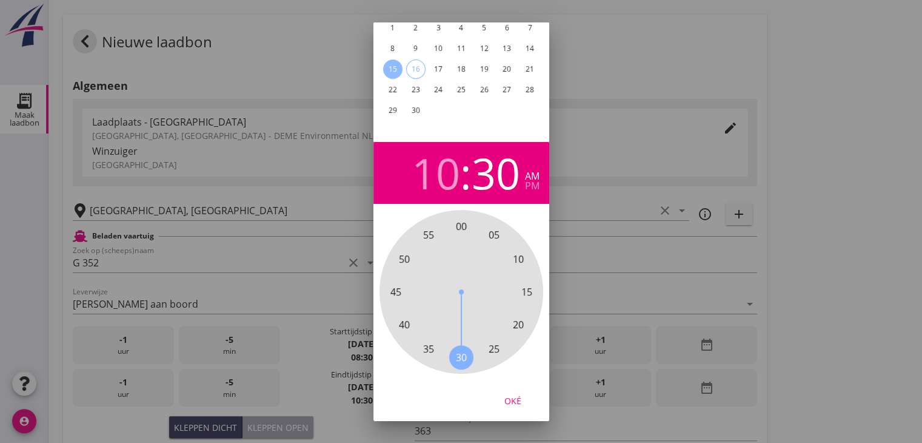
click at [460, 350] on span "30" at bounding box center [461, 357] width 11 height 15
click at [515, 394] on div "Oké" at bounding box center [513, 400] width 34 height 13
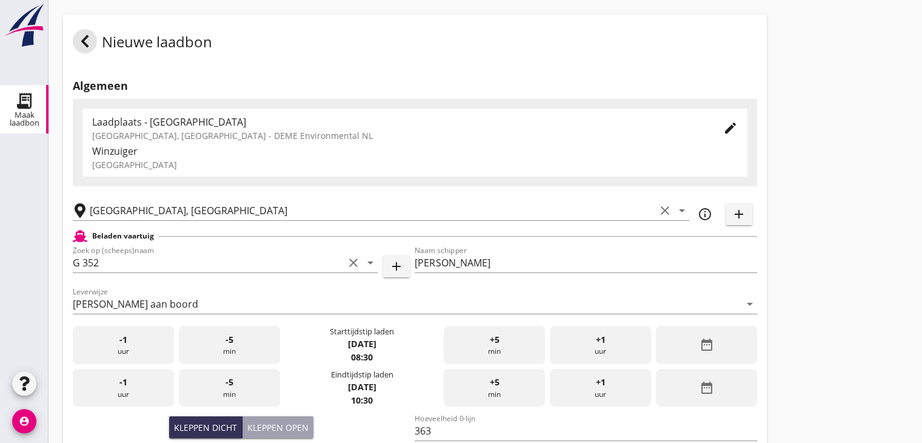
click at [845, 243] on div "Nieuwe laadbon Algemeen Laadplaats - Wingebied Veerse Meer, Zeeland - DEME Envi…" at bounding box center [486, 433] width 874 height 866
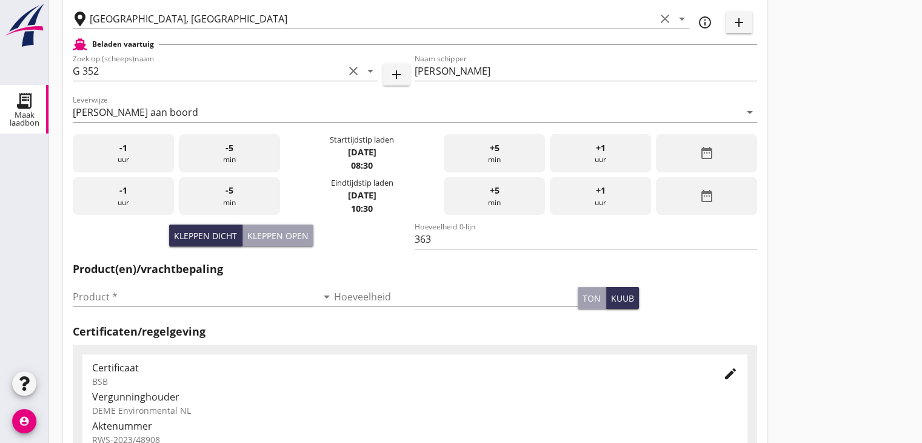
scroll to position [424, 0]
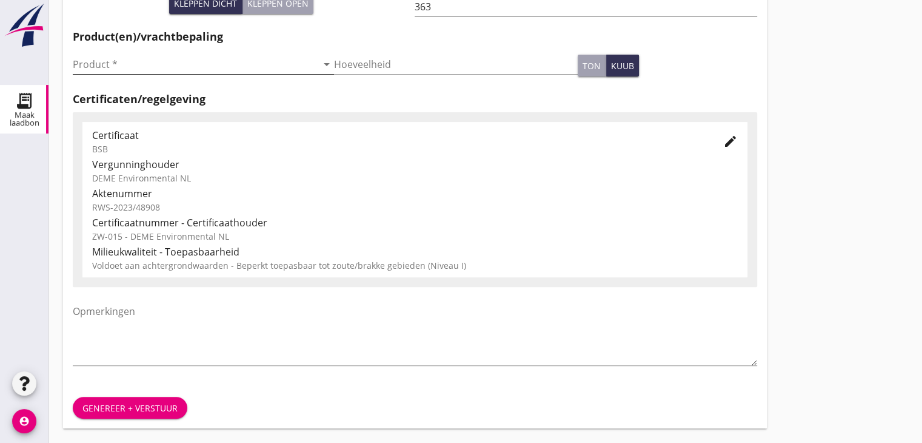
click at [99, 71] on input "Product *" at bounding box center [195, 64] width 244 height 19
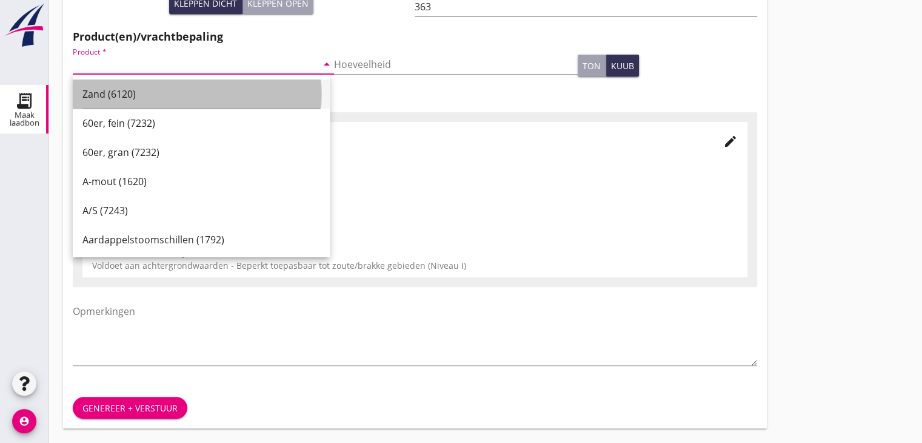
click at [102, 87] on div "Zand (6120)" at bounding box center [201, 94] width 238 height 15
type input "Zand (6120)"
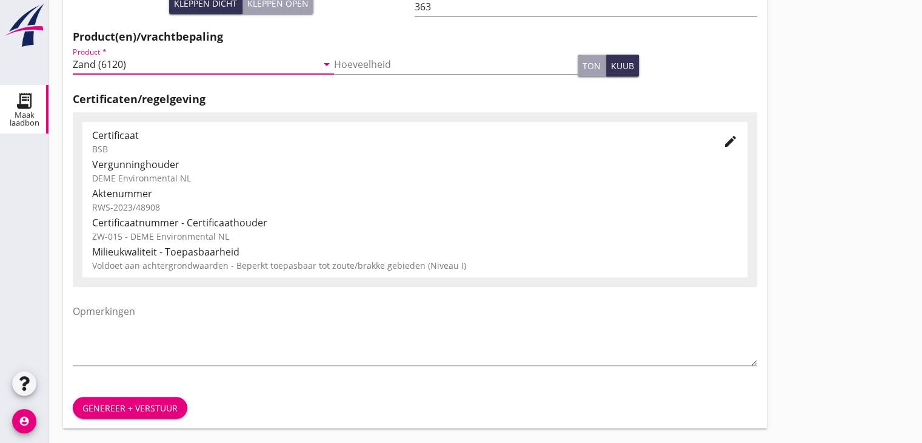
click at [127, 401] on div "Genereer + verstuur" at bounding box center [129, 407] width 95 height 13
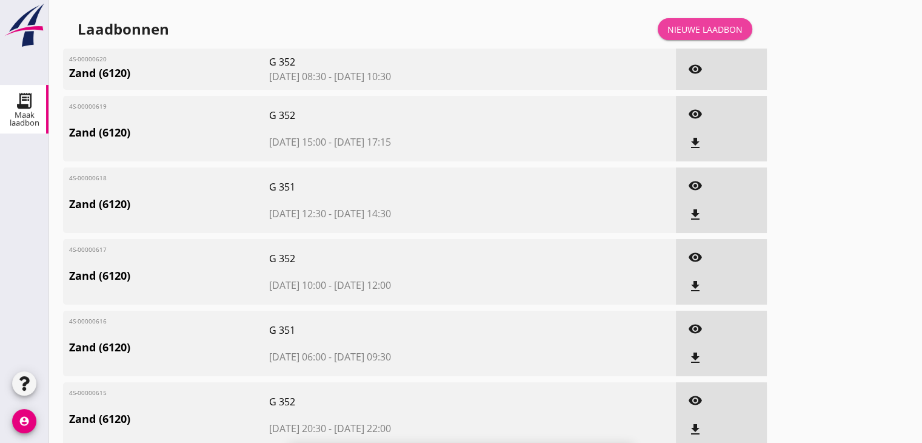
click at [663, 32] on link "Nieuwe laadbon" at bounding box center [705, 29] width 95 height 22
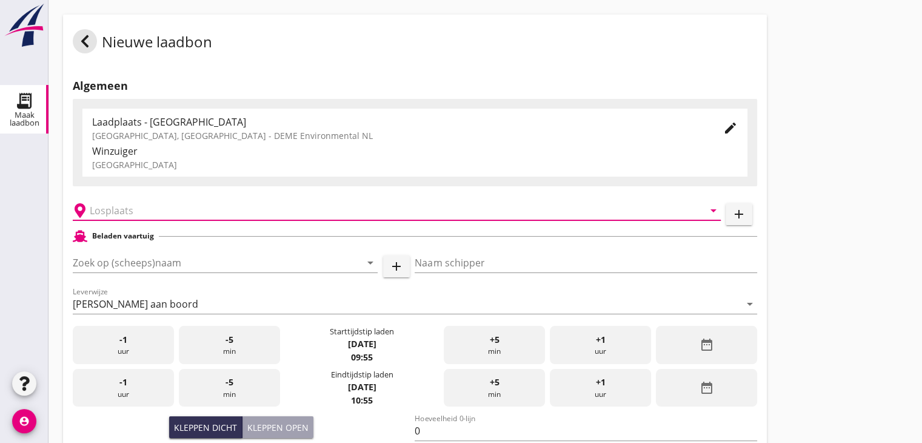
click at [203, 206] on input "text" at bounding box center [388, 210] width 597 height 19
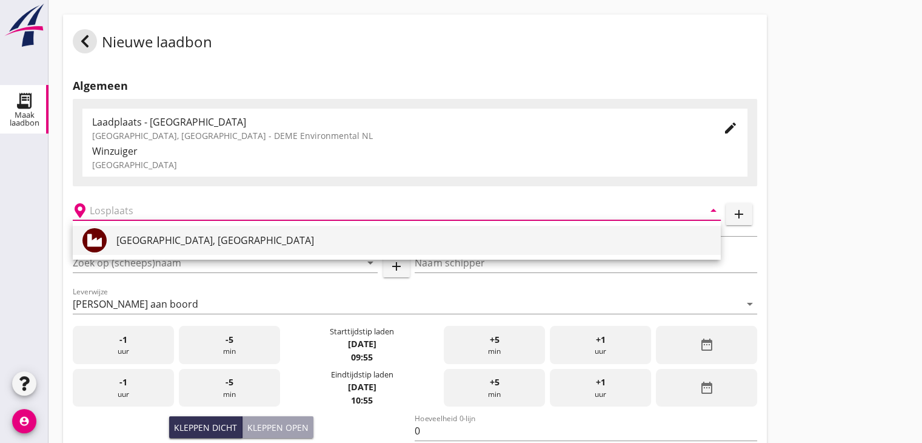
click at [183, 239] on div "Veerse Meer, Zeeland" at bounding box center [413, 240] width 595 height 15
type input "Veerse Meer, Zeeland"
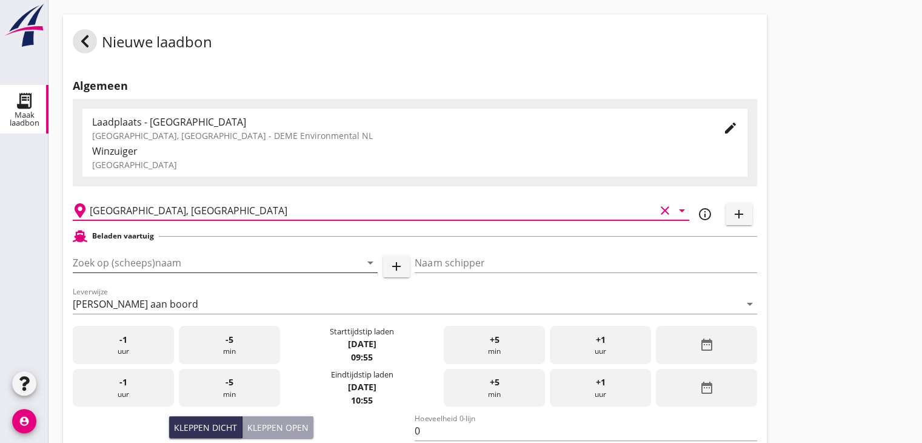
click at [178, 256] on input "Zoek op (scheeps)naam" at bounding box center [208, 262] width 271 height 19
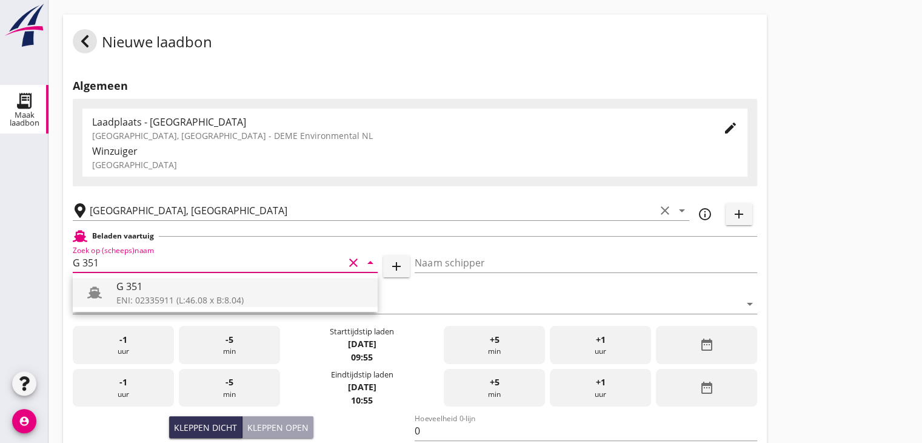
click at [167, 287] on div "G 351" at bounding box center [242, 286] width 252 height 15
type input "G 351"
type input "Ewald van Loo"
type input "363"
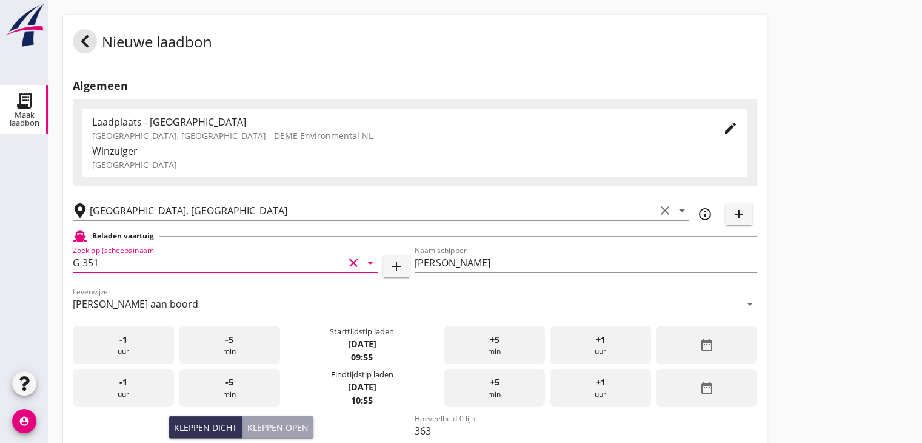
type input "G 351"
click at [719, 348] on div "date_range" at bounding box center [706, 345] width 101 height 38
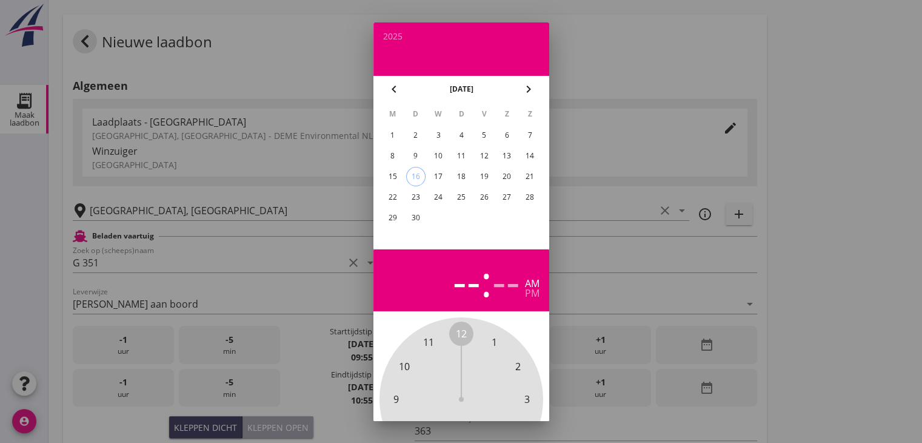
click at [398, 173] on div "15" at bounding box center [392, 176] width 19 height 19
click at [427, 347] on span "11" at bounding box center [428, 342] width 11 height 15
click at [461, 329] on span "00" at bounding box center [461, 333] width 11 height 15
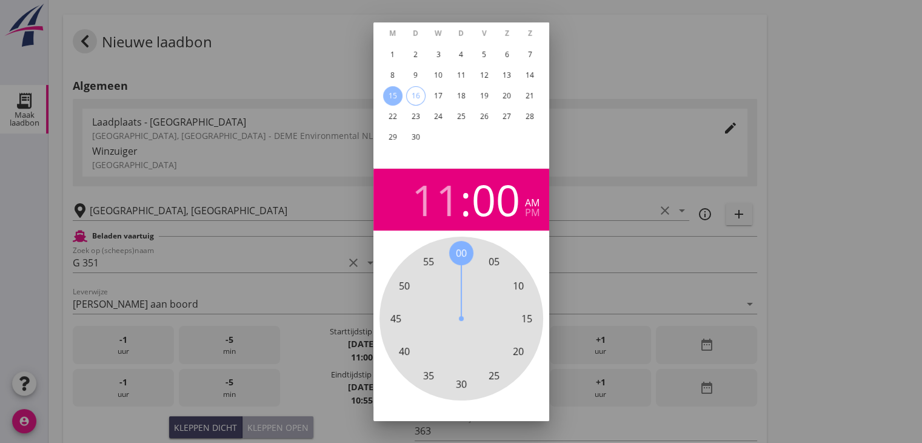
scroll to position [116, 0]
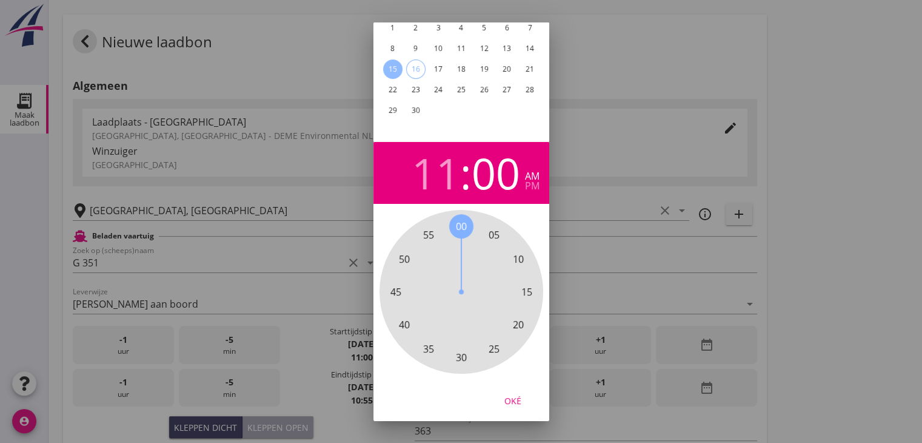
click at [514, 396] on div "Oké" at bounding box center [513, 400] width 34 height 13
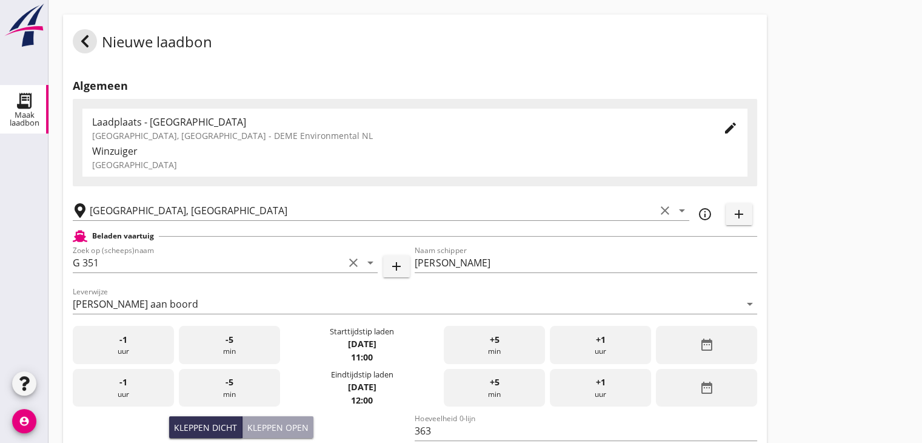
click at [723, 380] on div "date_range" at bounding box center [706, 388] width 101 height 38
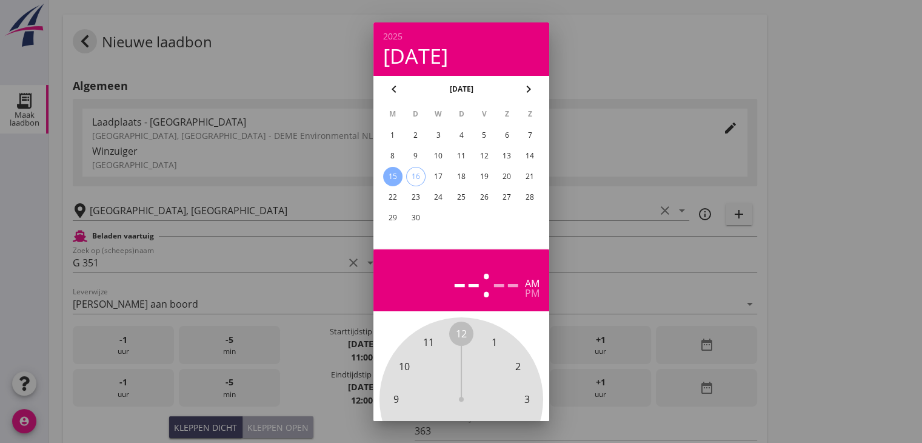
click at [395, 172] on div "15" at bounding box center [392, 176] width 19 height 19
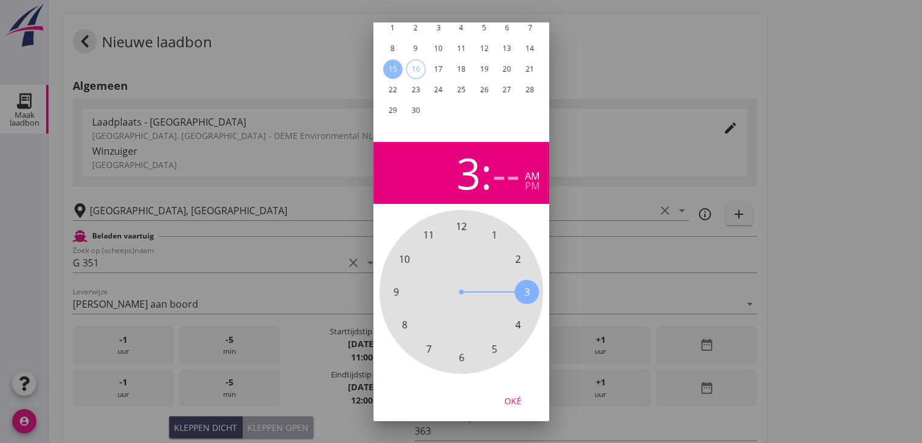
click at [525, 286] on span "3" at bounding box center [526, 291] width 5 height 15
click at [466, 226] on div "00 05 10 15 20 25 30 35 40 45 50 55" at bounding box center [461, 291] width 131 height 131
click at [463, 219] on span "00" at bounding box center [461, 226] width 11 height 15
click at [455, 167] on div "3" at bounding box center [448, 173] width 24 height 42
click at [527, 181] on div "pm" at bounding box center [532, 186] width 15 height 10
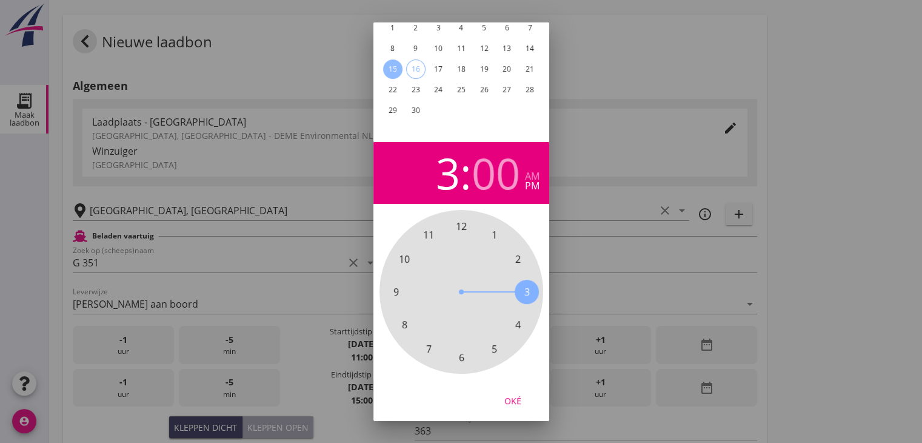
click at [491, 227] on span "1" at bounding box center [493, 234] width 5 height 15
click at [461, 219] on span "00" at bounding box center [461, 226] width 11 height 15
click at [512, 394] on div "Oké" at bounding box center [513, 400] width 34 height 13
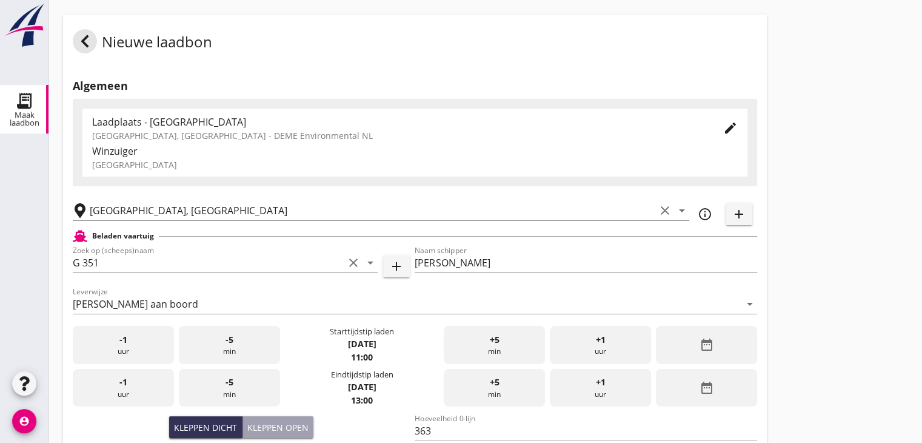
click at [791, 267] on div "Nieuwe laadbon Algemeen Laadplaats - Wingebied Veerse Meer, Zeeland - DEME Envi…" at bounding box center [486, 433] width 874 height 866
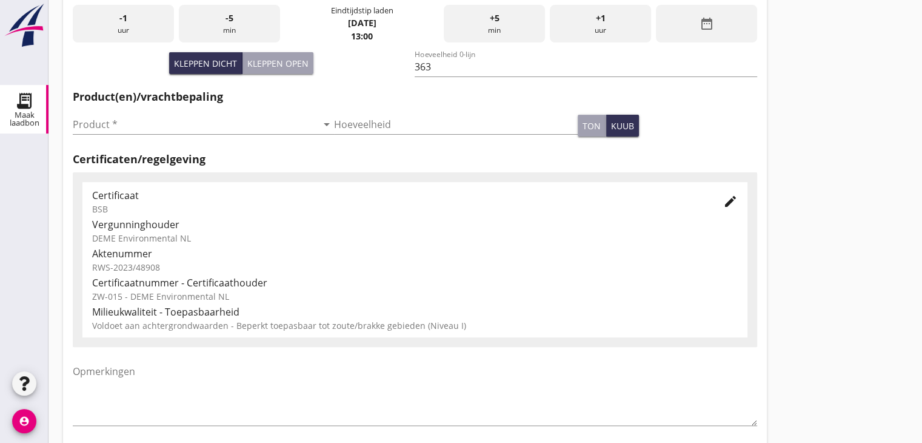
click at [172, 109] on div "Product * arrow_drop_down" at bounding box center [203, 126] width 261 height 39
click at [170, 126] on input "Product *" at bounding box center [195, 124] width 244 height 19
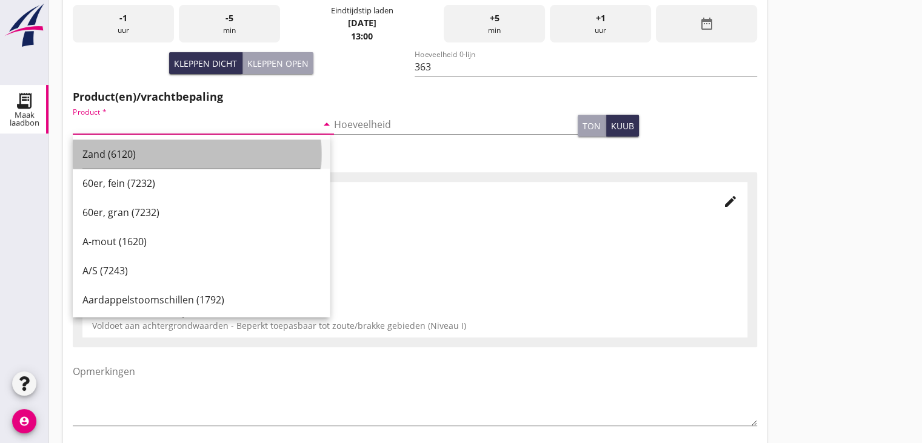
click at [169, 142] on div "Zand (6120)" at bounding box center [201, 153] width 238 height 29
type input "Zand (6120)"
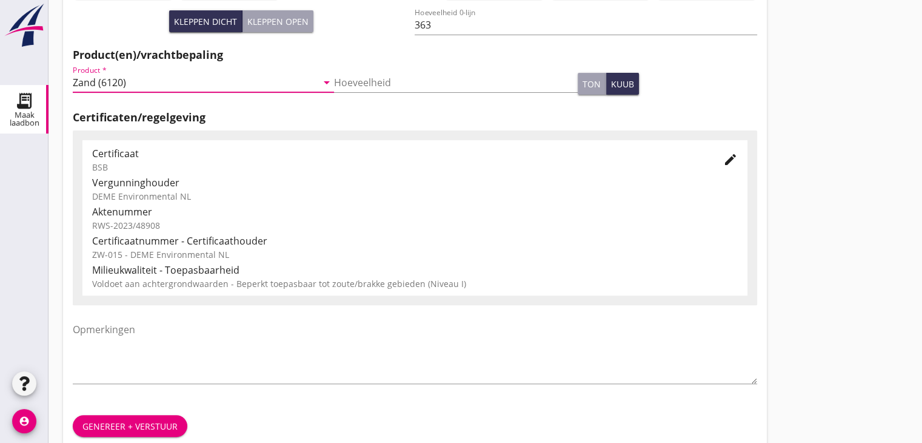
scroll to position [424, 0]
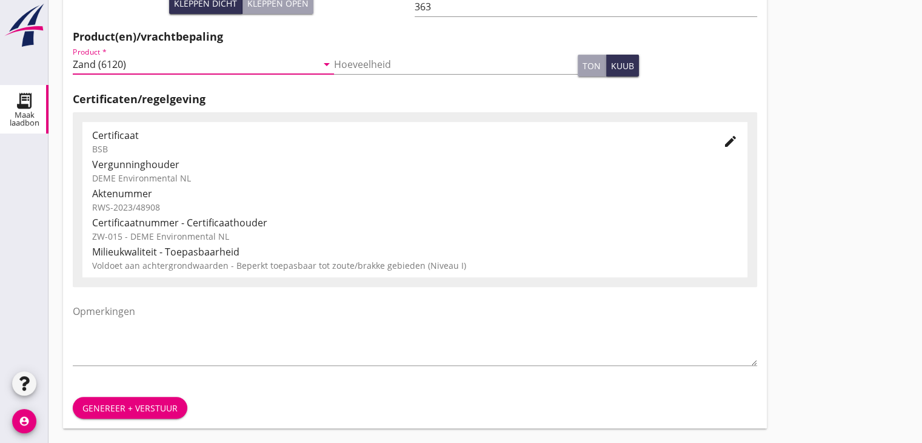
click at [114, 404] on div "Genereer + verstuur" at bounding box center [129, 407] width 95 height 13
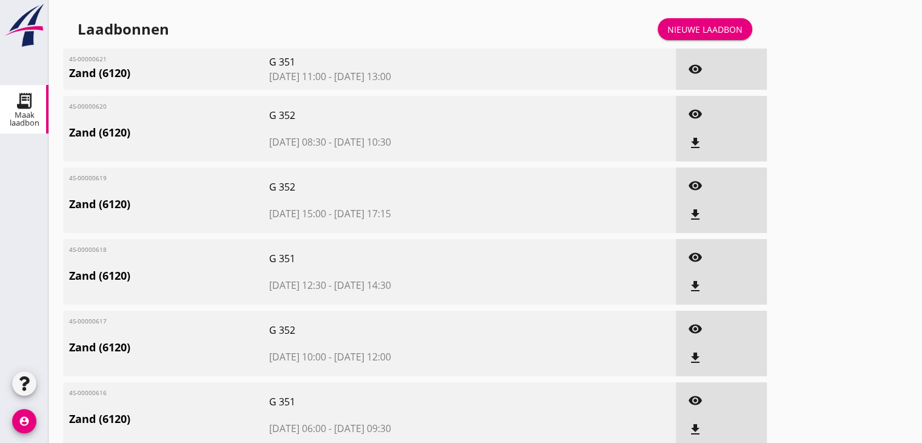
click at [720, 33] on div "Nieuwe laadbon" at bounding box center [705, 29] width 75 height 13
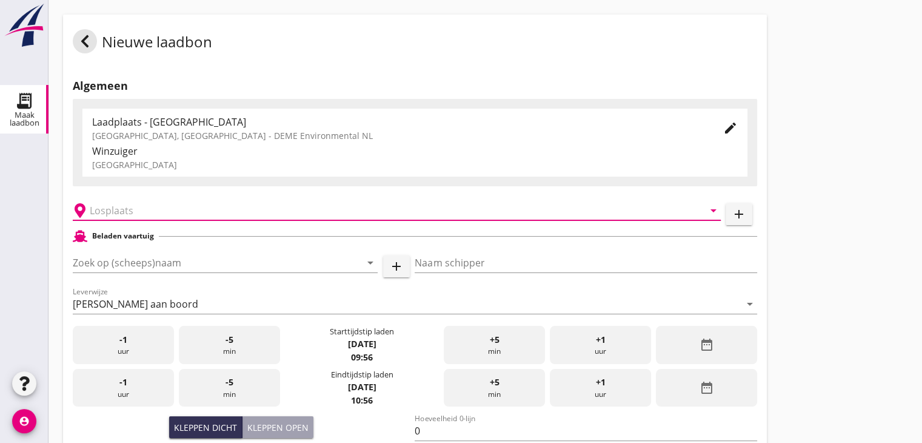
click at [131, 207] on input "text" at bounding box center [388, 210] width 597 height 19
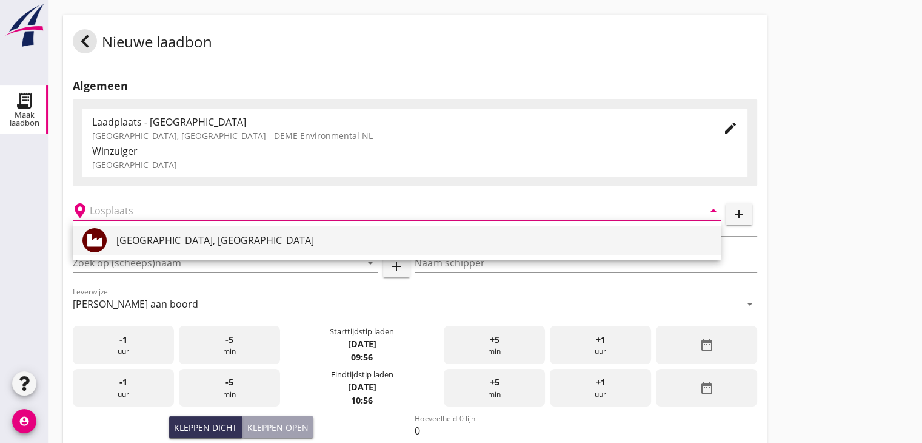
click at [147, 244] on div "Veerse Meer, Zeeland" at bounding box center [413, 240] width 595 height 15
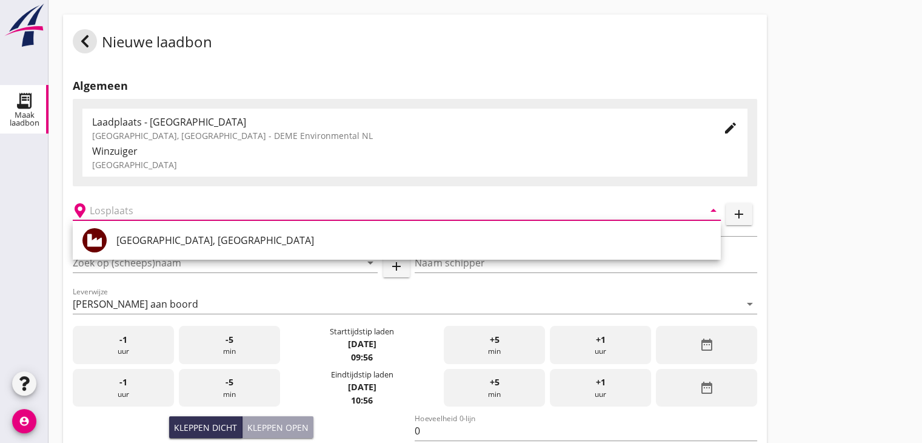
type input "Veerse Meer, Zeeland"
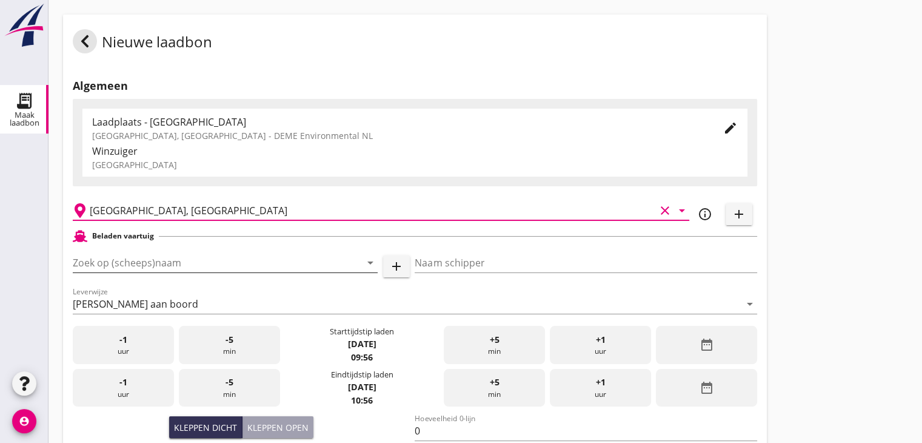
click at [153, 264] on input "Zoek op (scheeps)naam" at bounding box center [208, 262] width 271 height 19
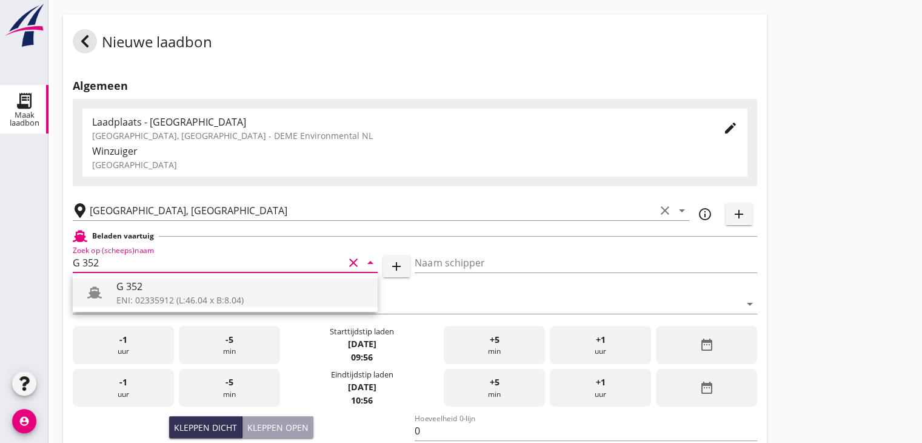
click at [179, 289] on div "G 352" at bounding box center [242, 286] width 252 height 15
type input "G 352"
type input "Ewald van loo"
type input "363"
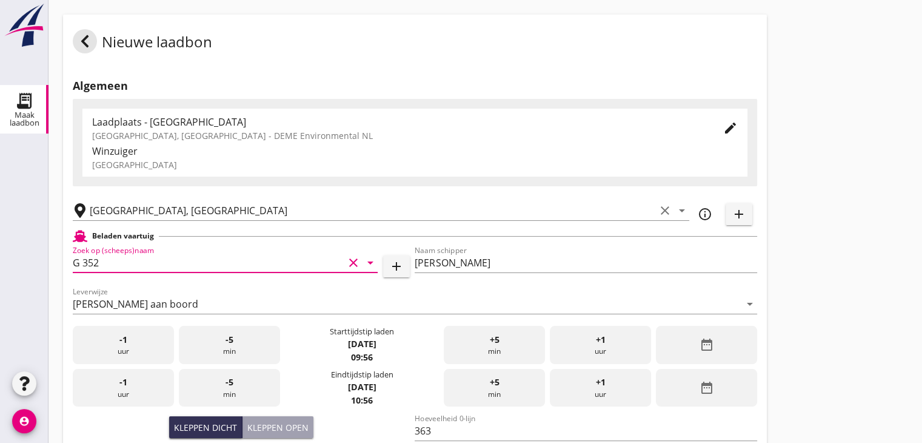
type input "G 352"
click at [682, 347] on div "date_range" at bounding box center [706, 345] width 101 height 38
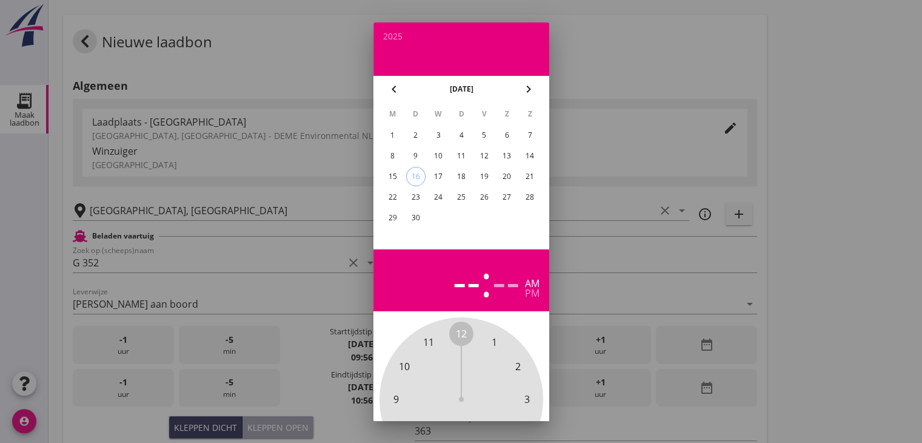
click at [398, 177] on div "15" at bounding box center [392, 176] width 19 height 19
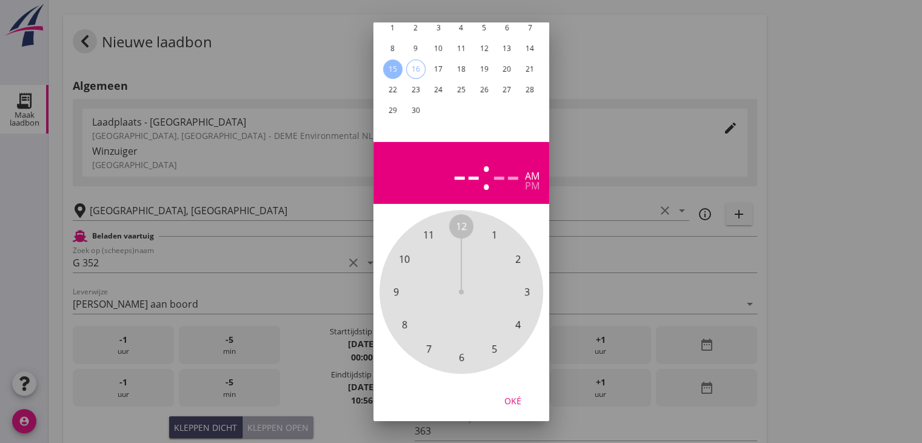
click at [487, 223] on span "1" at bounding box center [494, 235] width 24 height 24
click at [458, 357] on span "30" at bounding box center [461, 357] width 24 height 24
click at [530, 181] on div "pm" at bounding box center [532, 186] width 15 height 10
click at [517, 396] on div "Oké" at bounding box center [513, 400] width 34 height 13
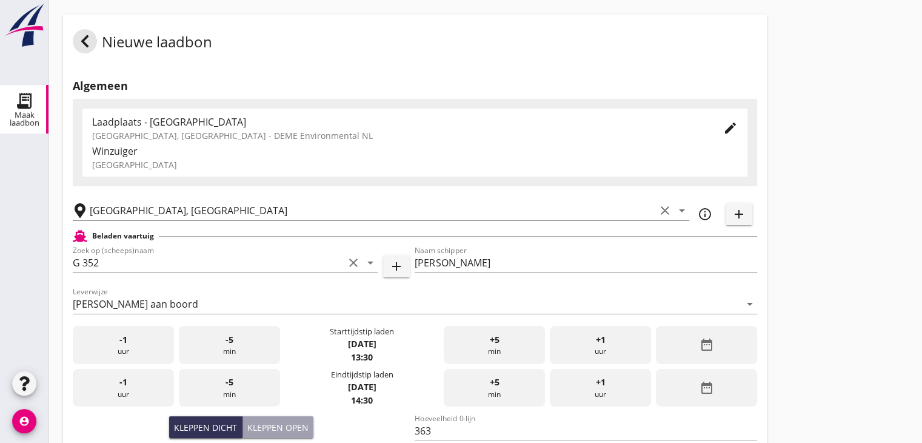
click at [682, 384] on div "date_range" at bounding box center [706, 388] width 101 height 38
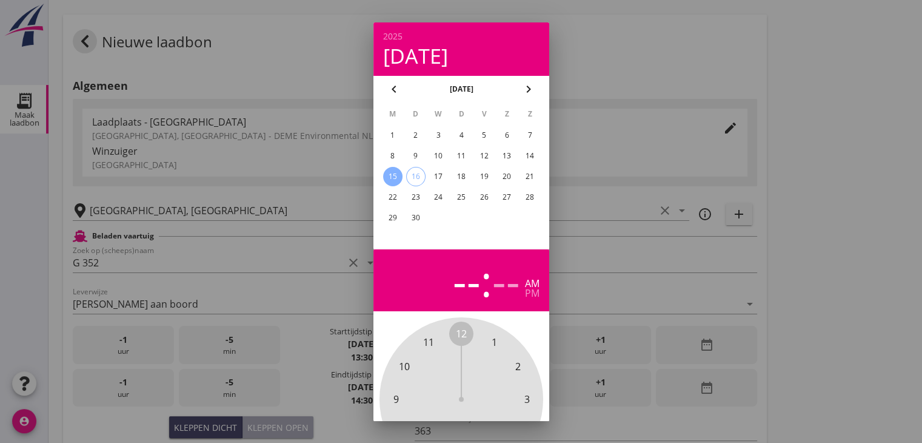
click at [388, 176] on div "15" at bounding box center [392, 176] width 19 height 19
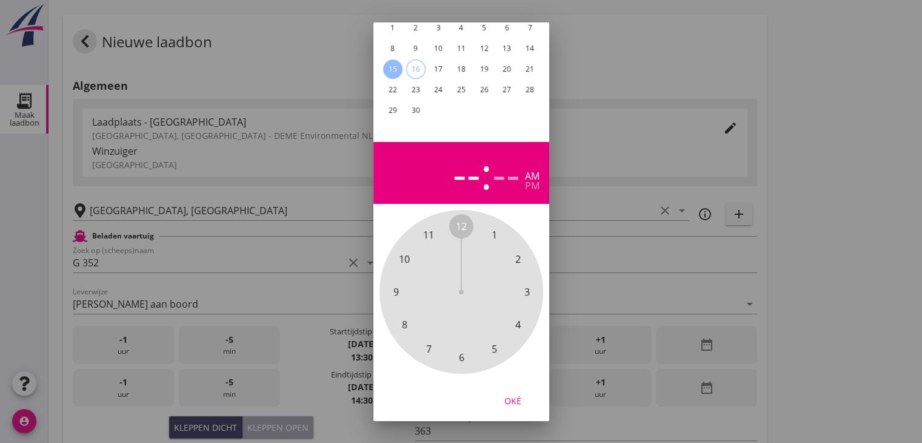
click at [518, 317] on span "4" at bounding box center [517, 324] width 5 height 15
click at [464, 350] on span "30" at bounding box center [461, 357] width 11 height 15
click at [529, 183] on div "4 : 30 am pm" at bounding box center [461, 173] width 156 height 42
click at [530, 181] on div "pm" at bounding box center [532, 186] width 15 height 10
click at [511, 389] on button "Oké" at bounding box center [512, 400] width 53 height 22
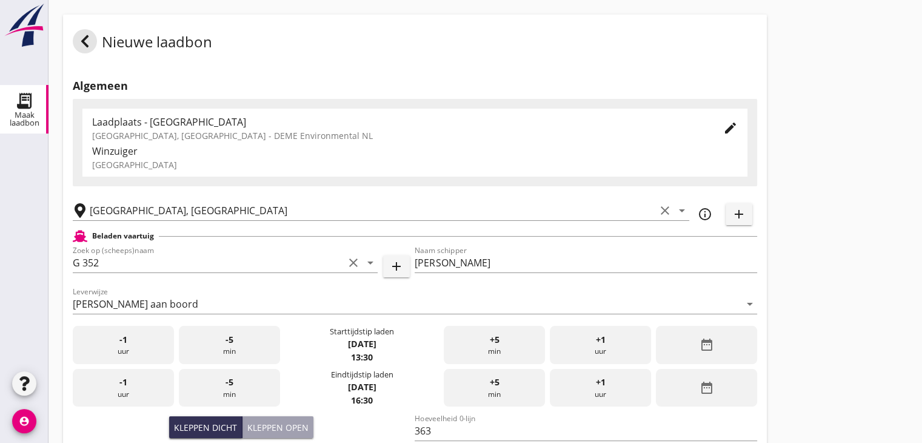
click at [794, 175] on div "Nieuwe laadbon Algemeen Laadplaats - Wingebied Veerse Meer, Zeeland - DEME Envi…" at bounding box center [486, 433] width 874 height 866
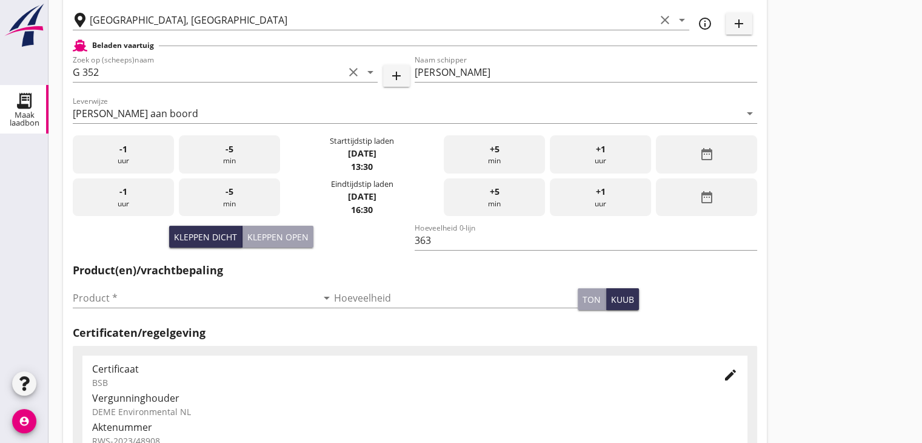
scroll to position [424, 0]
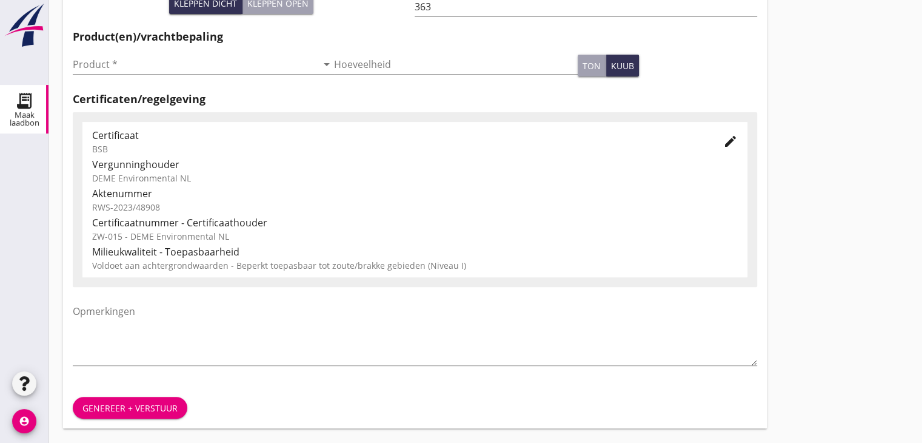
click at [805, 181] on div "Nieuwe laadbon Algemeen Laadplaats - Wingebied Veerse Meer, Zeeland - DEME Envi…" at bounding box center [486, 9] width 874 height 866
click at [148, 68] on input "Product *" at bounding box center [195, 64] width 244 height 19
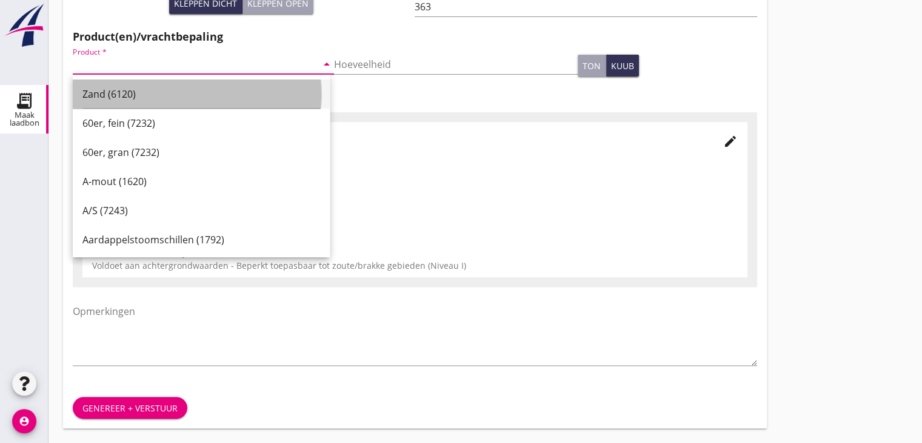
click at [136, 83] on div "Zand (6120)" at bounding box center [201, 93] width 238 height 29
type input "Zand (6120)"
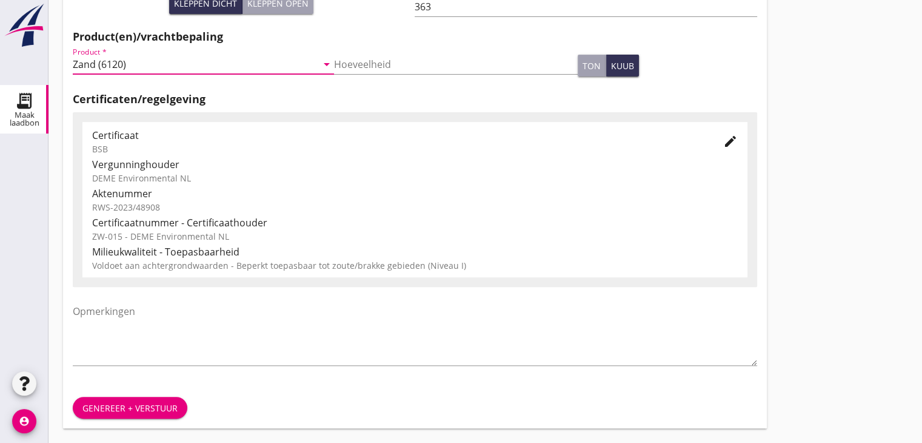
click at [121, 401] on div "Genereer + verstuur" at bounding box center [129, 407] width 95 height 13
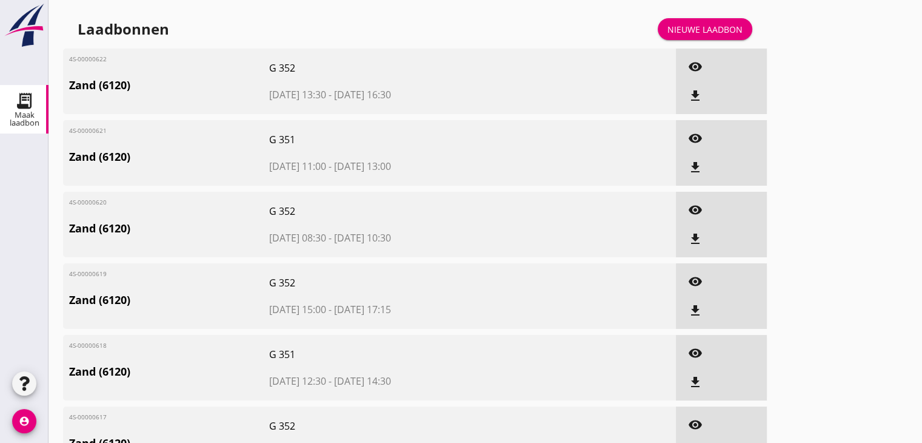
click at [692, 104] on button "file_download" at bounding box center [696, 96] width 22 height 22
click at [702, 166] on icon "file_download" at bounding box center [695, 167] width 15 height 15
click at [692, 241] on icon "file_download" at bounding box center [695, 239] width 15 height 15
